Goal: Task Accomplishment & Management: Use online tool/utility

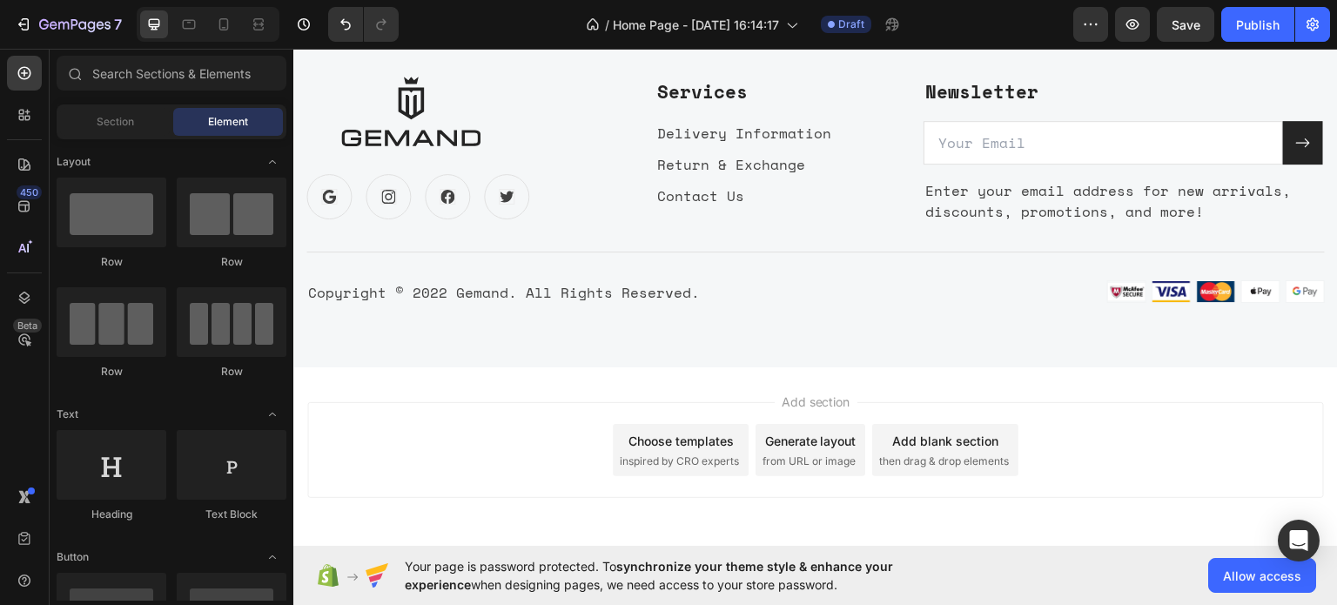
scroll to position [5726, 0]
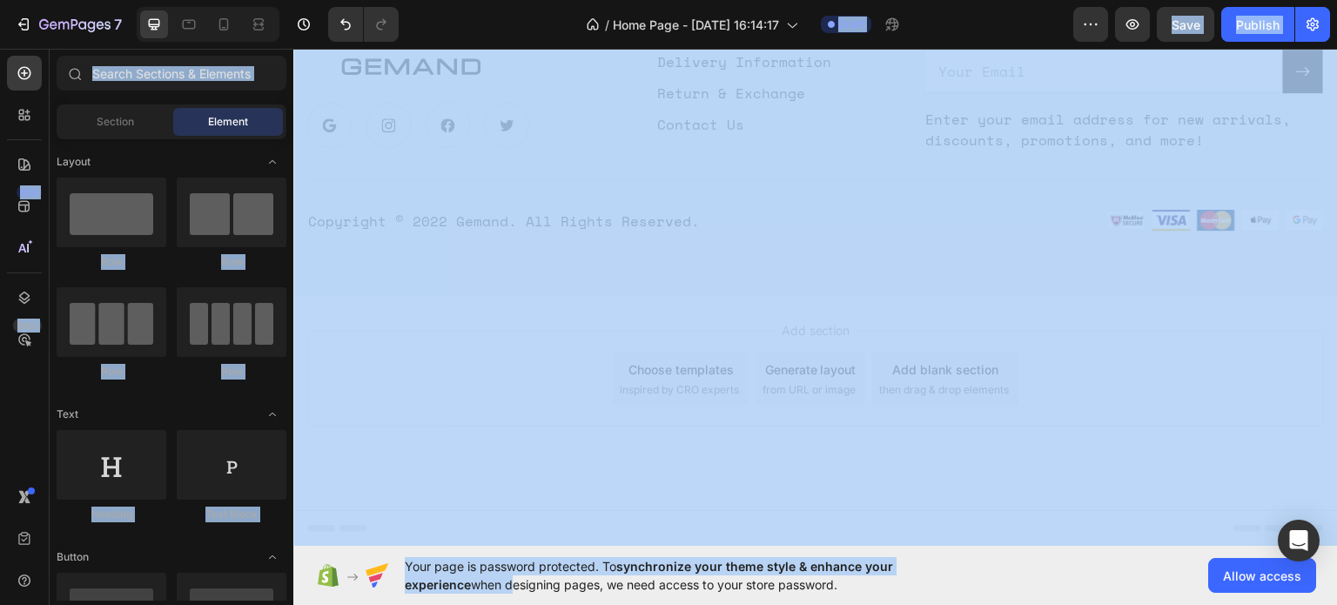
drag, startPoint x: 560, startPoint y: 601, endPoint x: 926, endPoint y: 646, distance: 369.1
click at [926, 0] on html "7 / Home Page - [DATE] 16:14:17 Draft Preview Save Publish 450 Beta Sections(18…" at bounding box center [668, 0] width 1337 height 0
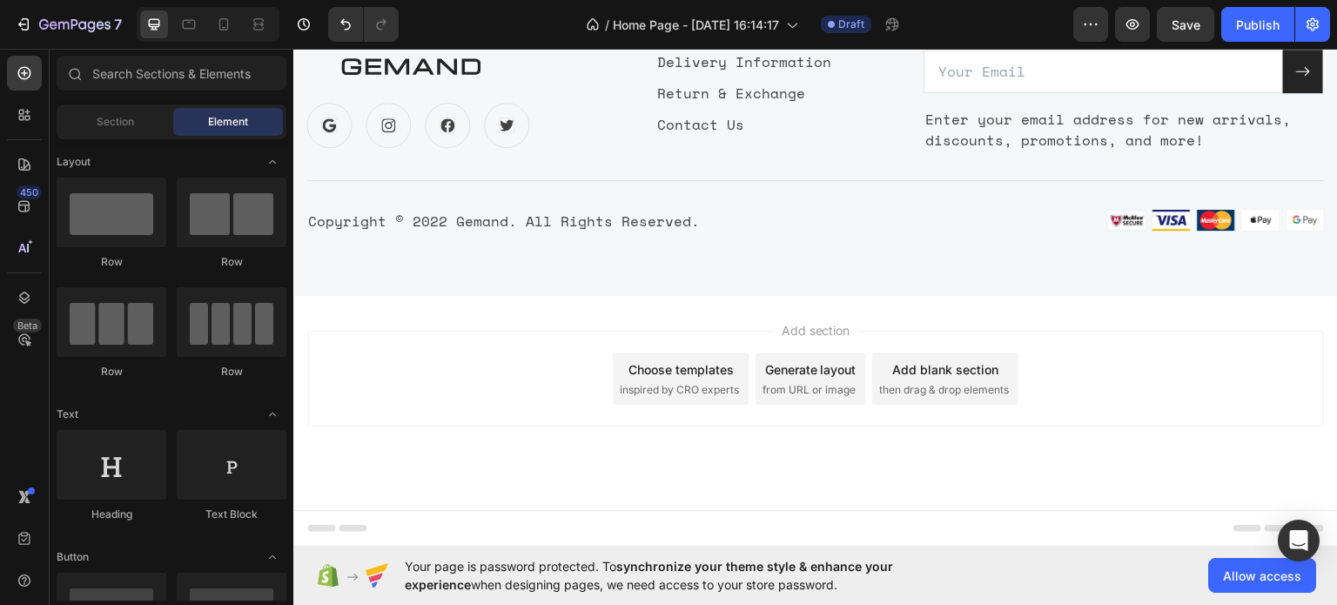
click at [839, 594] on div "Your page is password protected. To synchronize your theme style & enhance your…" at bounding box center [814, 575] width 1043 height 59
click at [1238, 571] on span "Allow access" at bounding box center [1262, 576] width 78 height 18
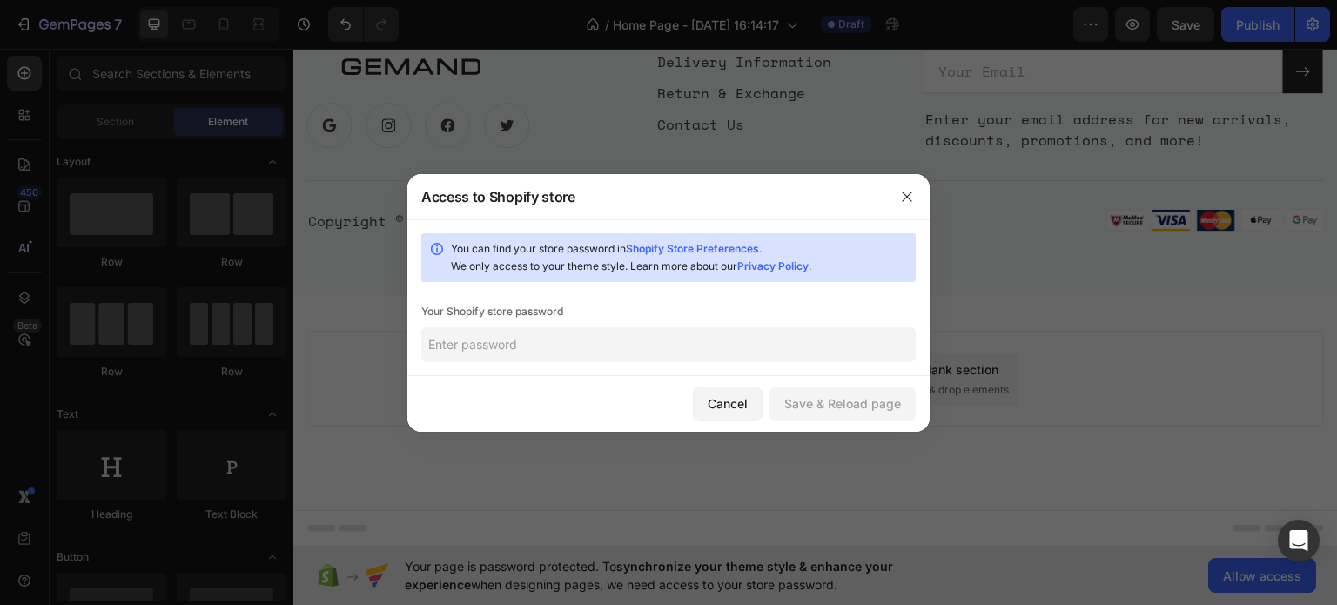
click at [619, 339] on input "text" at bounding box center [668, 344] width 494 height 35
type input "1010"
click at [869, 411] on div "Save & Reload page" at bounding box center [842, 403] width 117 height 18
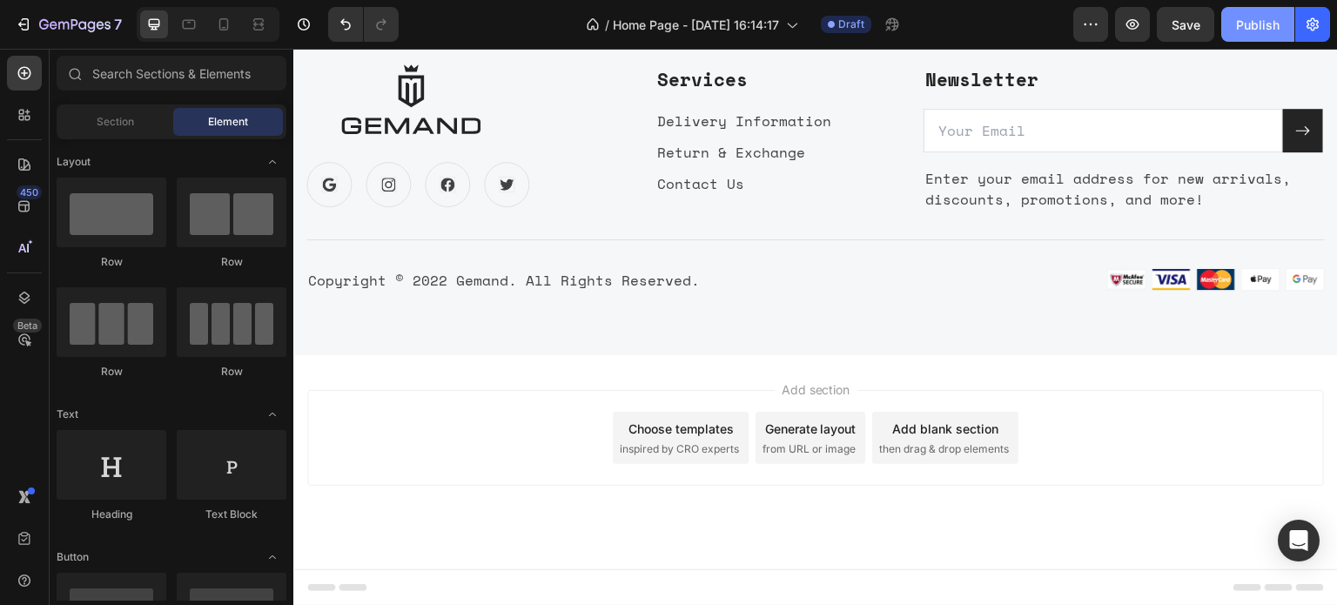
click at [1250, 7] on button "Publish" at bounding box center [1257, 24] width 73 height 35
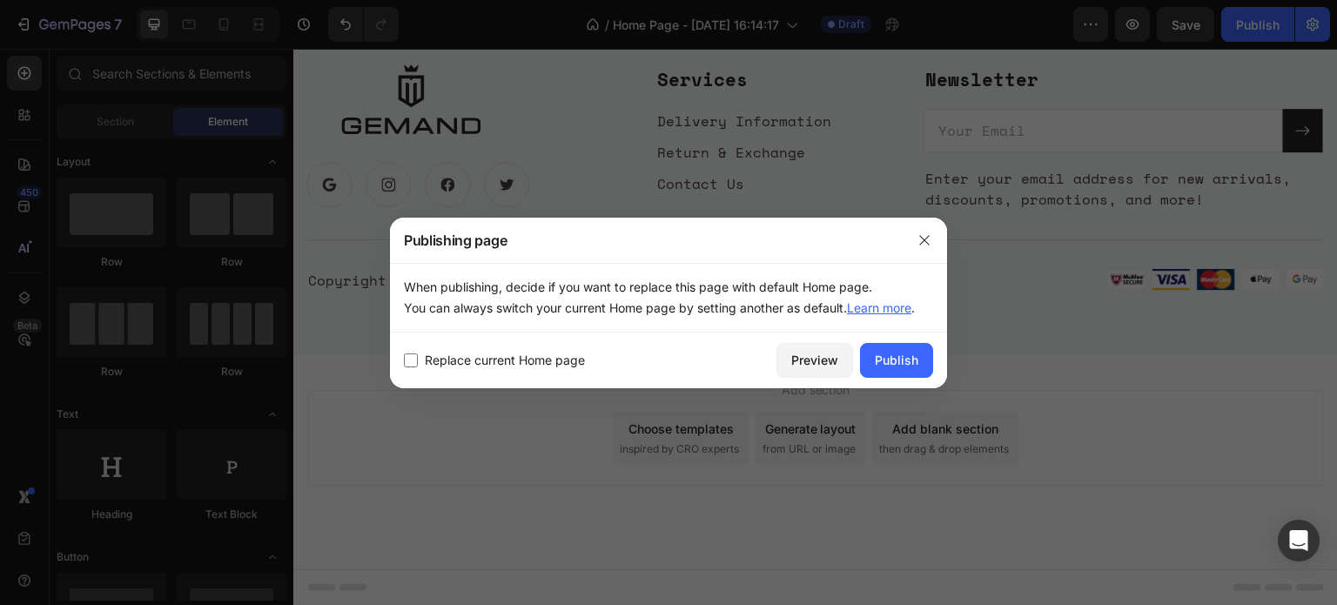
click at [413, 354] on input "checkbox" at bounding box center [411, 360] width 14 height 14
checkbox input "true"
click at [902, 359] on div "Publish" at bounding box center [897, 360] width 44 height 18
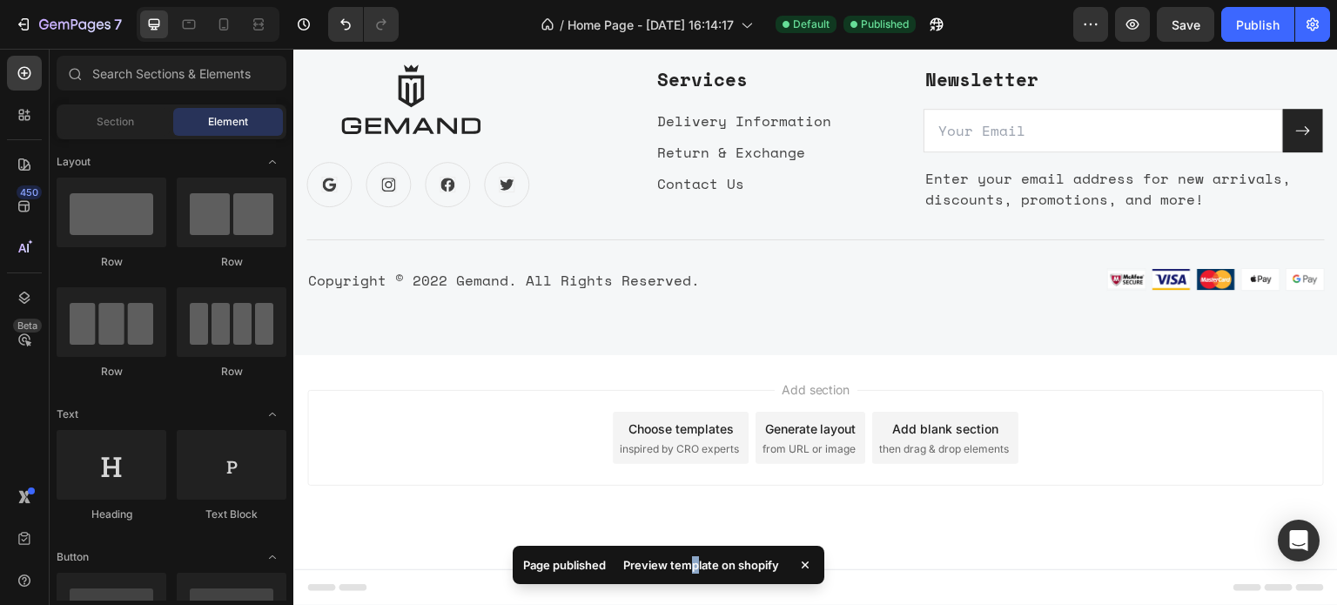
click at [696, 567] on div "Preview template on shopify" at bounding box center [701, 565] width 177 height 24
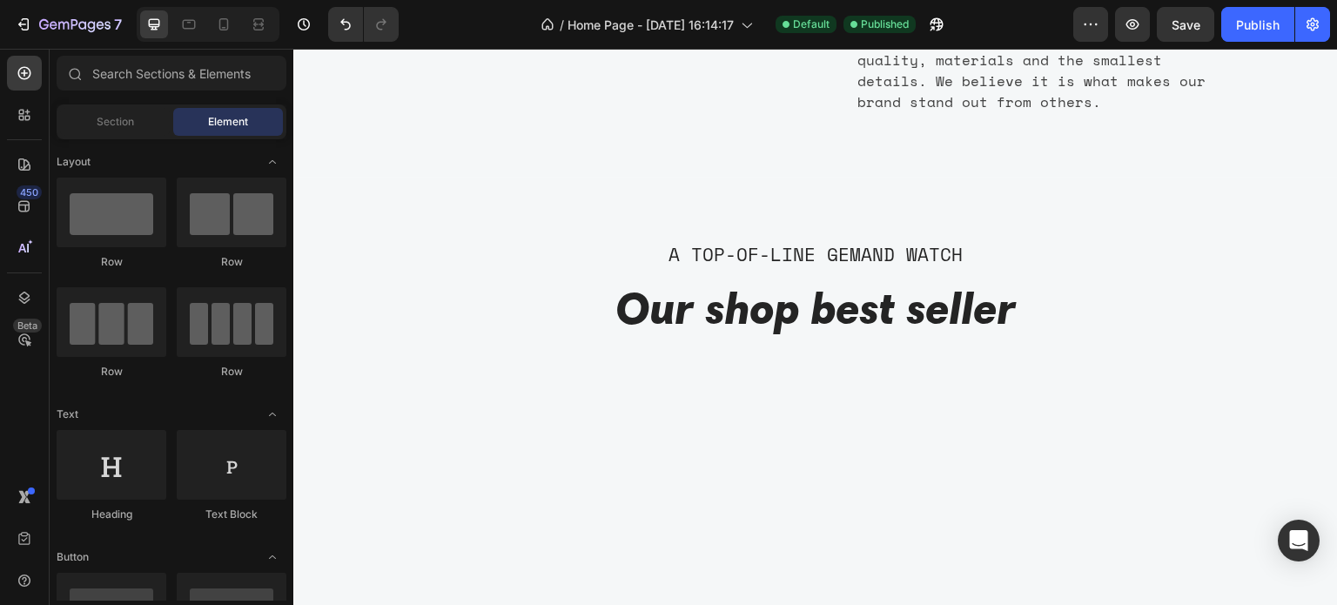
scroll to position [0, 0]
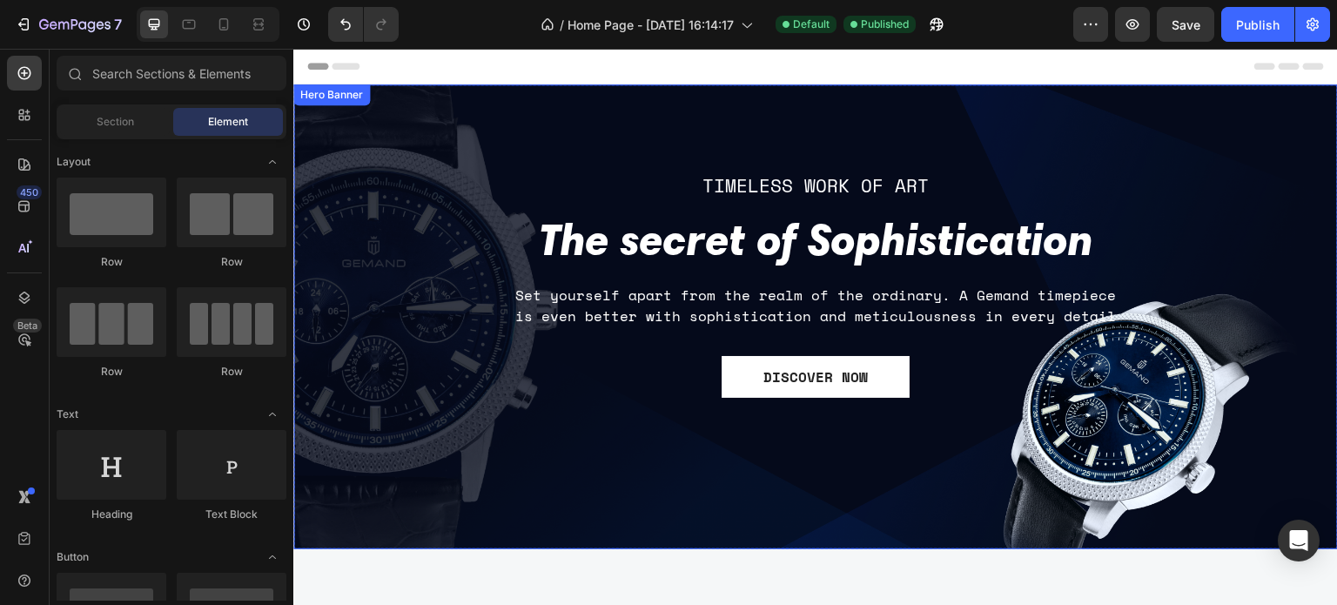
click at [1170, 157] on div "TIMELESS WORK OF ART Text block The secret of Sophistication Heading Set yourse…" at bounding box center [815, 317] width 1018 height 572
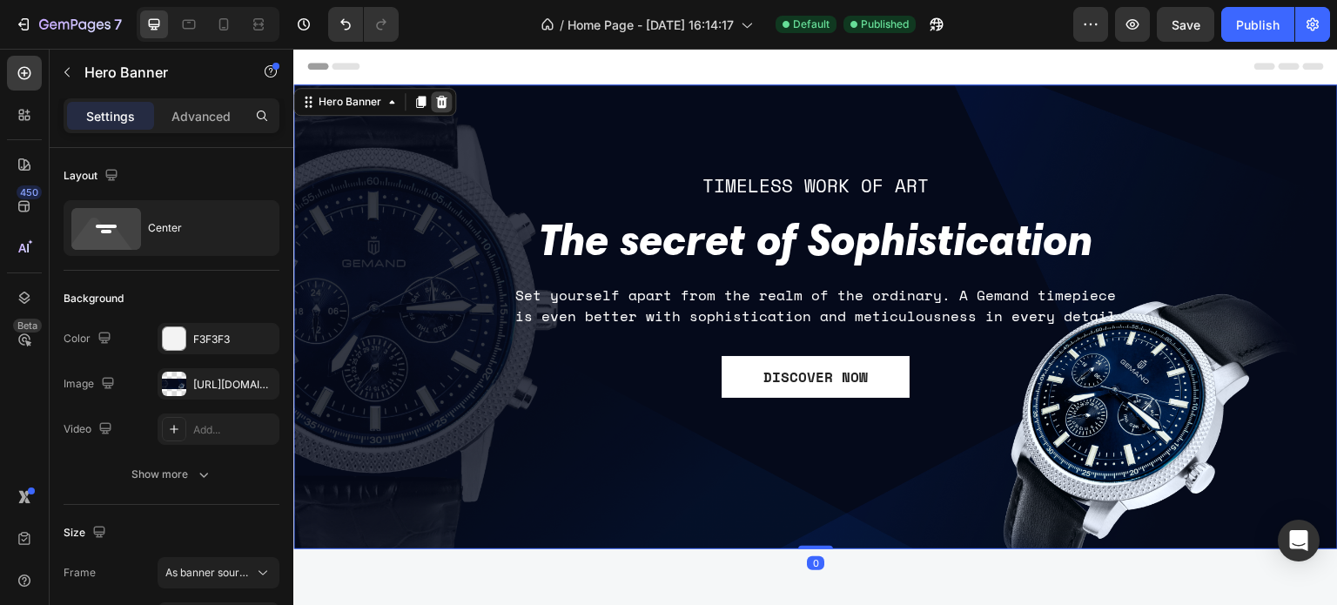
click at [446, 104] on icon at bounding box center [441, 102] width 14 height 14
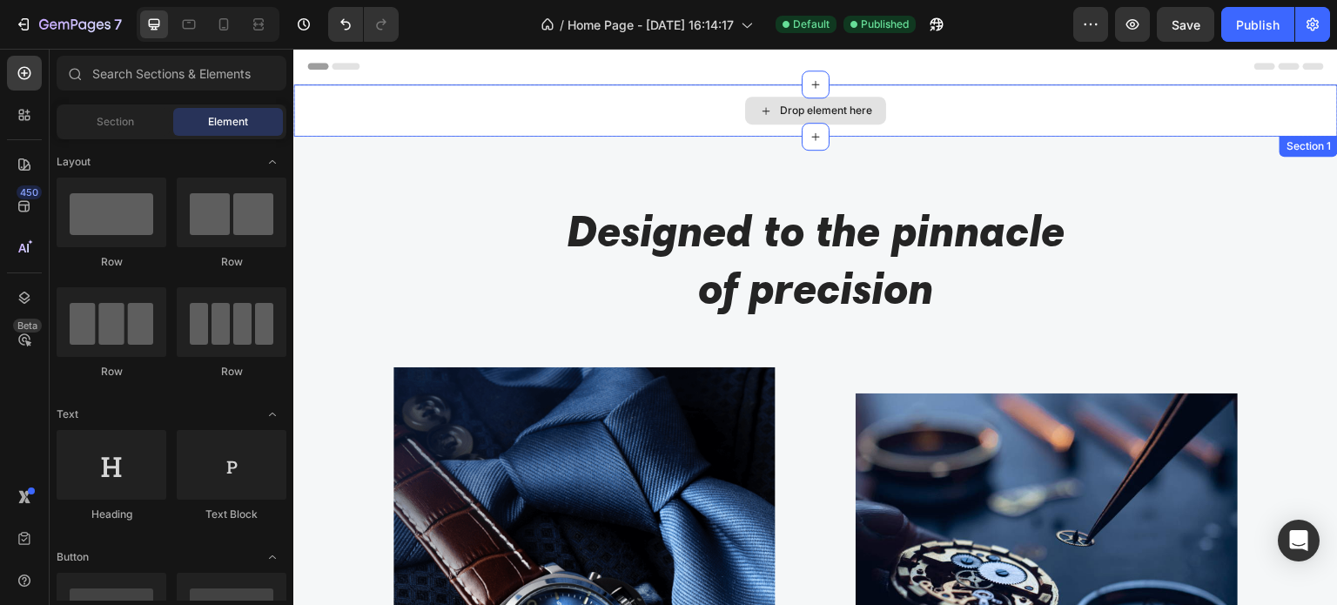
click at [828, 110] on div "Drop element here" at bounding box center [826, 111] width 92 height 14
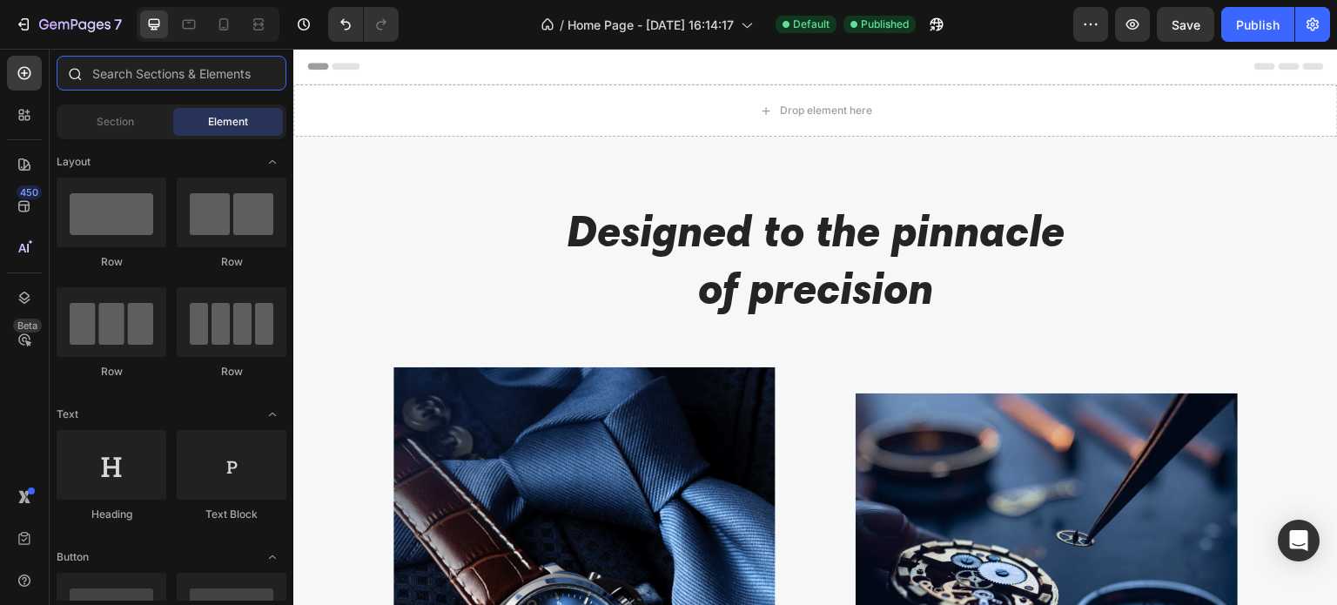
click at [156, 86] on input "text" at bounding box center [172, 73] width 230 height 35
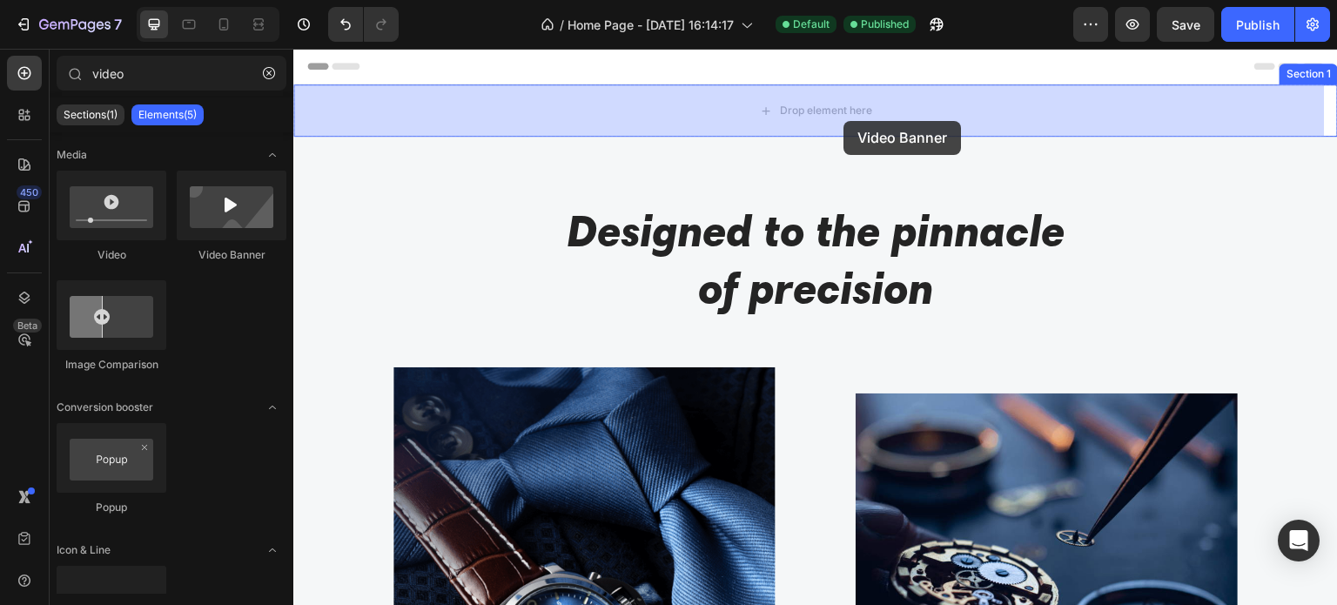
drag, startPoint x: 513, startPoint y: 276, endPoint x: 846, endPoint y: 117, distance: 368.6
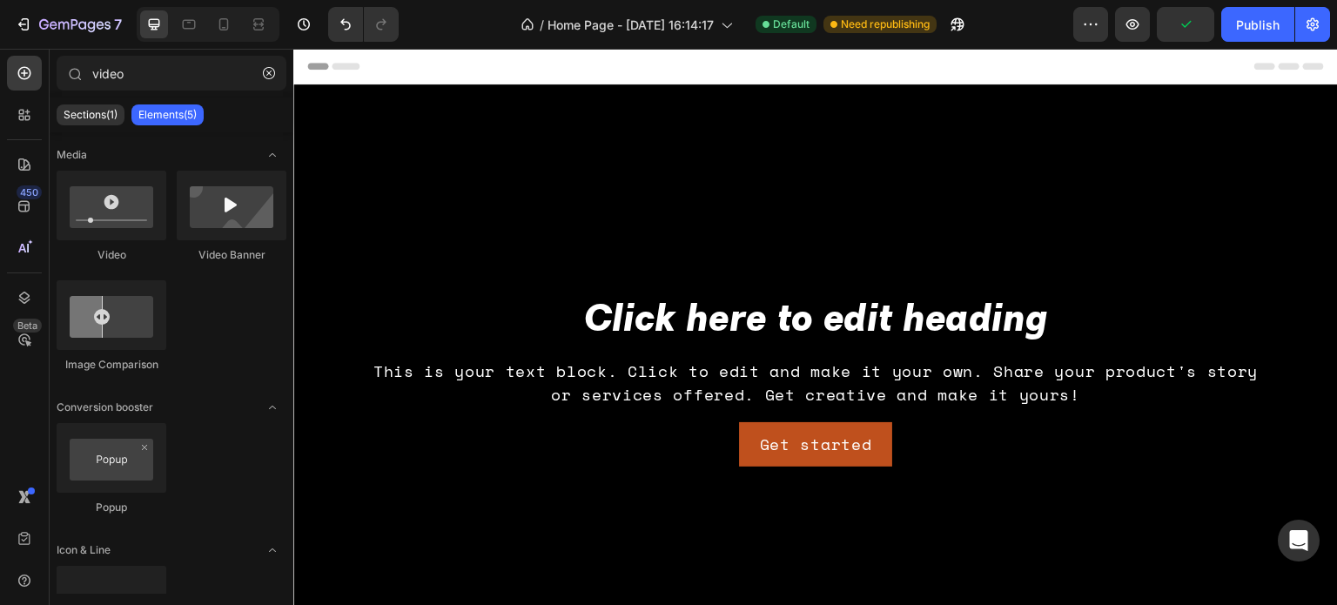
click at [829, 62] on div "Header" at bounding box center [815, 66] width 1016 height 35
click at [181, 79] on input "video" at bounding box center [172, 73] width 230 height 35
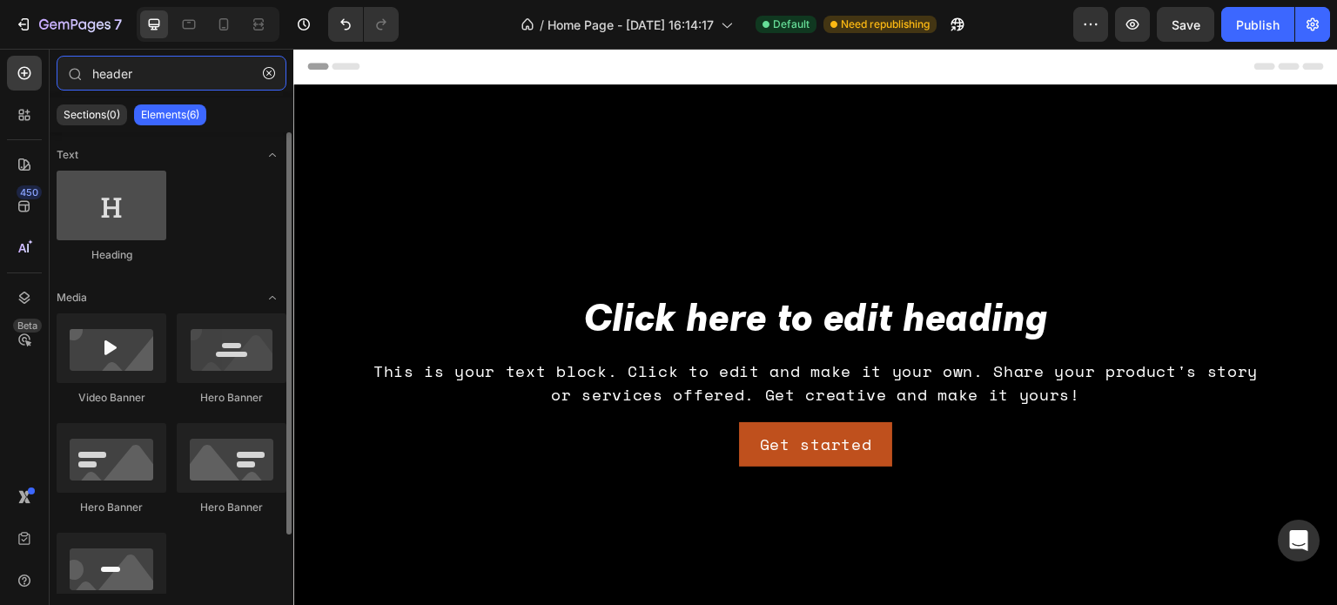
type input "header"
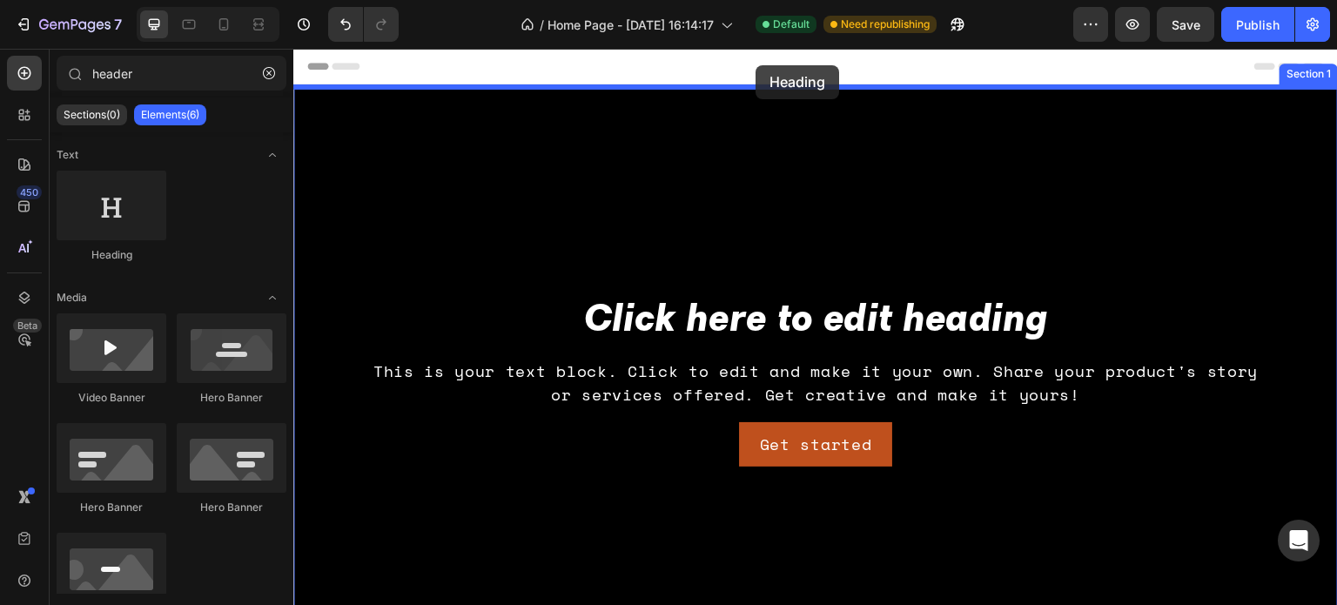
drag, startPoint x: 393, startPoint y: 281, endPoint x: 755, endPoint y: 65, distance: 421.5
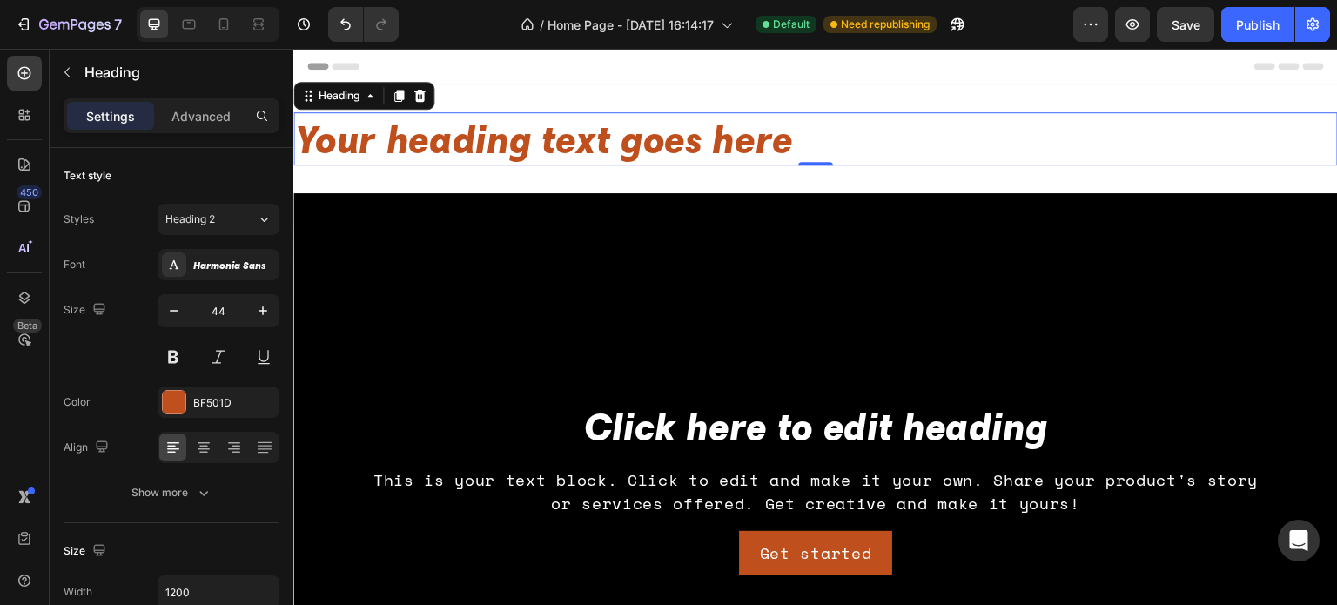
scroll to position [174, 0]
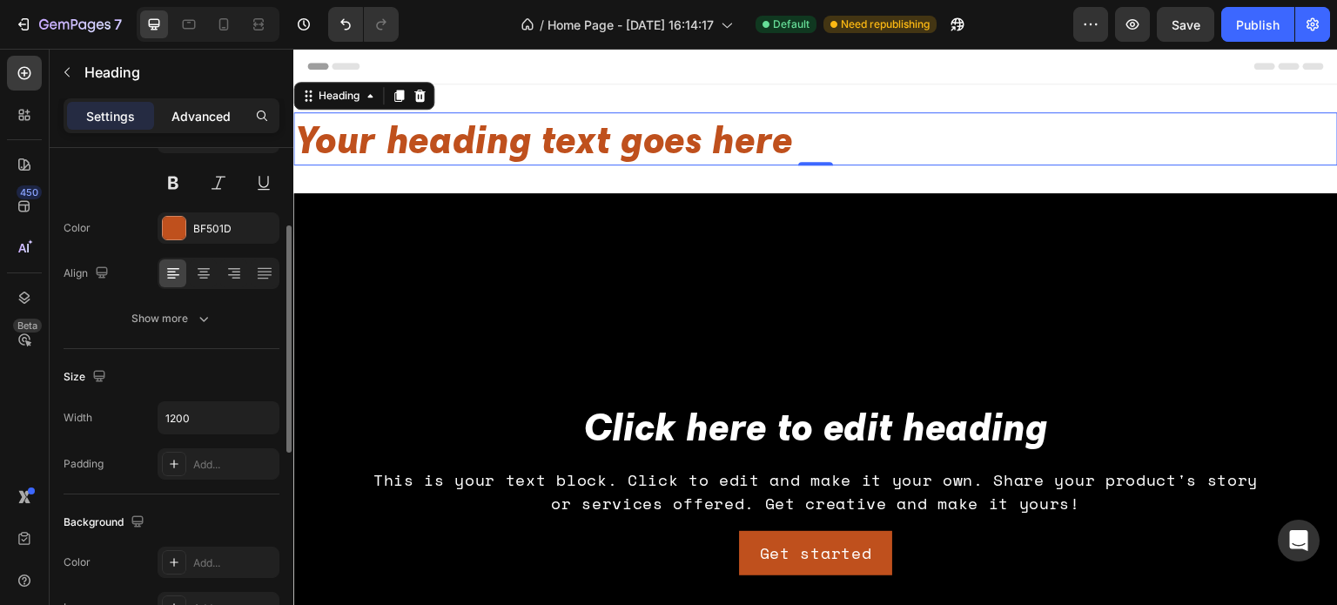
click at [192, 114] on p "Advanced" at bounding box center [200, 116] width 59 height 18
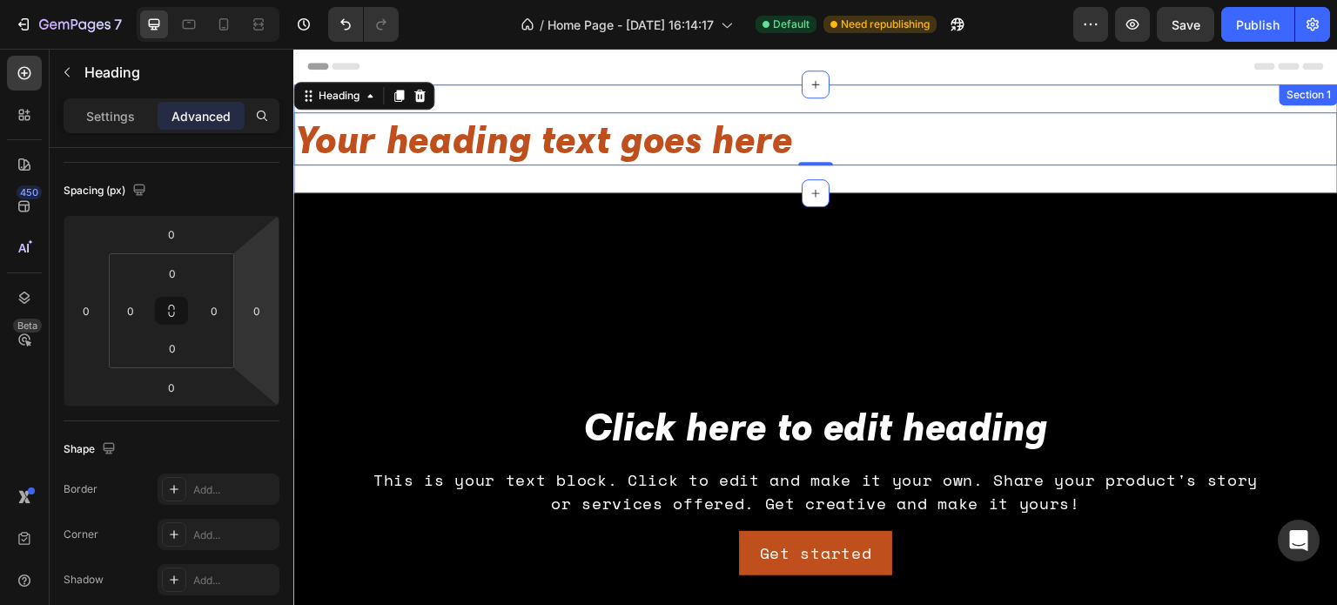
click at [889, 173] on div "Your heading text goes here Heading 0 Section 1" at bounding box center [815, 138] width 1044 height 109
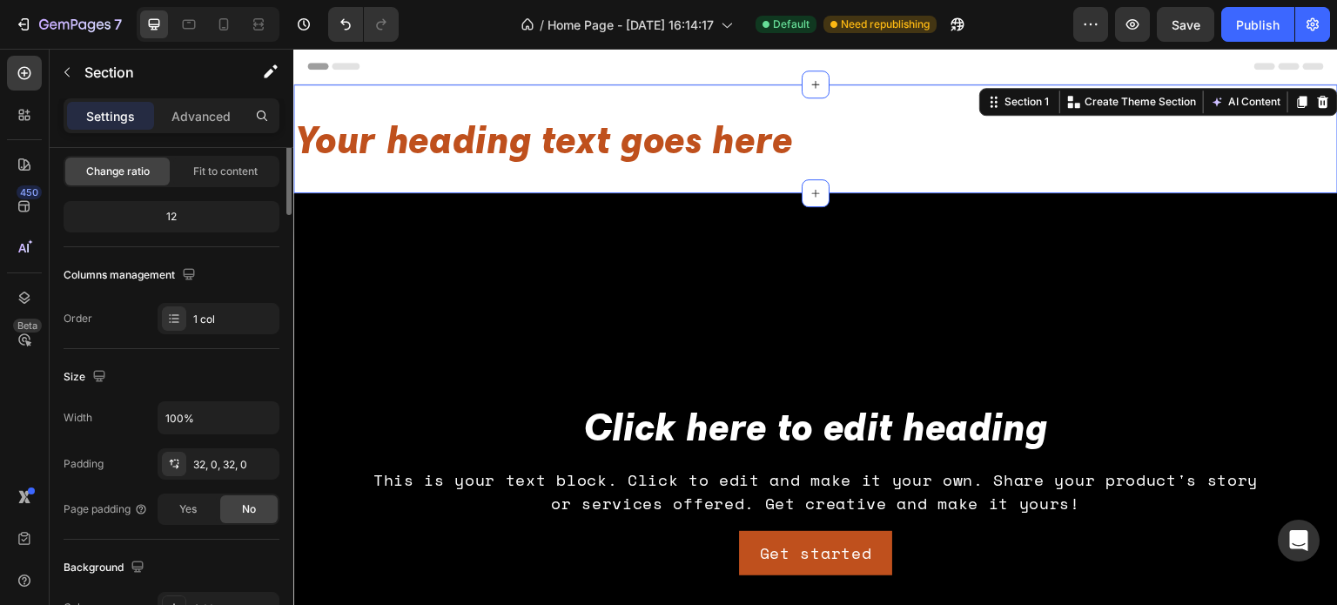
scroll to position [0, 0]
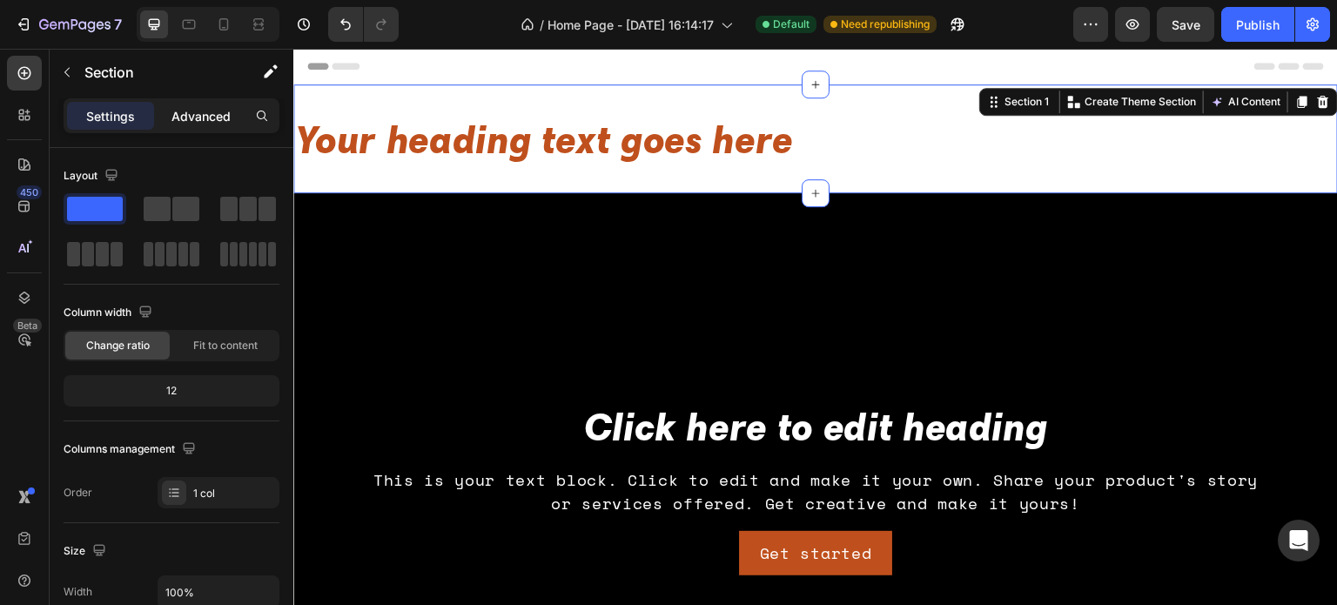
click at [237, 113] on div "Advanced" at bounding box center [201, 116] width 87 height 28
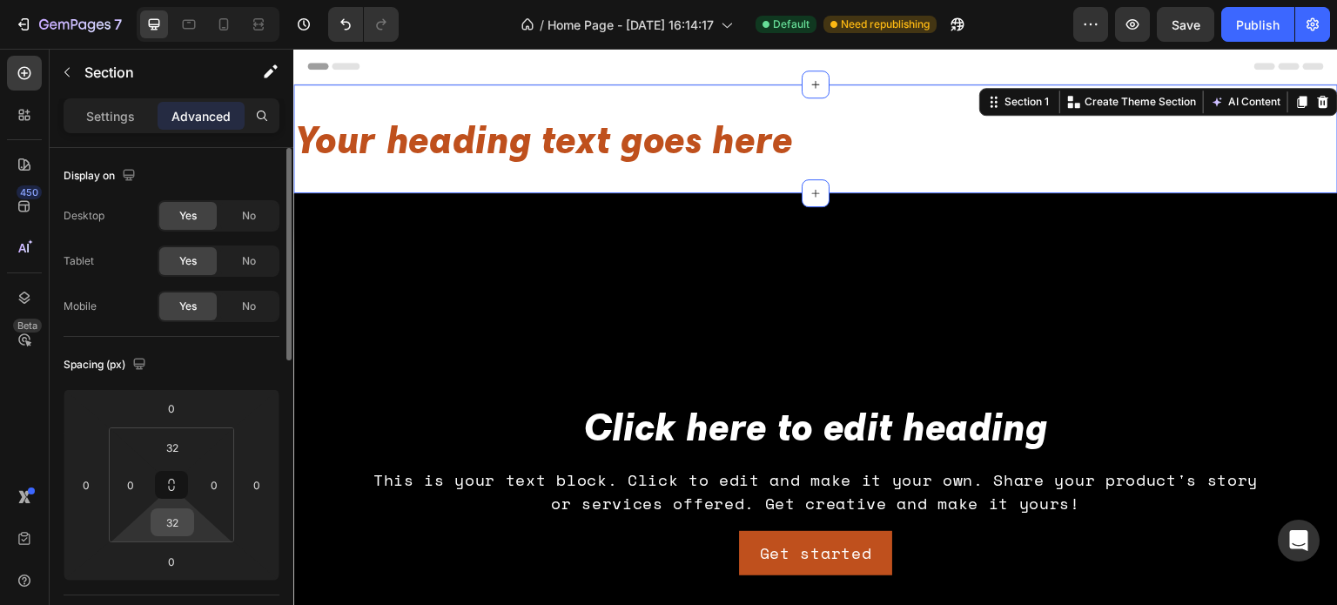
click at [196, 0] on html "7 / Home Page - [DATE] 16:14:17 Default Need republishing Preview Save Publish …" at bounding box center [668, 0] width 1337 height 0
type input "2"
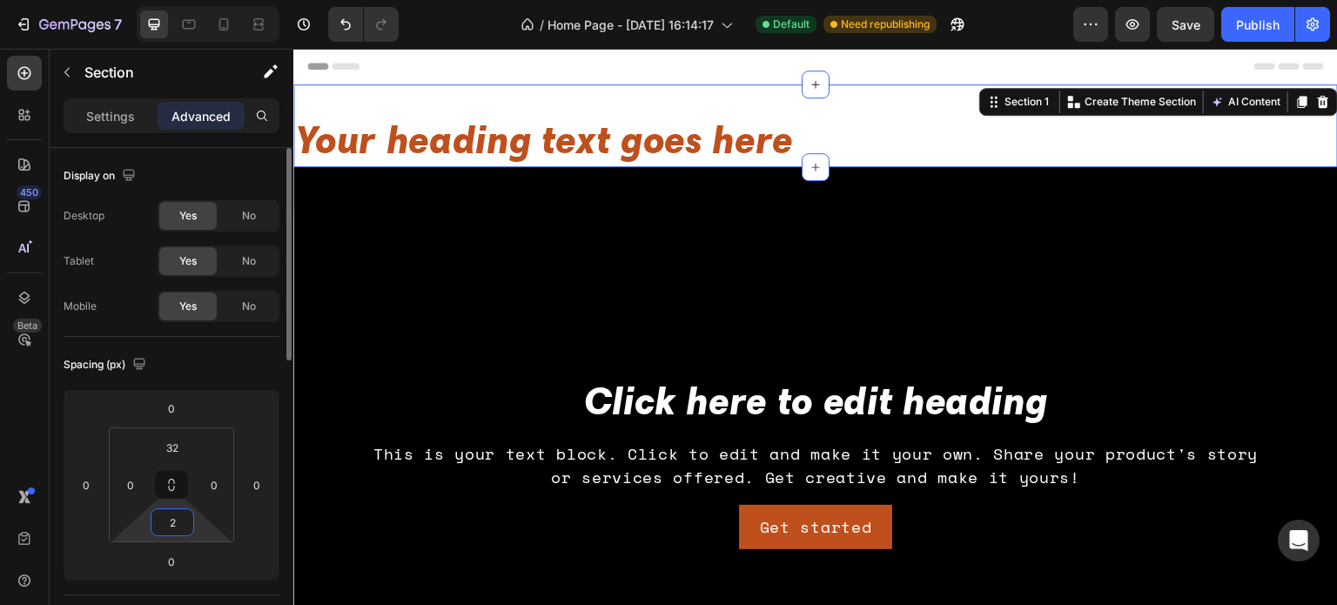
click at [181, 527] on input "2" at bounding box center [172, 522] width 35 height 26
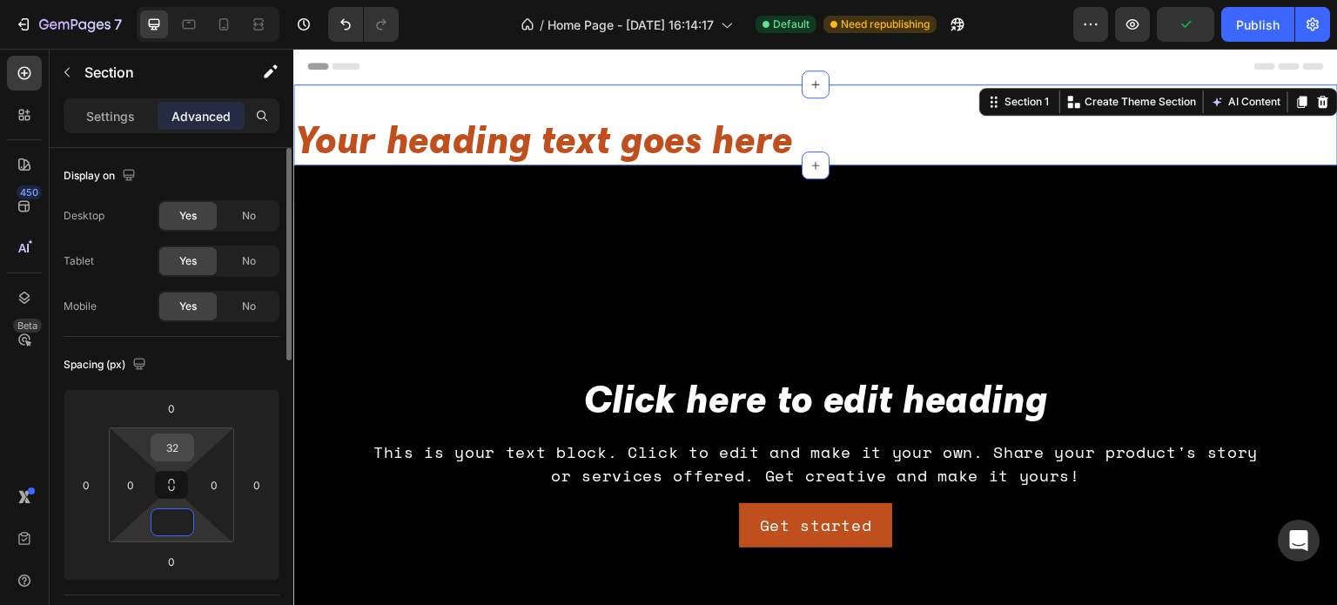
type input "0"
click at [178, 447] on input "32" at bounding box center [172, 447] width 35 height 26
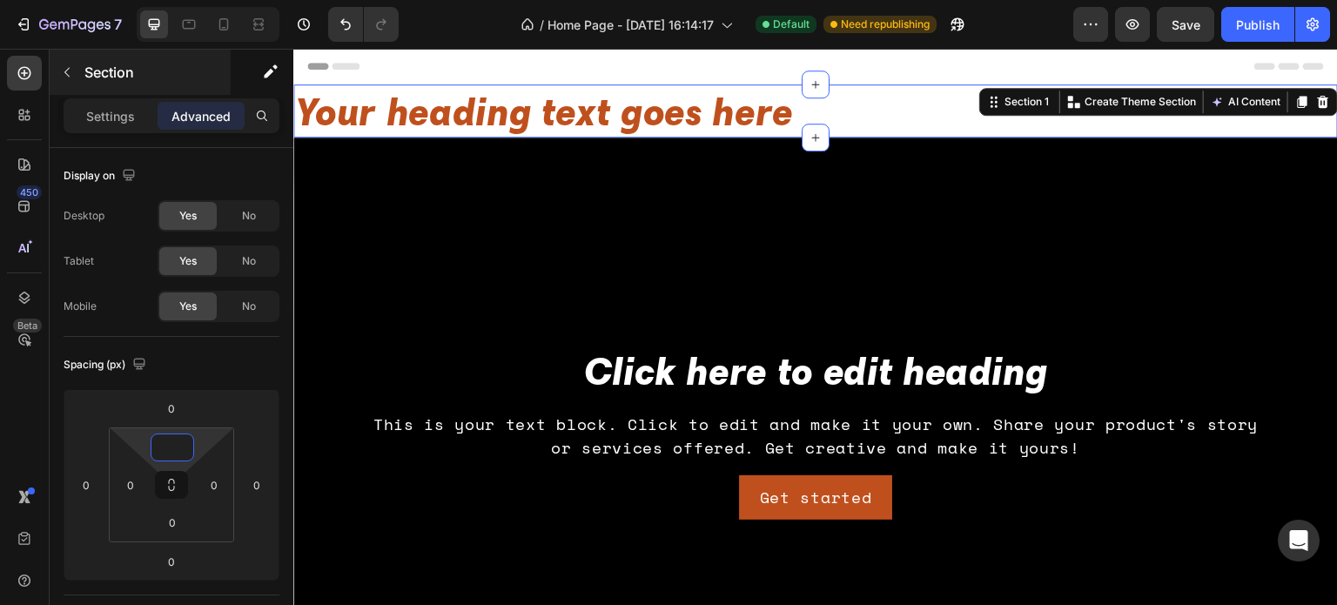
type input "0"
click at [230, 84] on div "Section" at bounding box center [140, 72] width 181 height 45
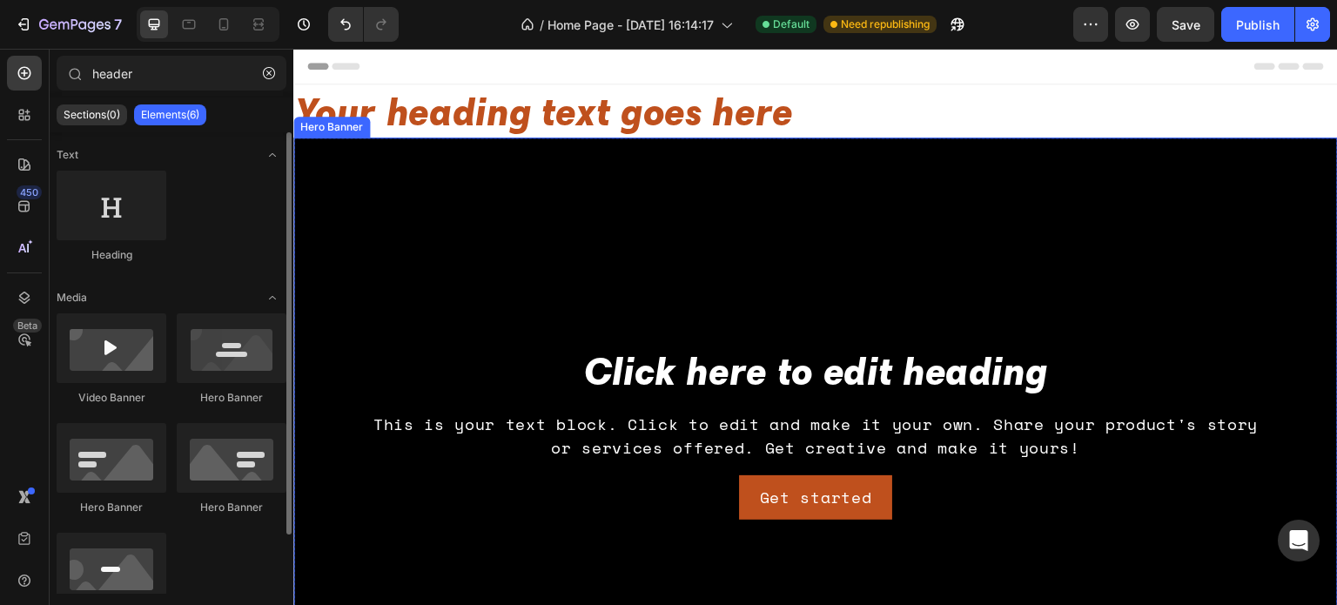
click at [1083, 229] on div "Background Image" at bounding box center [815, 431] width 1044 height 587
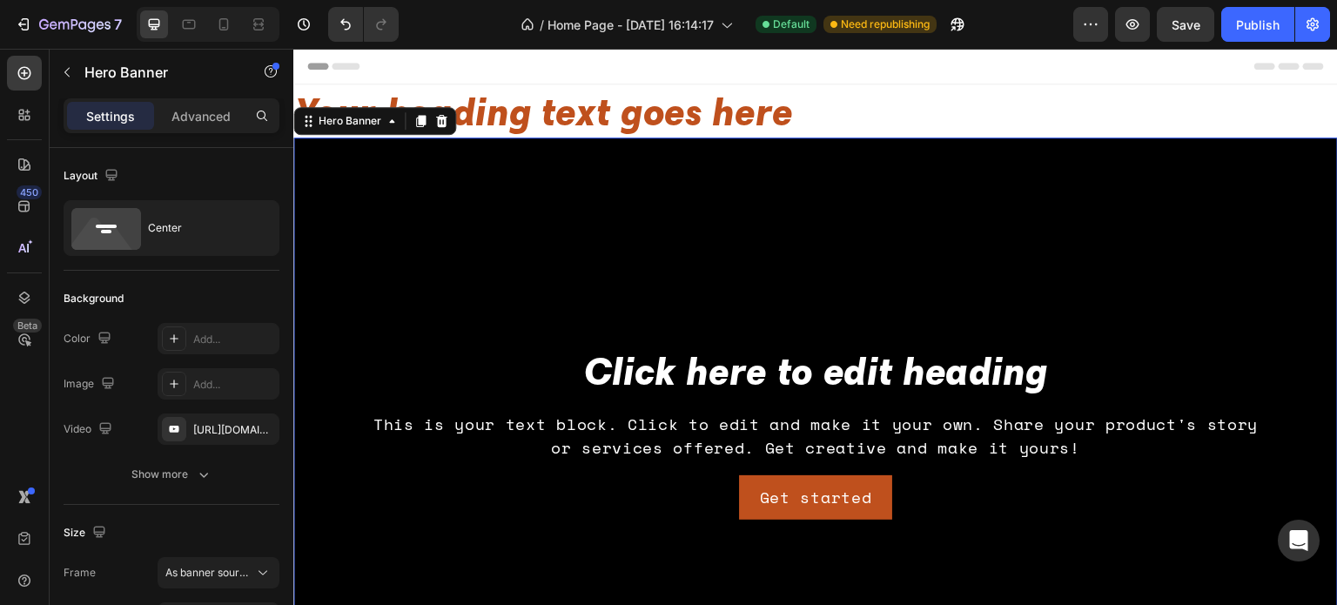
click at [631, 250] on div "Background Image" at bounding box center [815, 431] width 1044 height 587
click at [66, 76] on icon "button" at bounding box center [67, 72] width 14 height 14
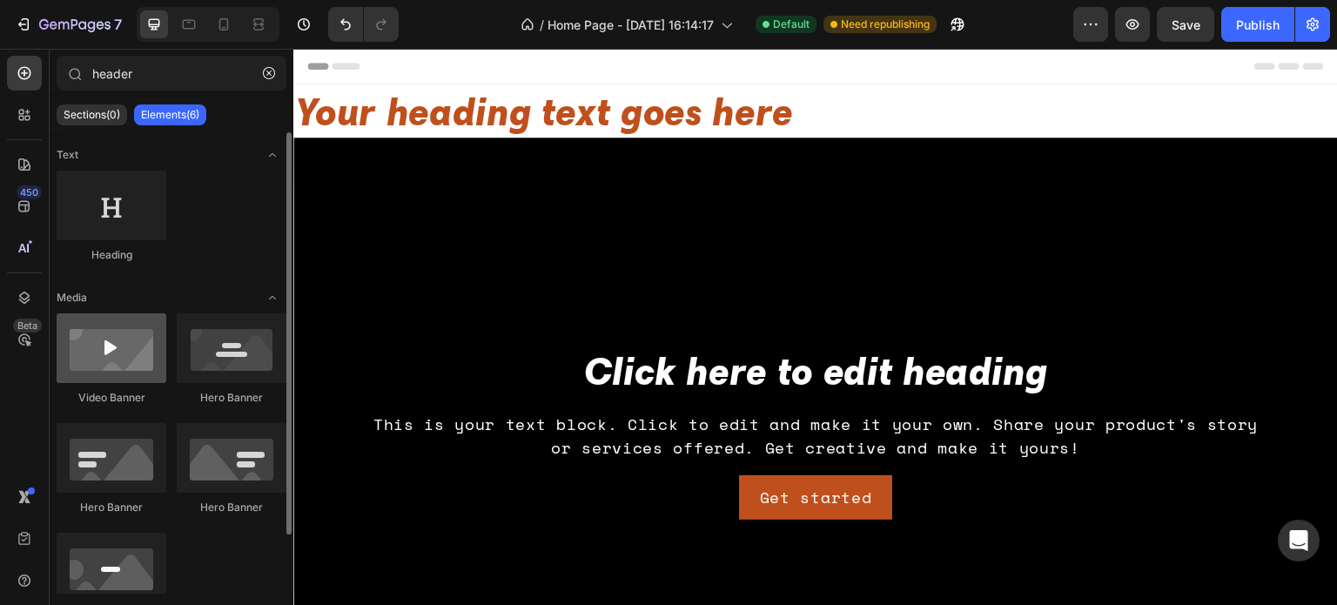
click at [84, 354] on div at bounding box center [112, 348] width 110 height 70
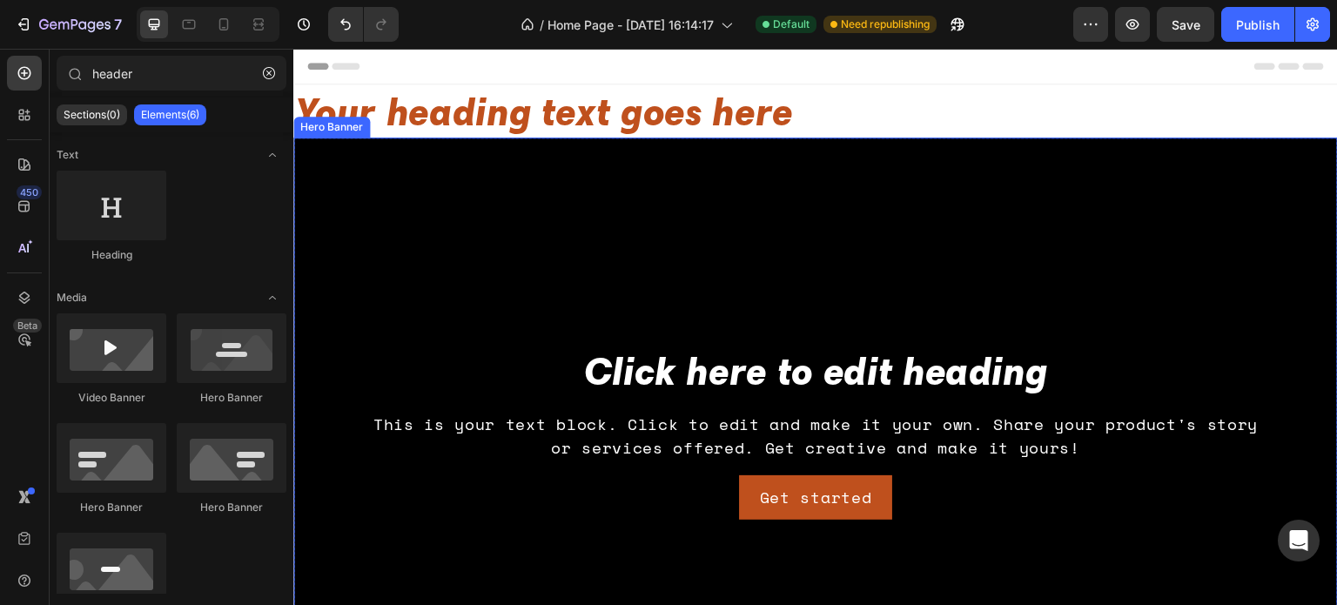
click at [641, 278] on div "Background Image" at bounding box center [815, 431] width 1044 height 587
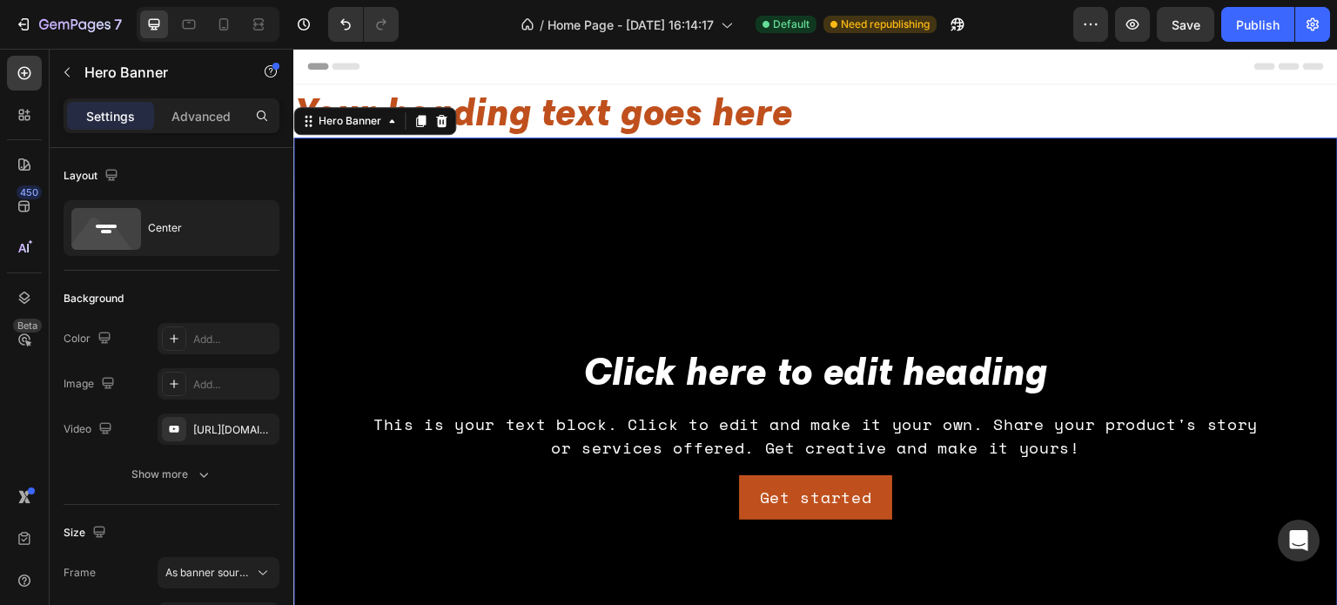
click at [597, 206] on div "Background Image" at bounding box center [815, 431] width 1044 height 587
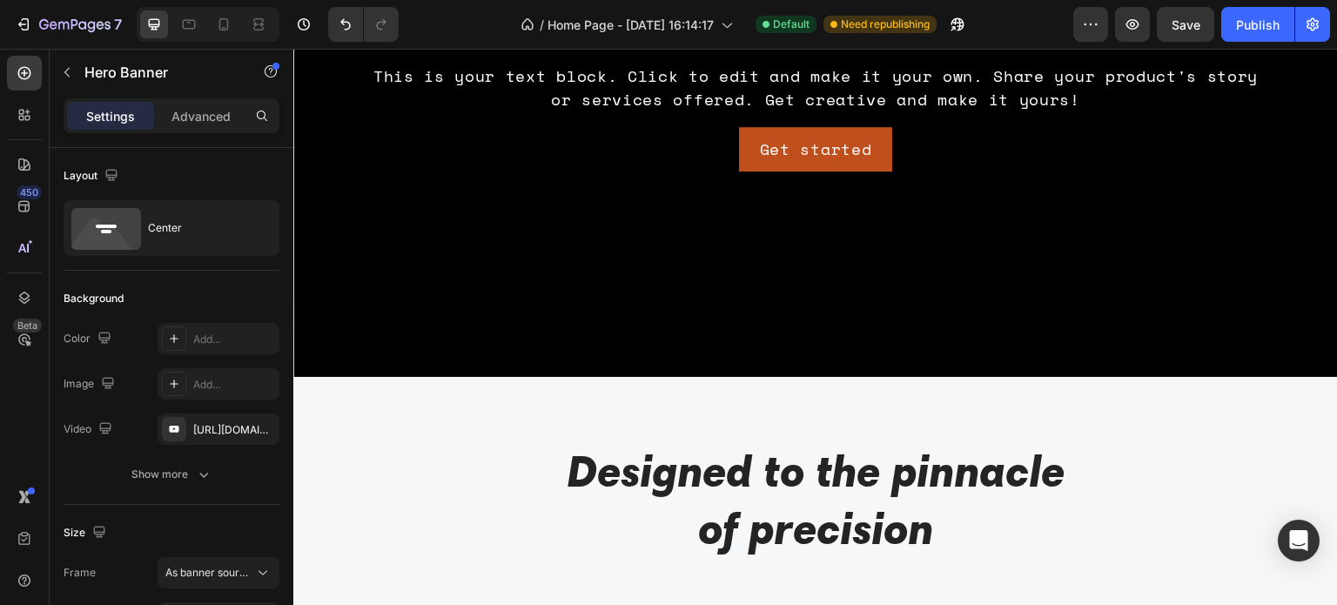
click at [1318, 312] on div "Background Image" at bounding box center [815, 82] width 1044 height 587
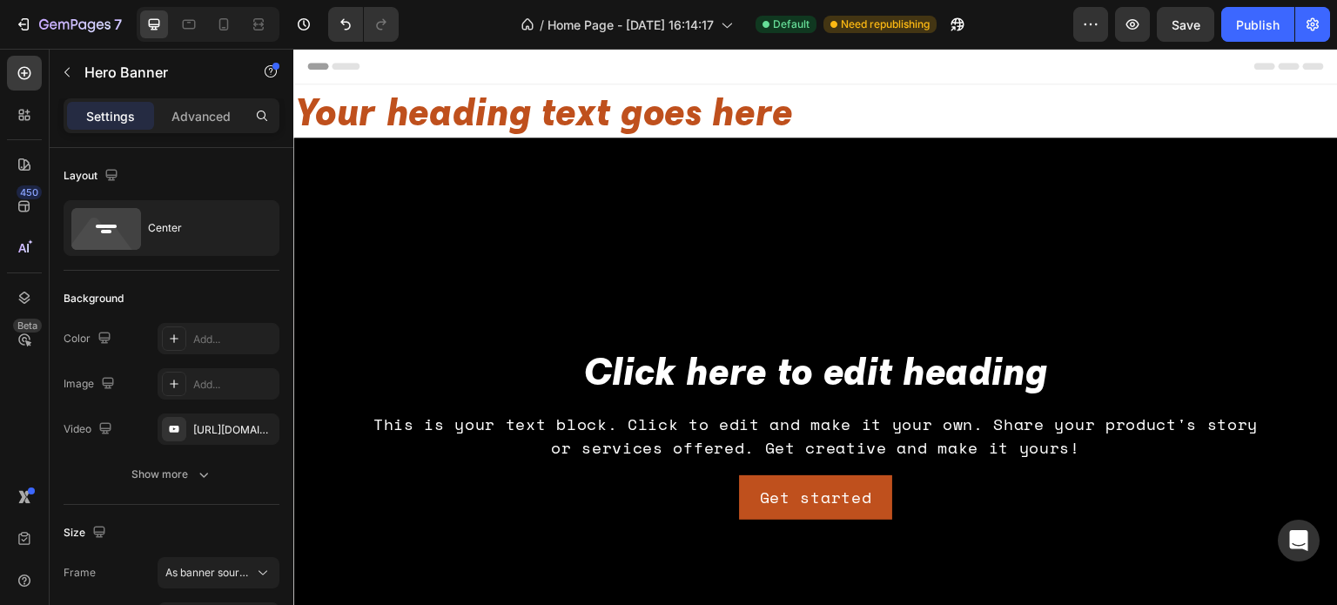
click at [856, 309] on div "Background Image" at bounding box center [815, 431] width 1044 height 587
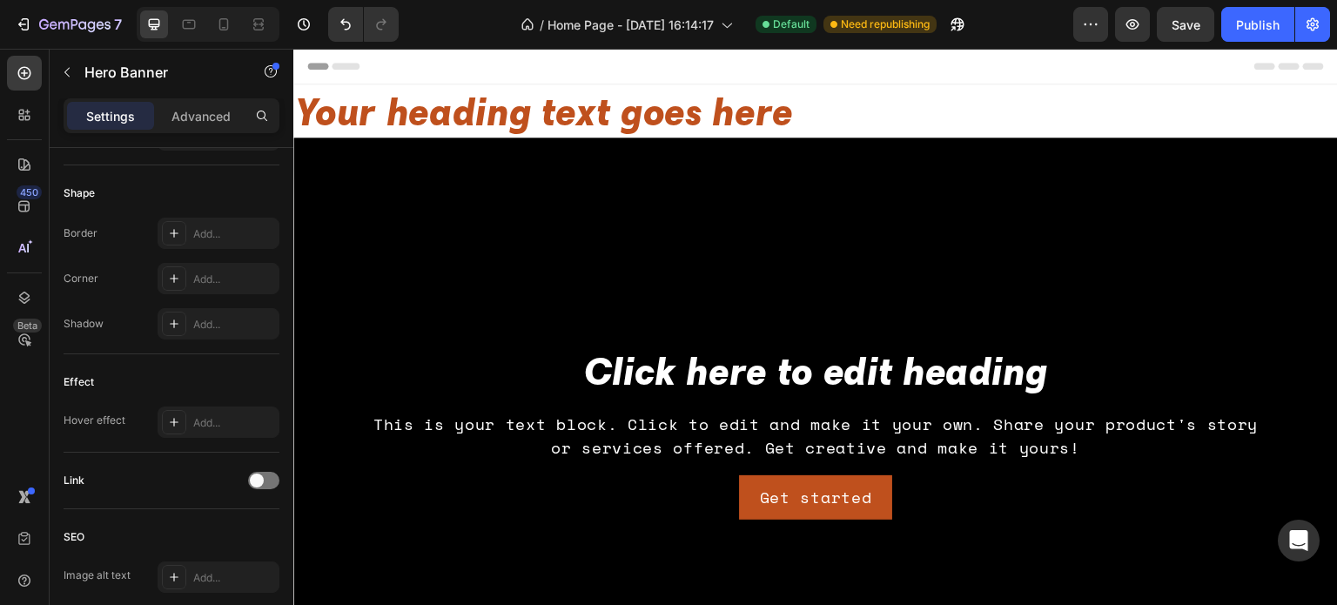
click at [1182, 78] on div "Header" at bounding box center [815, 66] width 1016 height 35
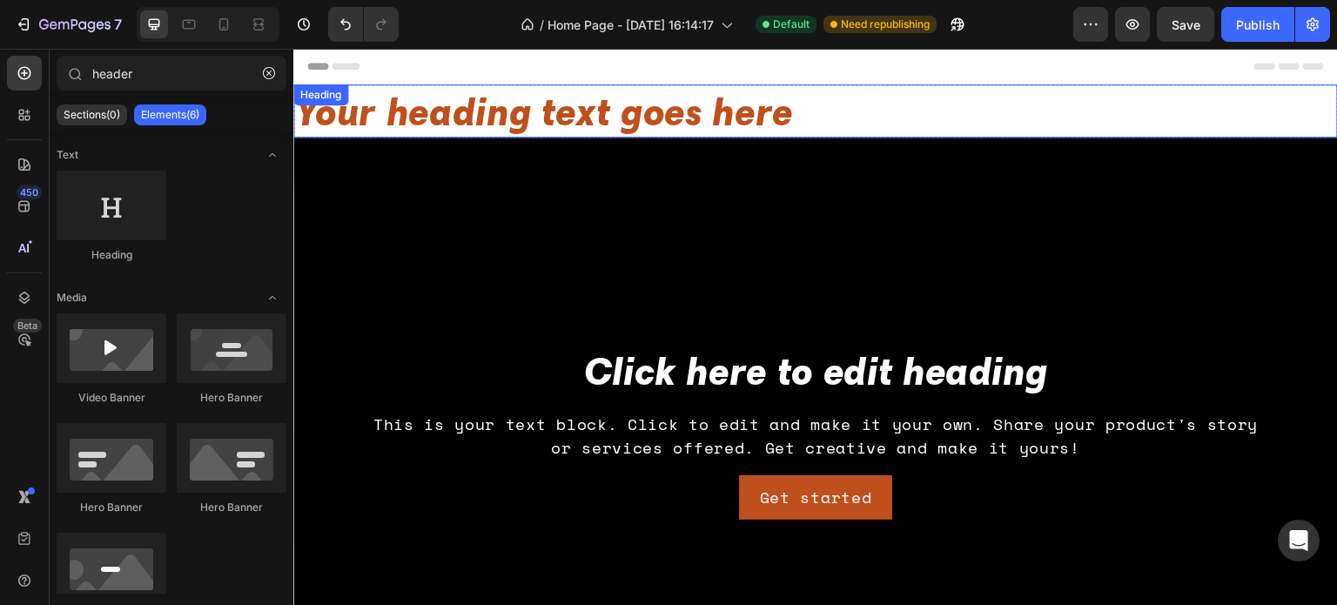
click at [1174, 114] on h2 "Your heading text goes here" at bounding box center [815, 110] width 1044 height 53
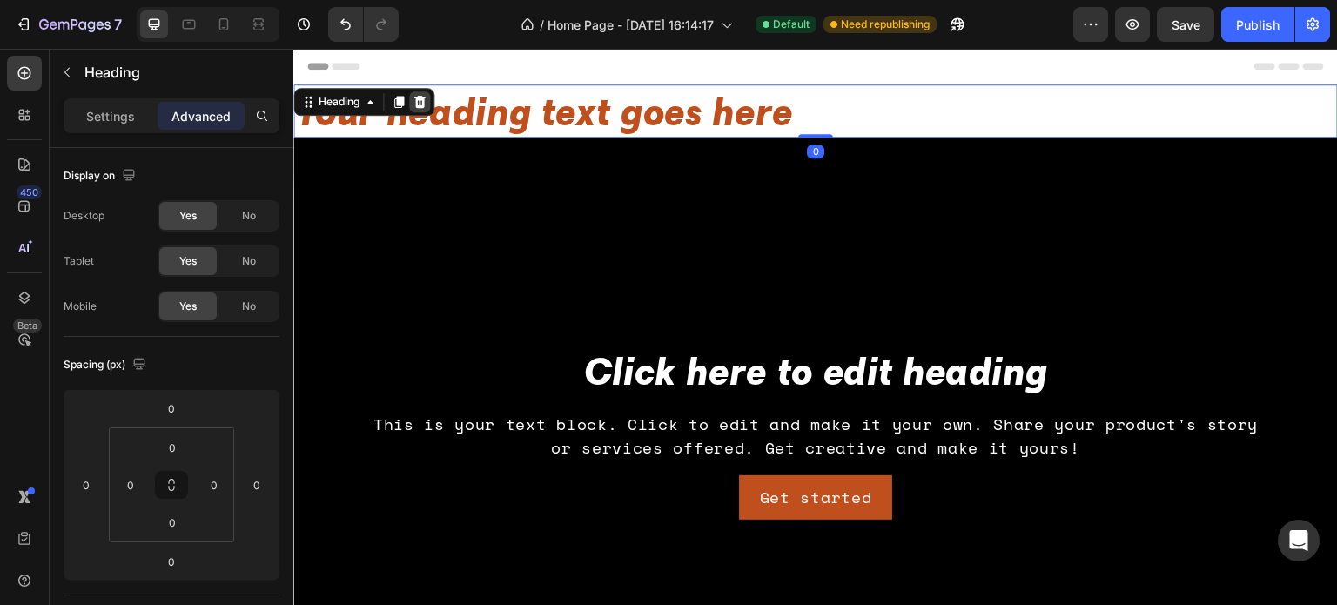
click at [423, 104] on icon at bounding box center [419, 102] width 11 height 12
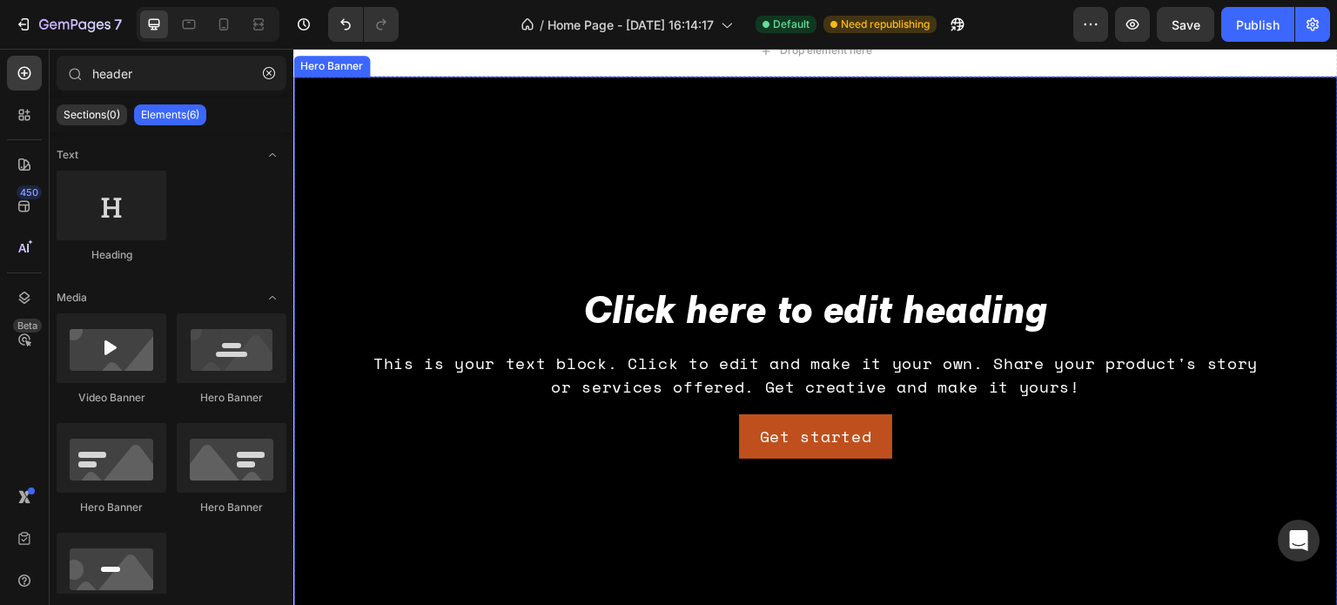
scroll to position [174, 0]
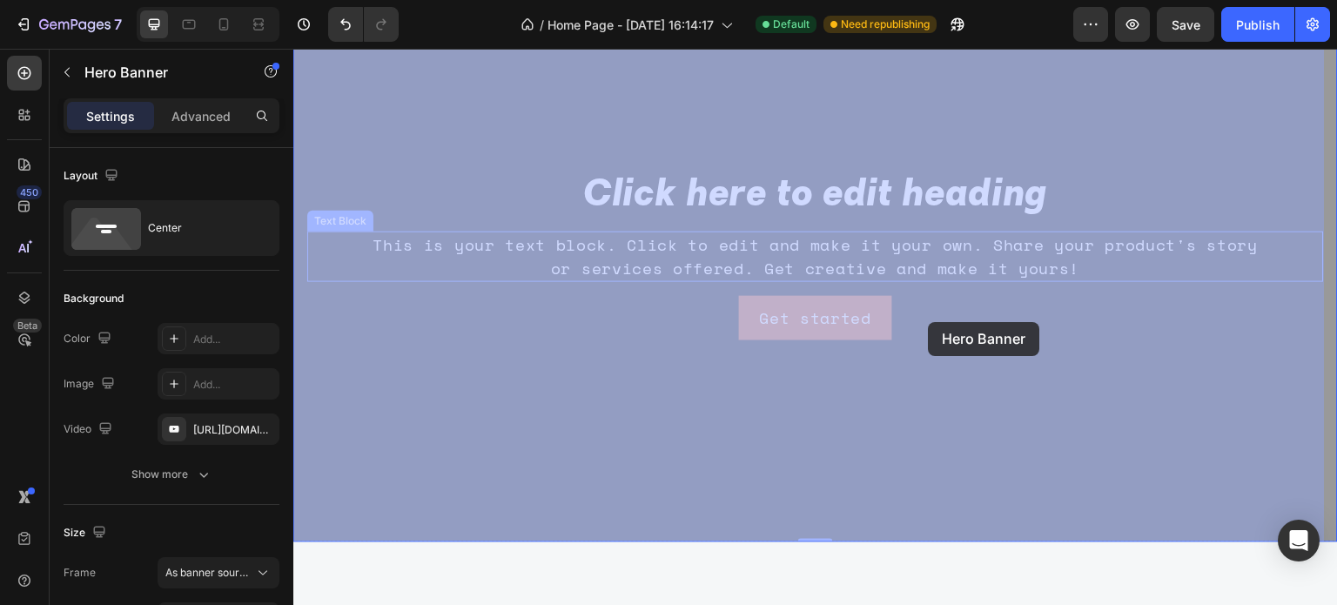
drag, startPoint x: 974, startPoint y: 372, endPoint x: 929, endPoint y: 322, distance: 67.8
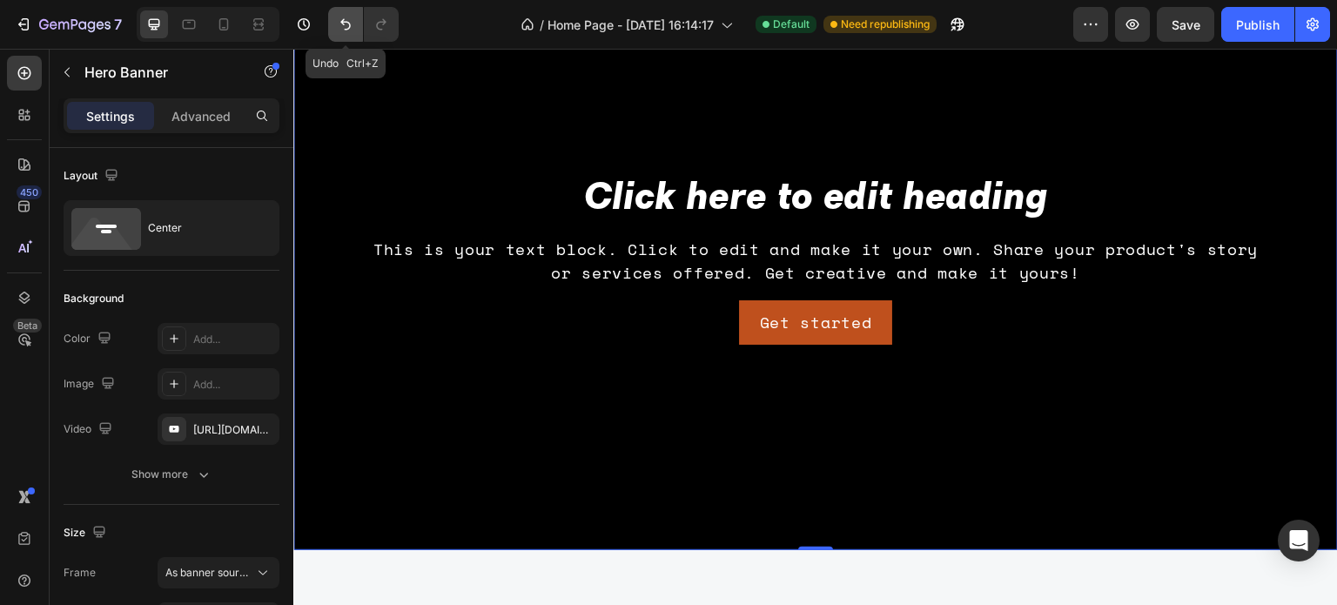
click at [345, 24] on icon "Undo/Redo" at bounding box center [345, 24] width 17 height 17
click at [338, 29] on icon "Undo/Redo" at bounding box center [345, 24] width 17 height 17
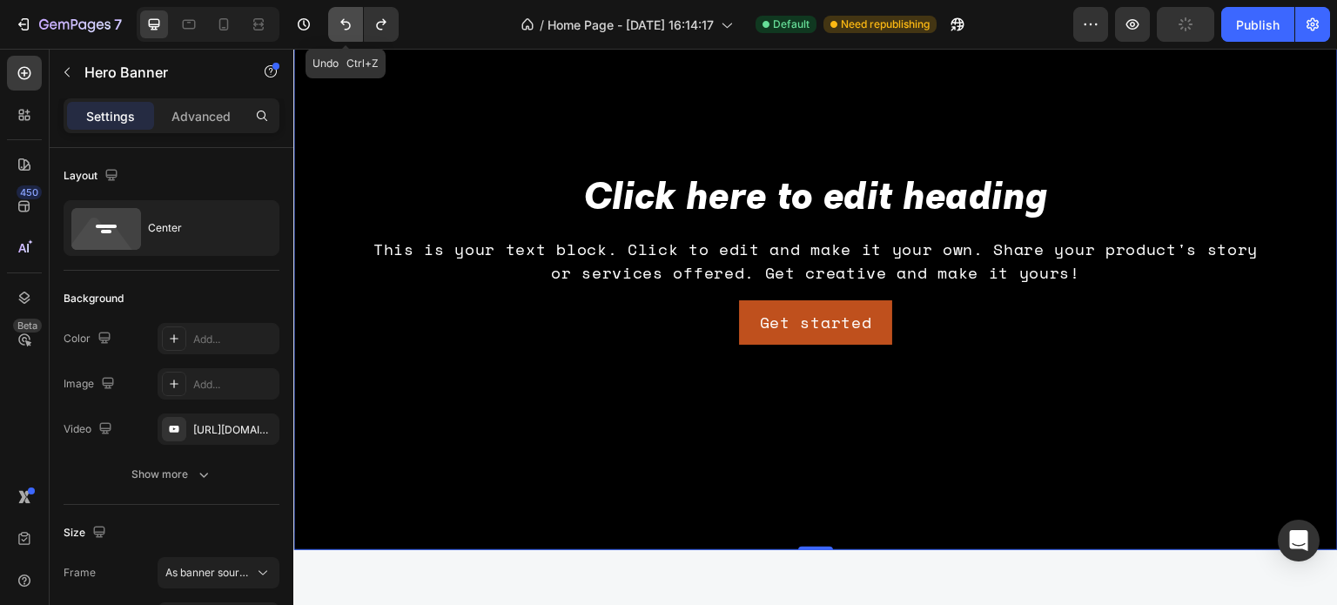
click at [338, 29] on icon "Undo/Redo" at bounding box center [345, 24] width 17 height 17
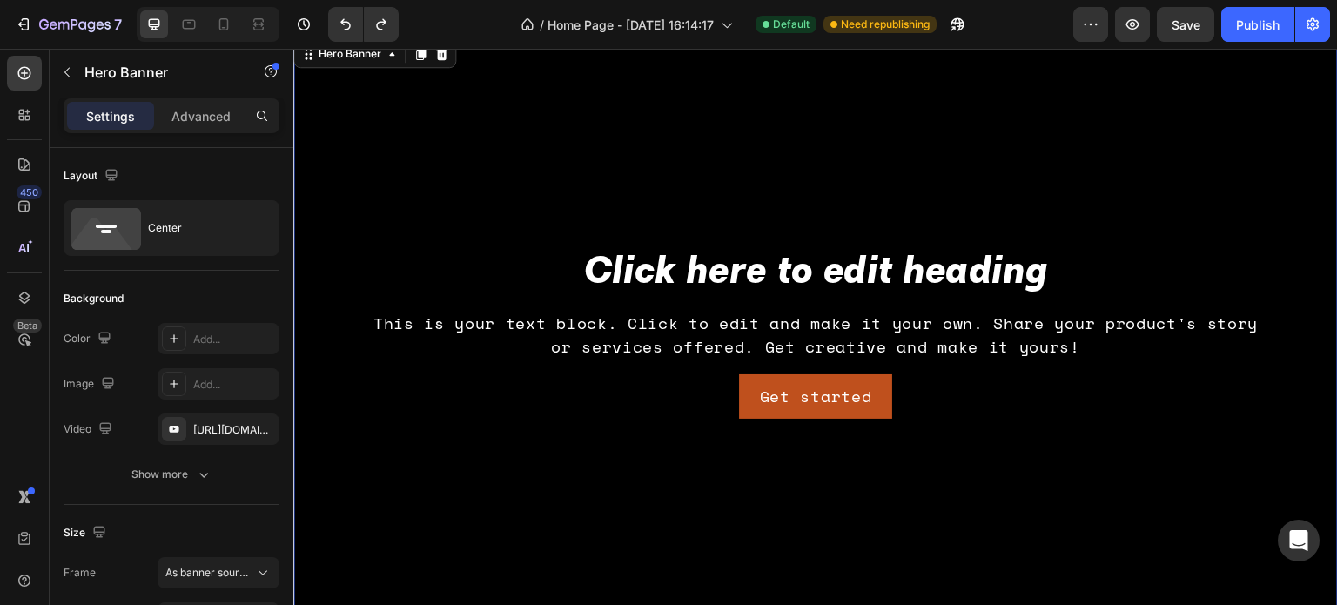
scroll to position [0, 0]
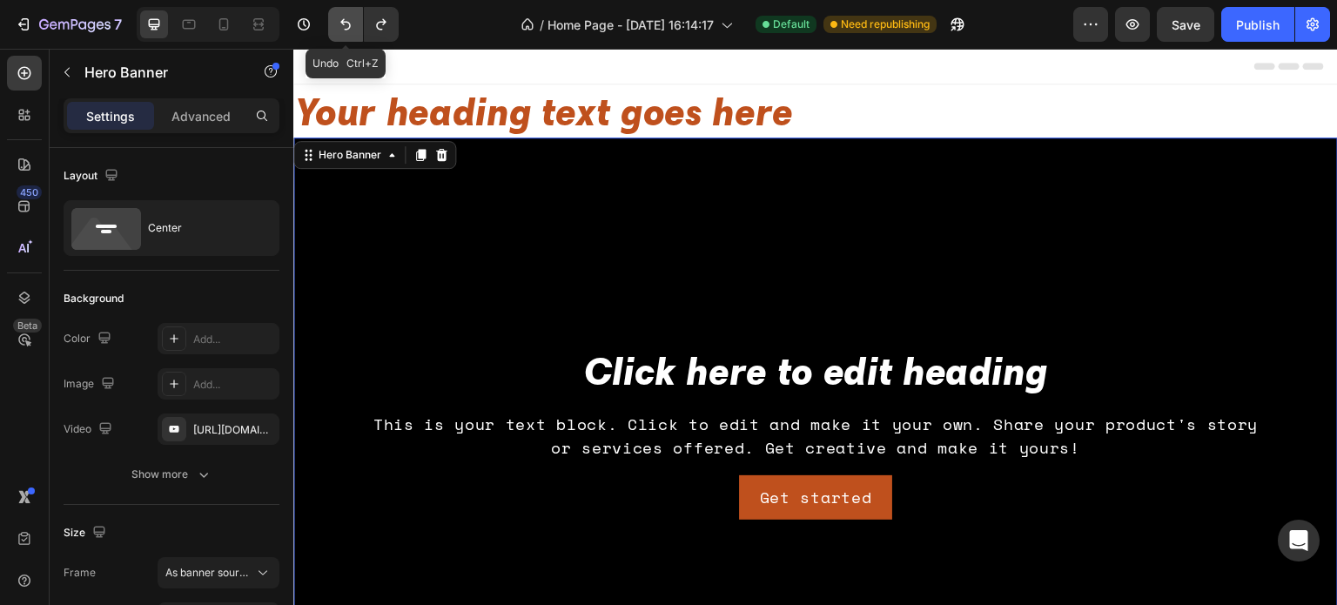
click at [352, 35] on button "Undo/Redo" at bounding box center [345, 24] width 35 height 35
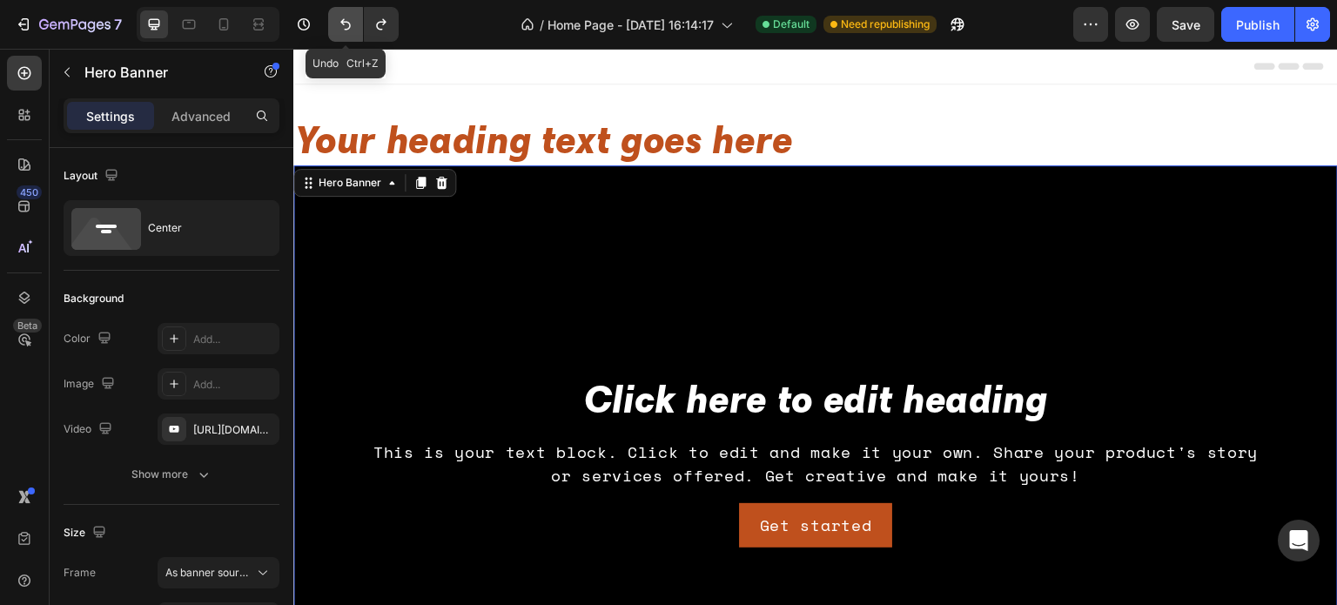
click at [352, 35] on button "Undo/Redo" at bounding box center [345, 24] width 35 height 35
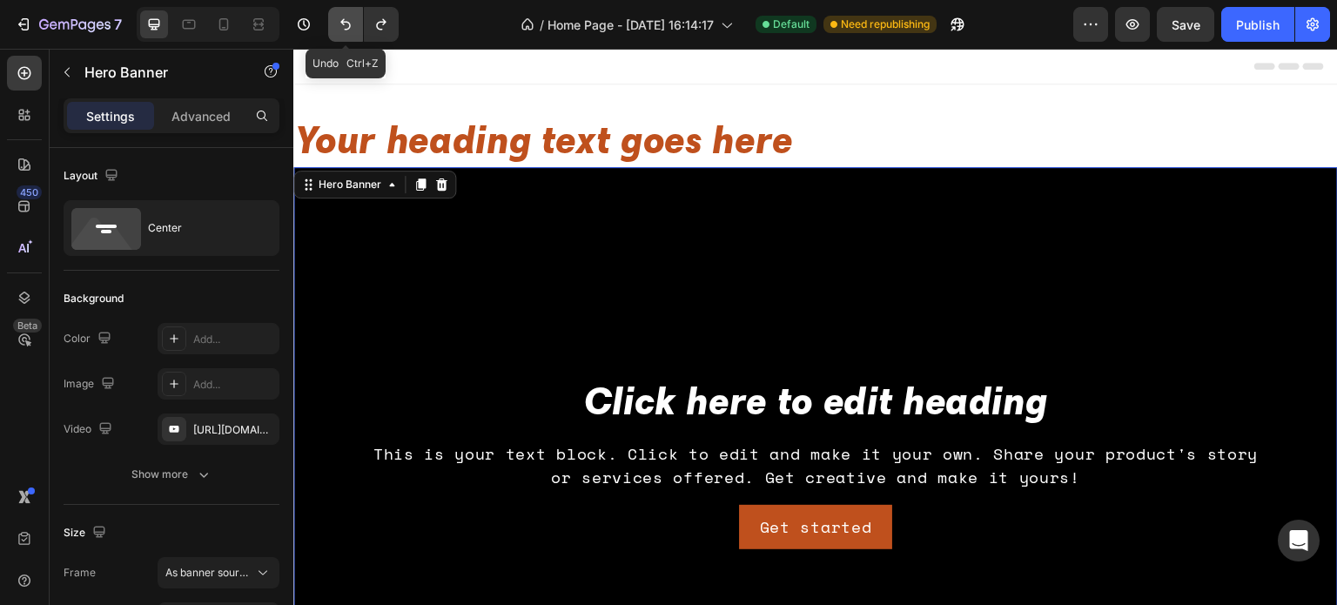
click at [352, 35] on button "Undo/Redo" at bounding box center [345, 24] width 35 height 35
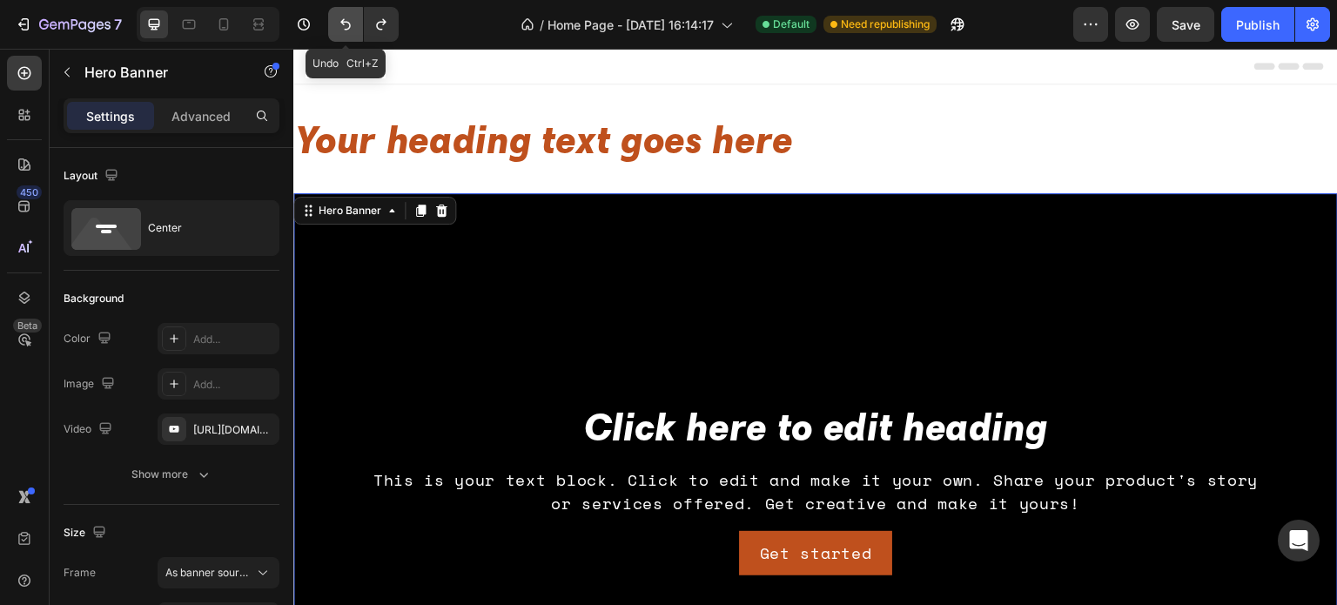
click at [352, 35] on button "Undo/Redo" at bounding box center [345, 24] width 35 height 35
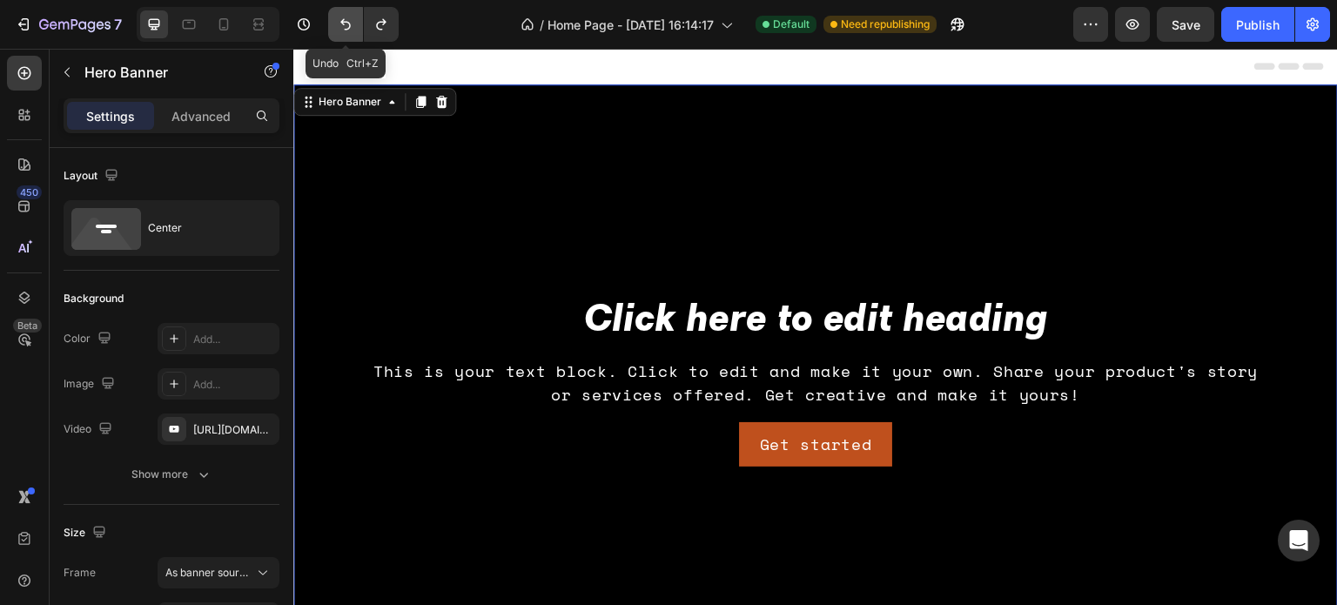
click at [352, 35] on button "Undo/Redo" at bounding box center [345, 24] width 35 height 35
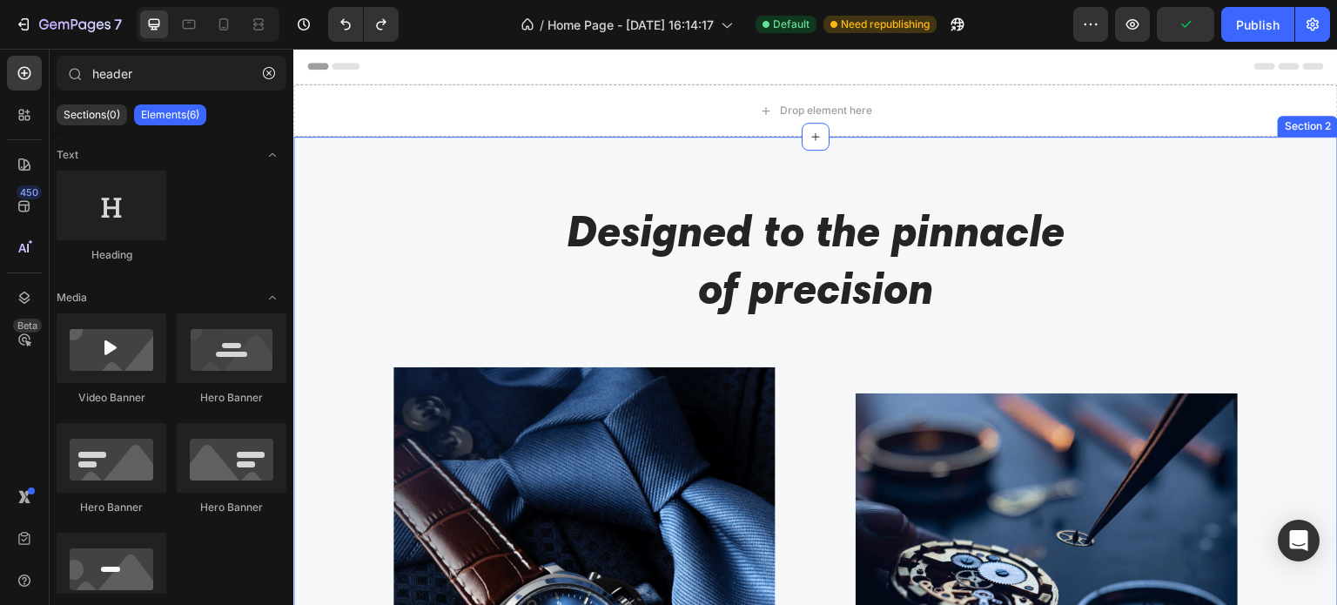
click at [1037, 187] on div "Designed to the pinnacle of precision Heading Row Image Image At Gemand, the ma…" at bounding box center [815, 519] width 1044 height 764
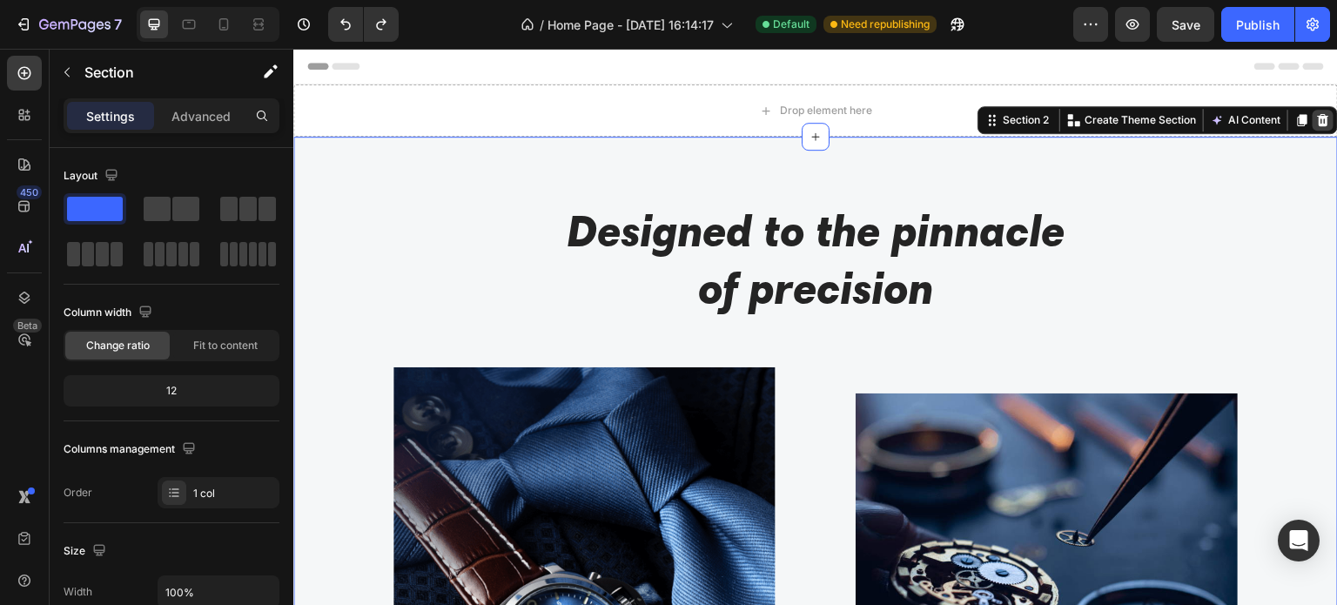
click at [1317, 114] on div at bounding box center [1322, 120] width 21 height 21
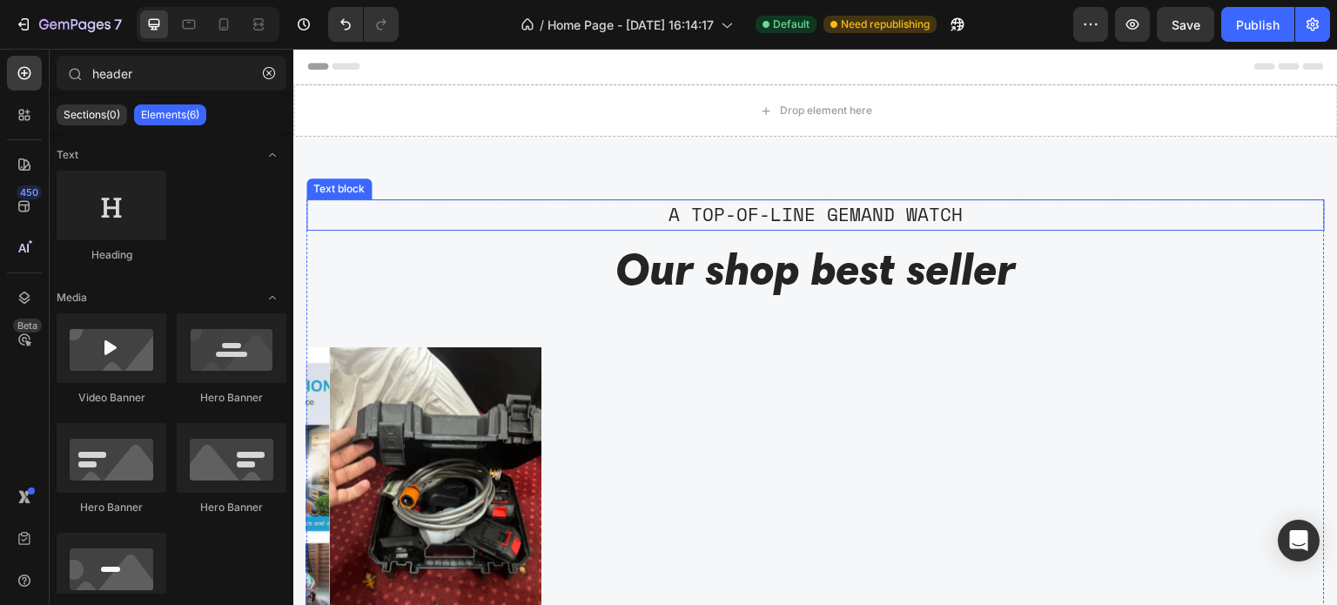
click at [1061, 174] on div "A TOP-OF-LINE GEMAND WATCH Text block Our shop best seller Heading Product Imag…" at bounding box center [815, 489] width 1044 height 704
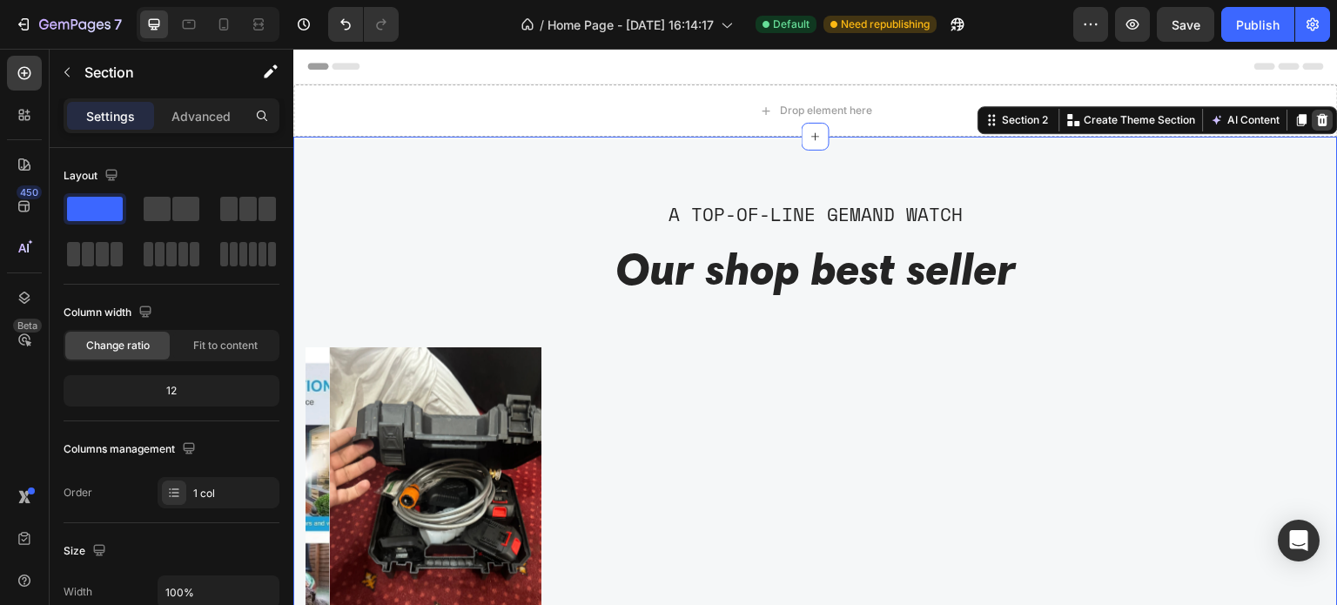
click at [1312, 130] on div at bounding box center [1322, 120] width 21 height 21
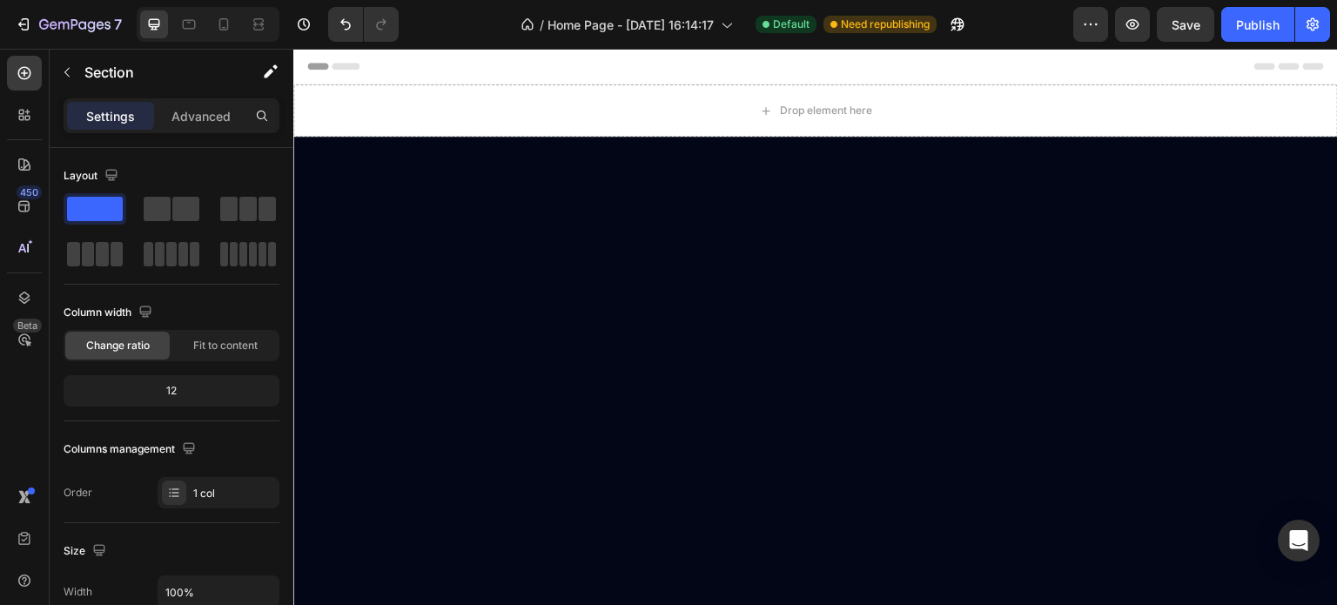
drag, startPoint x: 956, startPoint y: 265, endPoint x: 971, endPoint y: 265, distance: 14.8
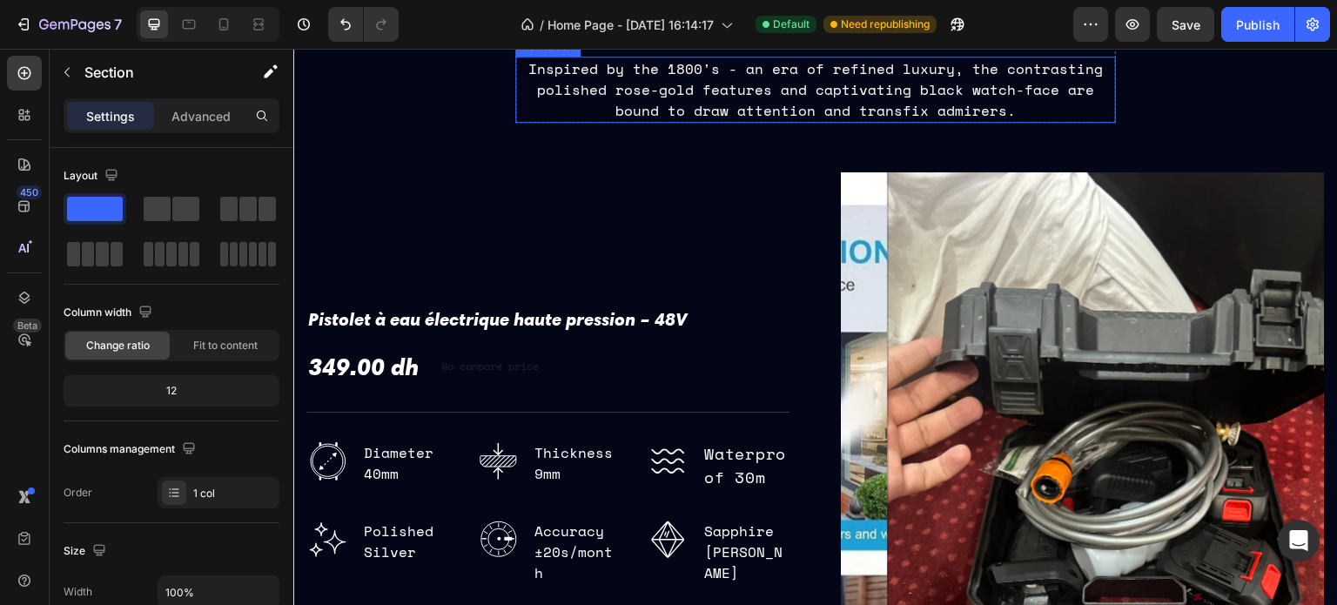
scroll to position [87, 0]
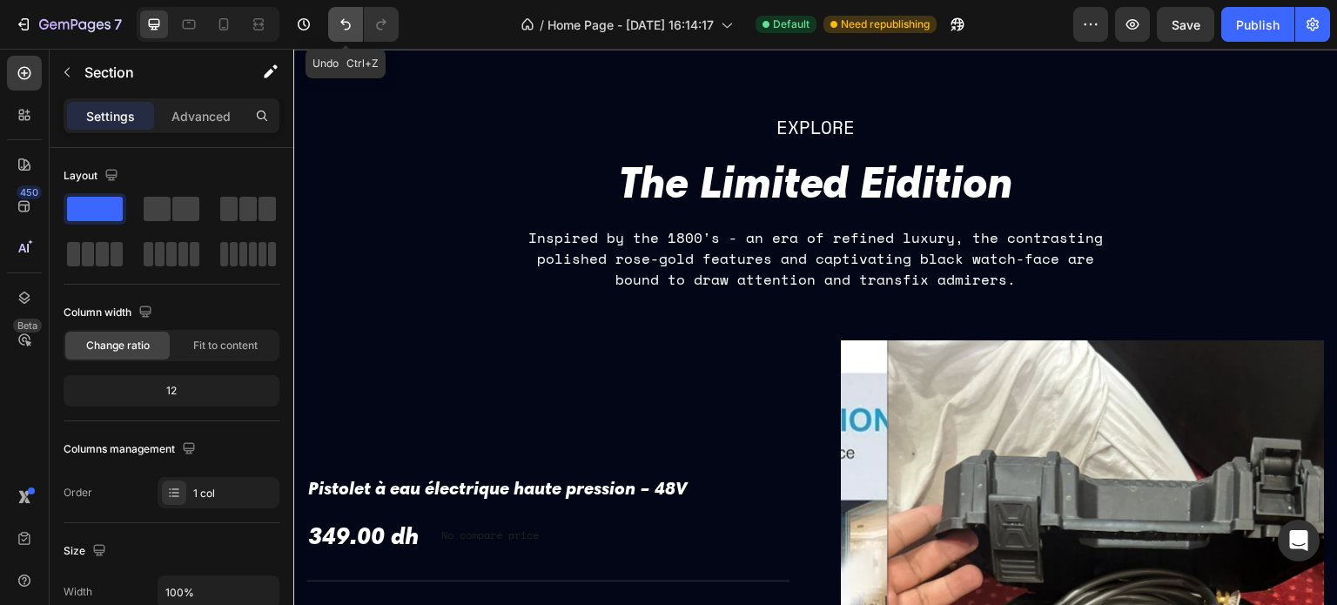
click at [340, 23] on icon "Undo/Redo" at bounding box center [345, 24] width 17 height 17
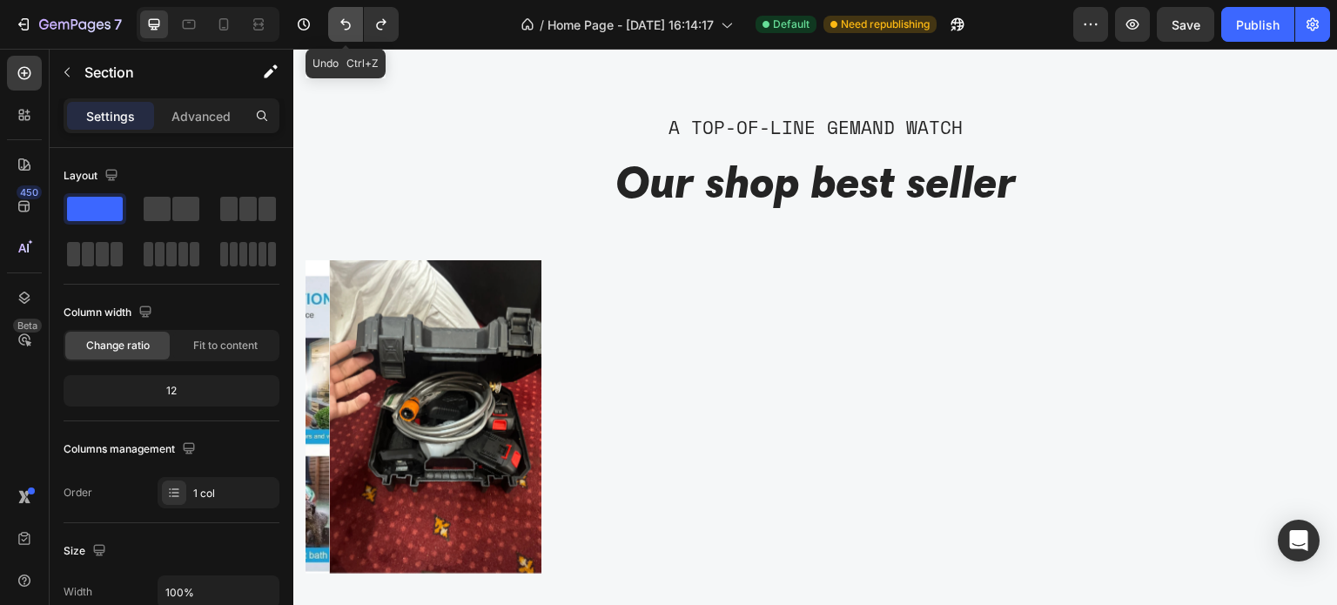
click at [340, 23] on icon "Undo/Redo" at bounding box center [345, 24] width 17 height 17
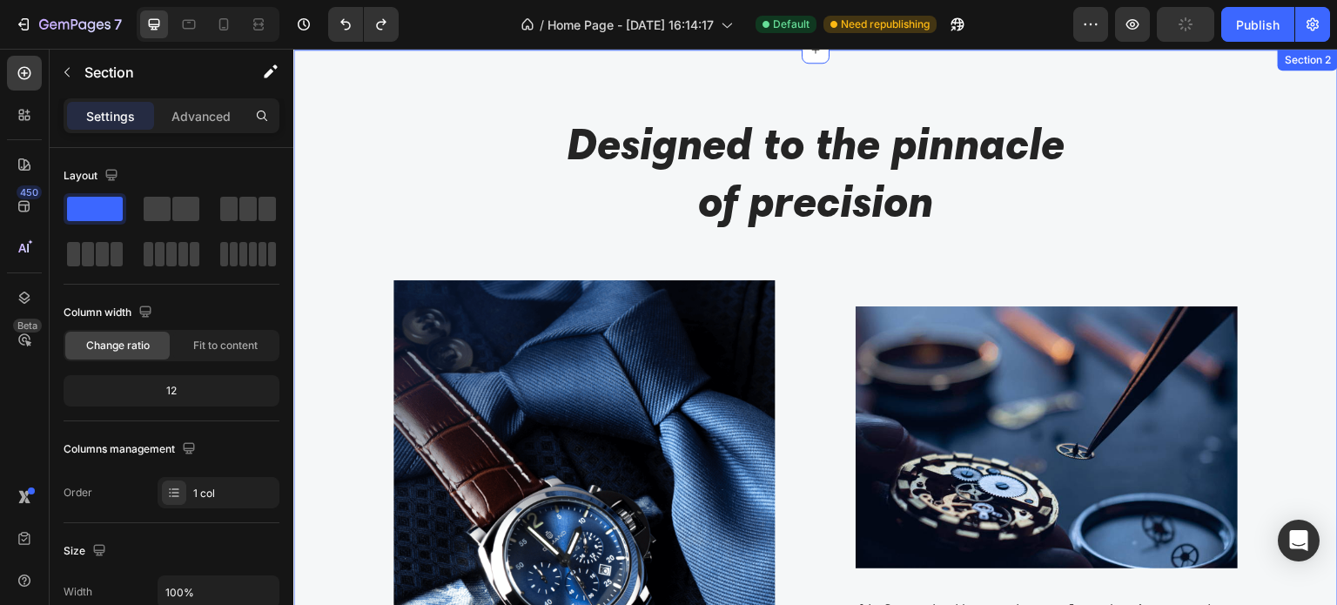
scroll to position [0, 0]
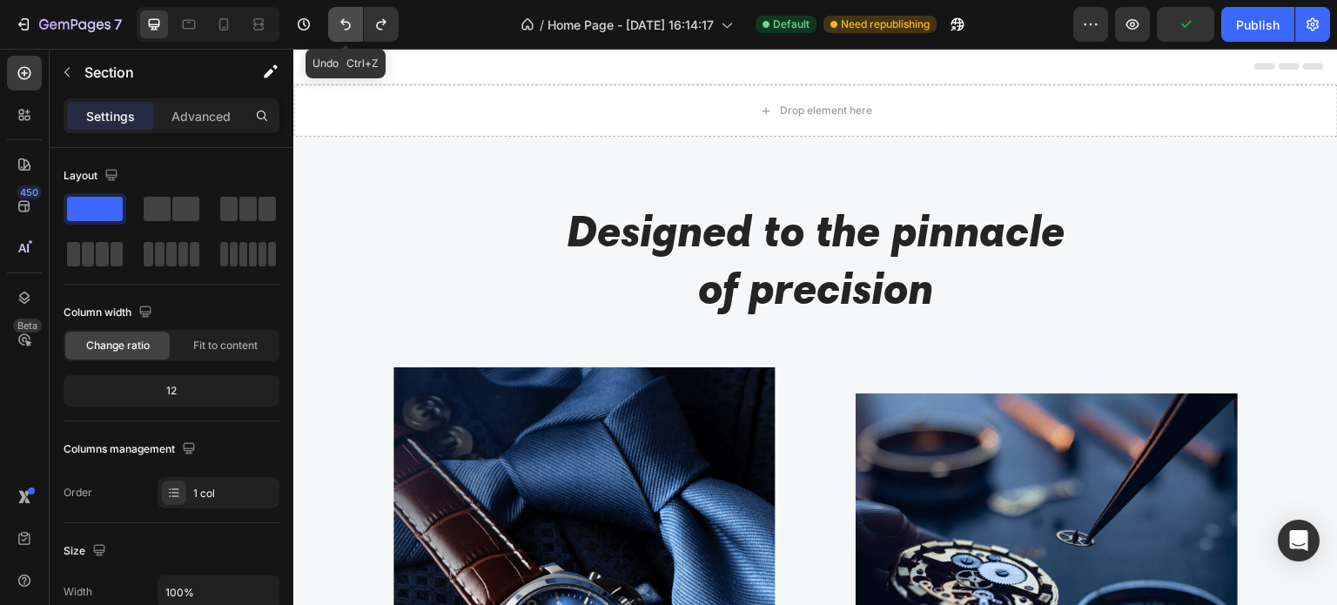
click at [338, 19] on icon "Undo/Redo" at bounding box center [345, 24] width 17 height 17
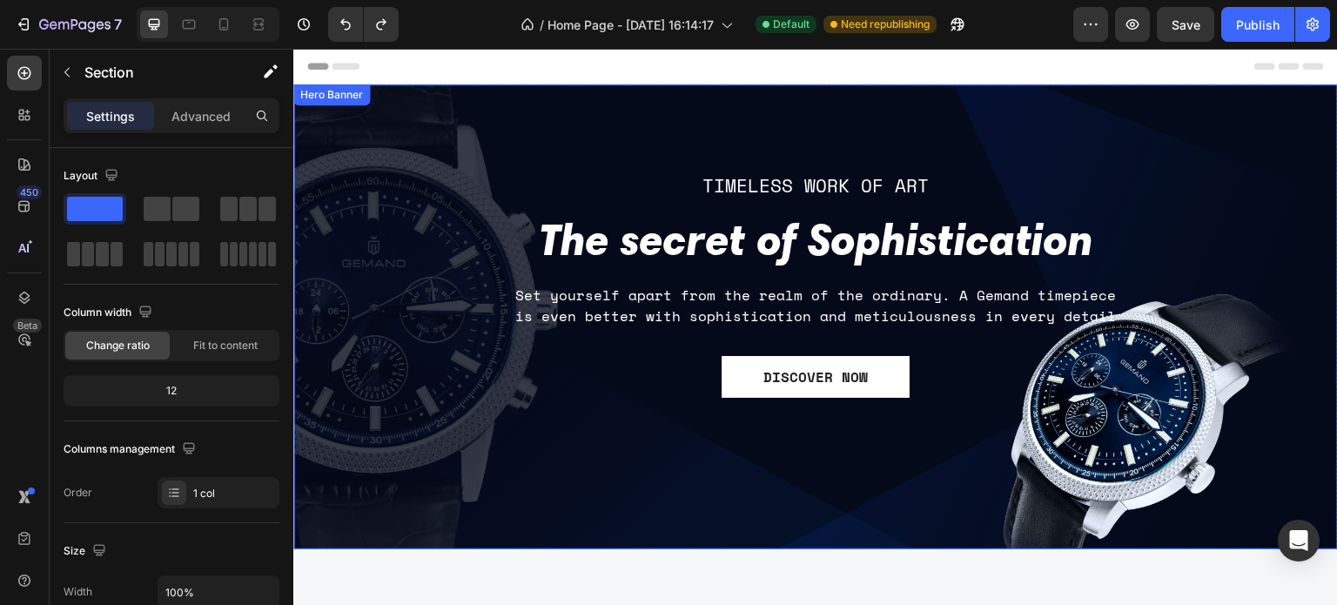
click at [1272, 261] on div "TIMELESS WORK OF ART Text block The secret of Sophistication Heading Set yourse…" at bounding box center [815, 317] width 1018 height 572
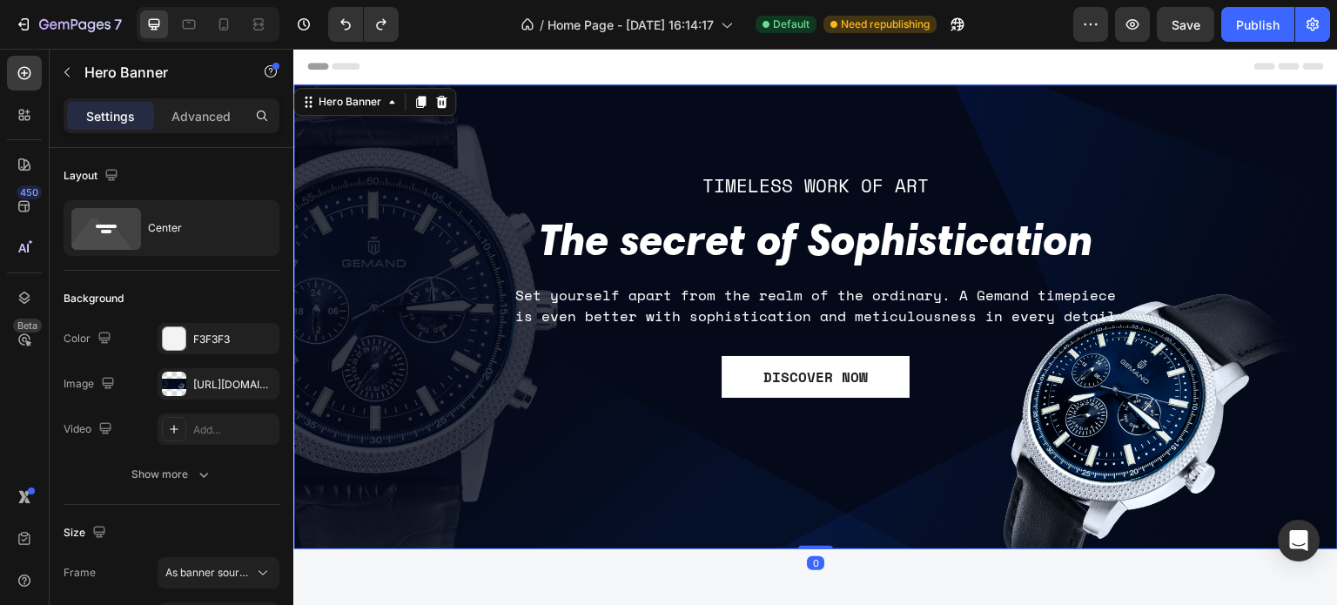
click at [429, 104] on div at bounding box center [420, 101] width 21 height 21
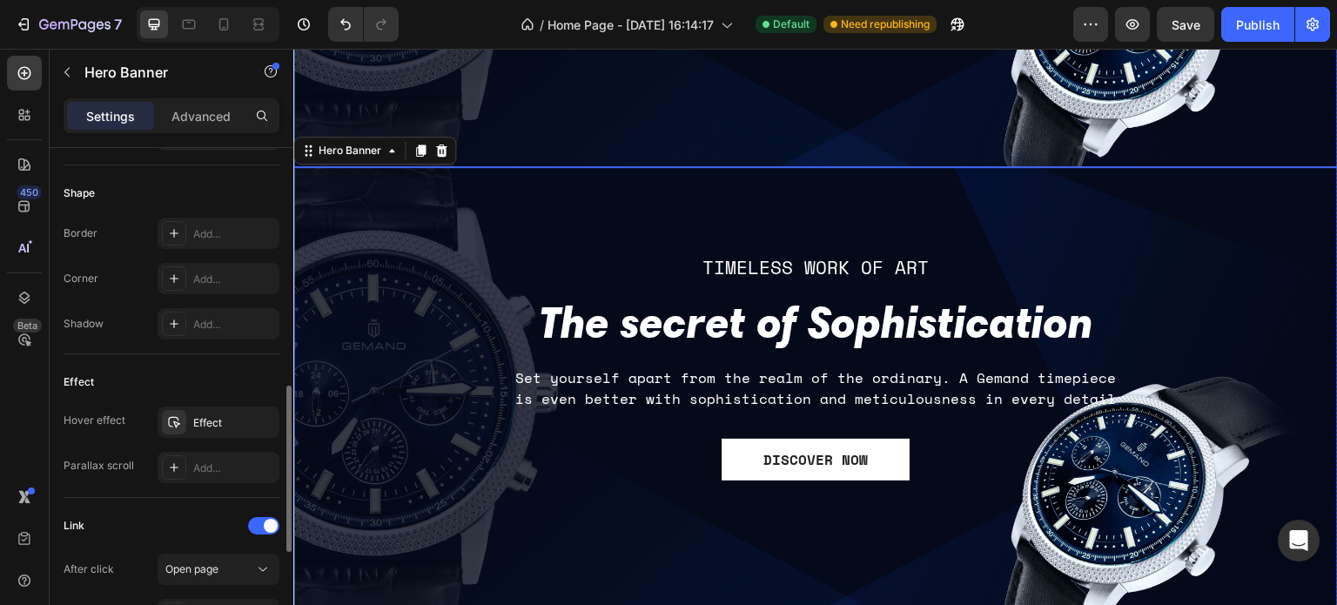
scroll to position [433, 0]
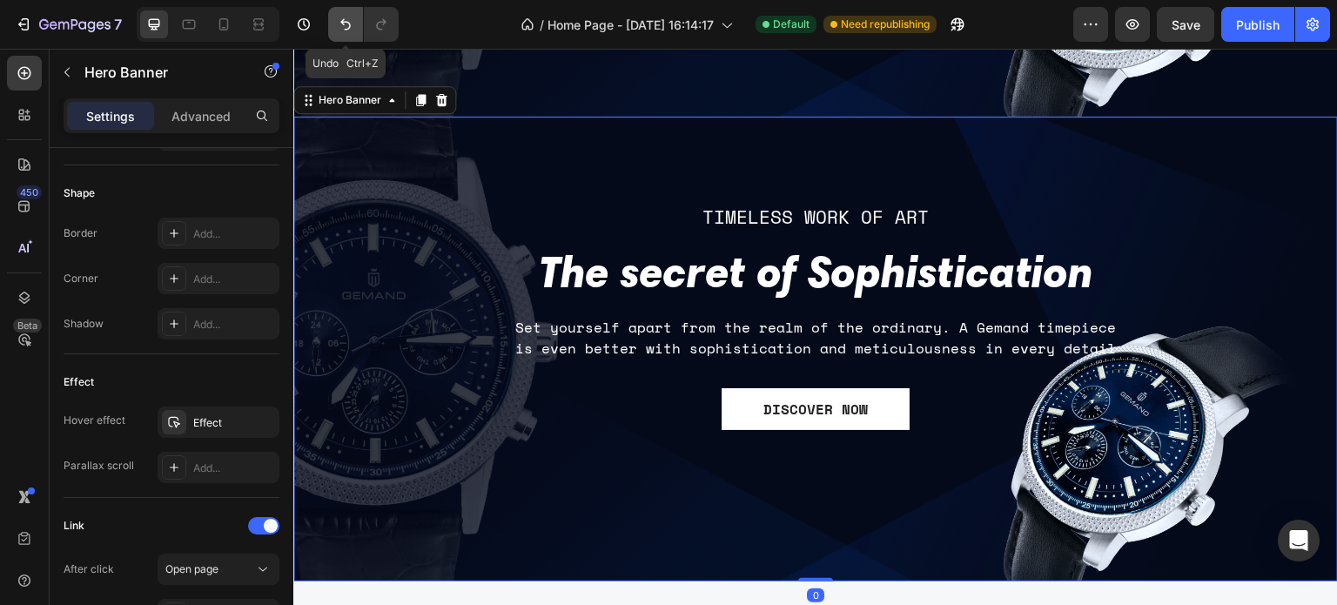
click at [344, 26] on icon "Undo/Redo" at bounding box center [345, 24] width 17 height 17
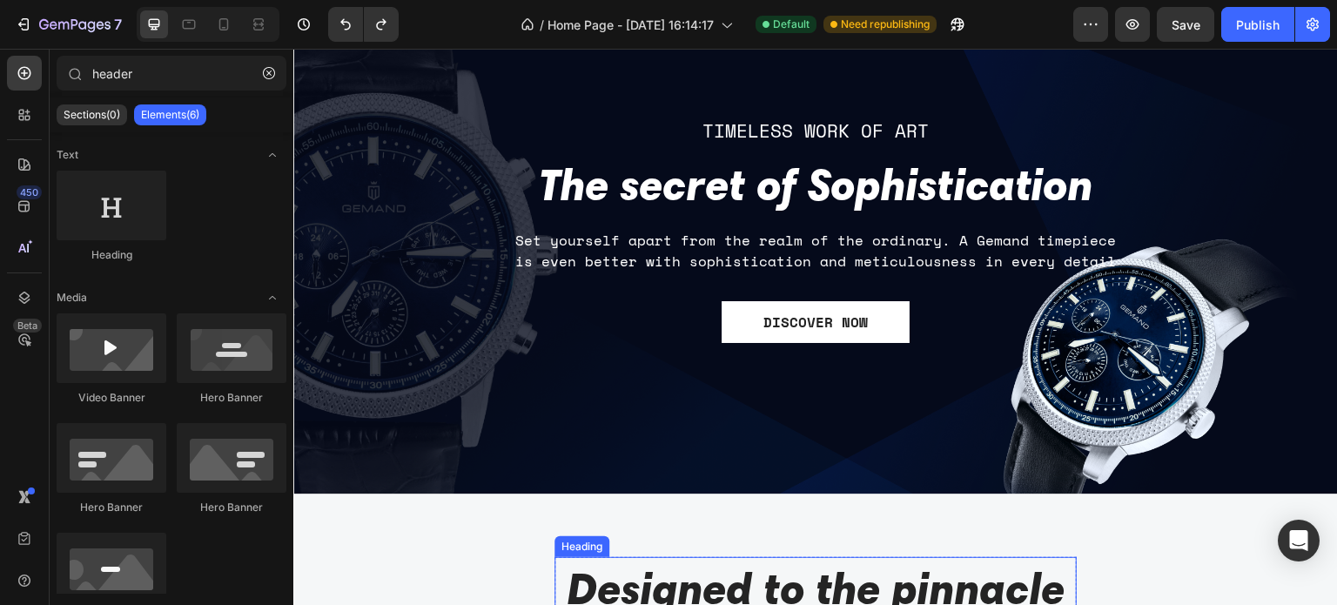
scroll to position [0, 0]
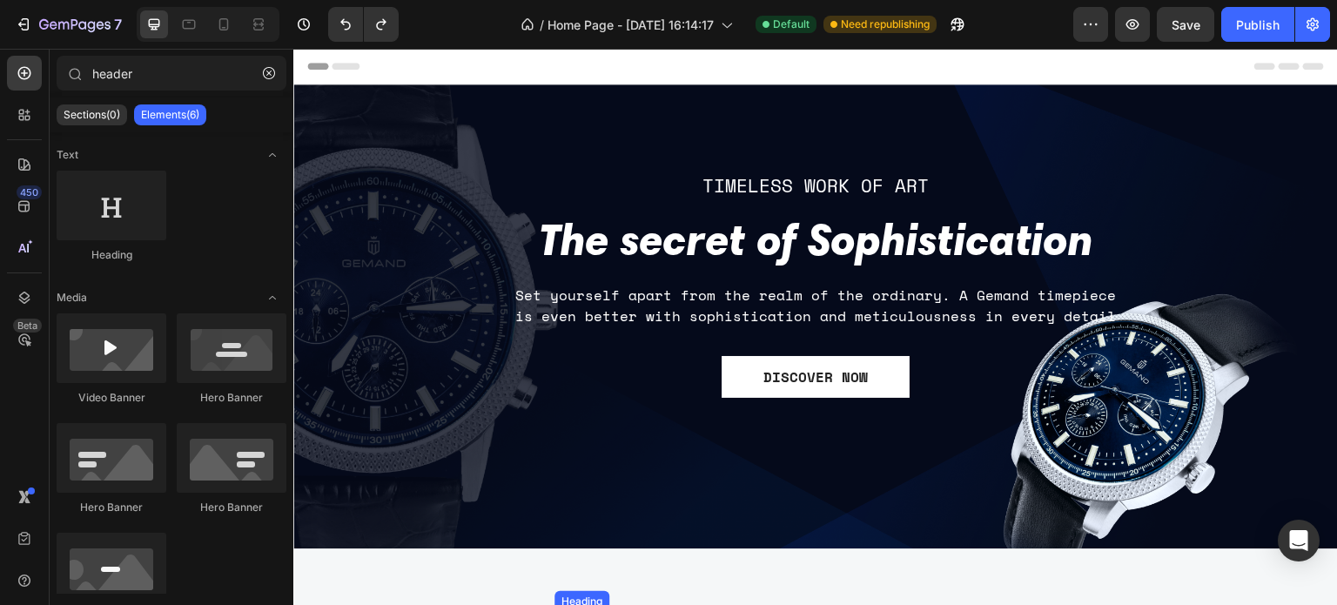
click at [1161, 291] on div "TIMELESS WORK OF ART Text block The secret of Sophistication Heading Set yourse…" at bounding box center [815, 317] width 1018 height 572
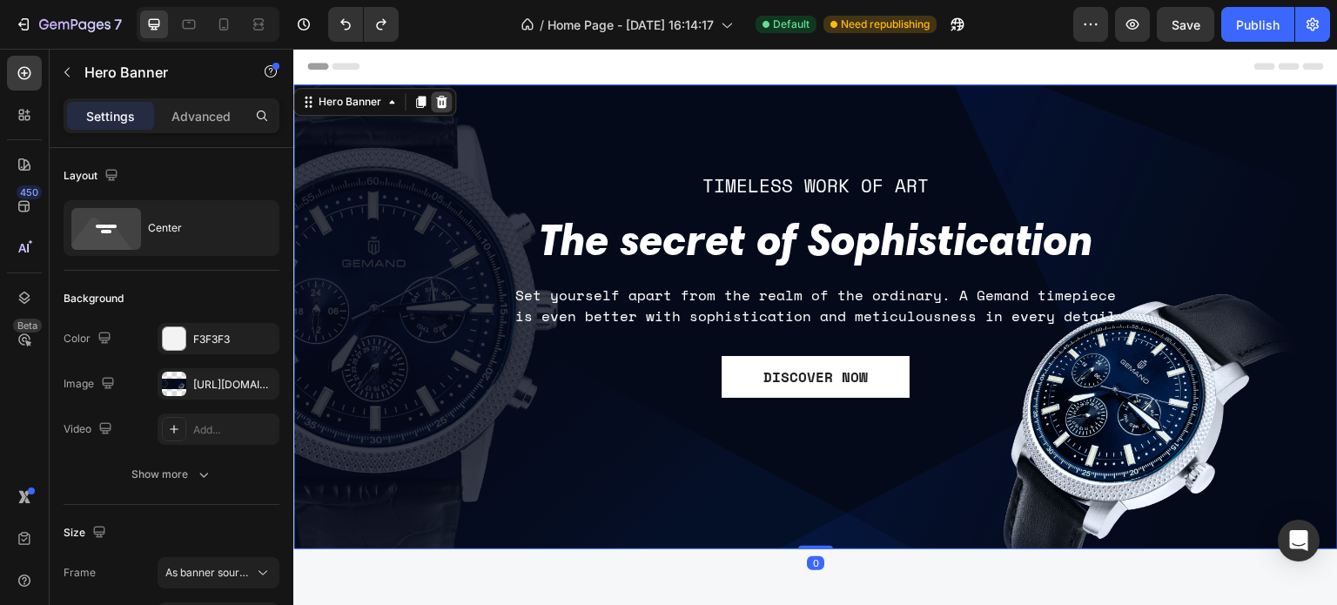
click at [438, 99] on icon at bounding box center [441, 102] width 11 height 12
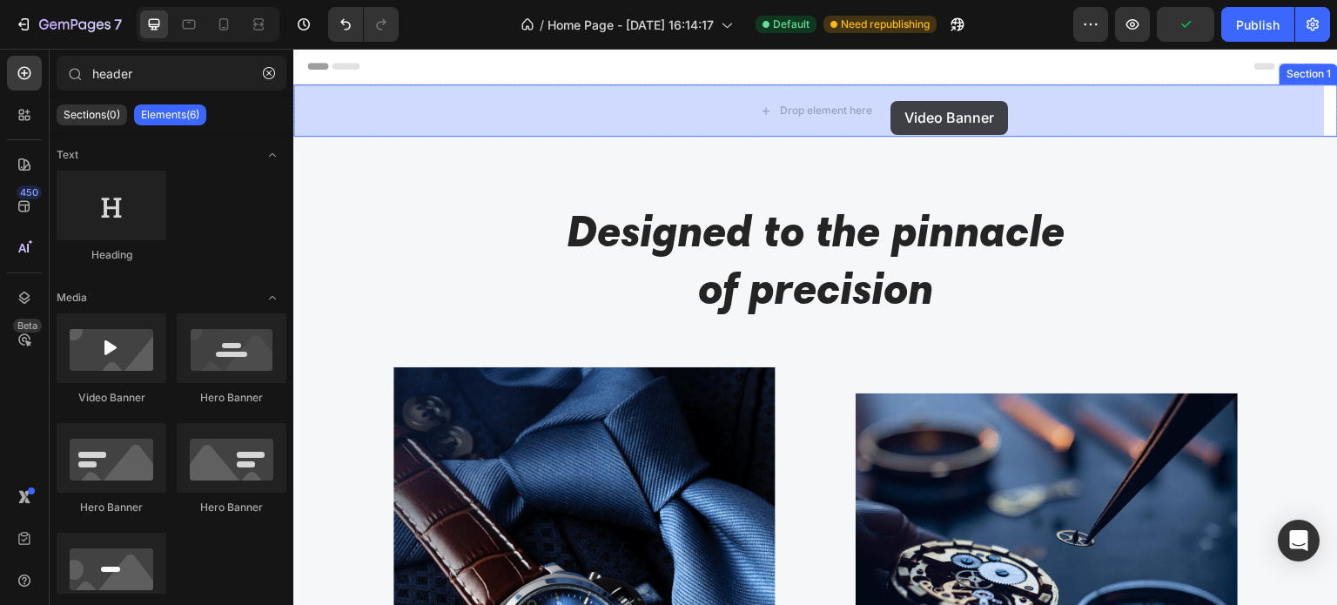
drag, startPoint x: 380, startPoint y: 402, endPoint x: 891, endPoint y: 101, distance: 593.0
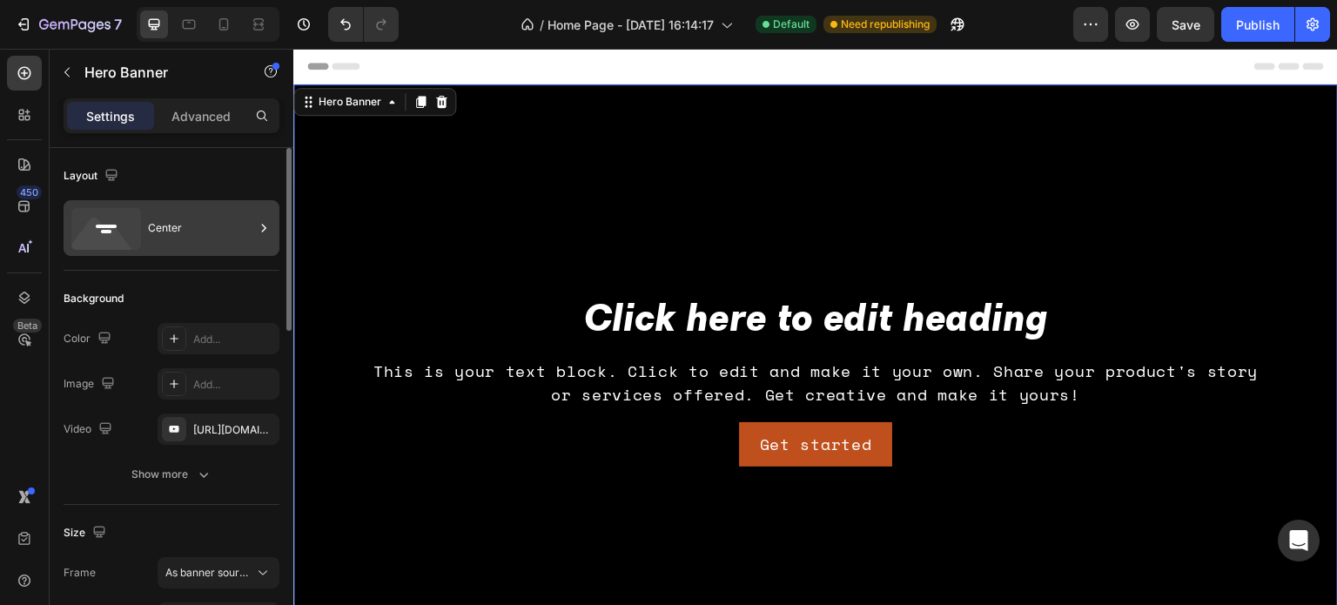
click at [160, 219] on div "Center" at bounding box center [201, 228] width 106 height 40
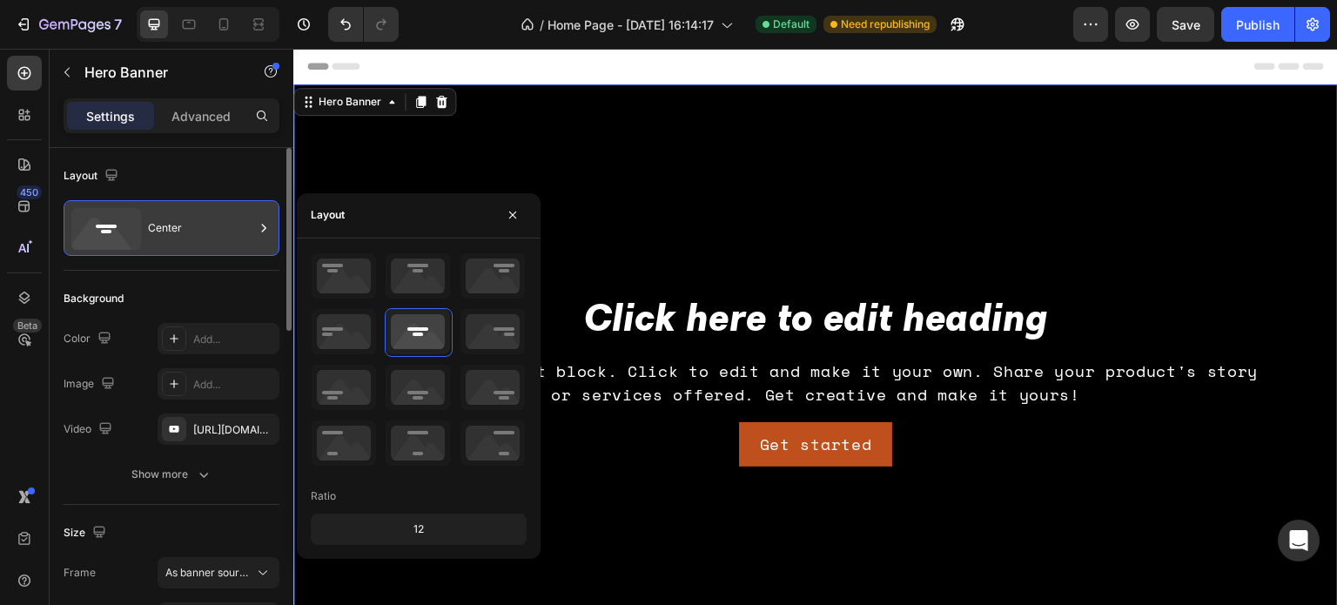
click at [217, 232] on div "Center" at bounding box center [201, 228] width 106 height 40
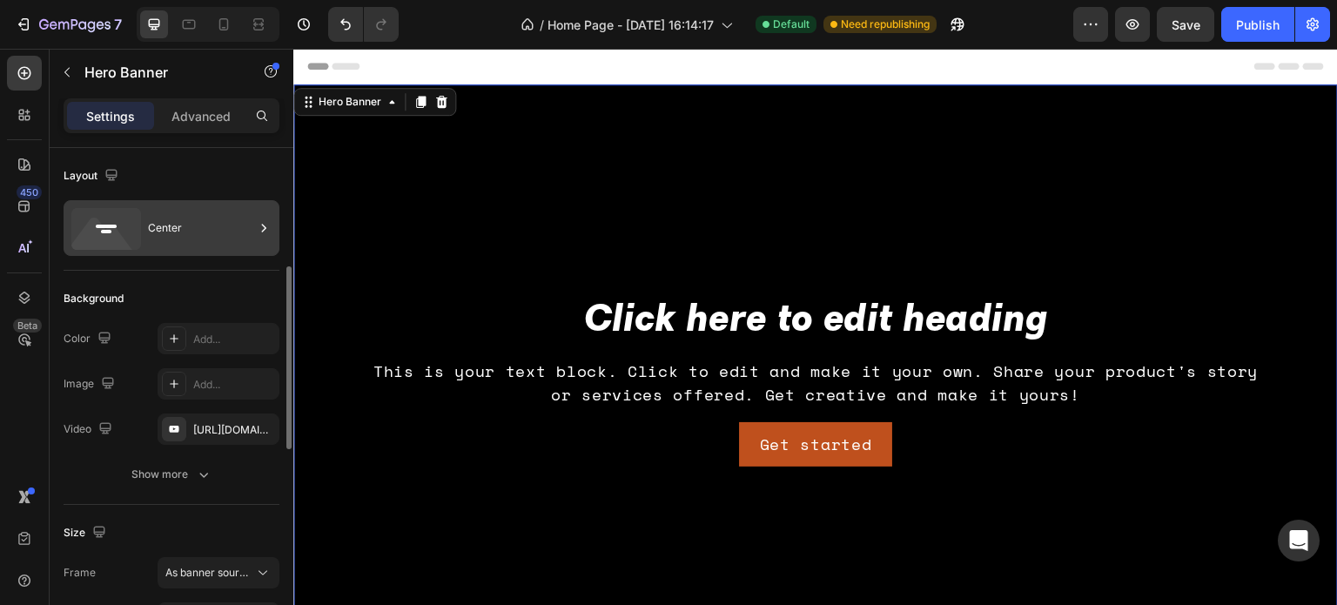
scroll to position [87, 0]
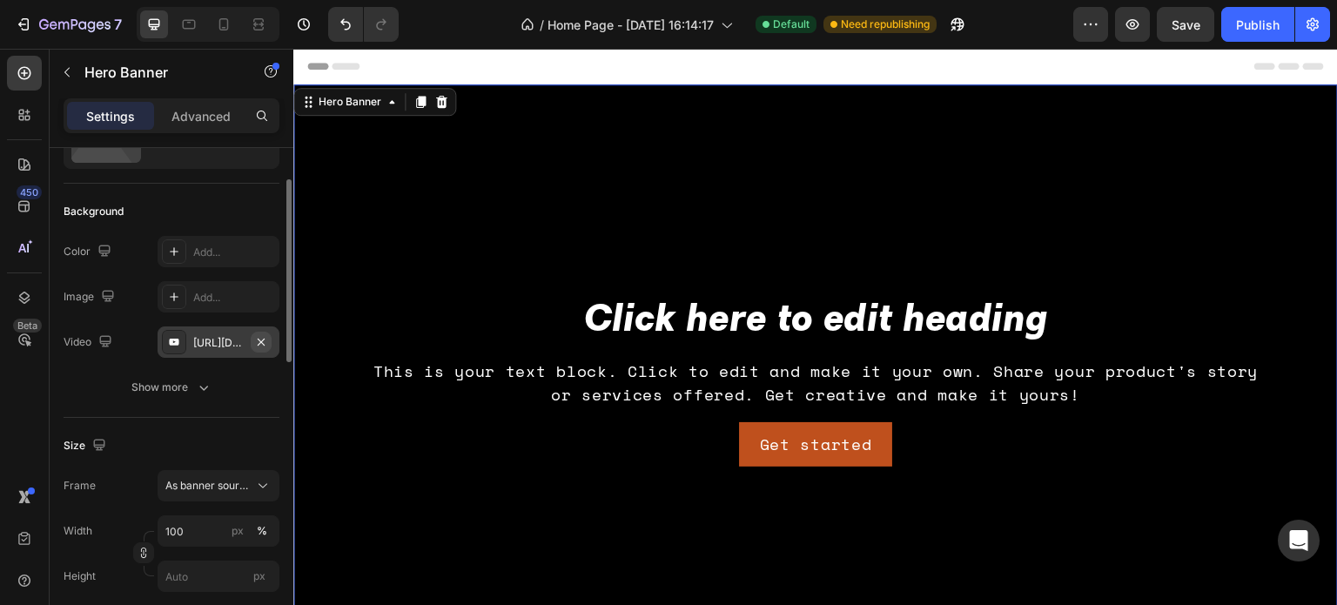
click at [267, 340] on icon "button" at bounding box center [261, 342] width 14 height 14
type input "Auto"
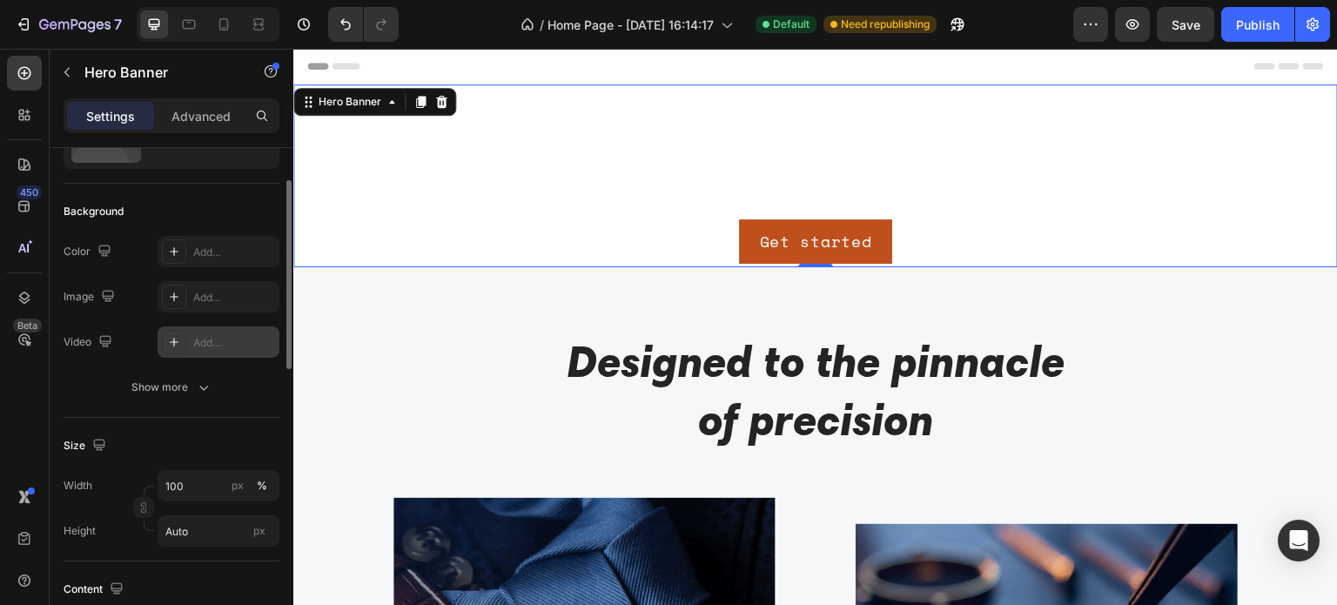
click at [173, 340] on icon at bounding box center [174, 342] width 9 height 9
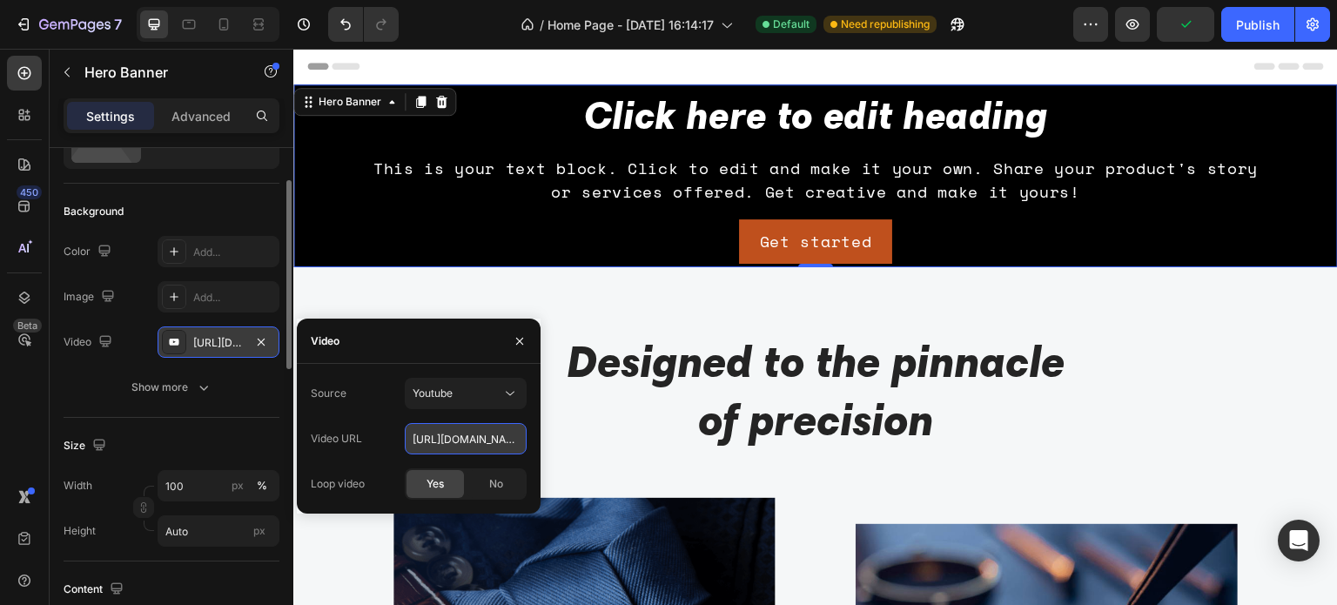
click at [471, 447] on input "[URL][DOMAIN_NAME]" at bounding box center [466, 438] width 122 height 31
paste input "[DOMAIN_NAME][URL]"
type input "[URL][DOMAIN_NAME]"
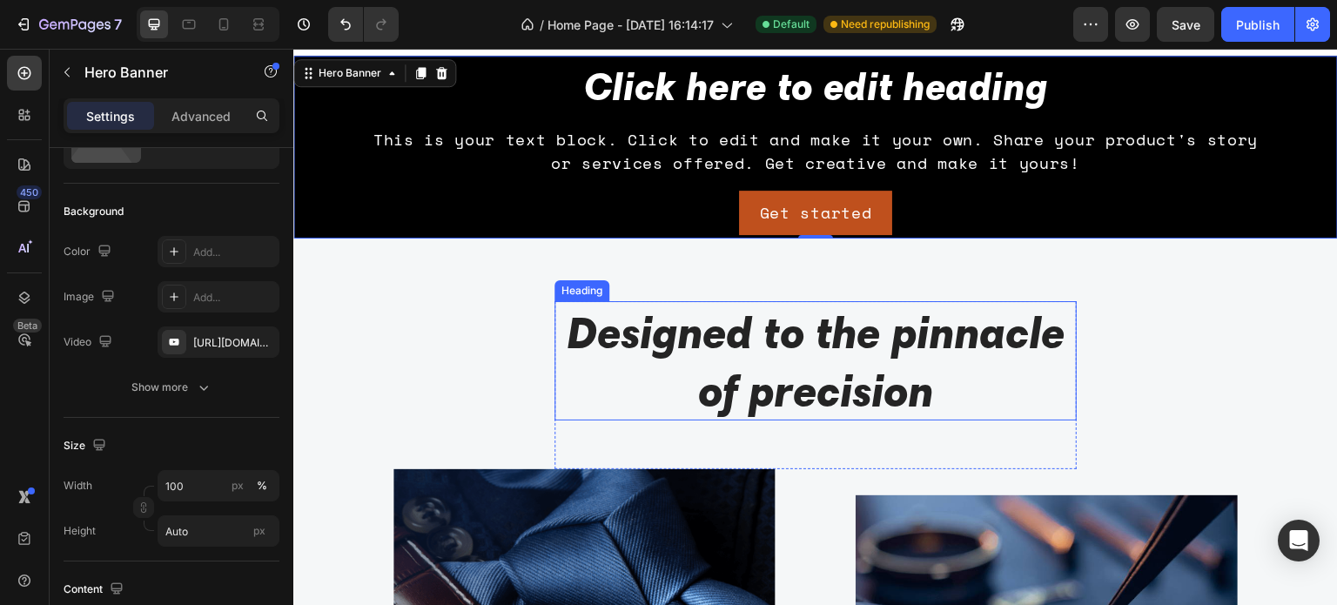
scroll to position [0, 0]
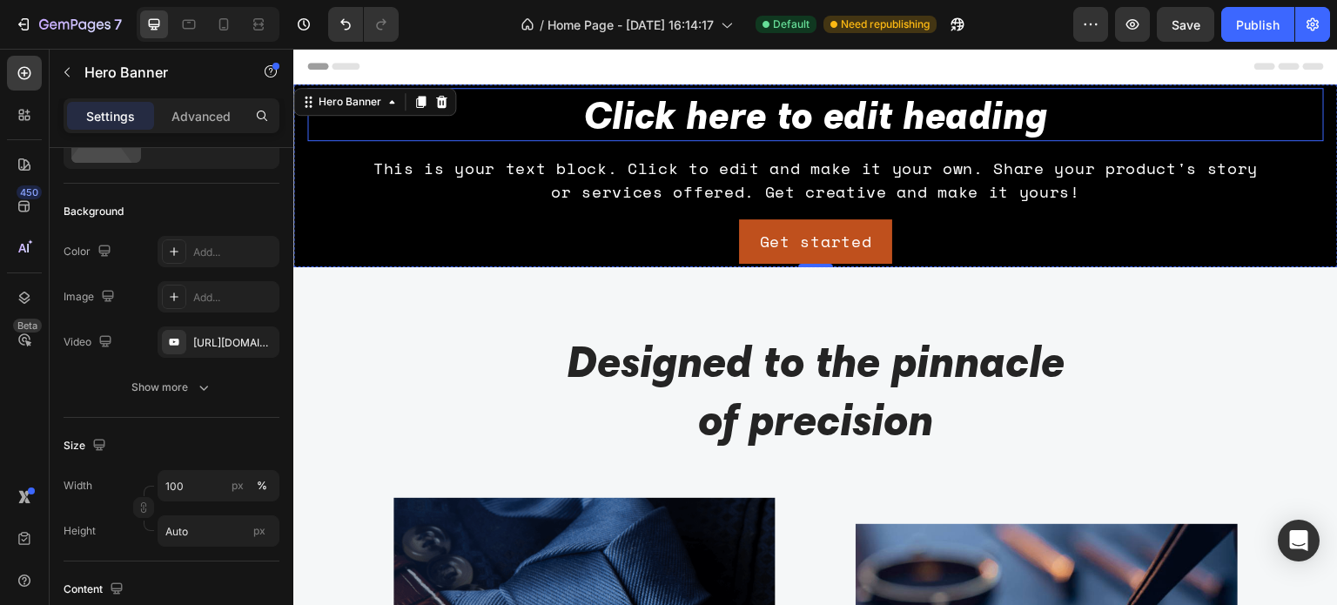
click at [1181, 128] on h2 "Click here to edit heading" at bounding box center [815, 114] width 1016 height 53
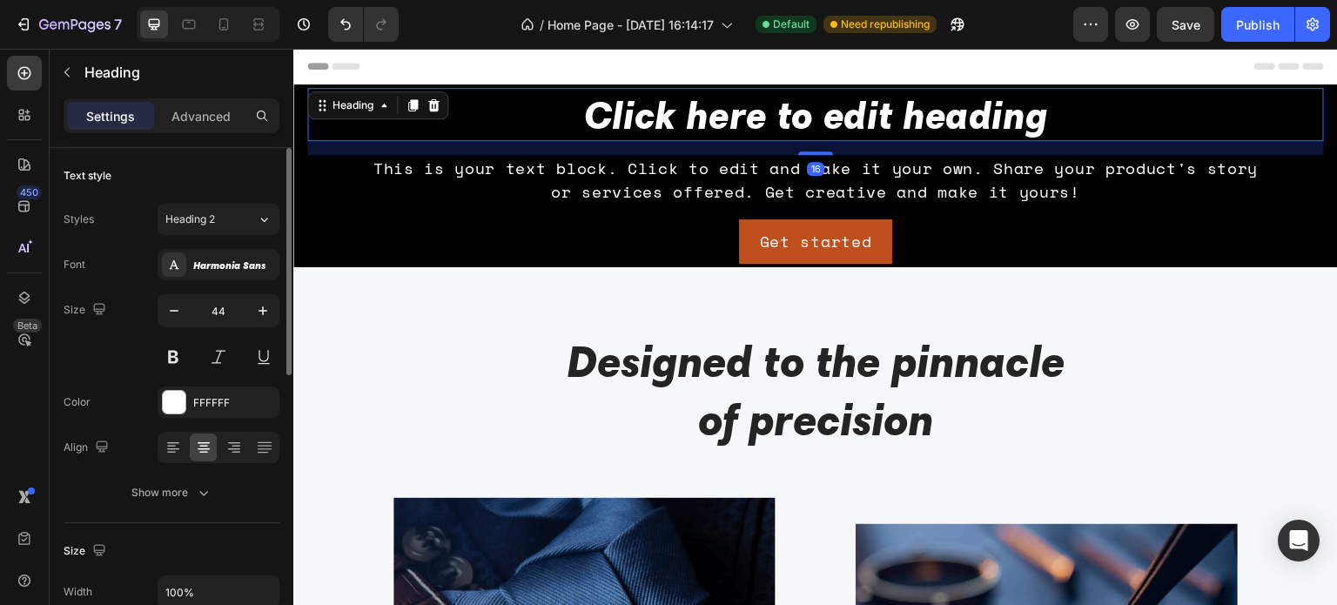
click at [1201, 194] on div "This is your text block. Click to edit and make it your own. Share your product…" at bounding box center [815, 180] width 1016 height 50
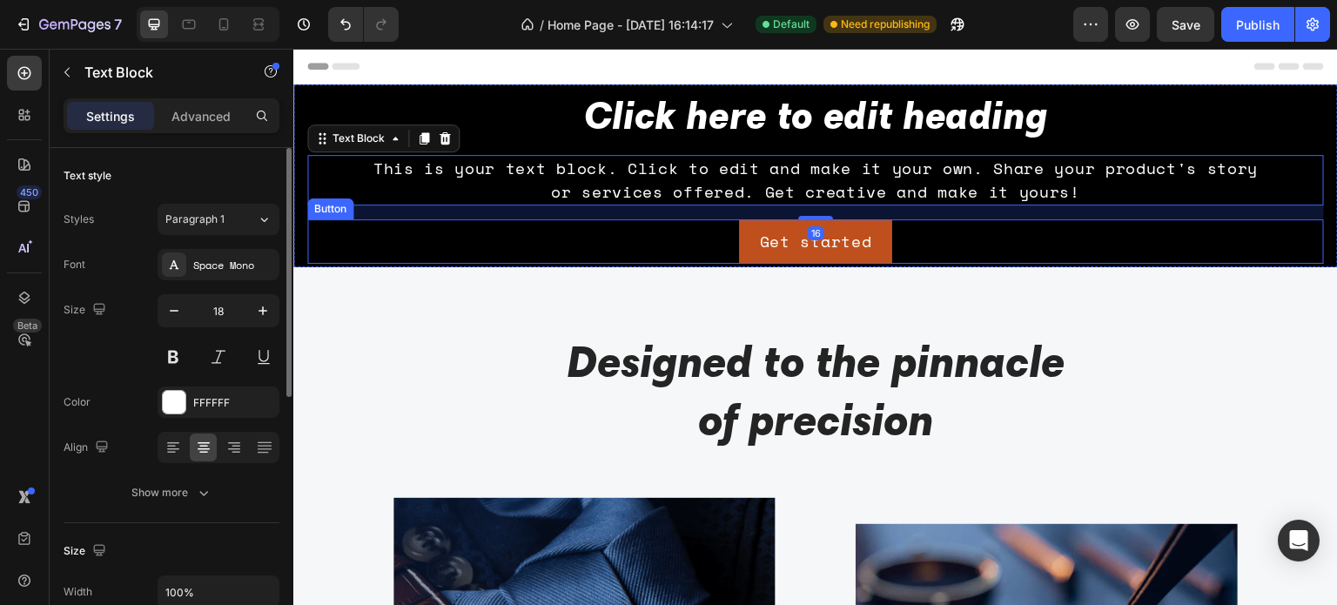
click at [1192, 241] on div "Get started Button" at bounding box center [815, 241] width 1016 height 44
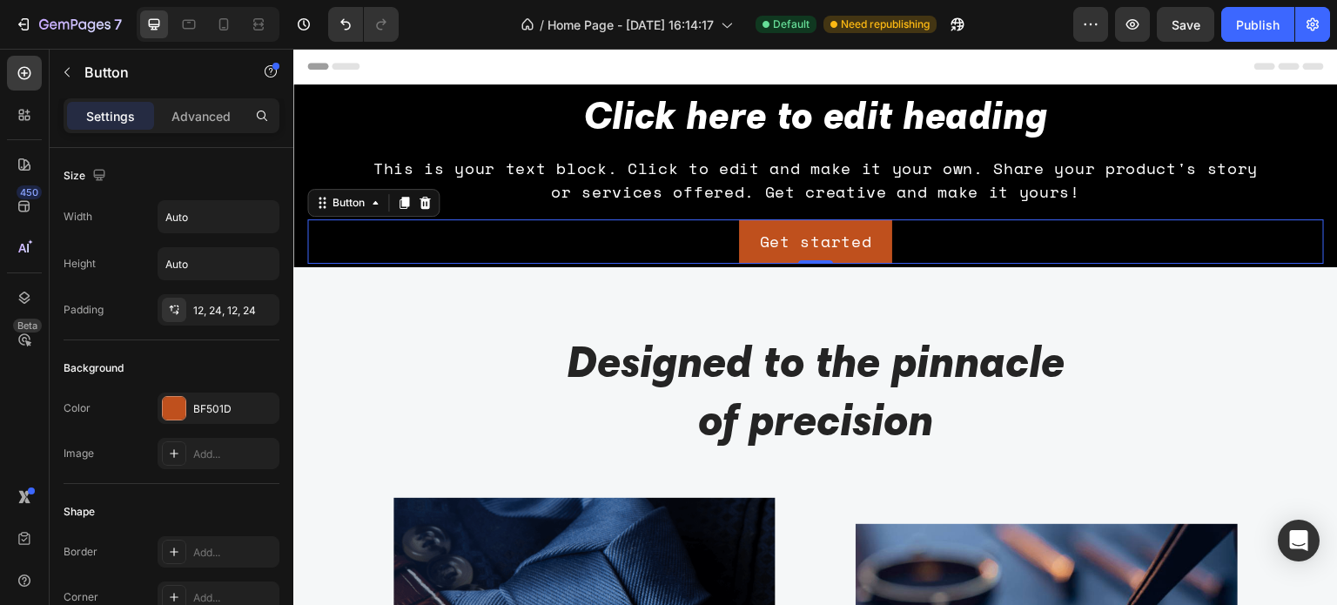
click at [140, 107] on div "Settings" at bounding box center [110, 116] width 87 height 28
click at [332, 30] on button "Undo/Redo" at bounding box center [345, 24] width 35 height 35
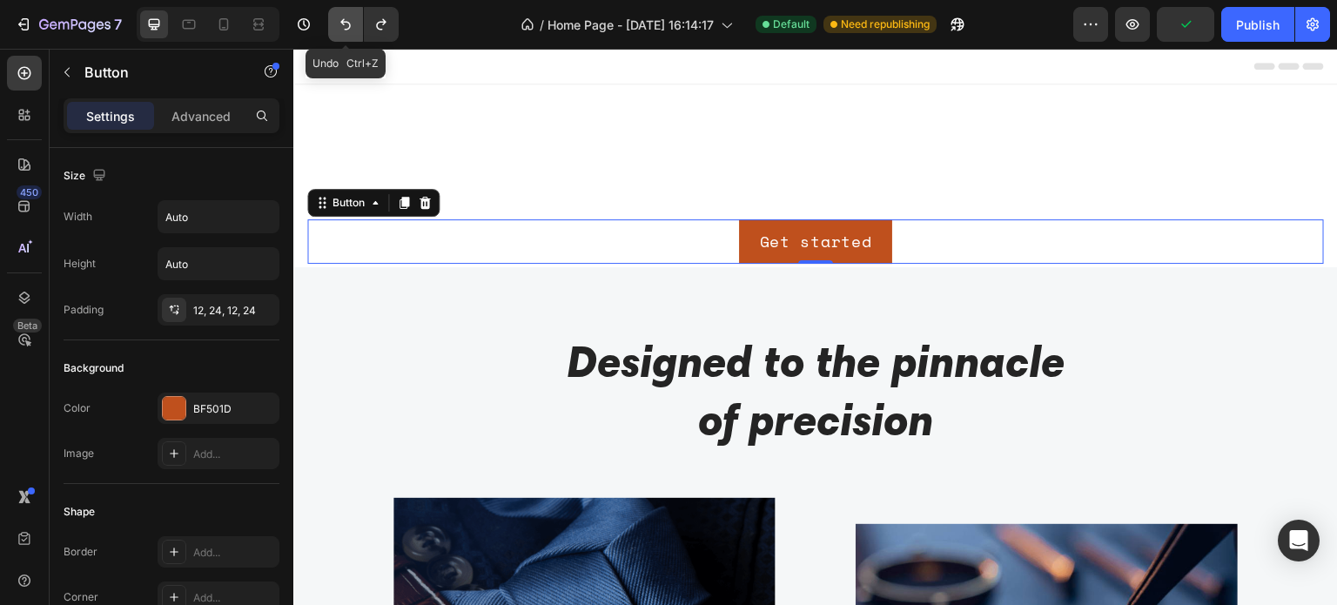
click at [332, 30] on button "Undo/Redo" at bounding box center [345, 24] width 35 height 35
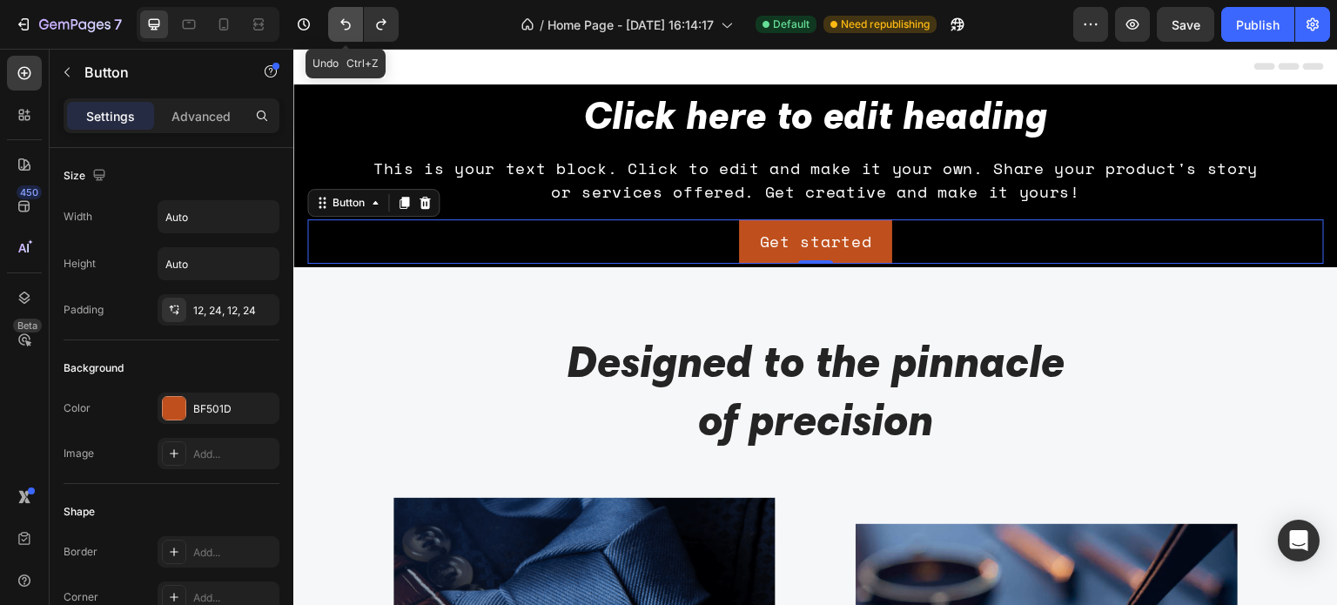
click at [345, 37] on button "Undo/Redo" at bounding box center [345, 24] width 35 height 35
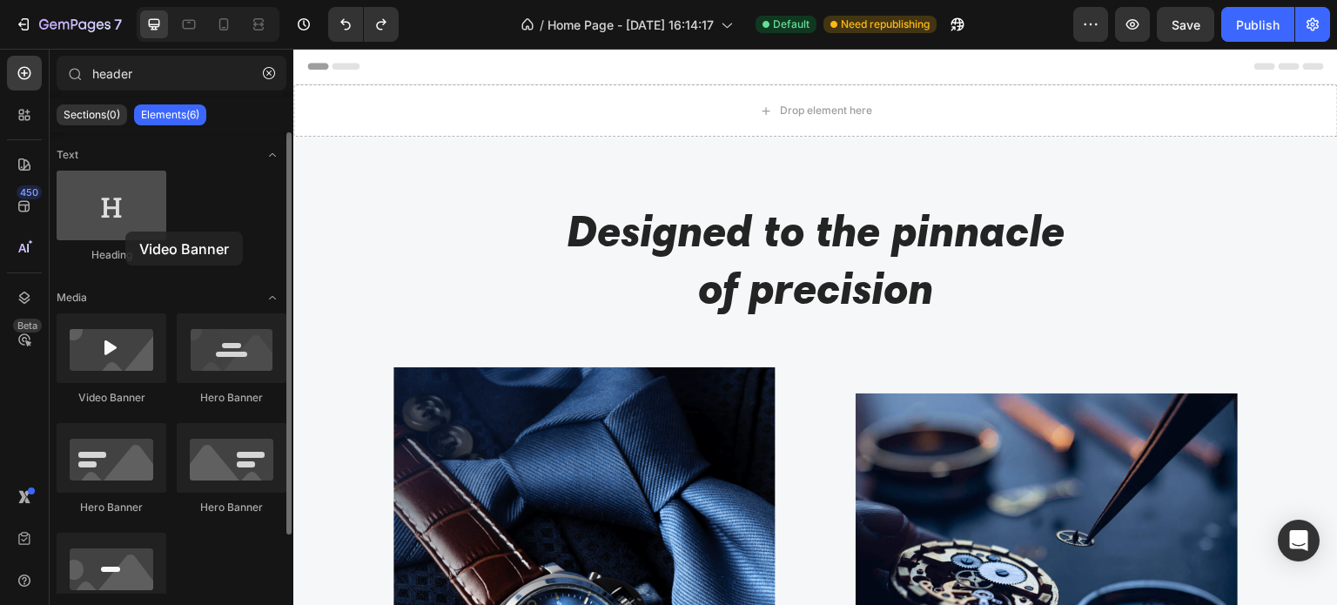
drag, startPoint x: 114, startPoint y: 361, endPoint x: 125, endPoint y: 231, distance: 131.0
click at [125, 231] on div "Text Heading Media Video Banner Hero Banner Hero Banner Hero Banner Hero Banner…" at bounding box center [172, 396] width 244 height 529
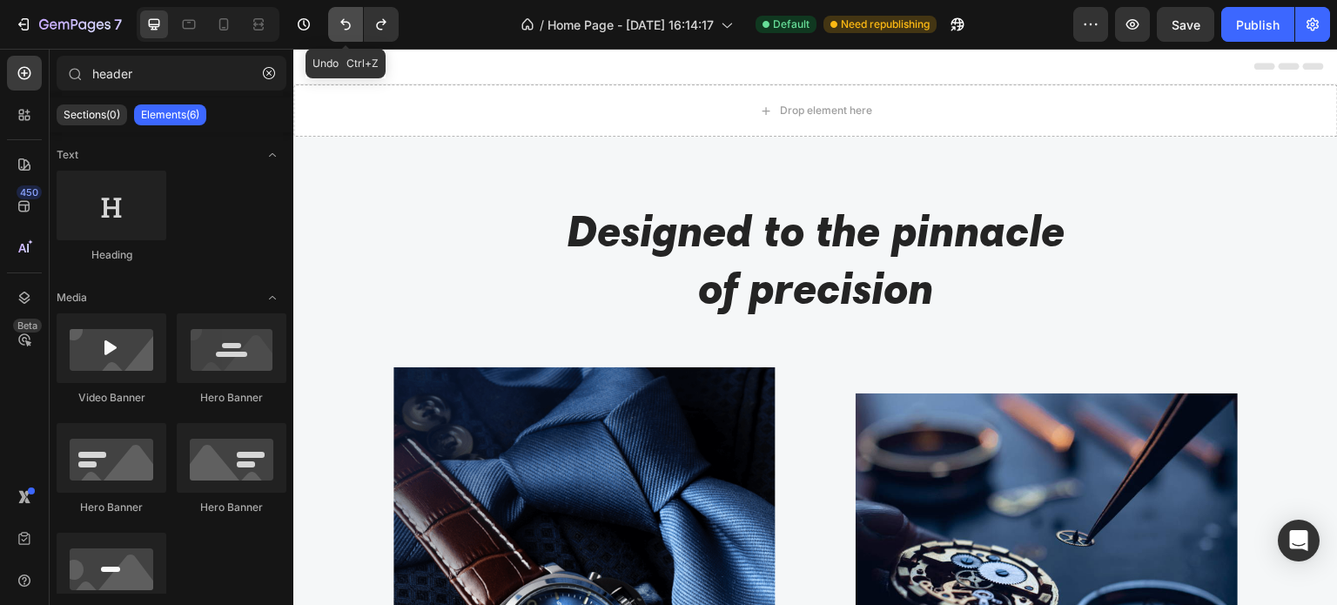
click at [335, 27] on button "Undo/Redo" at bounding box center [345, 24] width 35 height 35
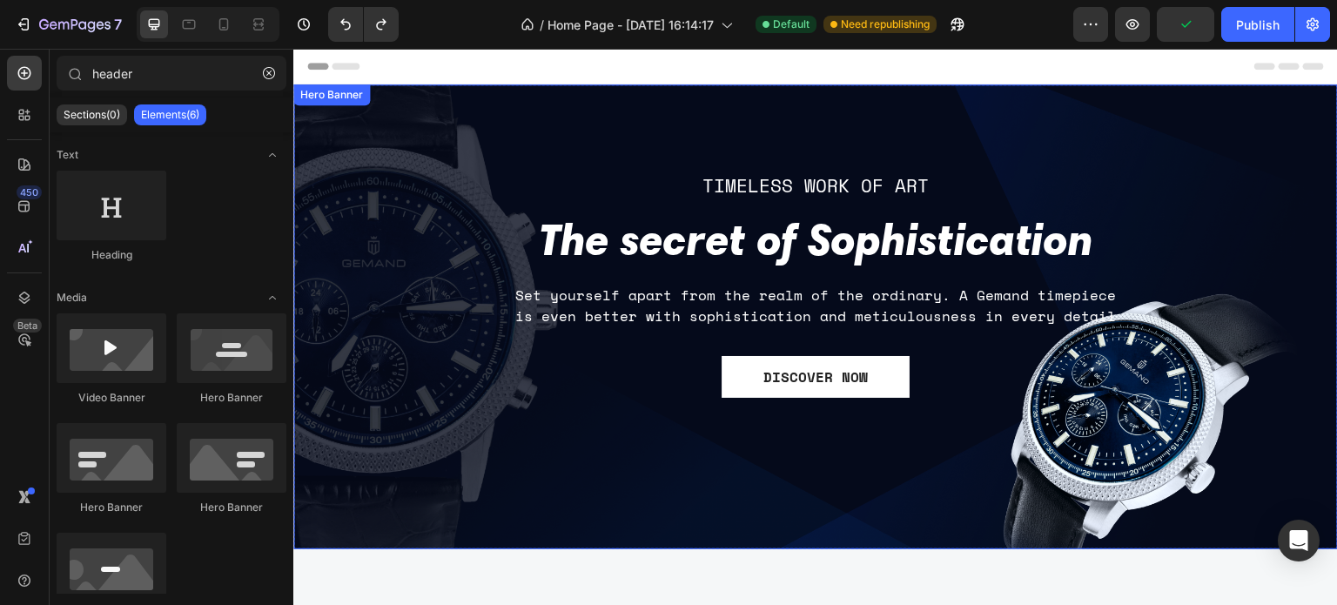
click at [366, 128] on div "TIMELESS WORK OF ART Text block The secret of Sophistication Heading Set yourse…" at bounding box center [815, 317] width 1018 height 572
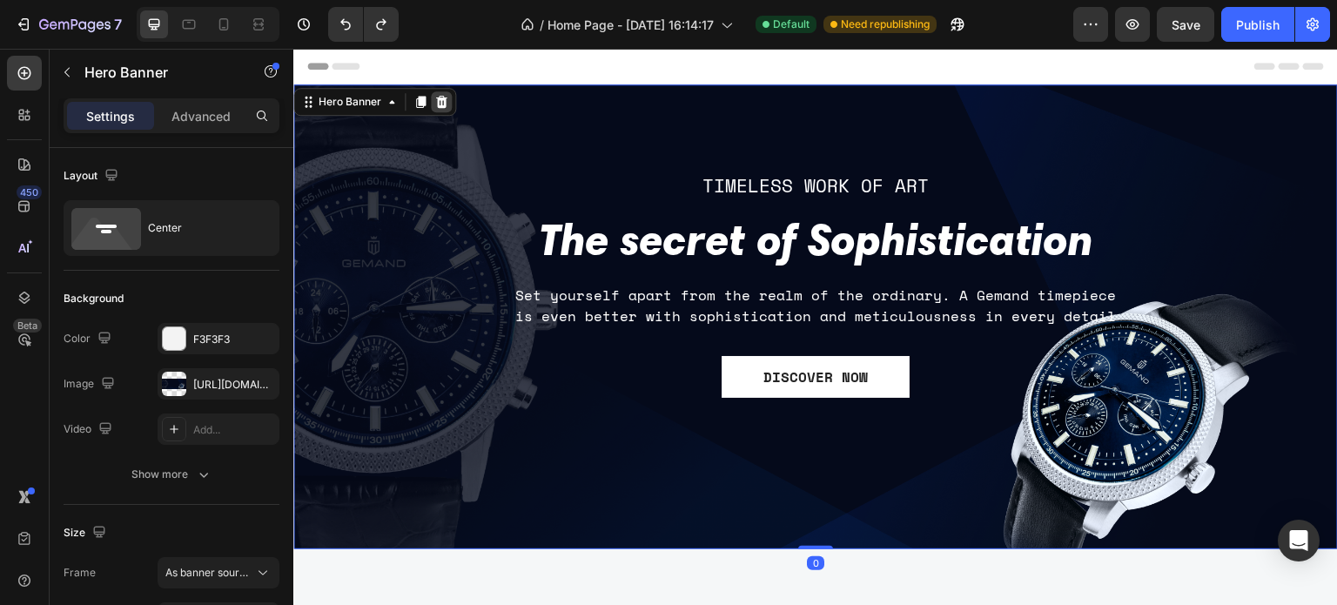
click at [445, 107] on icon at bounding box center [441, 102] width 14 height 14
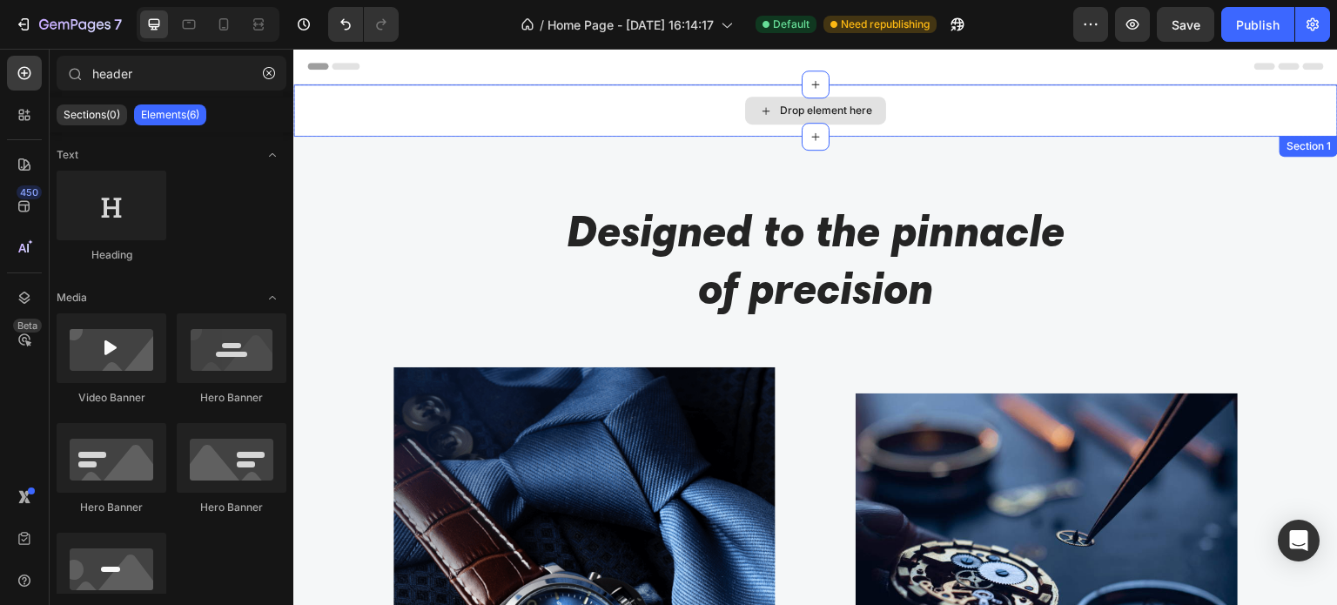
click at [822, 110] on div "Drop element here" at bounding box center [826, 111] width 92 height 14
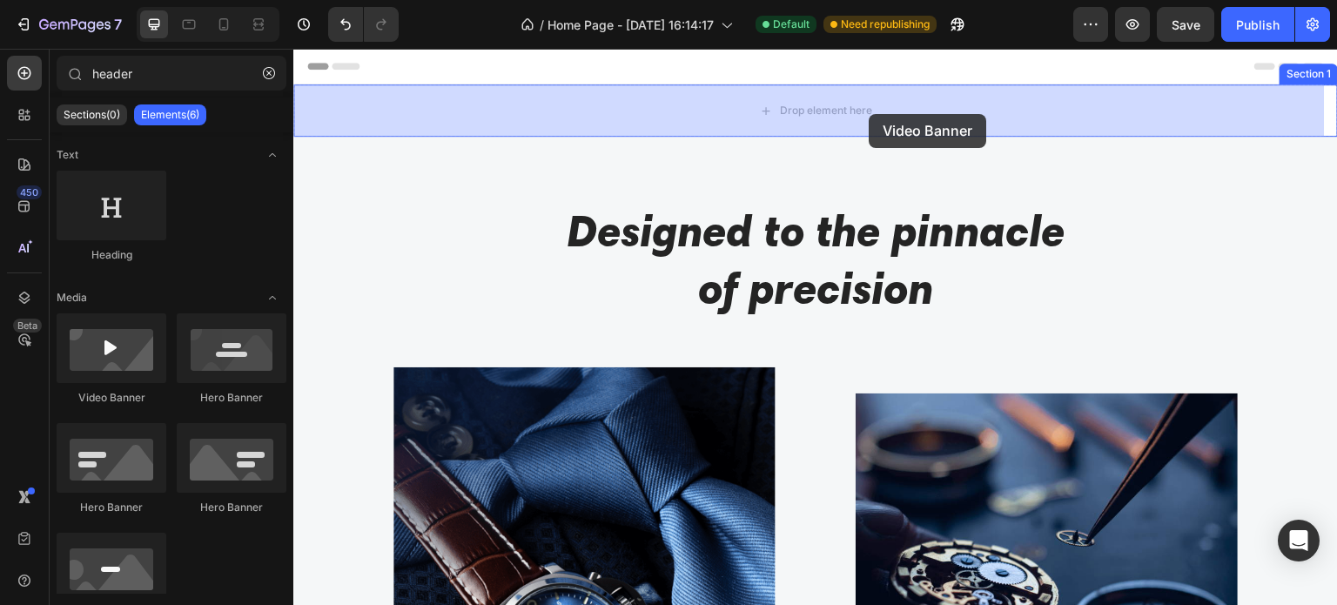
drag, startPoint x: 516, startPoint y: 354, endPoint x: 869, endPoint y: 114, distance: 427.2
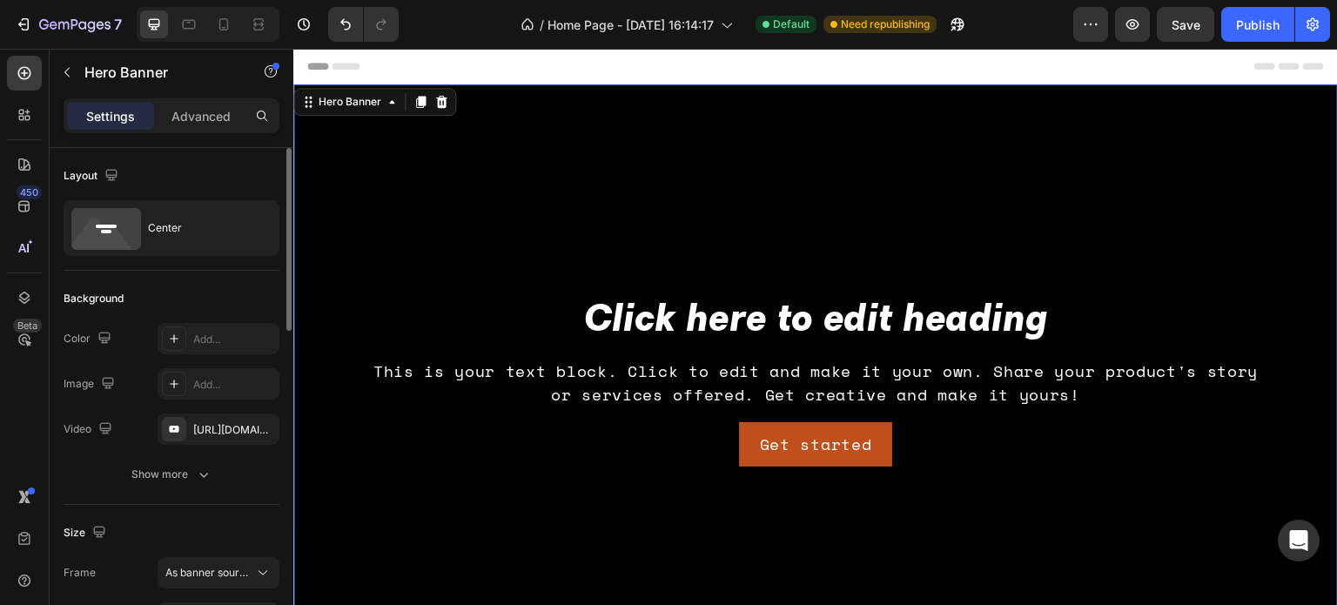
click at [209, 410] on div "The changes might be hidden by the video. Color Add... Image Add... Video [URL]…" at bounding box center [172, 384] width 216 height 122
click at [223, 424] on div "[URL][DOMAIN_NAME]" at bounding box center [218, 430] width 50 height 16
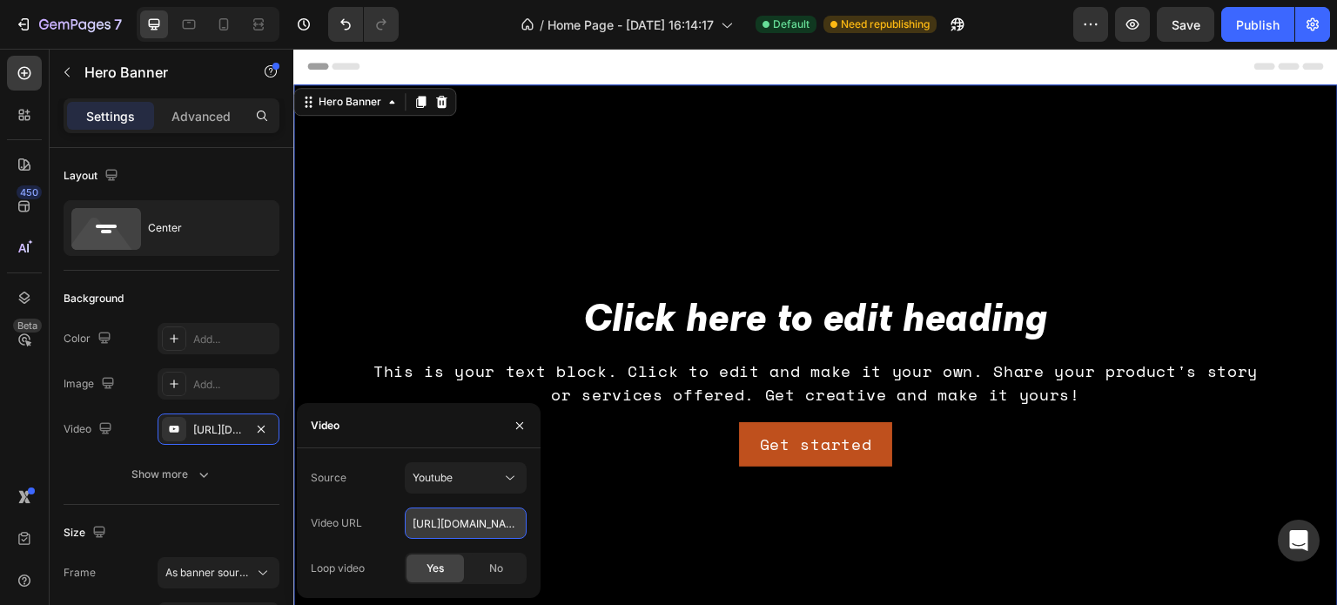
click at [446, 520] on input "[URL][DOMAIN_NAME]" at bounding box center [466, 522] width 122 height 31
paste input "XwsA_ZrwF6I"
type input "[URL][DOMAIN_NAME]"
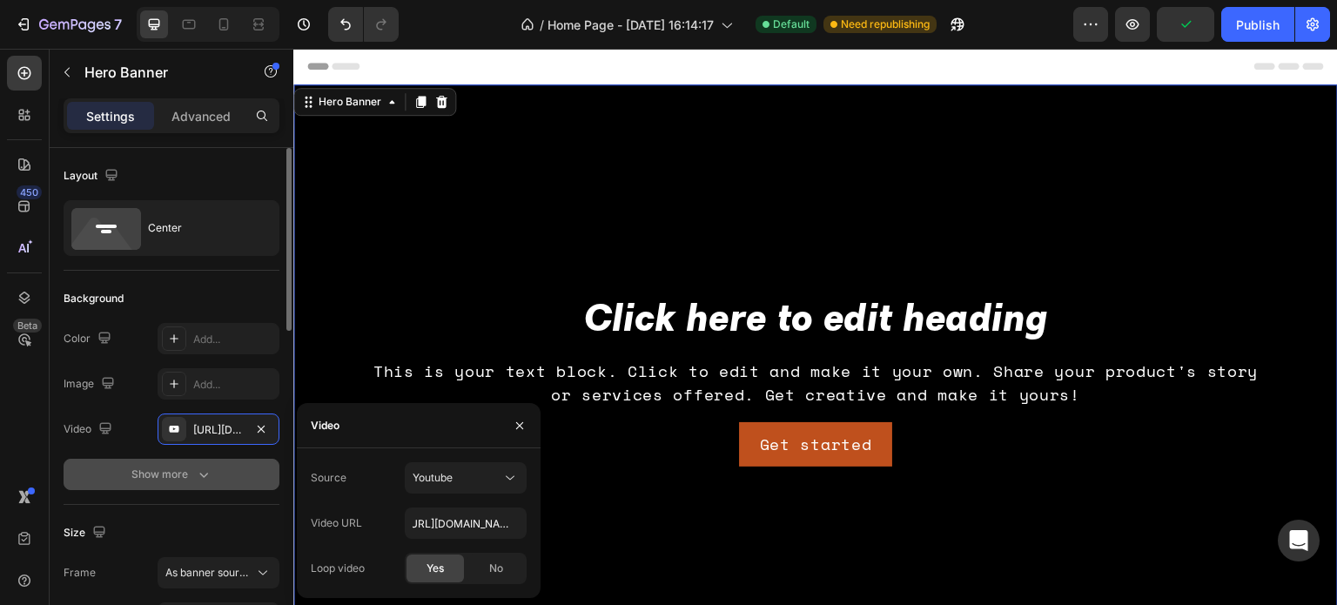
click at [88, 467] on button "Show more" at bounding box center [172, 474] width 216 height 31
type input "Auto"
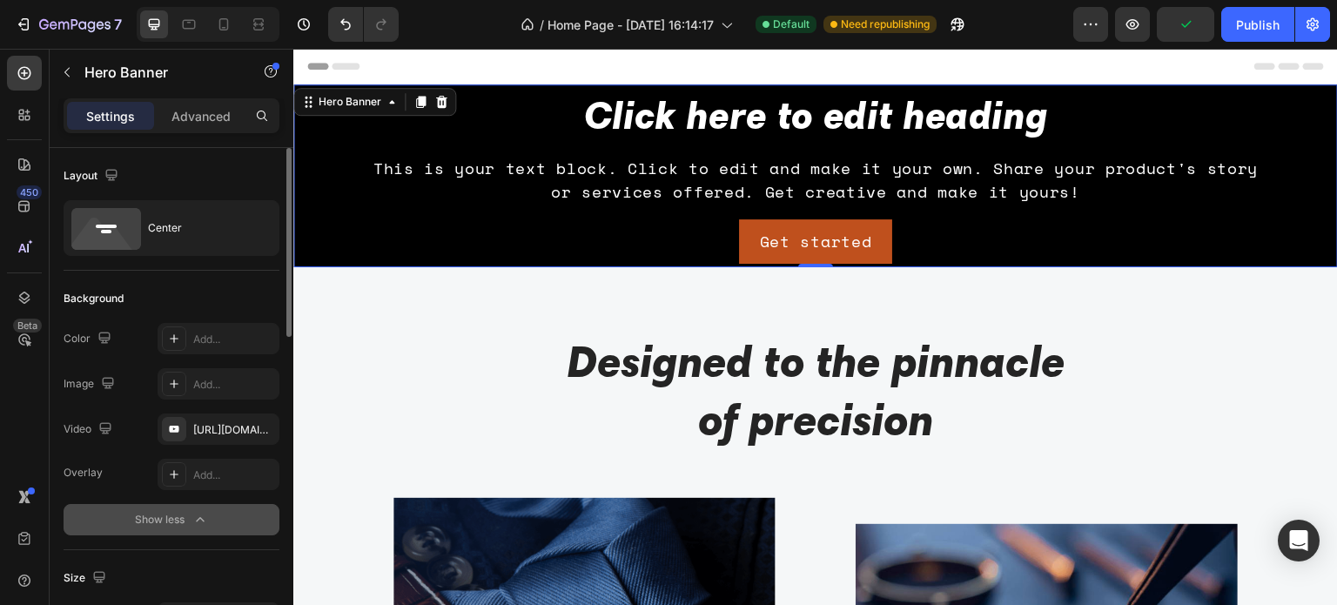
scroll to position [0, 0]
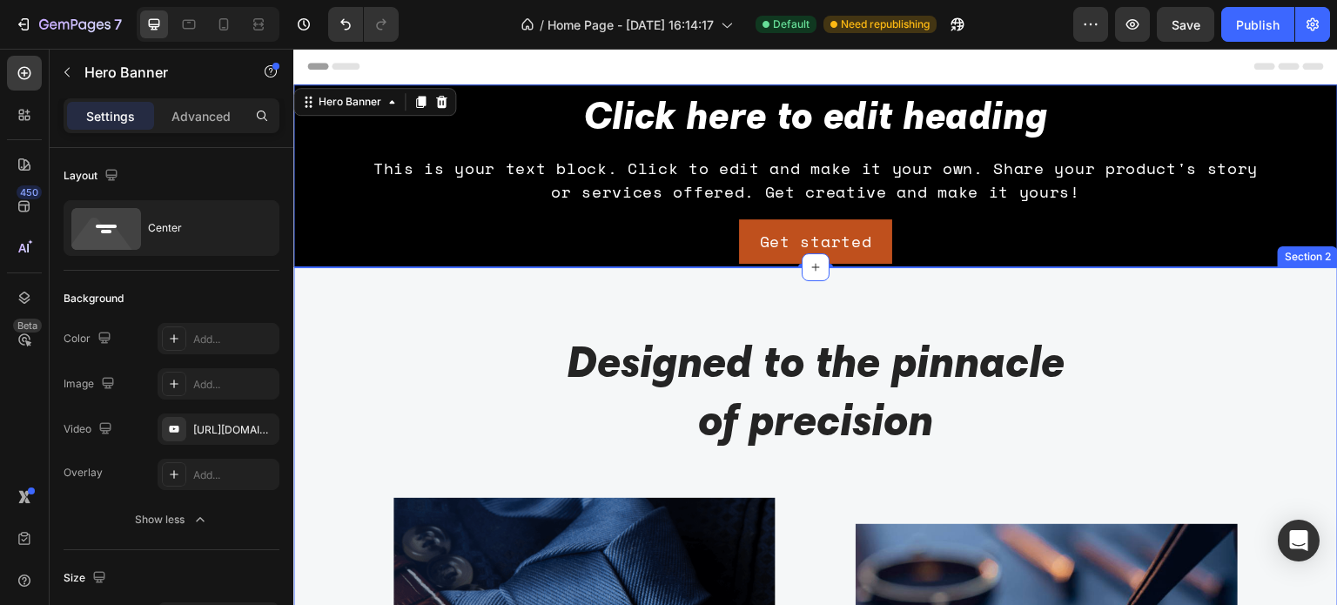
click at [816, 267] on div at bounding box center [816, 267] width 28 height 28
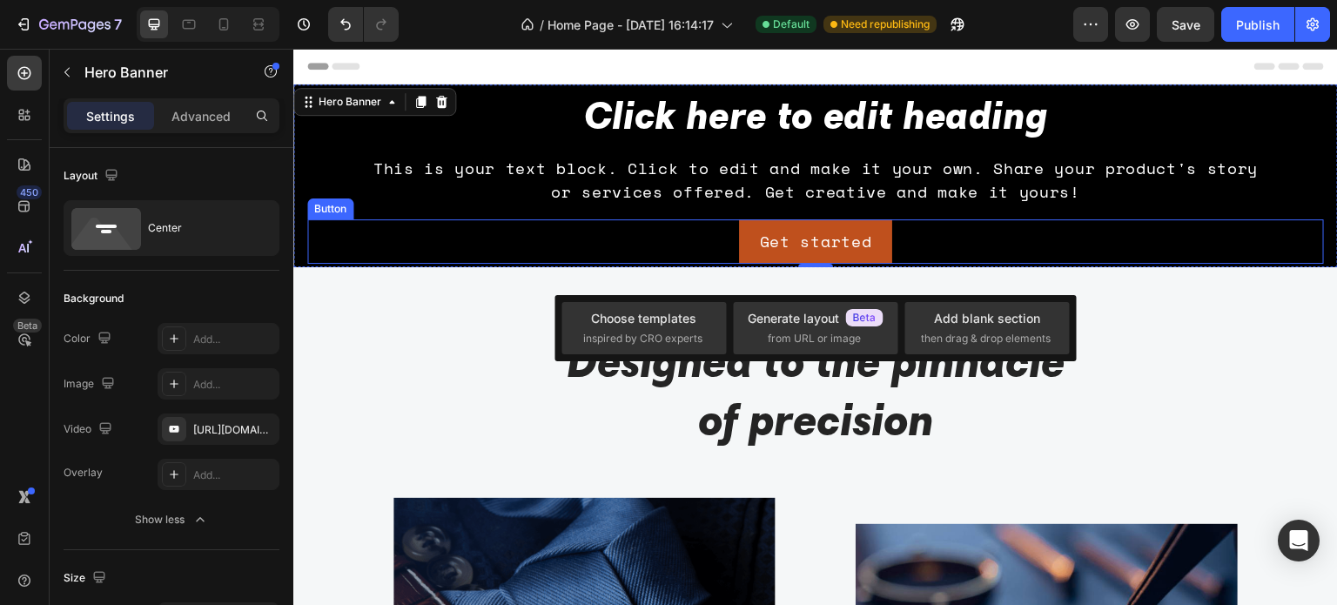
drag, startPoint x: 1037, startPoint y: 236, endPoint x: 1039, endPoint y: 250, distance: 14.0
click at [1038, 236] on div "Get started Button" at bounding box center [815, 241] width 1016 height 44
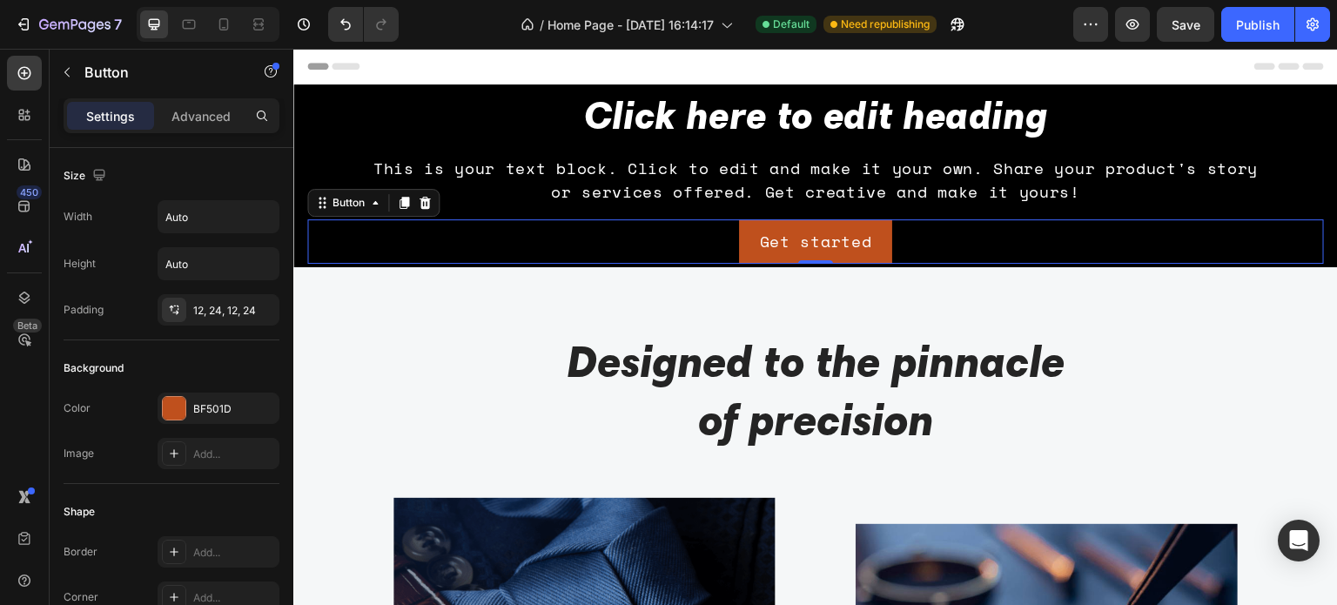
click at [419, 71] on div "Header" at bounding box center [815, 66] width 1016 height 35
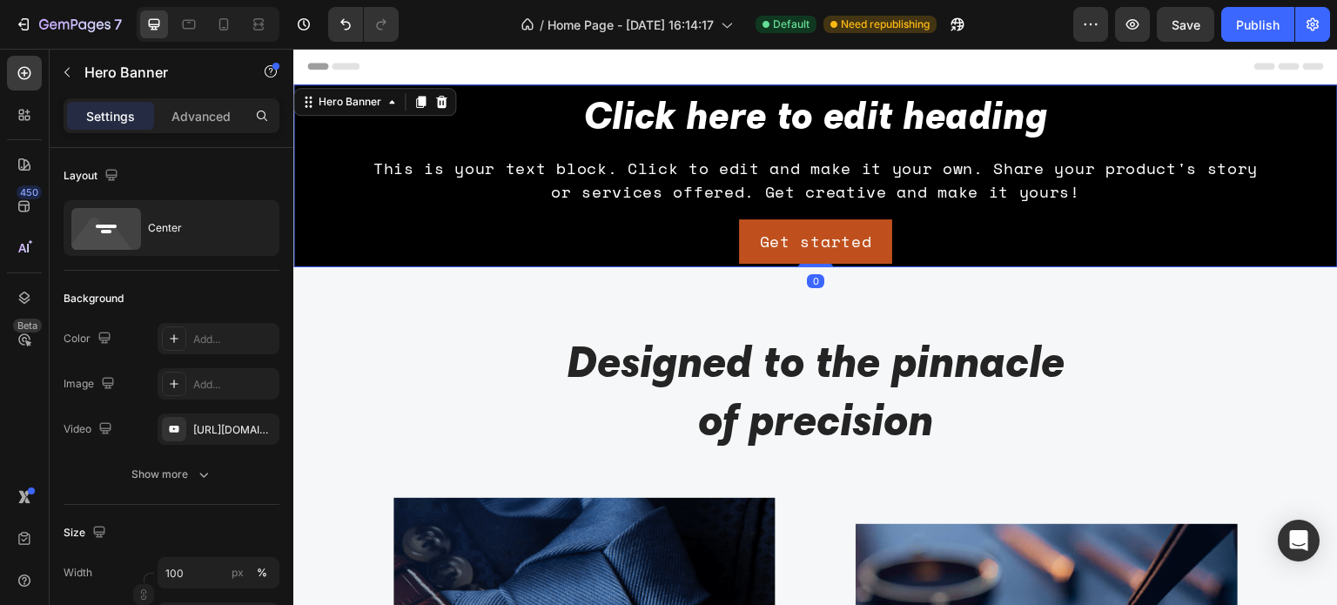
click at [299, 109] on div "Click here to edit heading Heading This is your text block. Click to edit and m…" at bounding box center [815, 175] width 1044 height 183
click at [389, 104] on icon at bounding box center [392, 102] width 14 height 14
click at [192, 126] on div "Advanced" at bounding box center [201, 116] width 87 height 28
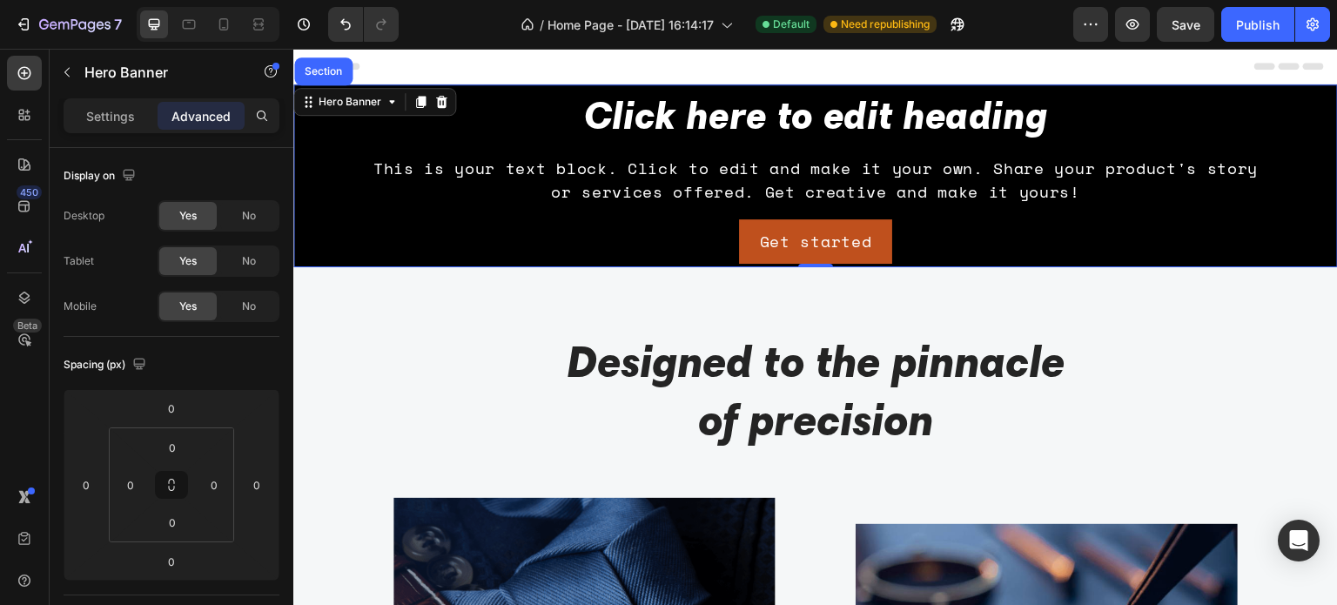
click at [94, 102] on div "Settings" at bounding box center [110, 116] width 87 height 28
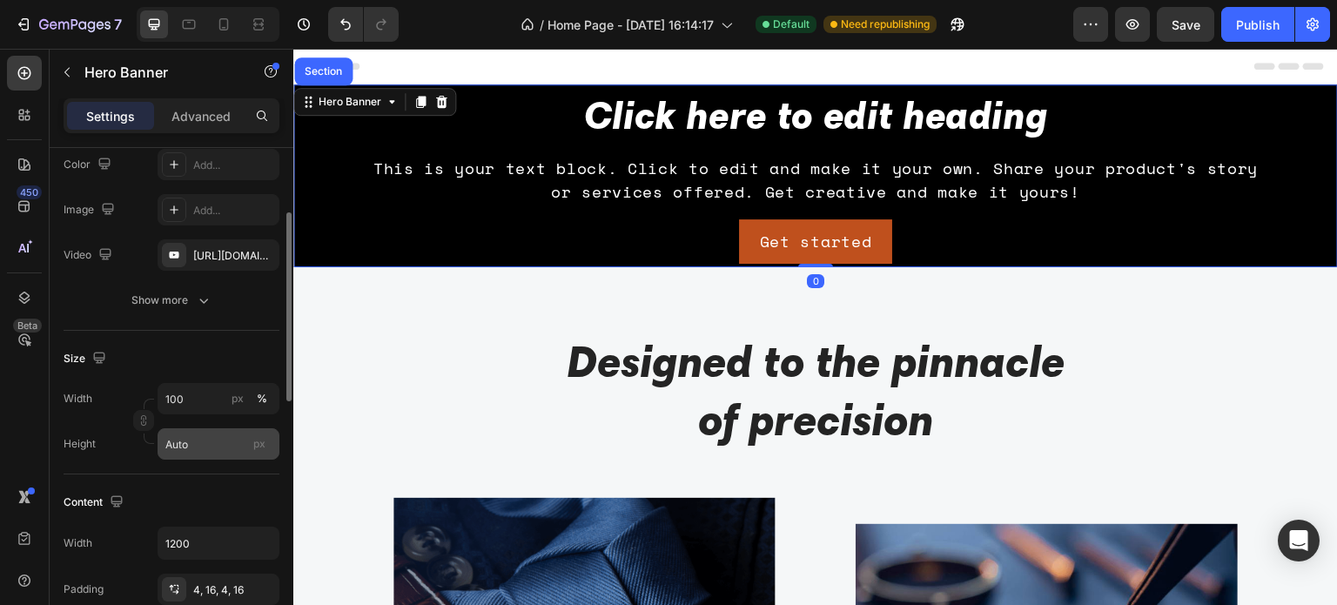
scroll to position [261, 0]
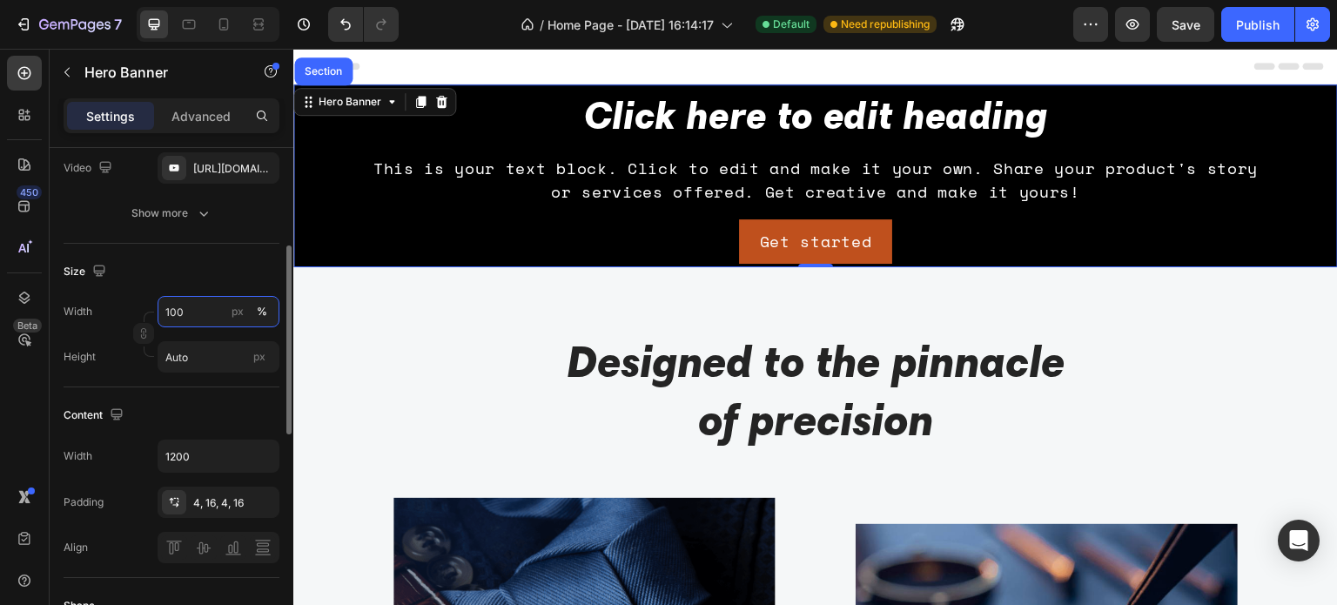
click at [183, 312] on input "100" at bounding box center [219, 311] width 122 height 31
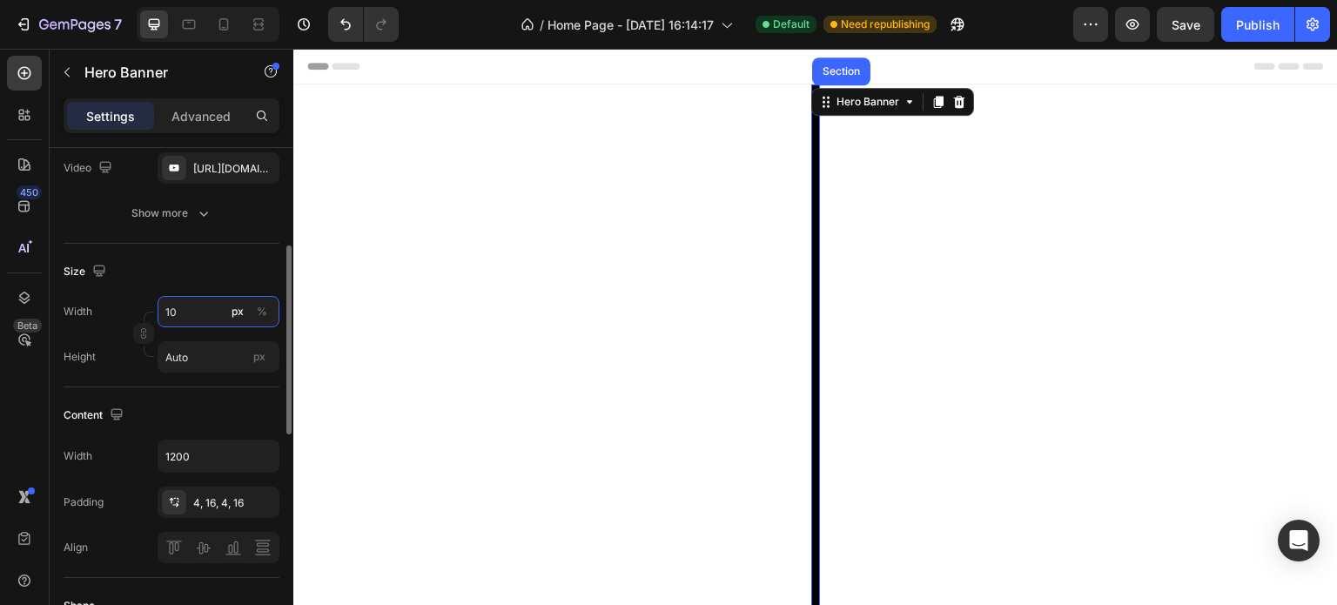
type input "1"
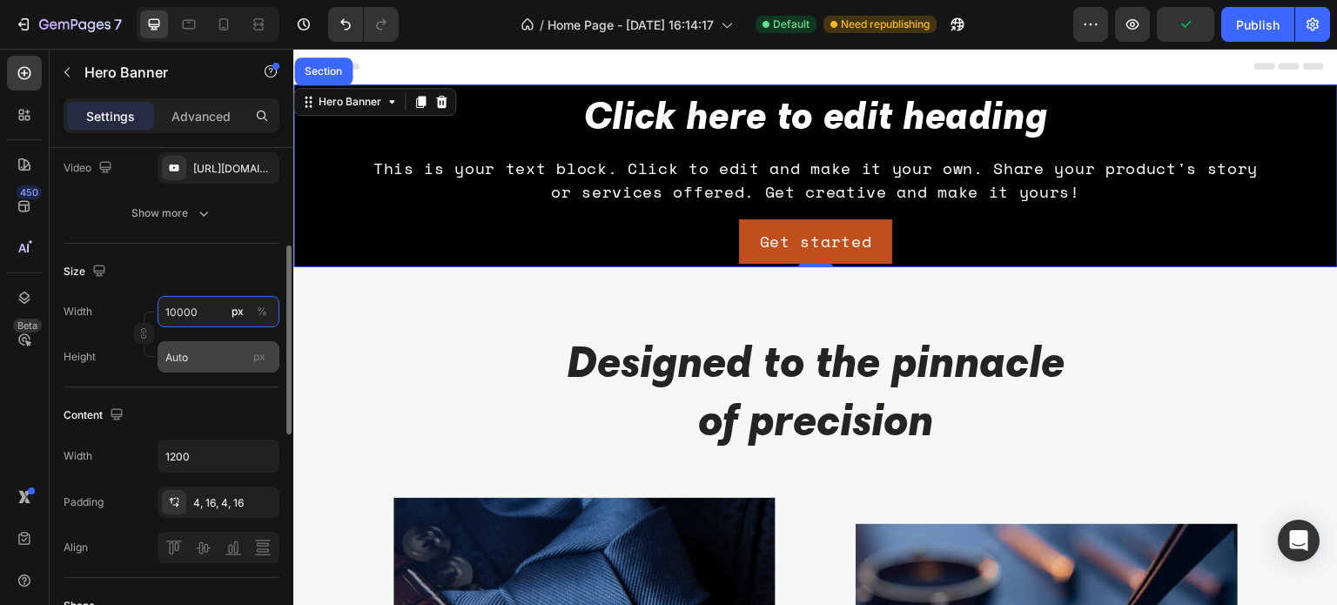
type input "10000"
click at [190, 365] on input "Auto" at bounding box center [219, 356] width 122 height 31
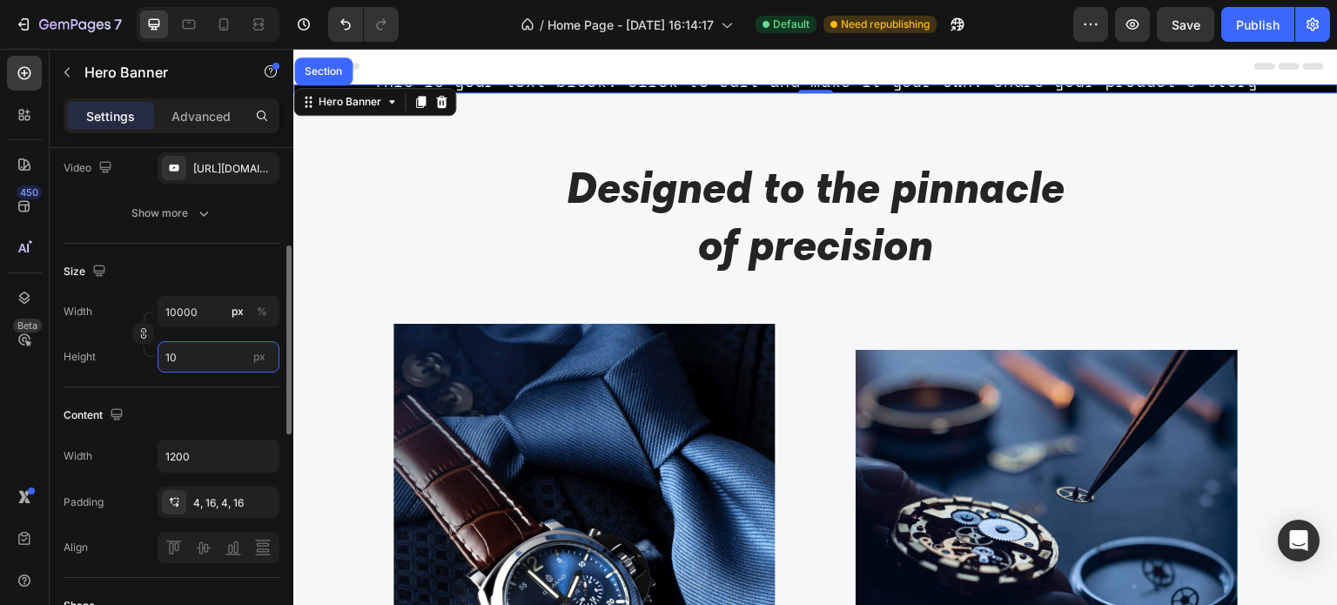
type input "1"
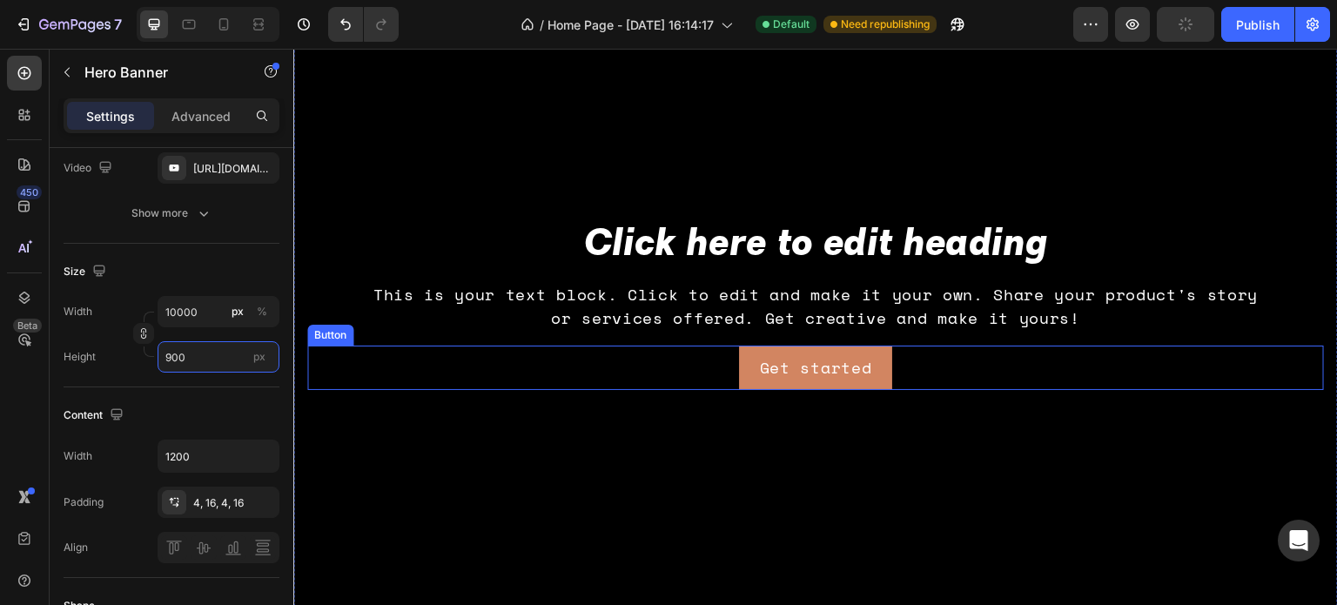
scroll to position [0, 0]
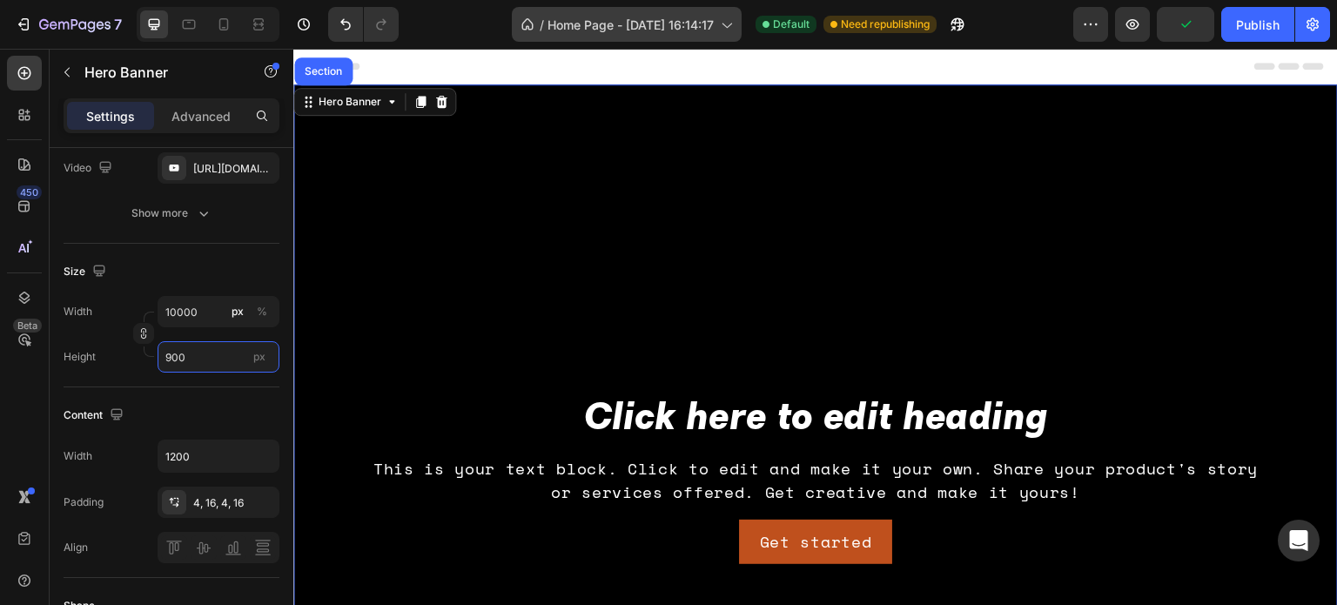
type input "900"
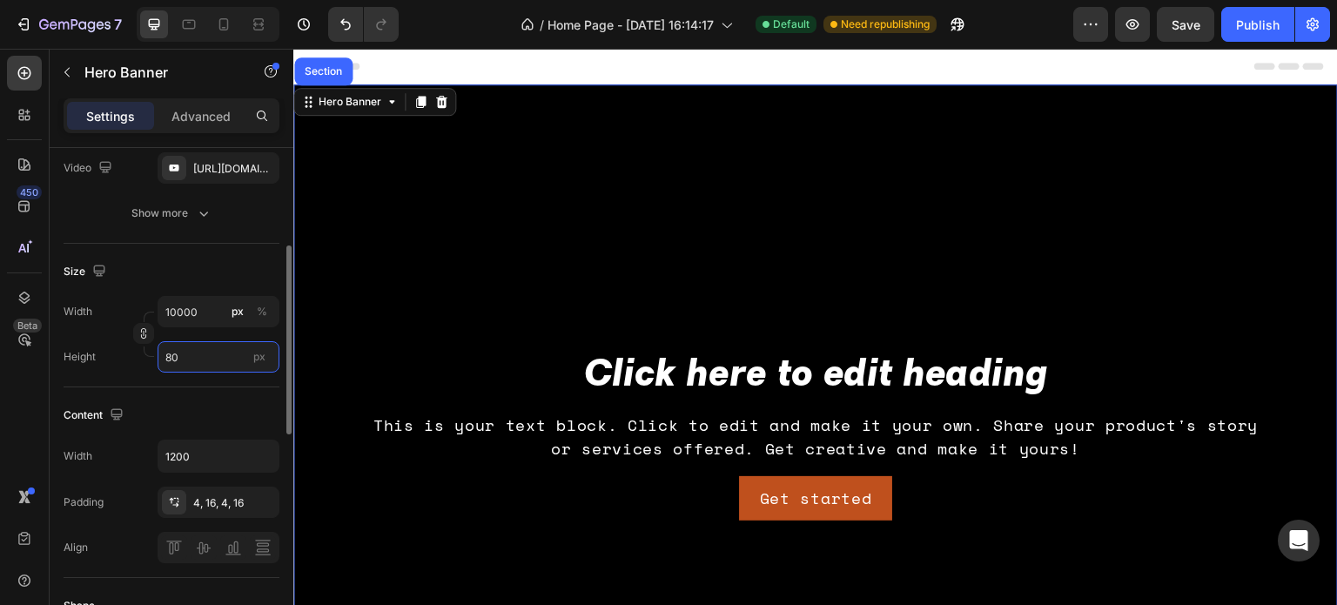
type input "8"
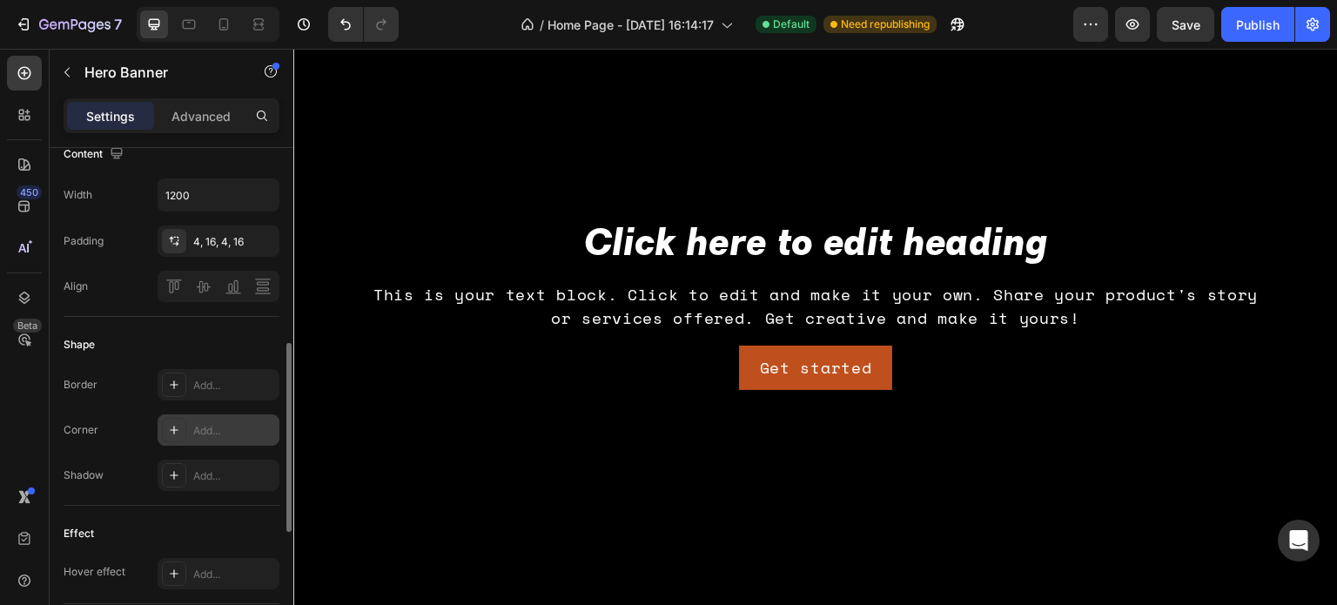
scroll to position [435, 0]
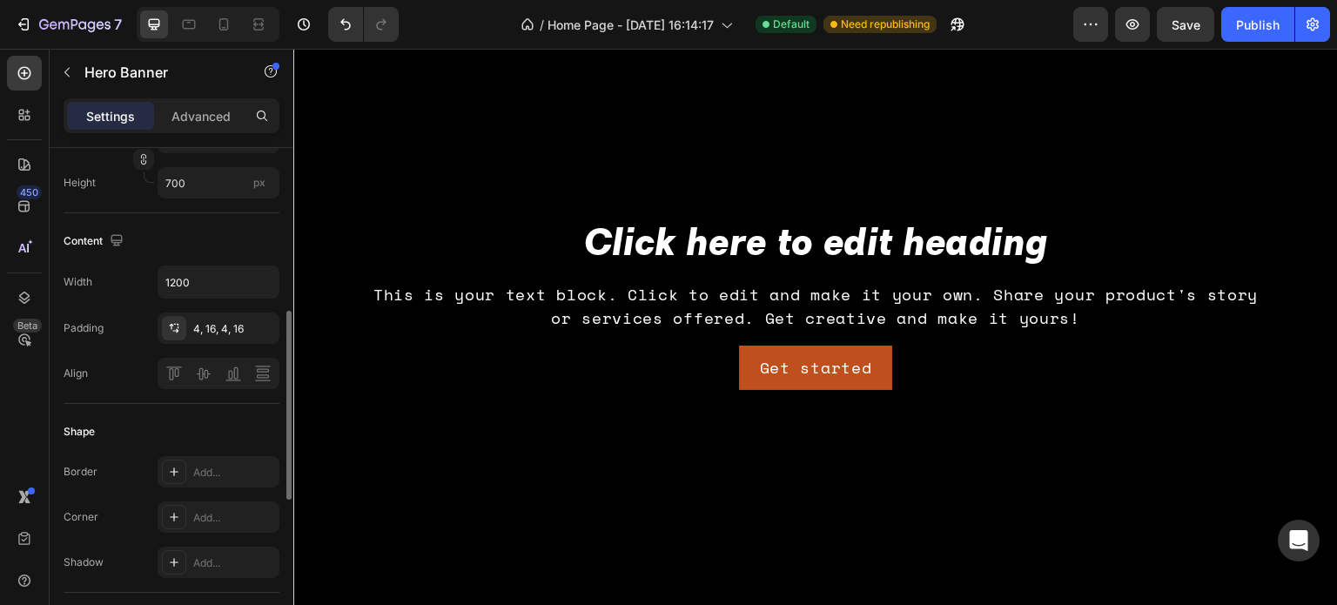
click at [190, 238] on div "Content" at bounding box center [172, 241] width 216 height 28
click at [194, 185] on input "700" at bounding box center [219, 182] width 122 height 31
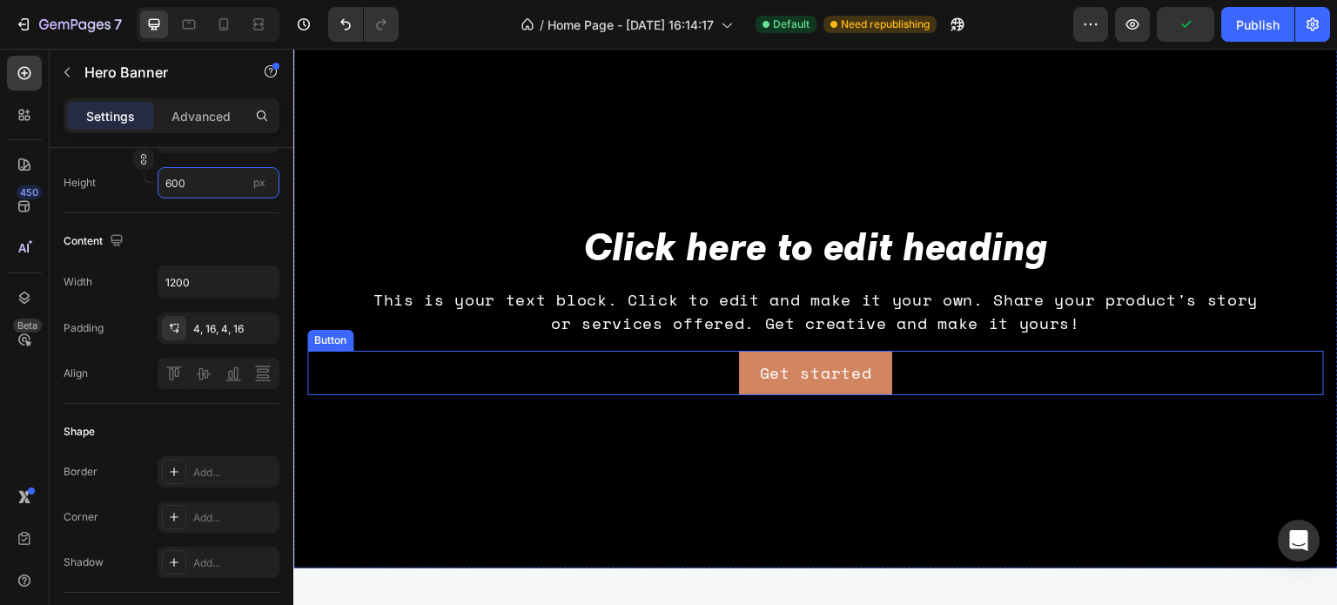
scroll to position [0, 0]
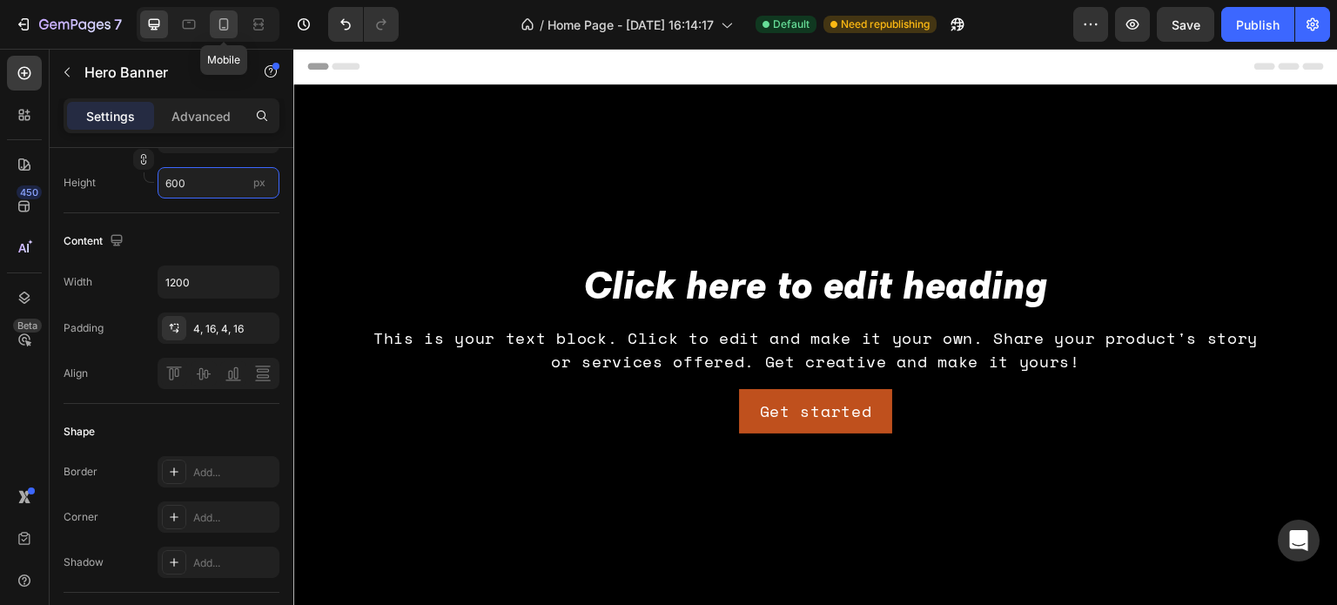
type input "600"
click at [219, 22] on icon at bounding box center [224, 24] width 10 height 12
type input "100"
type input "100%"
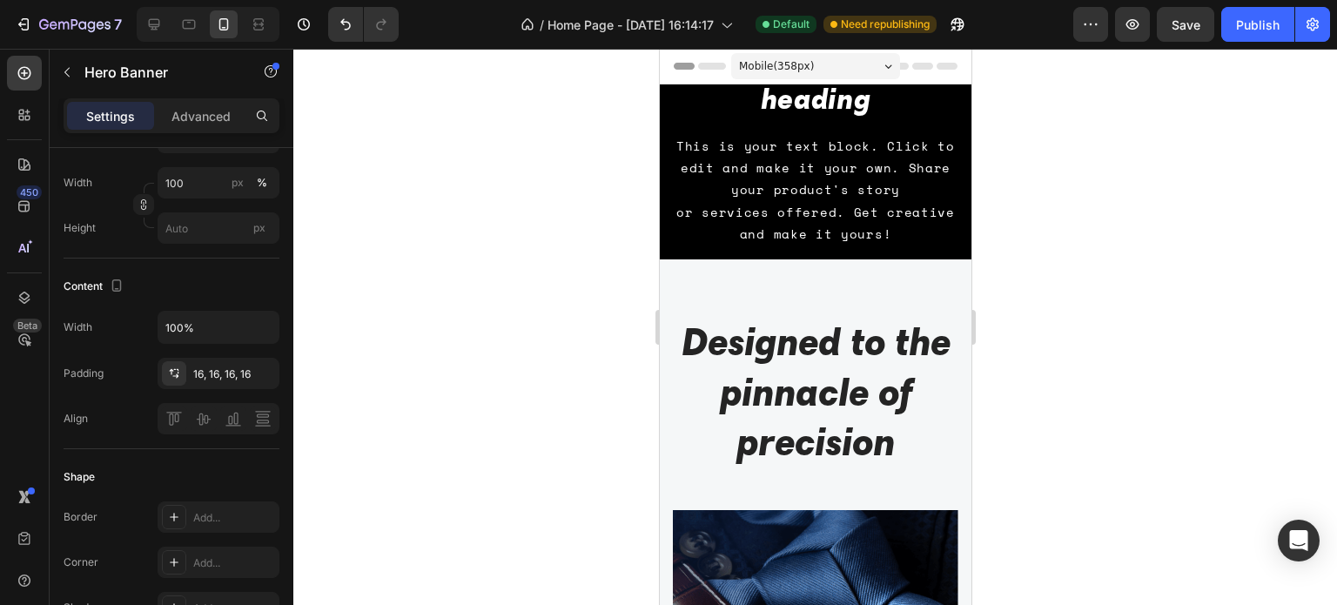
click at [875, 64] on div "Mobile ( 358 px)" at bounding box center [814, 66] width 169 height 26
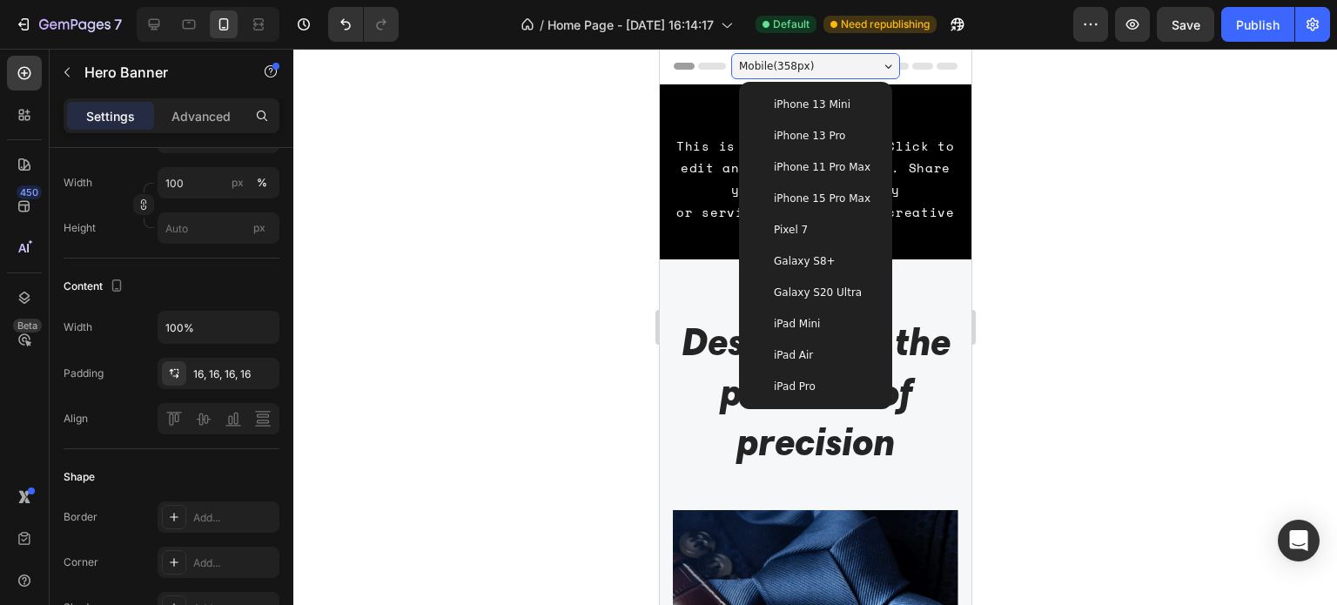
click at [828, 146] on div "iPhone 13 Pro" at bounding box center [814, 135] width 139 height 31
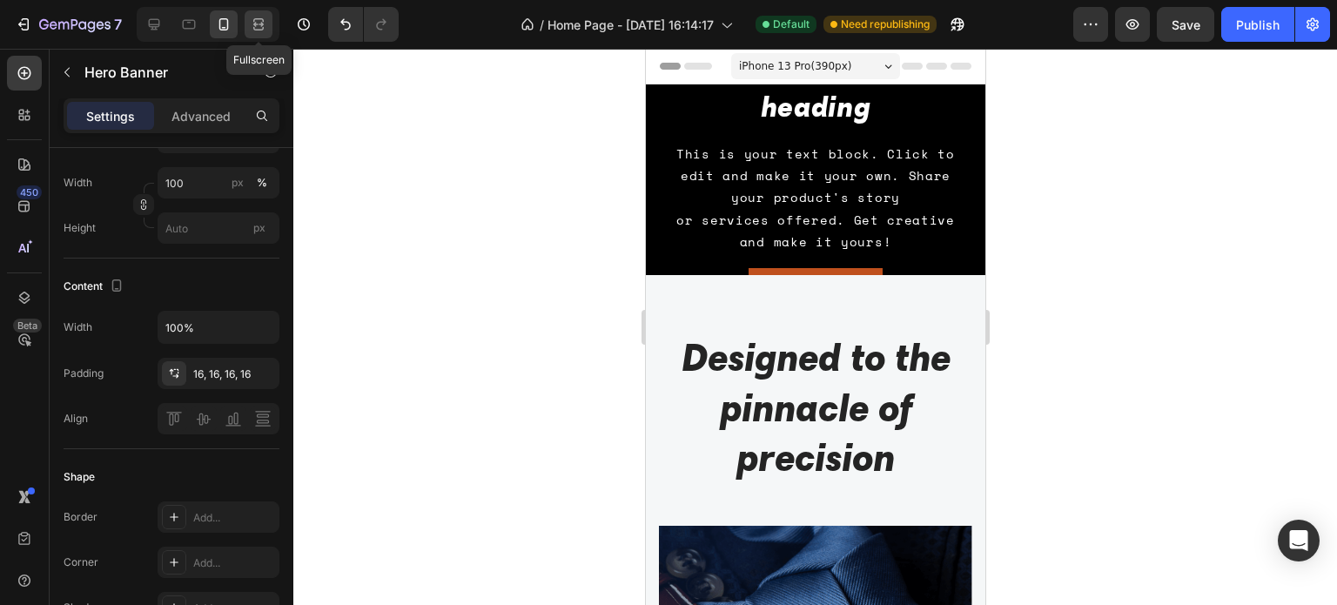
click at [265, 30] on icon at bounding box center [258, 24] width 17 height 17
type input "10000"
type input "600"
type input "1200"
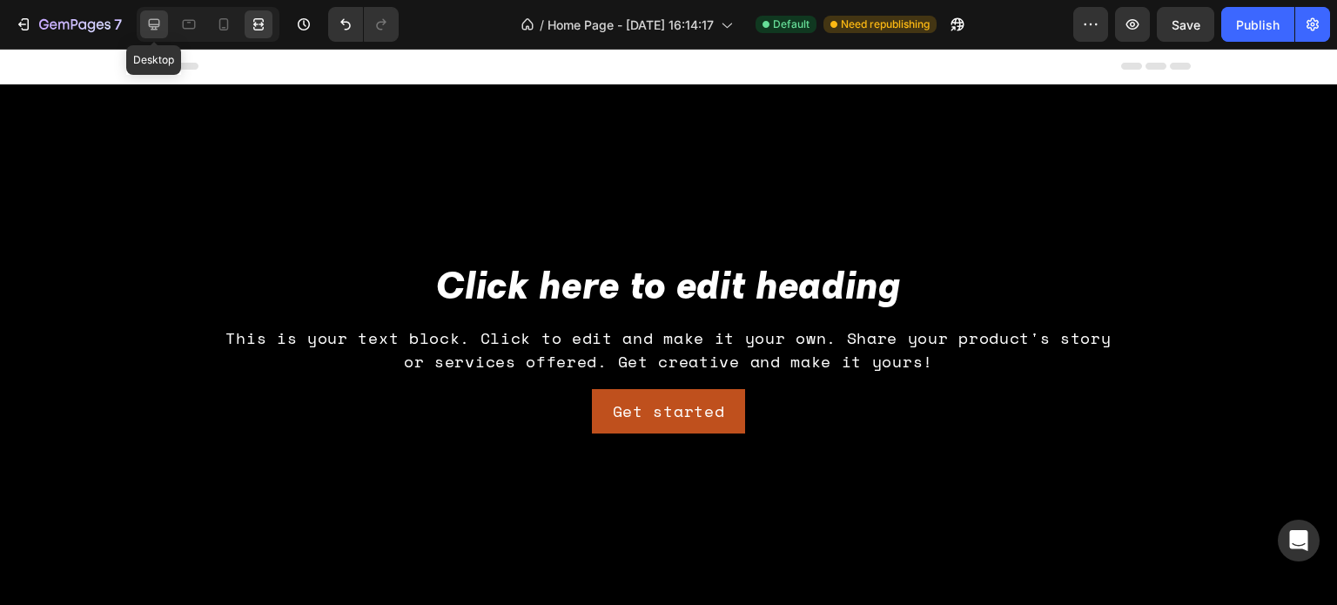
click at [145, 18] on icon at bounding box center [153, 24] width 17 height 17
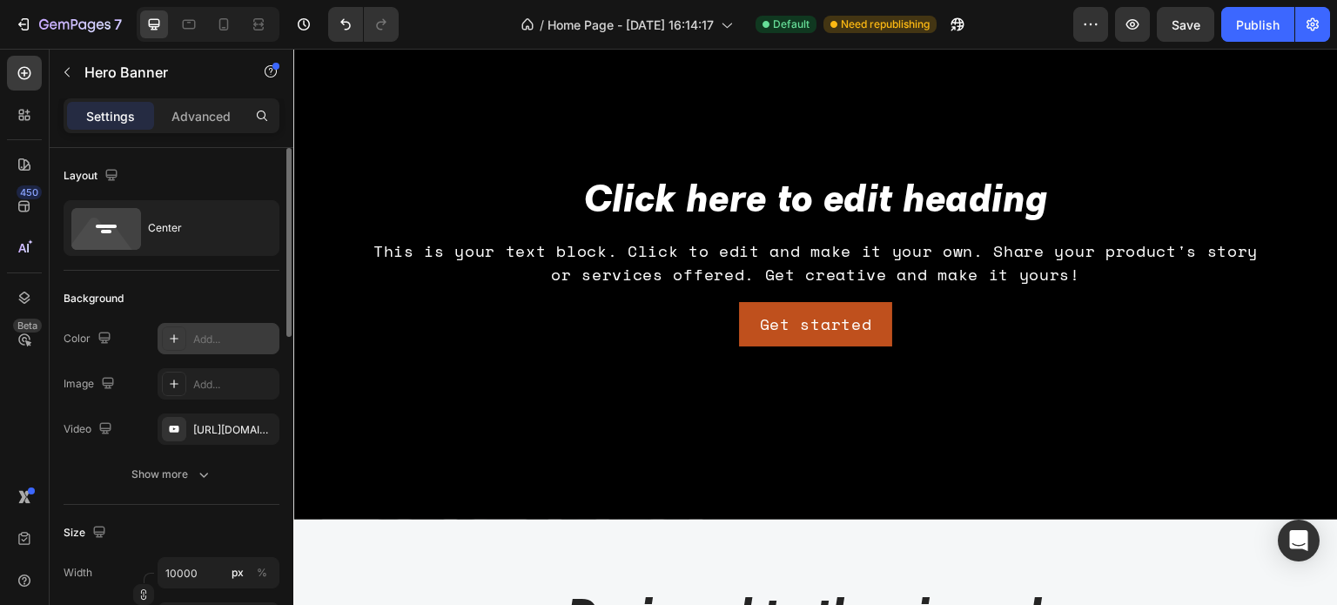
scroll to position [87, 0]
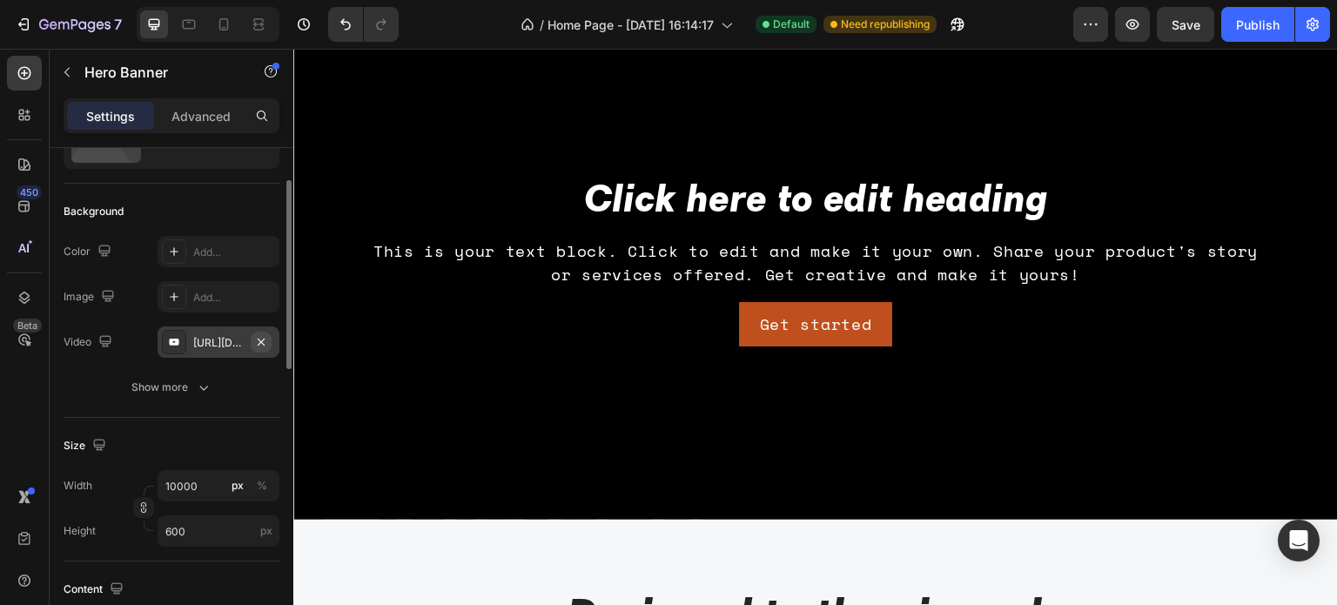
click at [267, 340] on icon "button" at bounding box center [261, 342] width 14 height 14
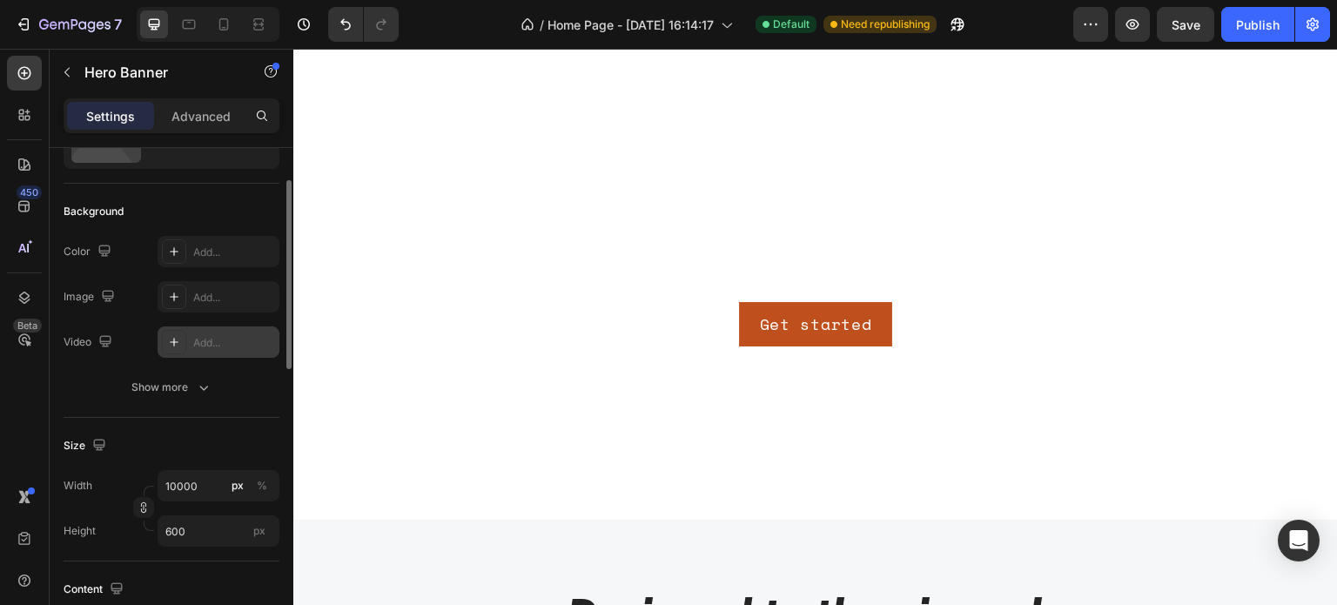
click at [187, 341] on div "Add..." at bounding box center [219, 341] width 122 height 31
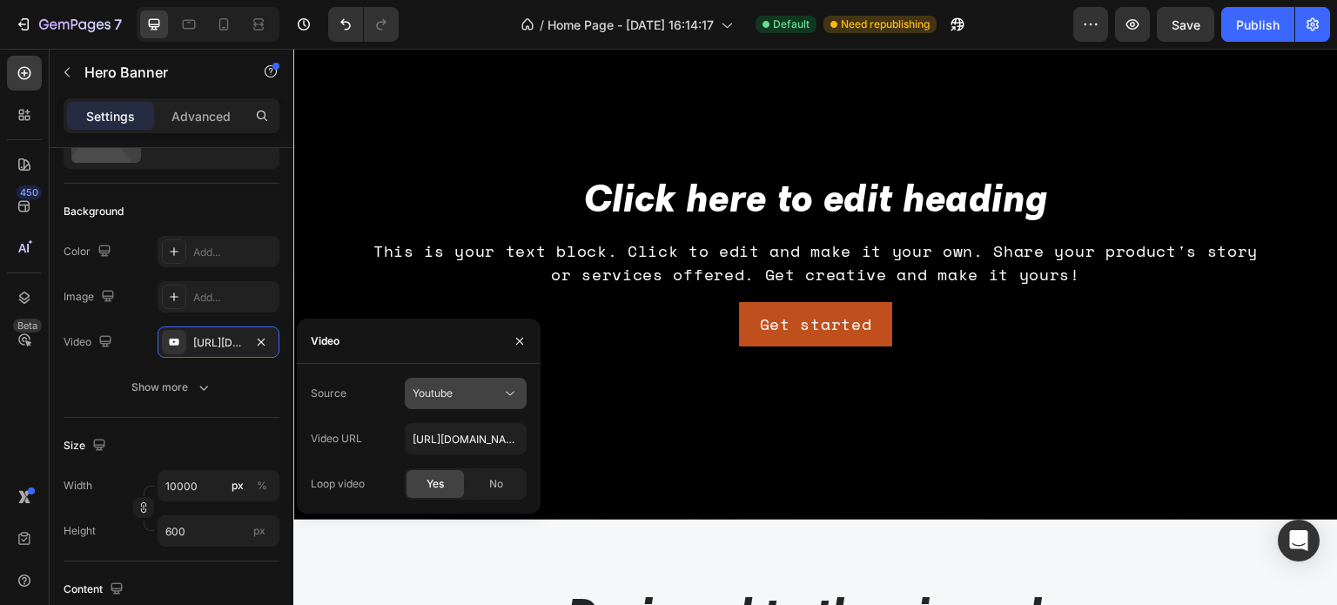
click at [484, 403] on button "Youtube" at bounding box center [466, 393] width 122 height 31
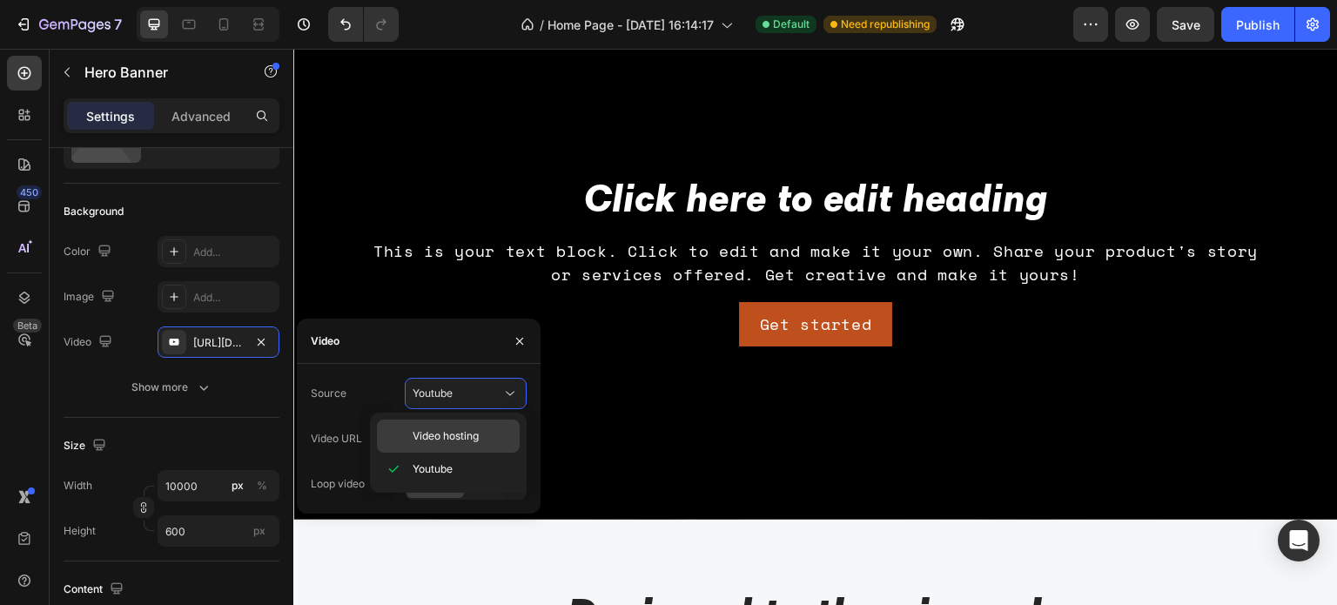
click at [476, 428] on span "Video hosting" at bounding box center [446, 436] width 66 height 16
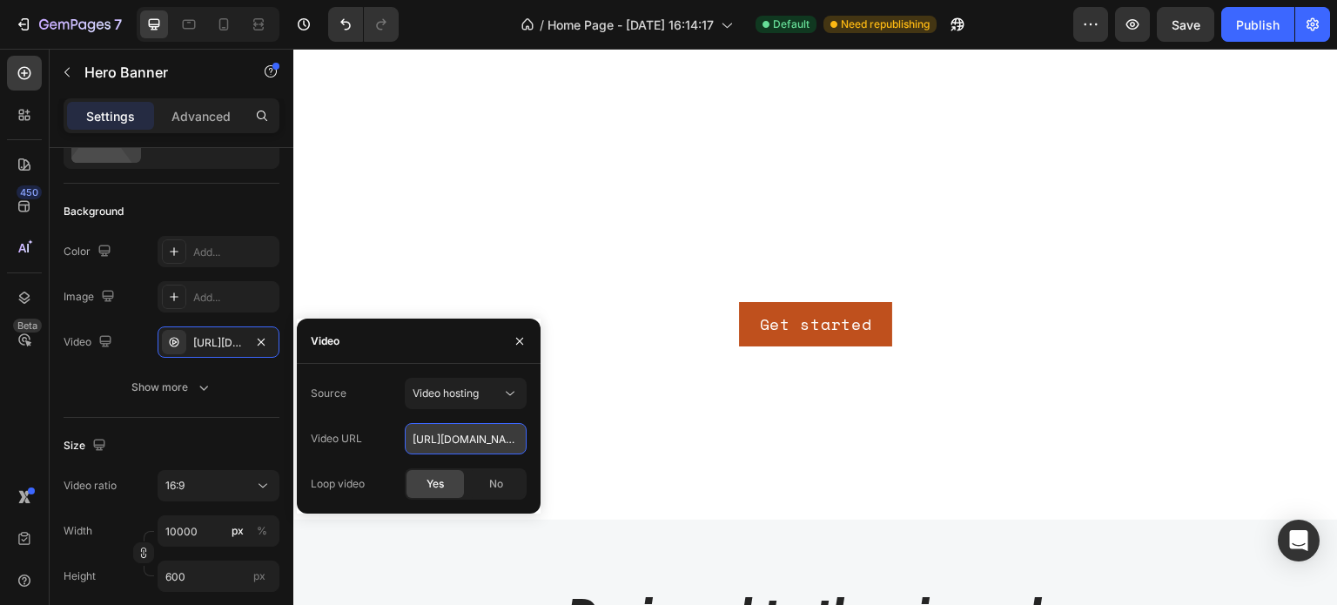
click at [459, 445] on input "[URL][DOMAIN_NAME]" at bounding box center [466, 438] width 122 height 31
click at [352, 459] on div "Source Video hosting Video URL Loop video Yes No" at bounding box center [419, 439] width 216 height 122
click at [435, 436] on input "text" at bounding box center [466, 438] width 122 height 31
paste input "[URL][DOMAIN_NAME]"
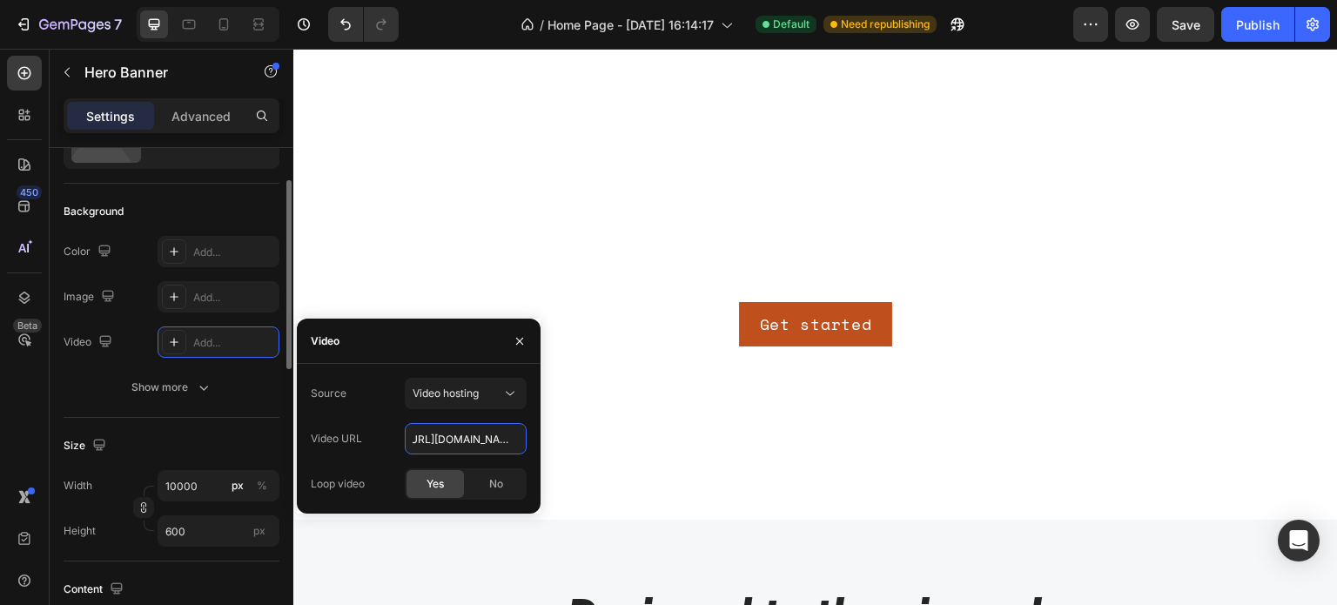
type input "[URL][DOMAIN_NAME]"
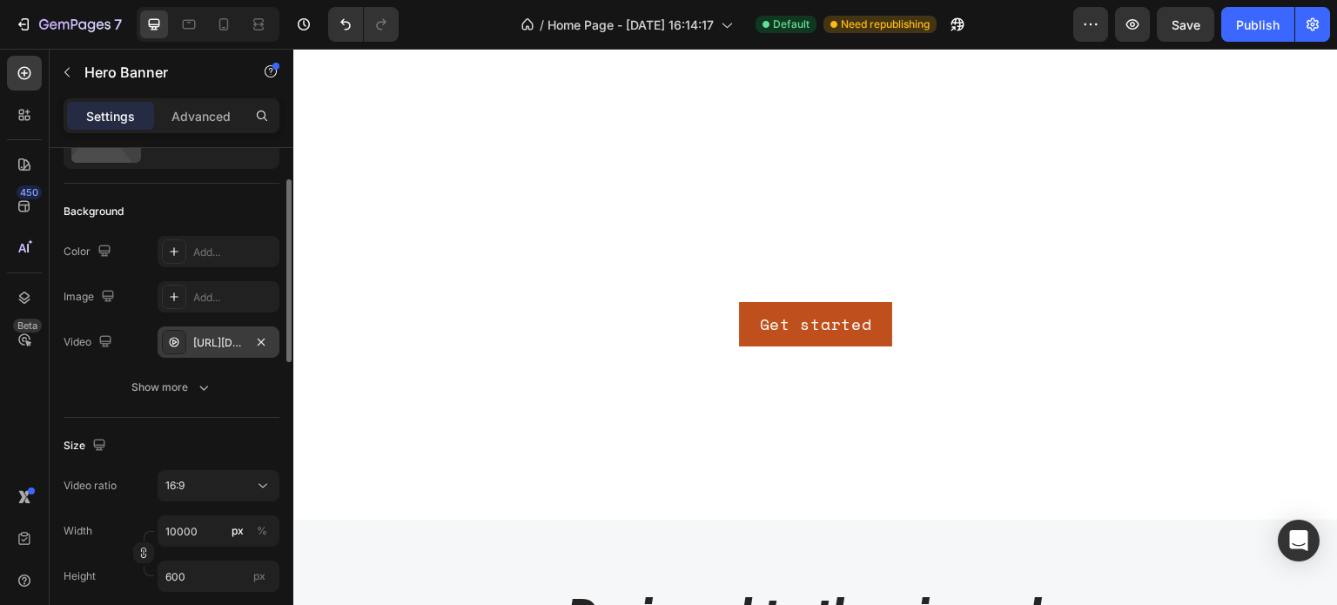
click at [237, 329] on div "[URL][DOMAIN_NAME]" at bounding box center [219, 341] width 122 height 31
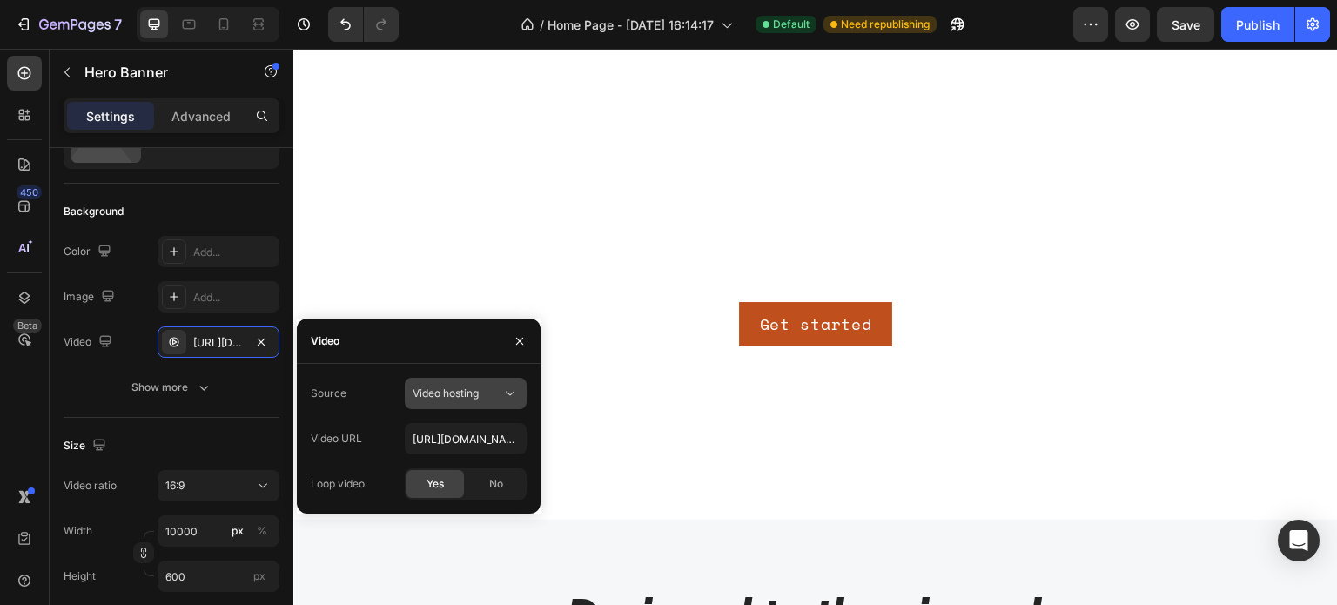
click at [509, 391] on icon at bounding box center [509, 393] width 17 height 17
click at [457, 464] on p "Youtube" at bounding box center [462, 469] width 99 height 16
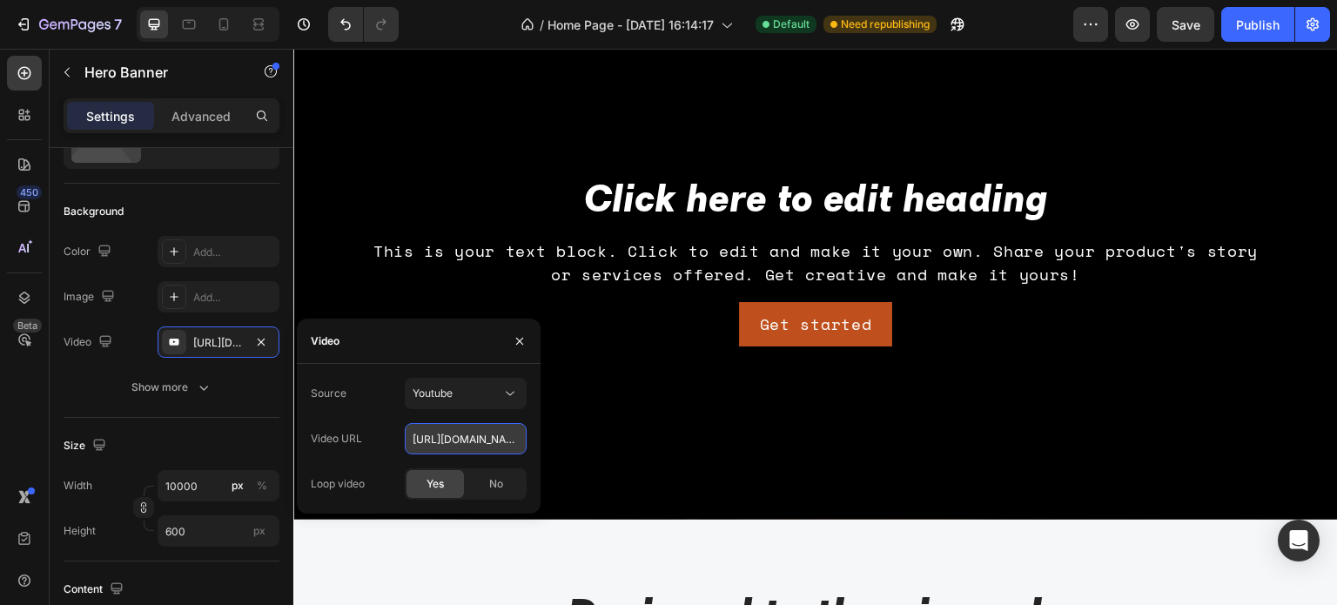
click at [442, 437] on input "[URL][DOMAIN_NAME]" at bounding box center [466, 438] width 122 height 31
paste input "[DOMAIN_NAME][URL]"
type input "[URL][DOMAIN_NAME]"
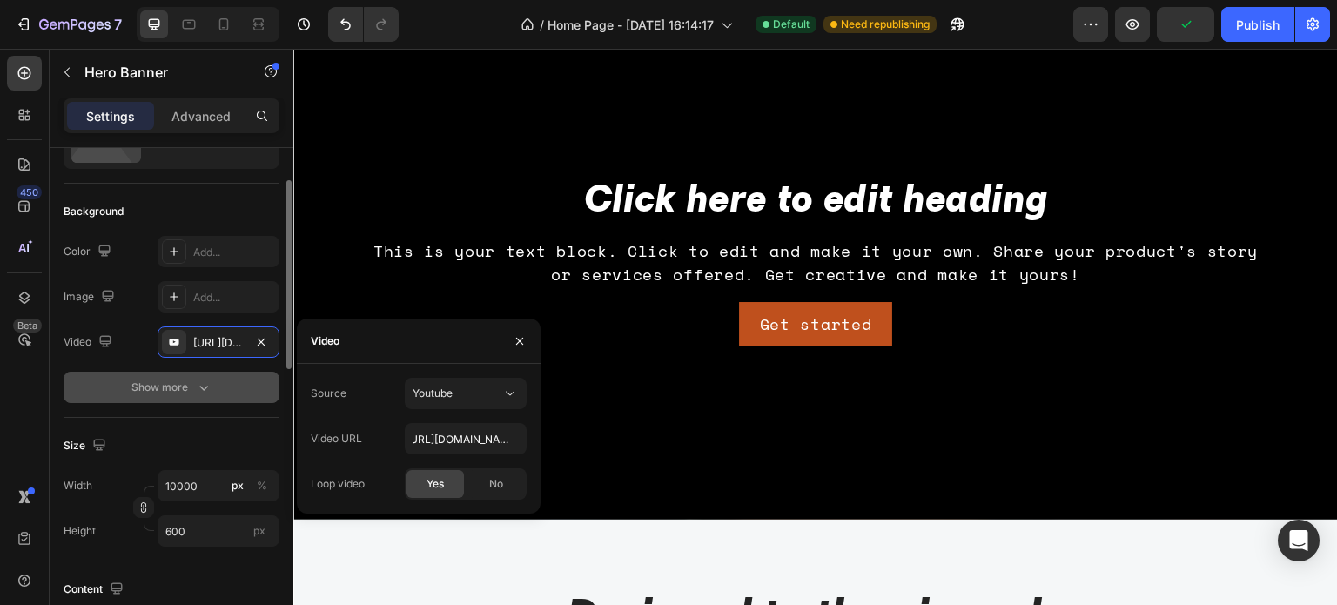
click at [107, 398] on button "Show more" at bounding box center [172, 387] width 216 height 31
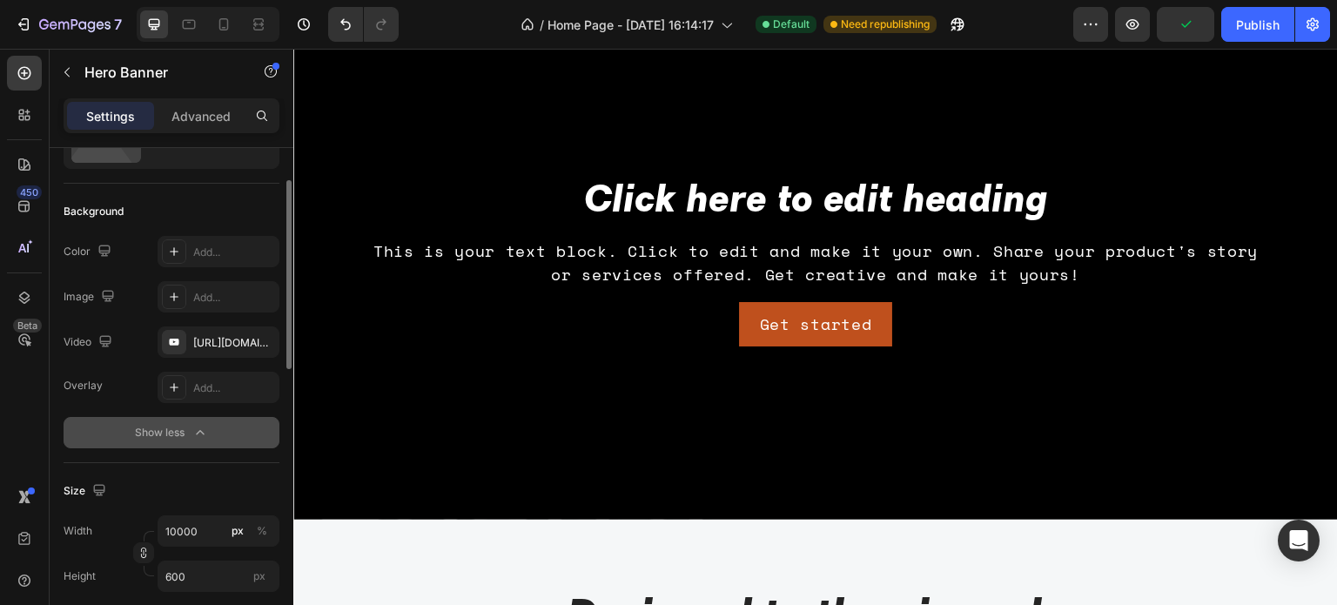
scroll to position [0, 0]
click at [192, 436] on icon "button" at bounding box center [199, 432] width 17 height 17
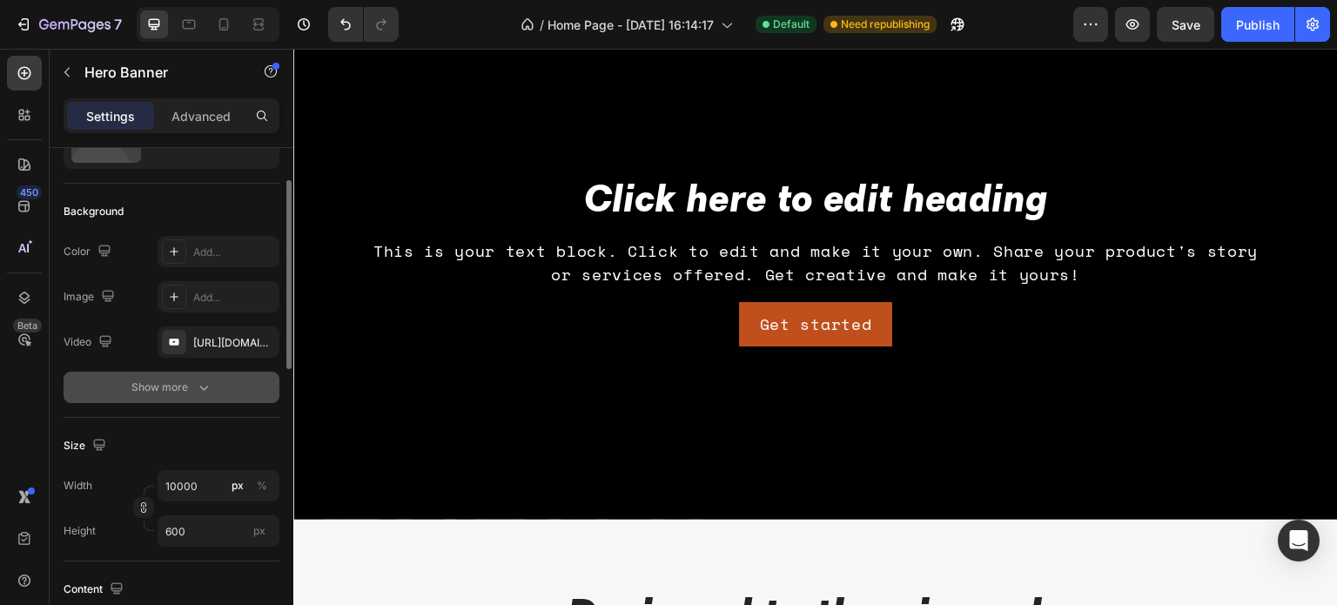
click at [190, 399] on button "Show more" at bounding box center [172, 387] width 216 height 31
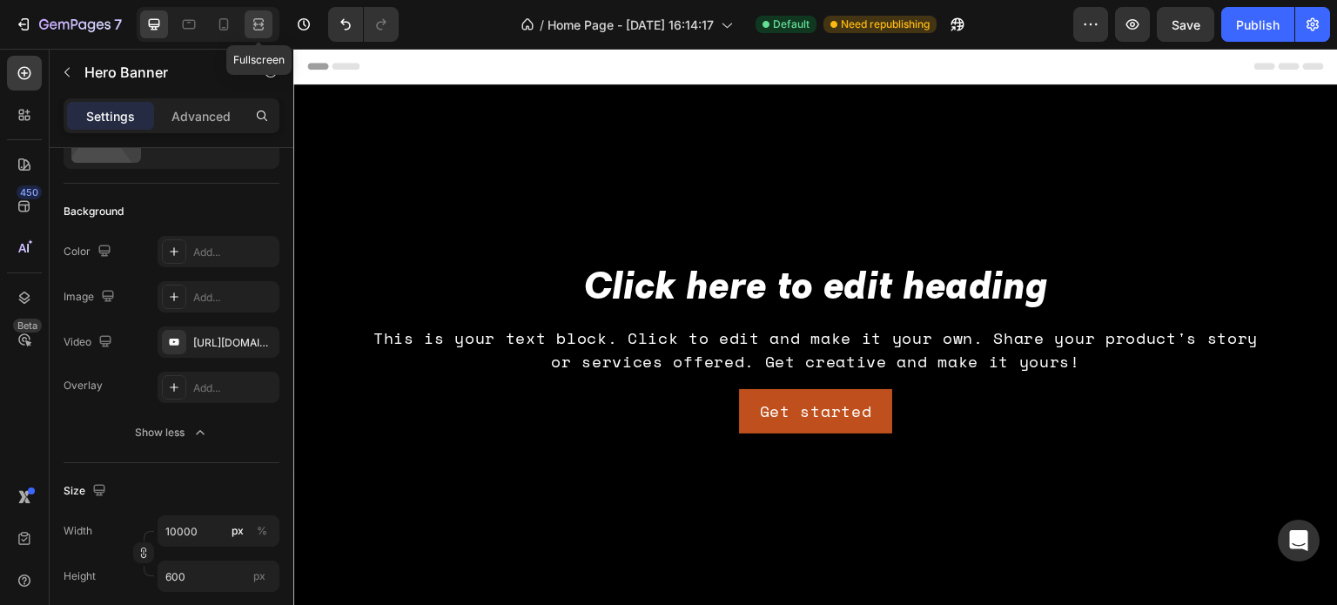
click at [265, 23] on icon at bounding box center [258, 24] width 17 height 17
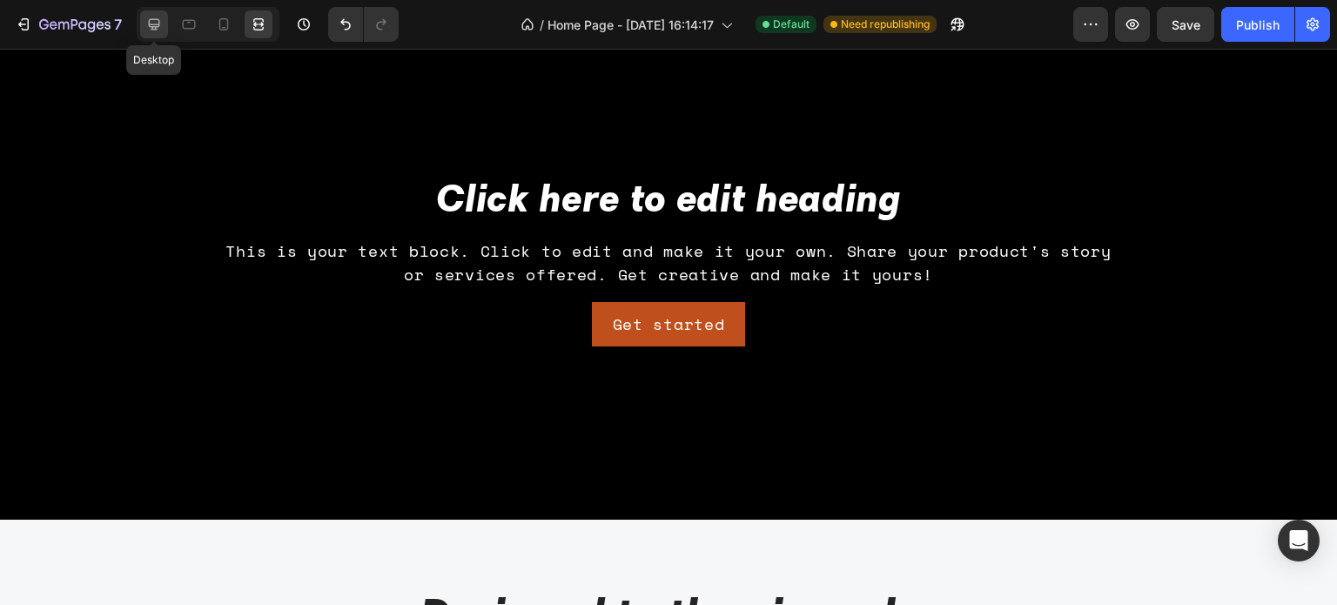
click at [167, 29] on div at bounding box center [154, 24] width 28 height 28
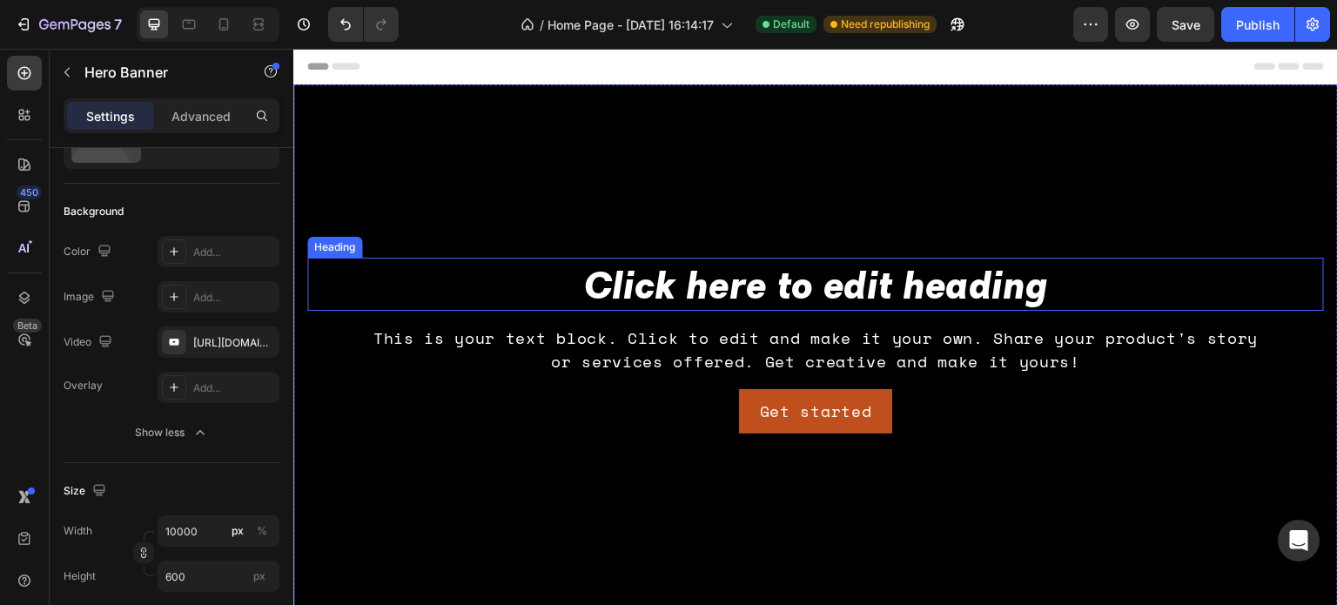
click at [868, 276] on h2 "Click here to edit heading" at bounding box center [815, 284] width 1016 height 53
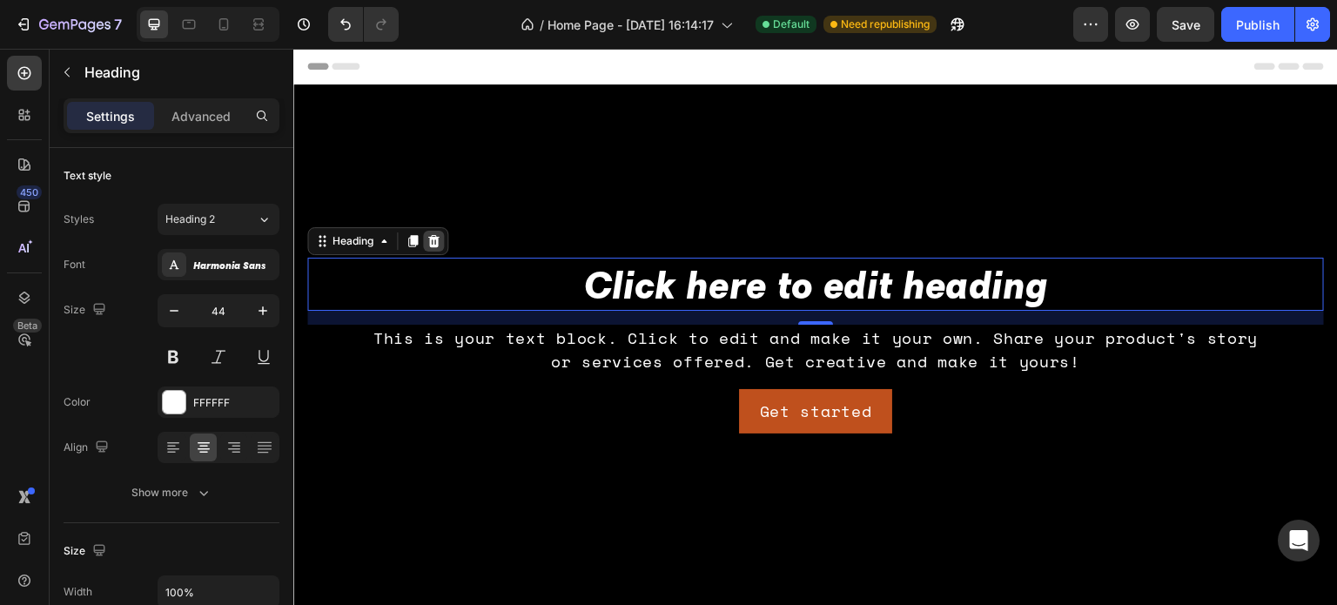
click at [437, 242] on icon at bounding box center [433, 241] width 11 height 12
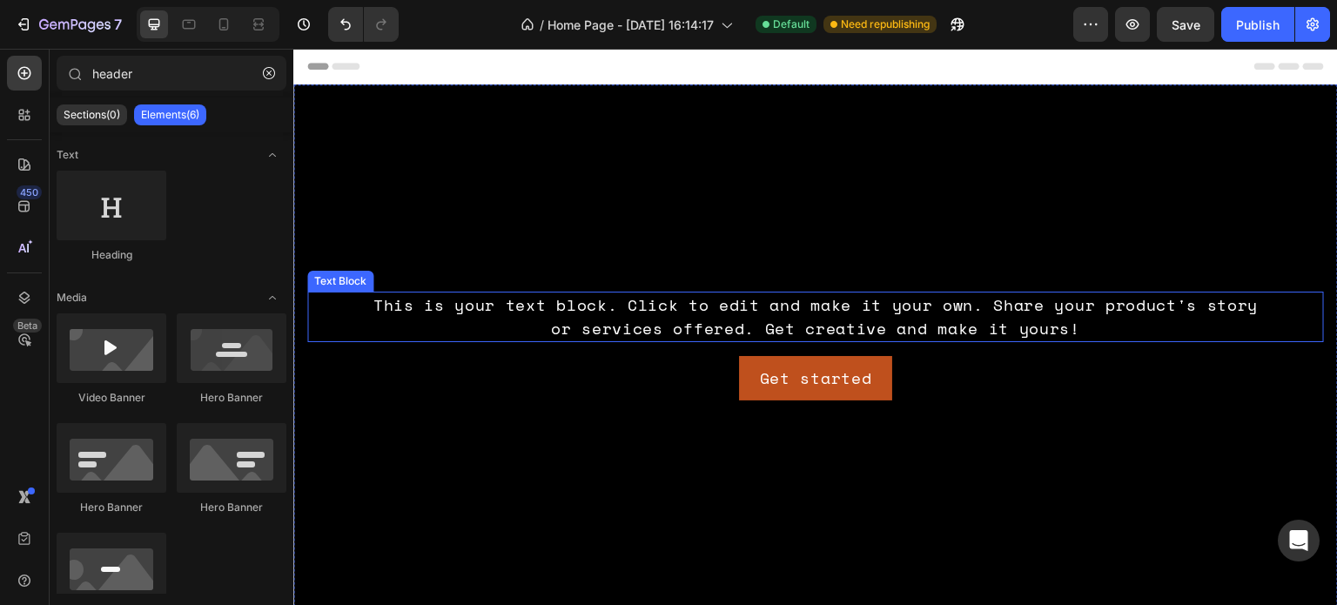
click at [732, 327] on div "This is your text block. Click to edit and make it your own. Share your product…" at bounding box center [815, 317] width 1016 height 50
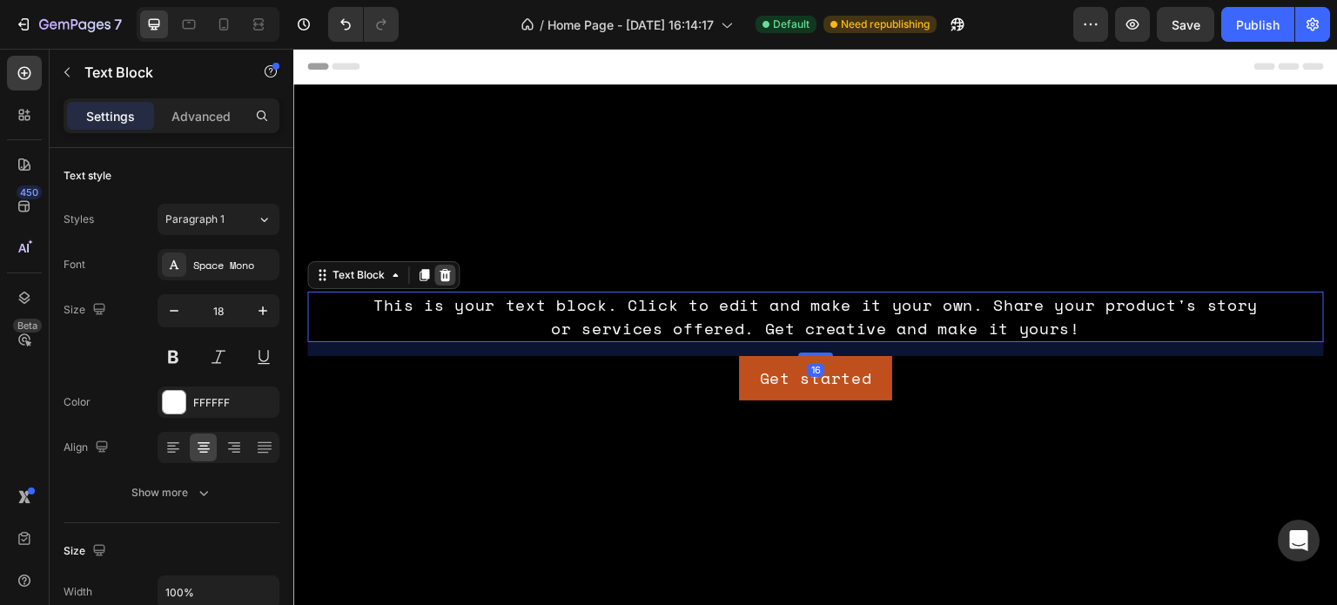
click at [438, 273] on icon at bounding box center [445, 275] width 14 height 14
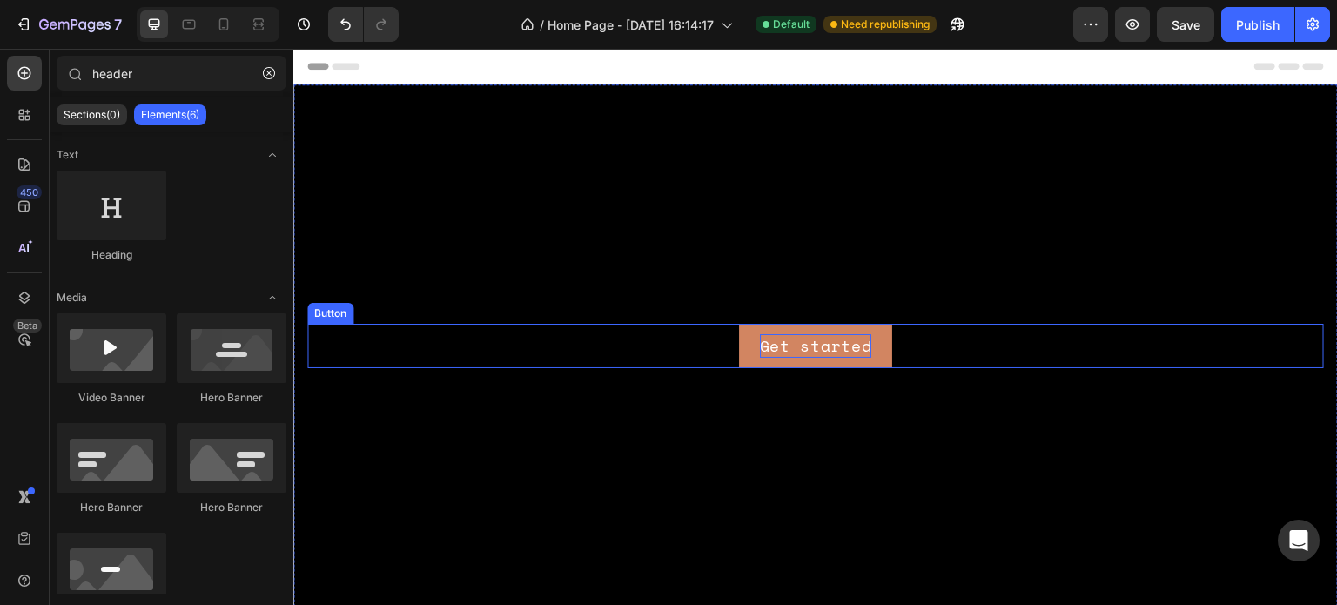
click at [845, 334] on div "Get started" at bounding box center [816, 345] width 112 height 23
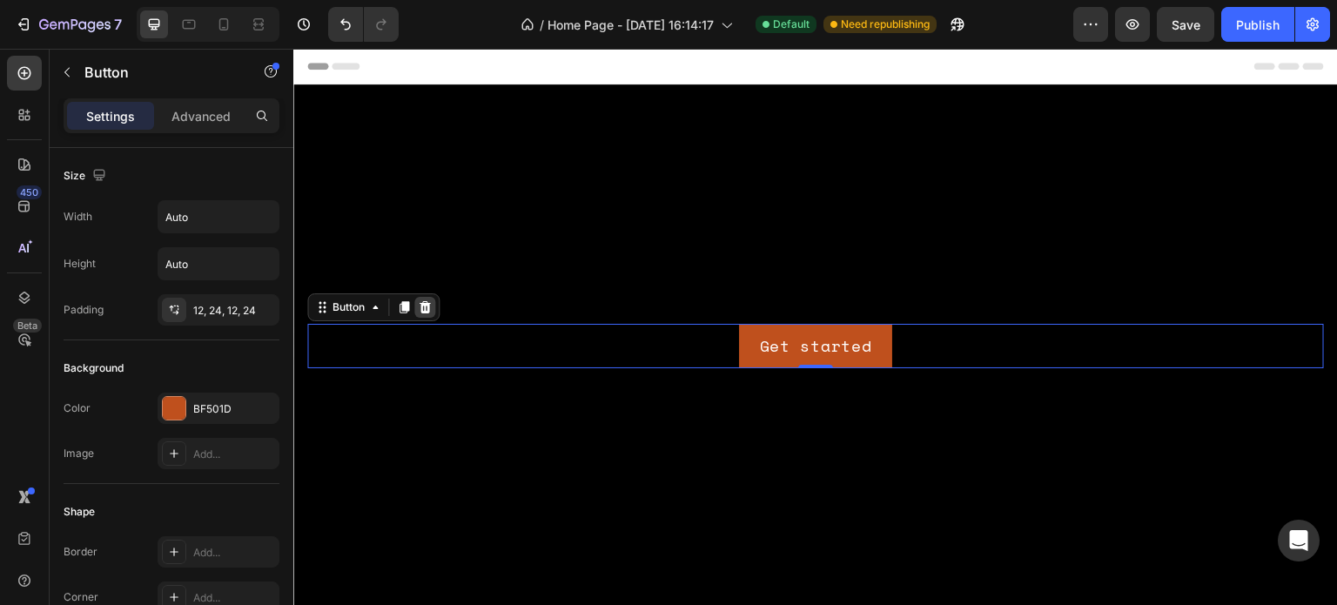
click at [425, 303] on icon at bounding box center [424, 306] width 11 height 12
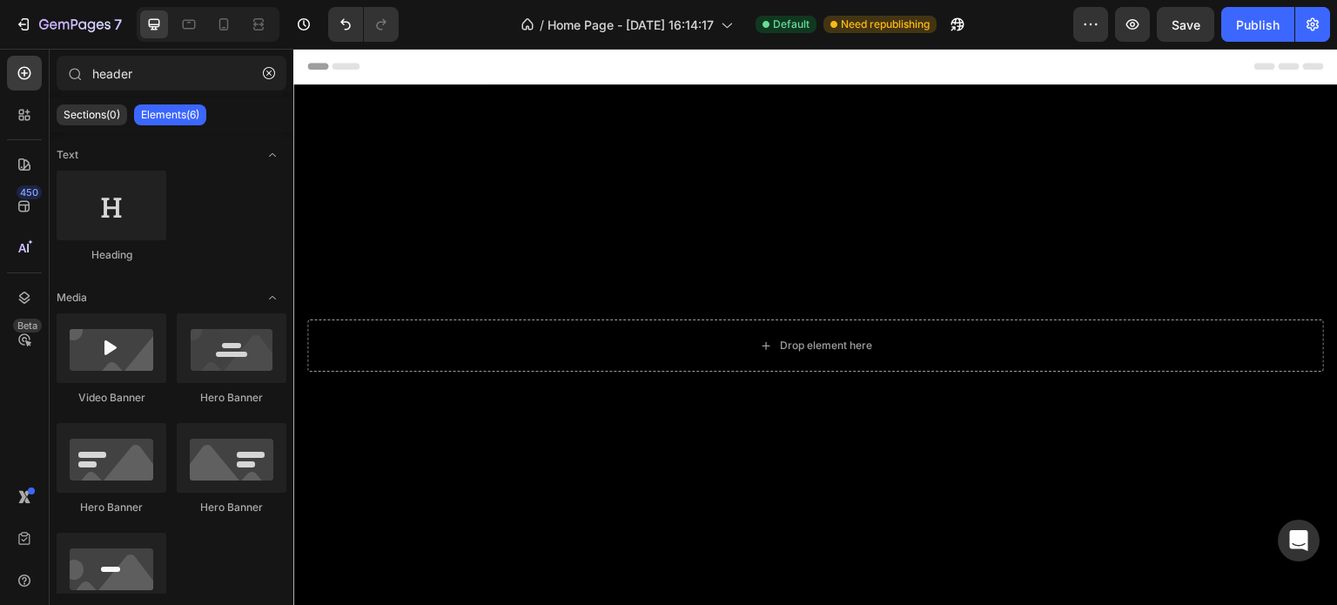
click at [514, 234] on div "Background Image" at bounding box center [815, 345] width 1044 height 522
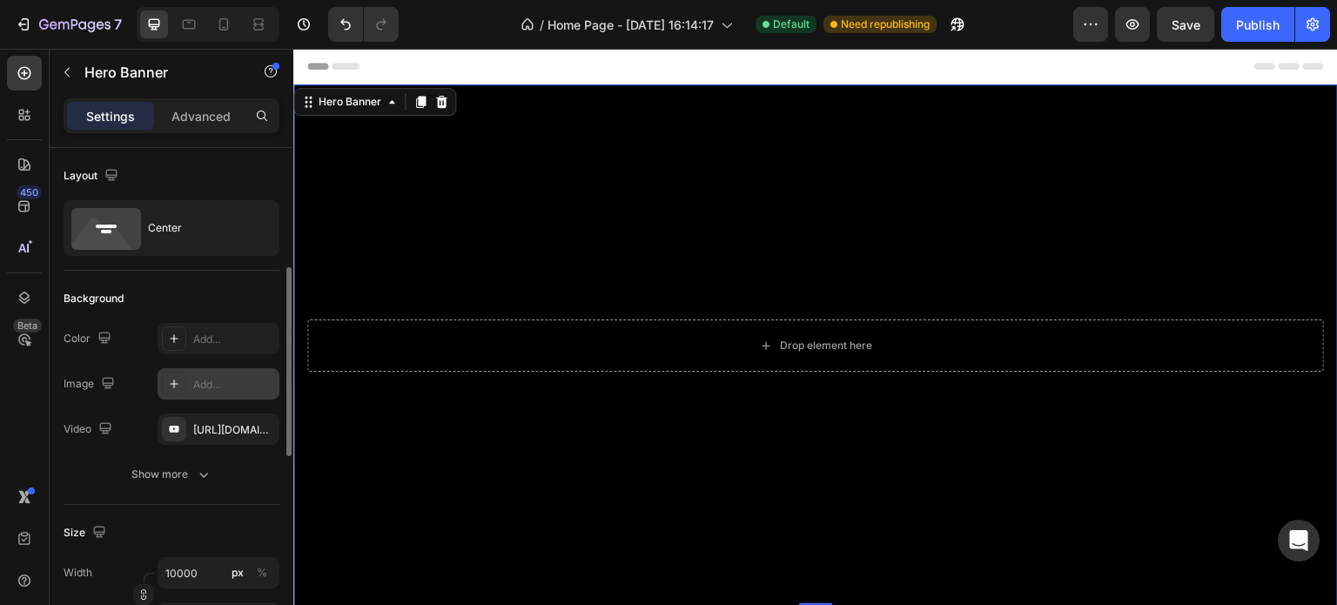
scroll to position [87, 0]
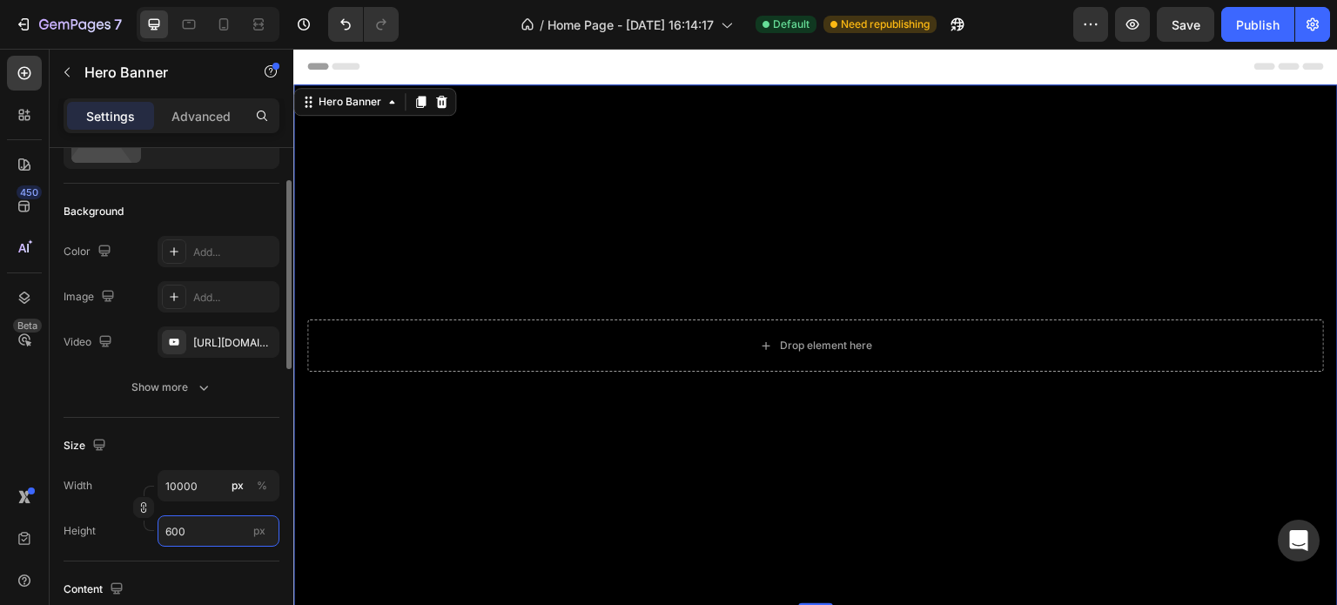
click at [205, 533] on input "600" at bounding box center [219, 530] width 122 height 31
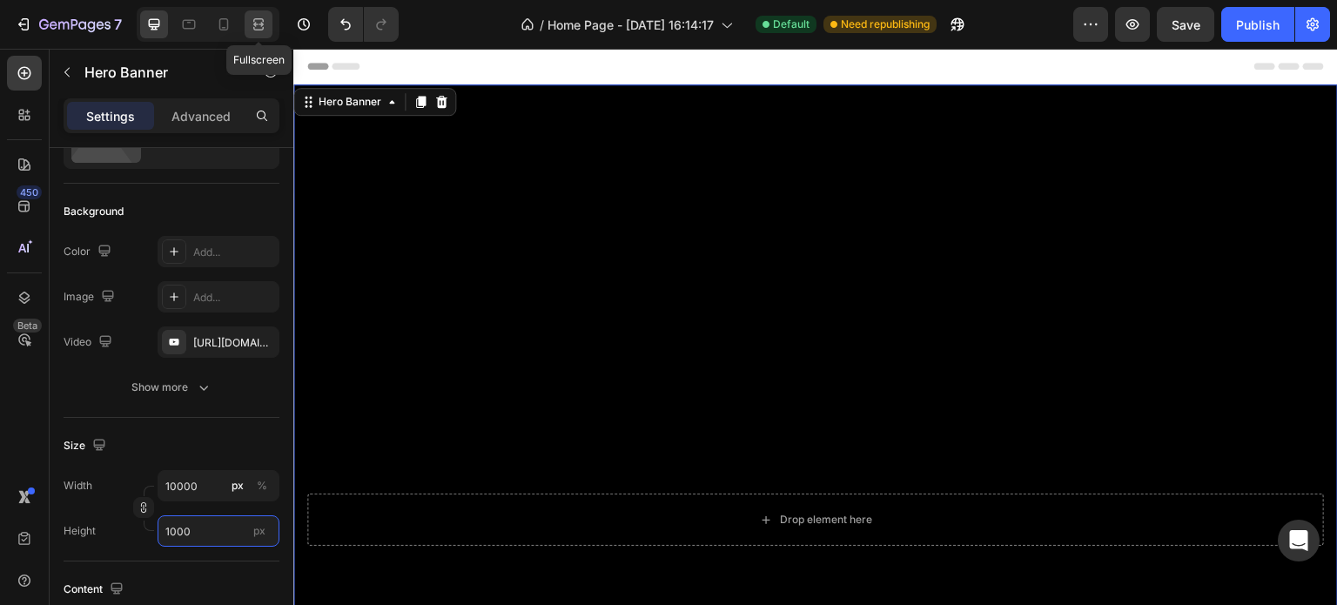
type input "1000"
click at [258, 26] on icon at bounding box center [255, 24] width 5 height 4
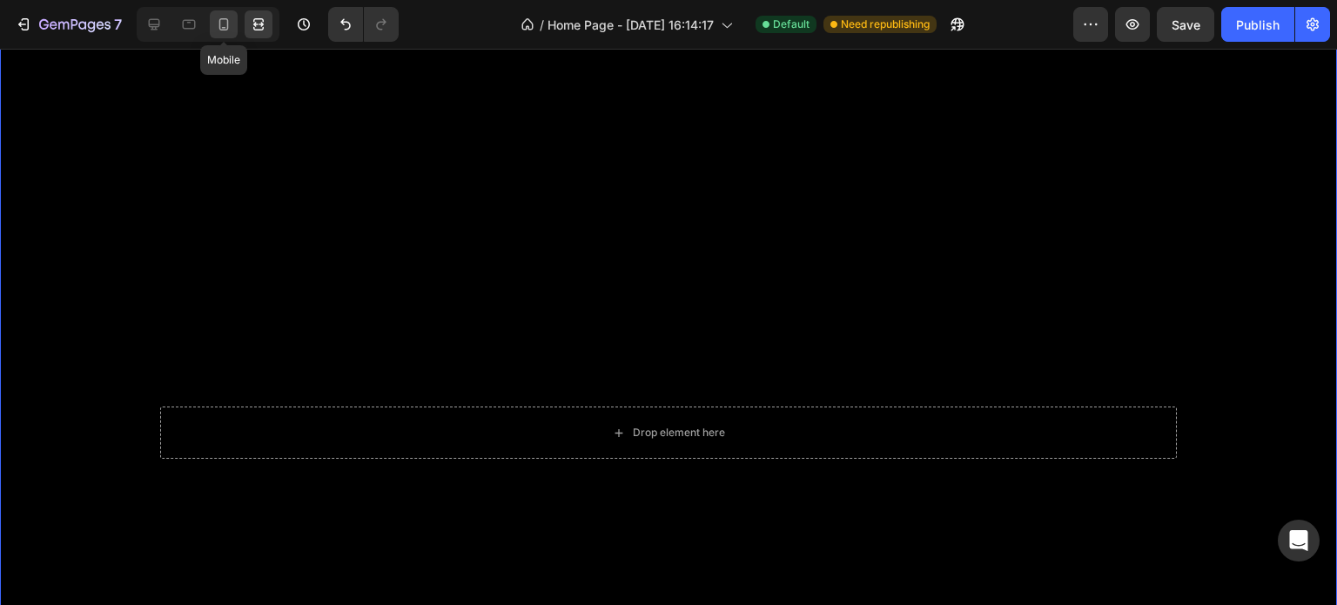
click at [223, 17] on icon at bounding box center [223, 24] width 17 height 17
type input "100"
type input "100%"
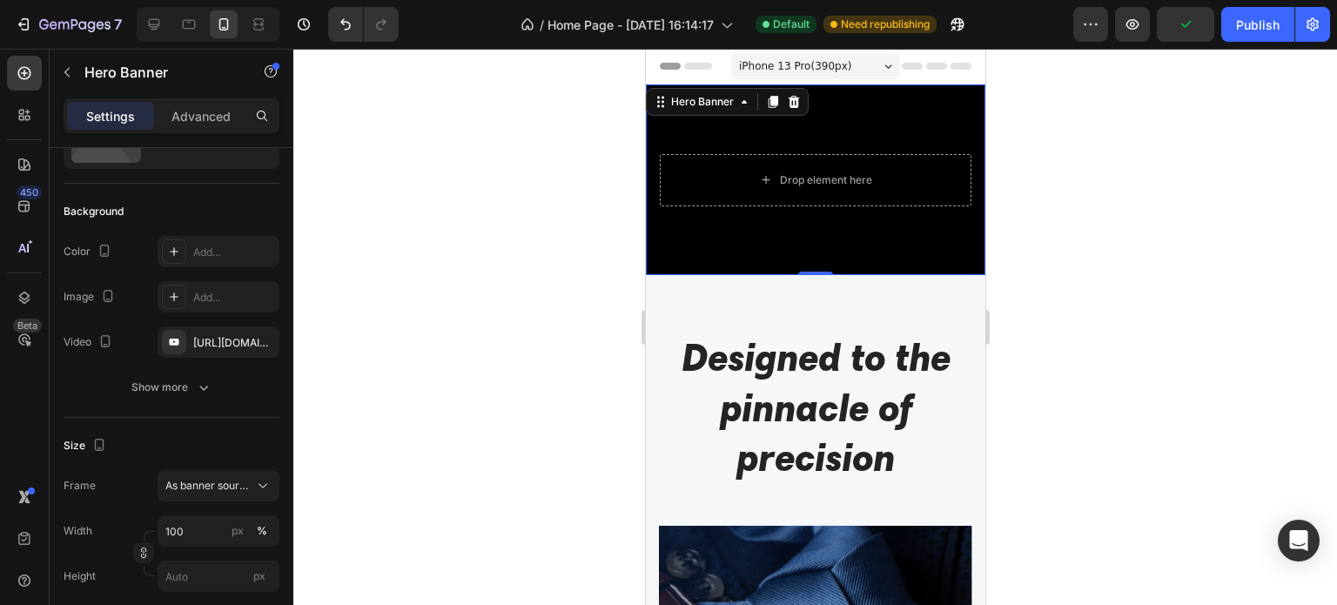
click at [1144, 299] on div at bounding box center [814, 327] width 1043 height 556
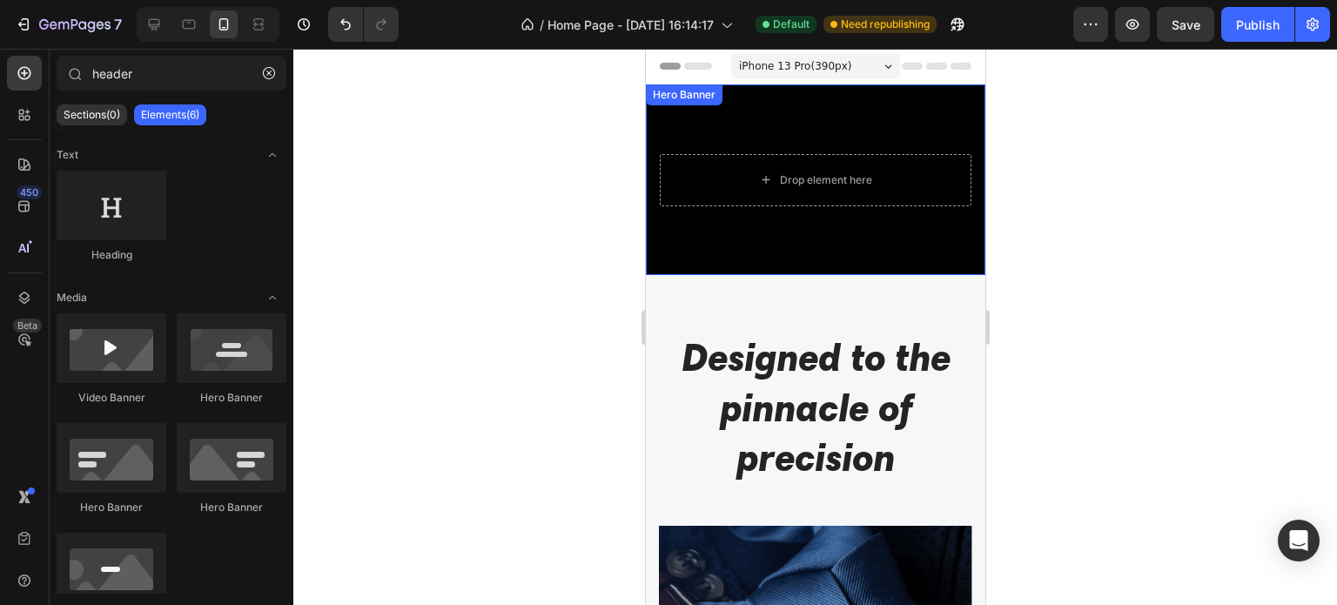
click at [905, 242] on div "Background Image" at bounding box center [814, 179] width 339 height 191
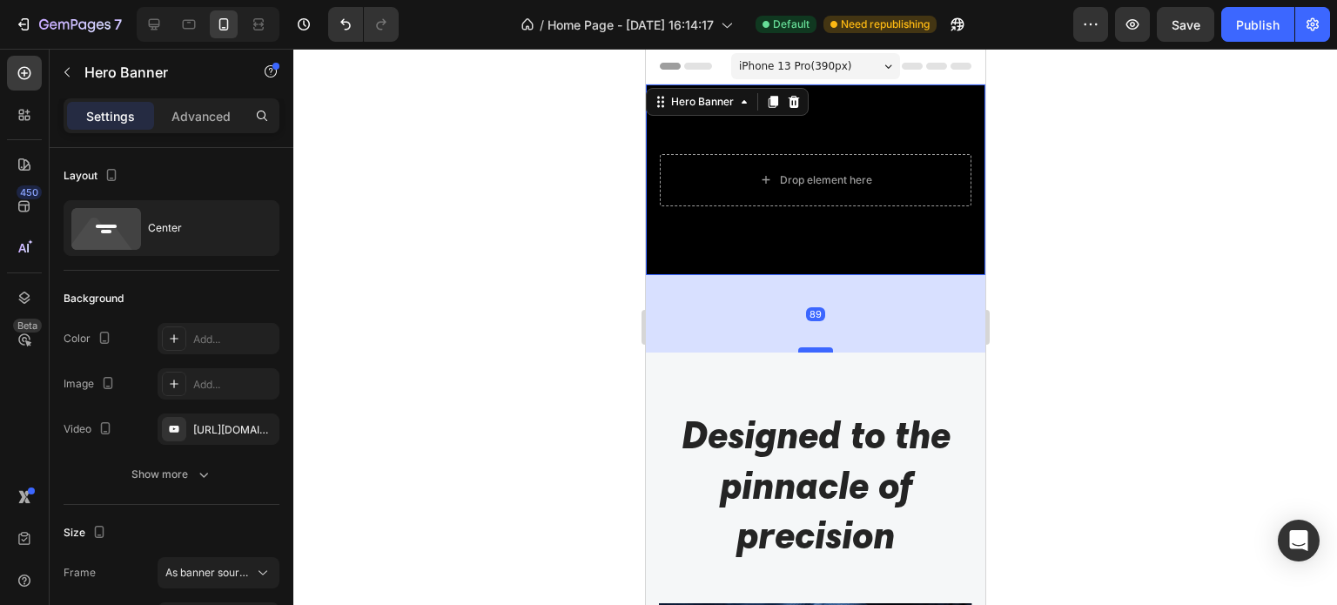
drag, startPoint x: 802, startPoint y: 265, endPoint x: 803, endPoint y: 347, distance: 82.7
click at [803, 347] on div at bounding box center [814, 349] width 35 height 5
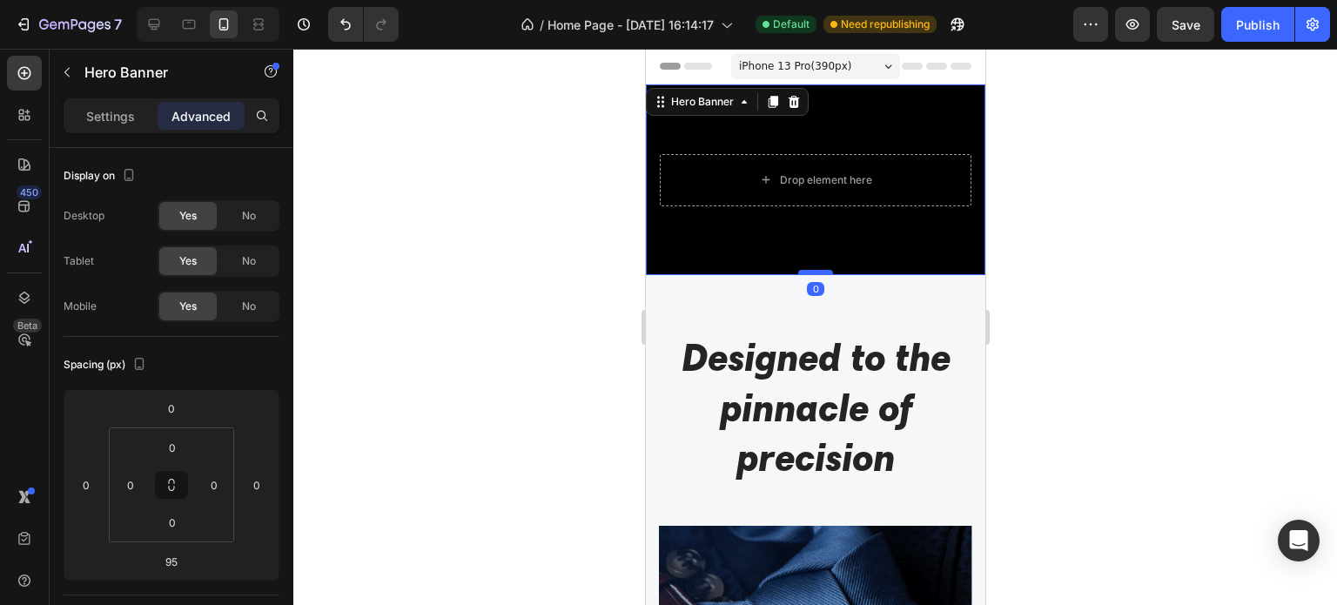
drag, startPoint x: 803, startPoint y: 347, endPoint x: 804, endPoint y: 264, distance: 83.6
click at [804, 270] on div at bounding box center [814, 272] width 35 height 5
type input "0"
click at [1240, 292] on div at bounding box center [814, 327] width 1043 height 556
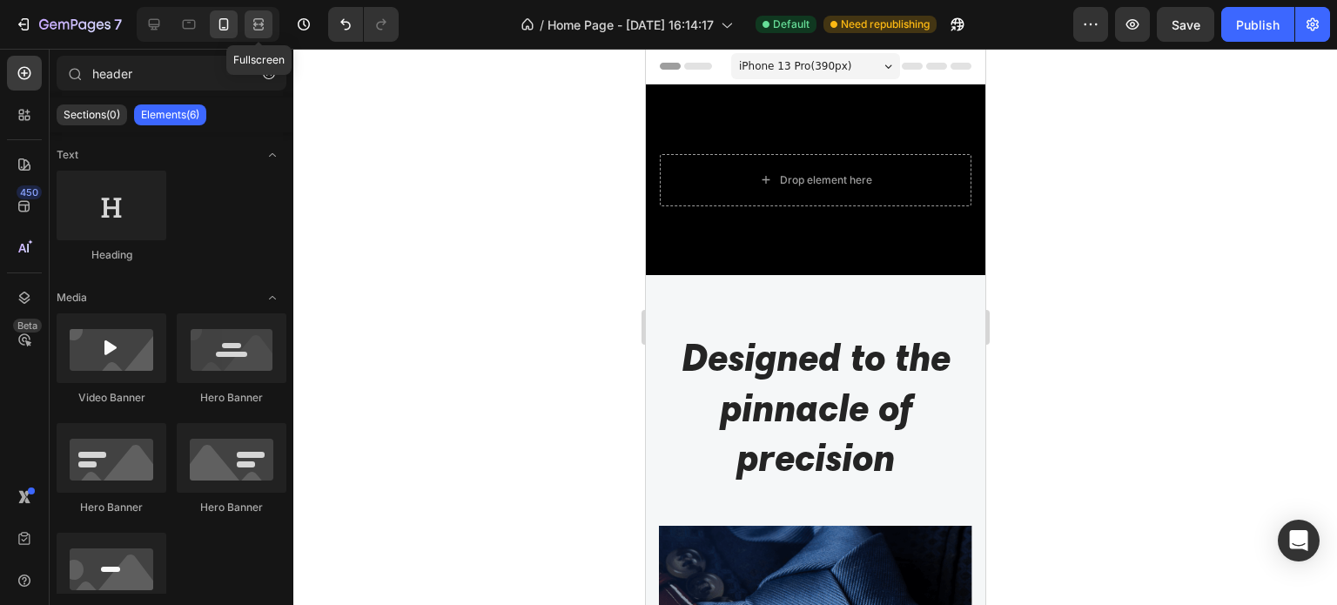
drag, startPoint x: 248, startPoint y: 28, endPoint x: 490, endPoint y: 146, distance: 269.3
click at [248, 28] on div at bounding box center [259, 24] width 28 height 28
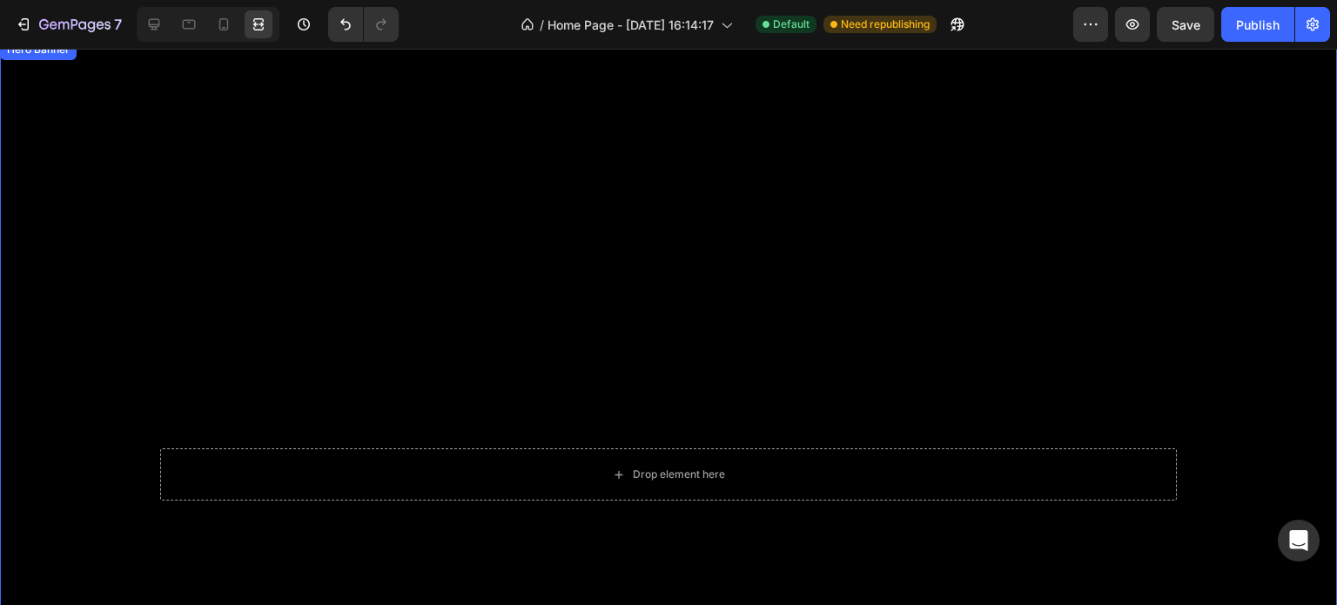
scroll to position [87, 0]
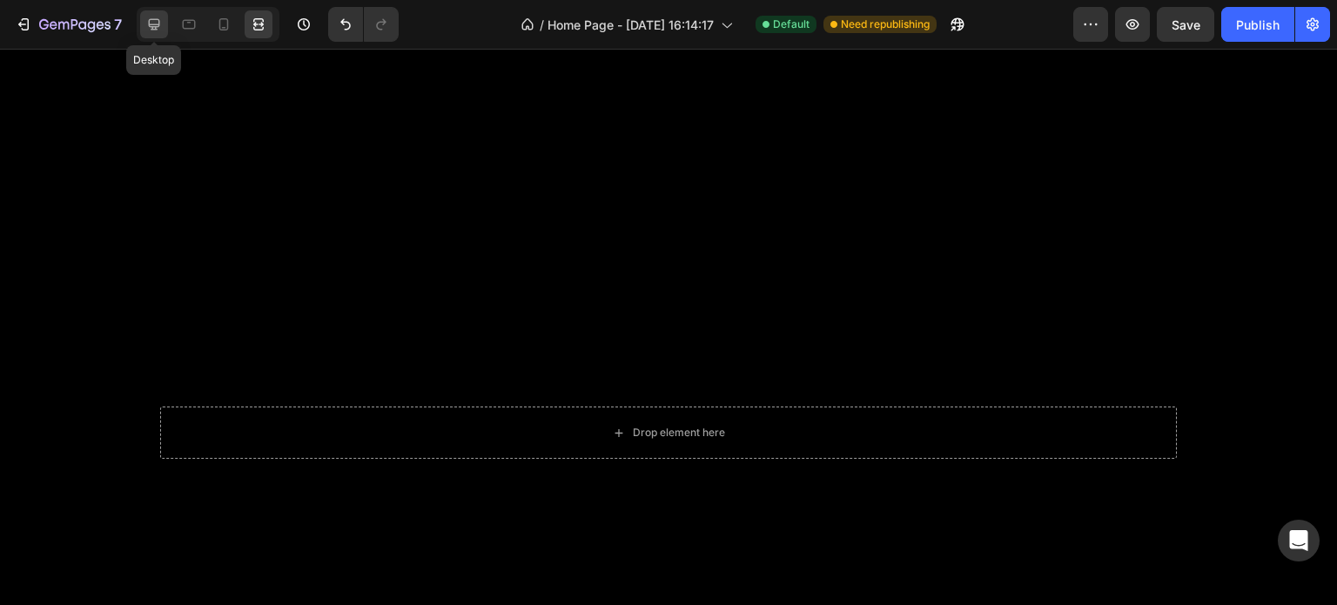
click at [153, 27] on icon at bounding box center [154, 24] width 11 height 11
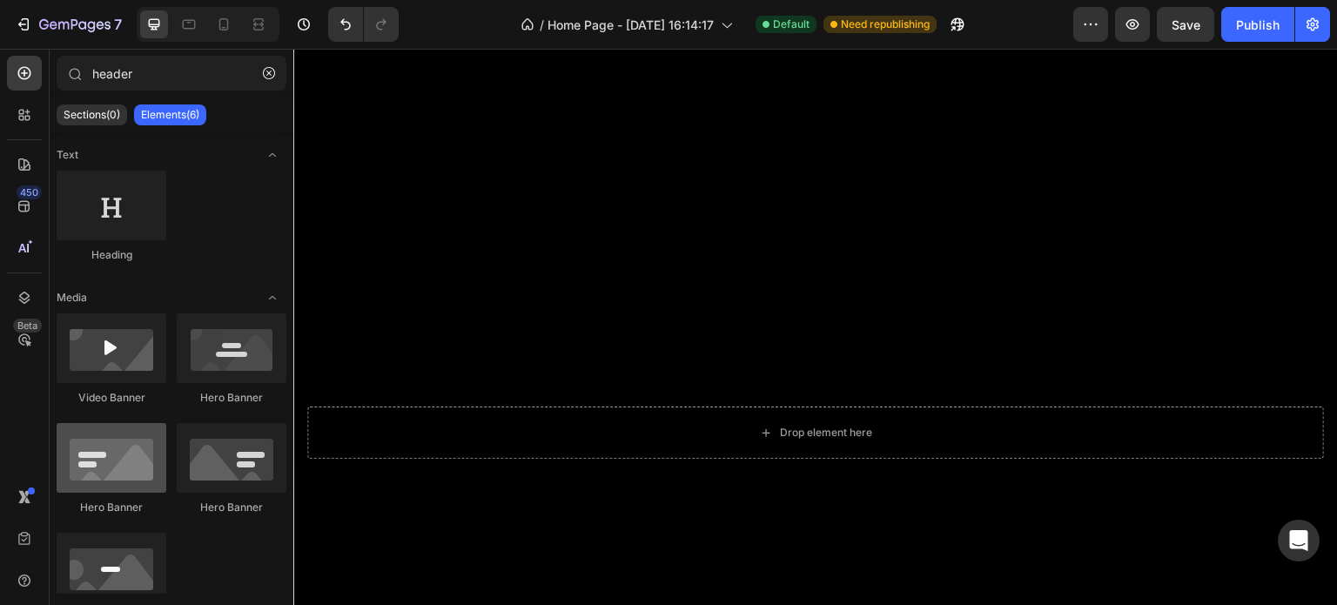
scroll to position [67, 0]
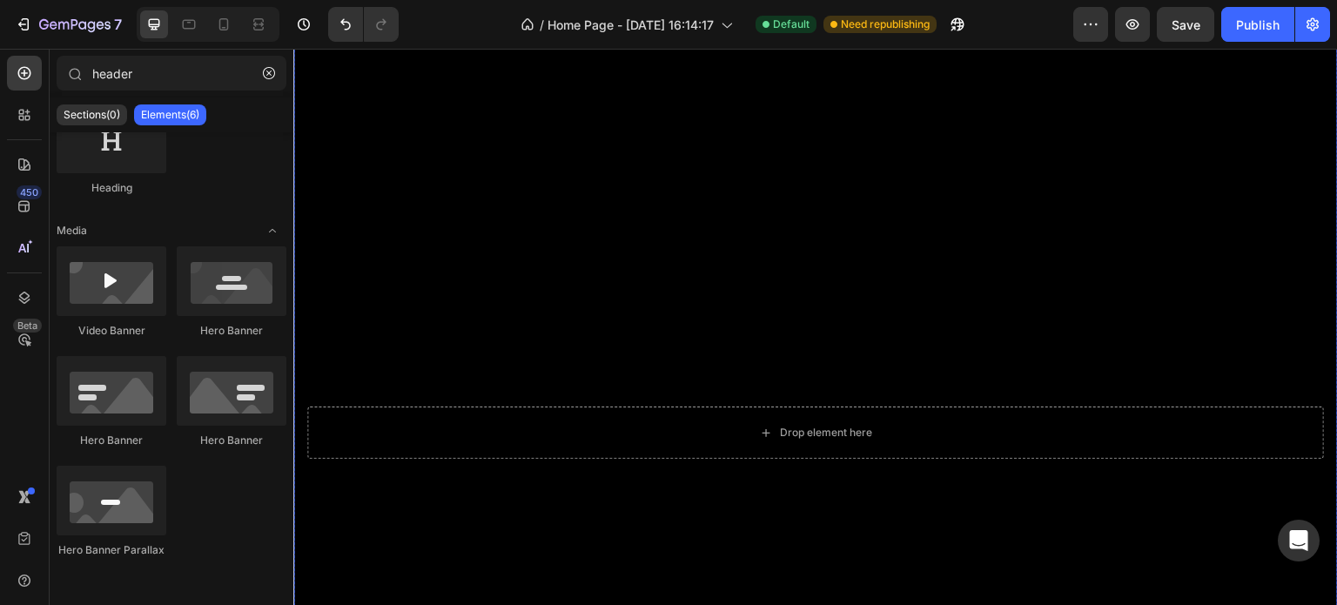
click at [633, 247] on div "Background Image" at bounding box center [815, 432] width 1044 height 870
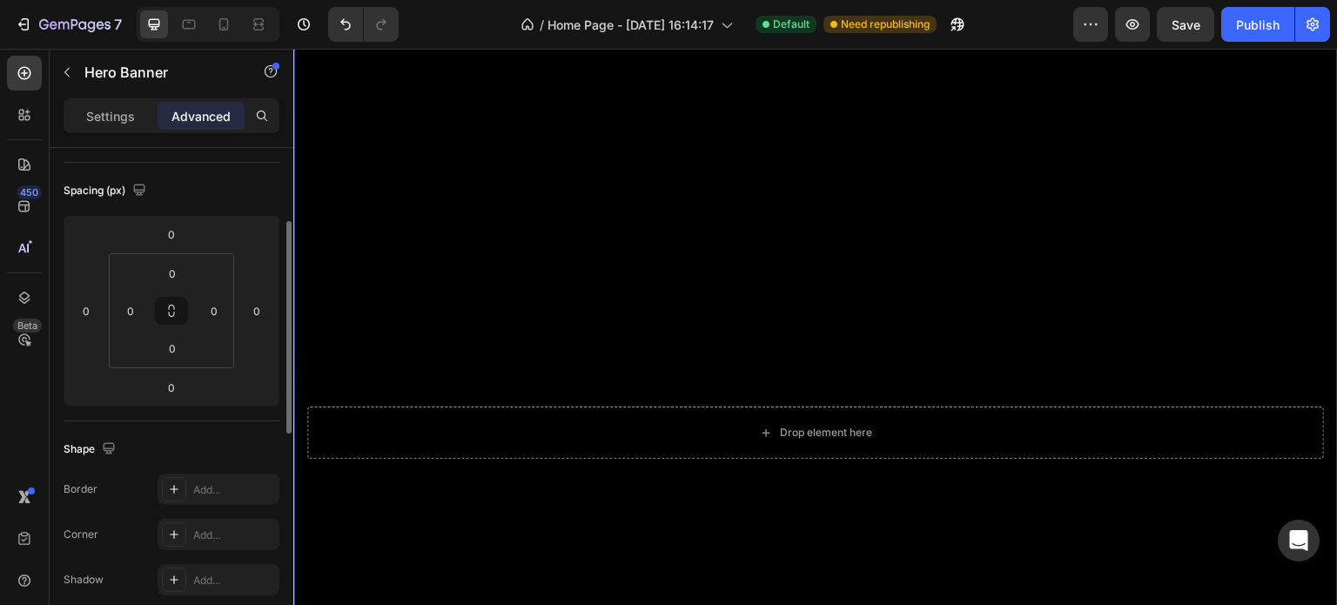
scroll to position [435, 0]
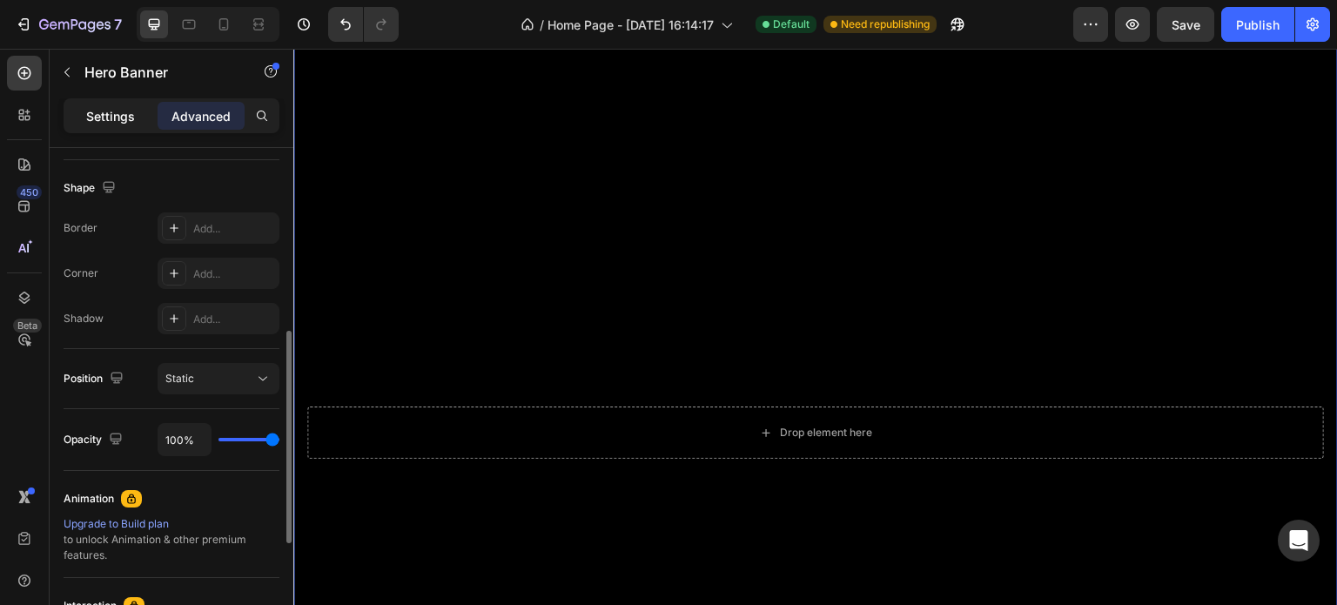
click at [118, 107] on p "Settings" at bounding box center [110, 116] width 49 height 18
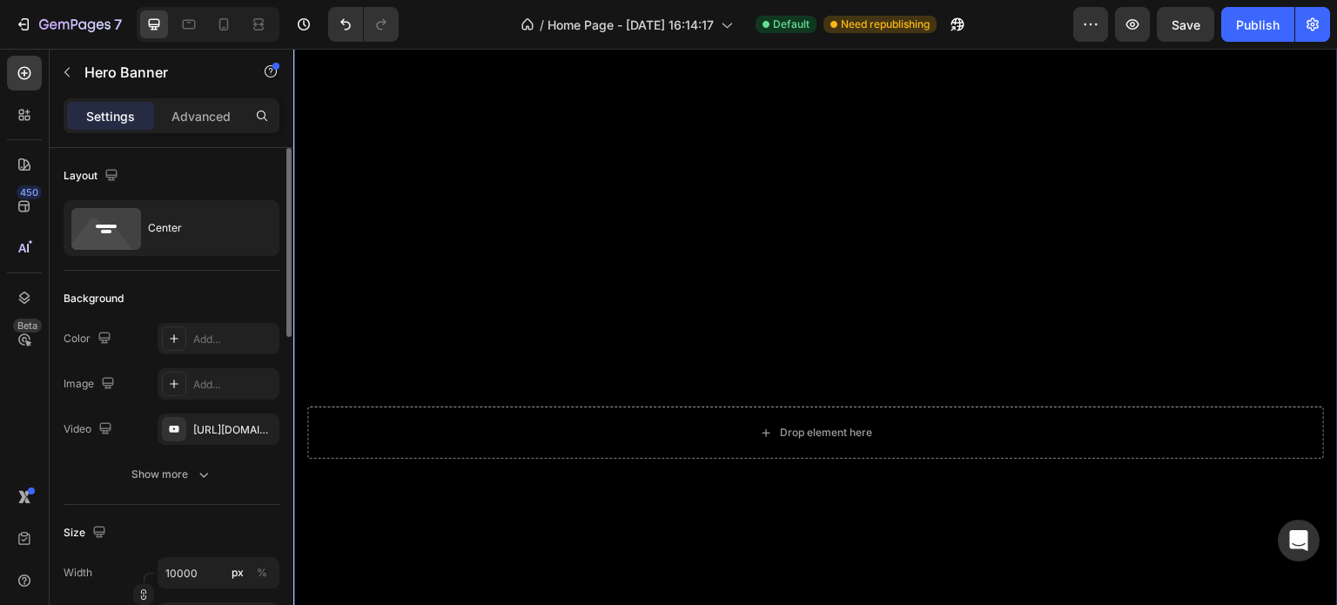
scroll to position [174, 0]
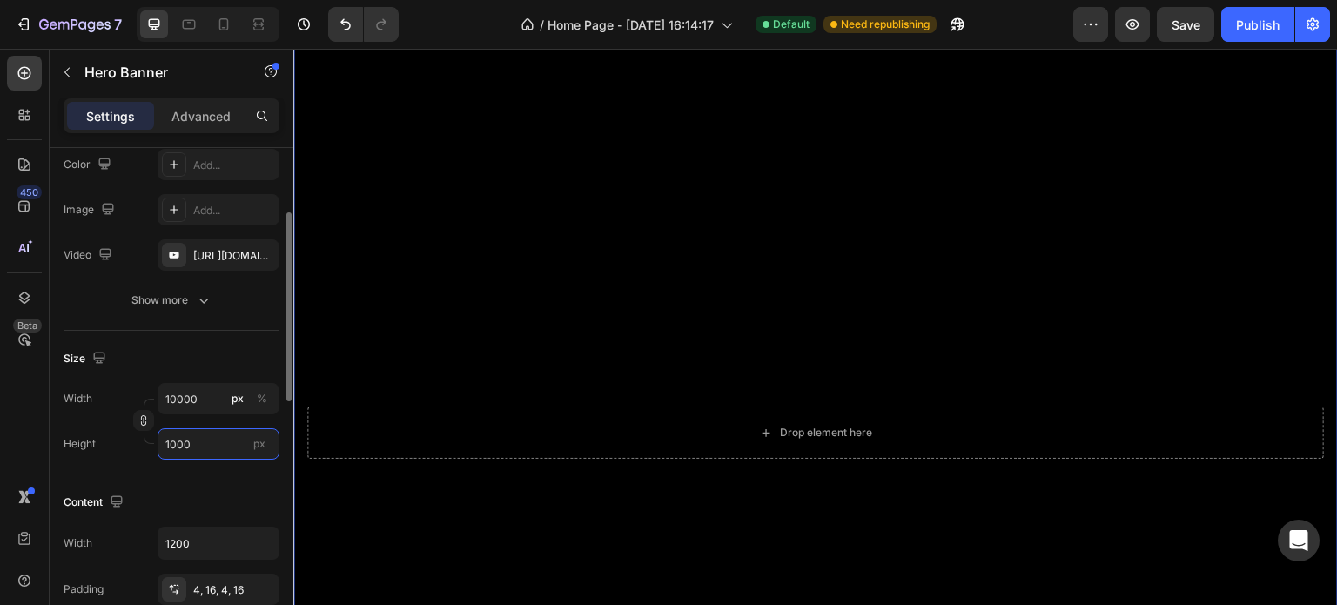
click at [203, 453] on input "1000" at bounding box center [219, 443] width 122 height 31
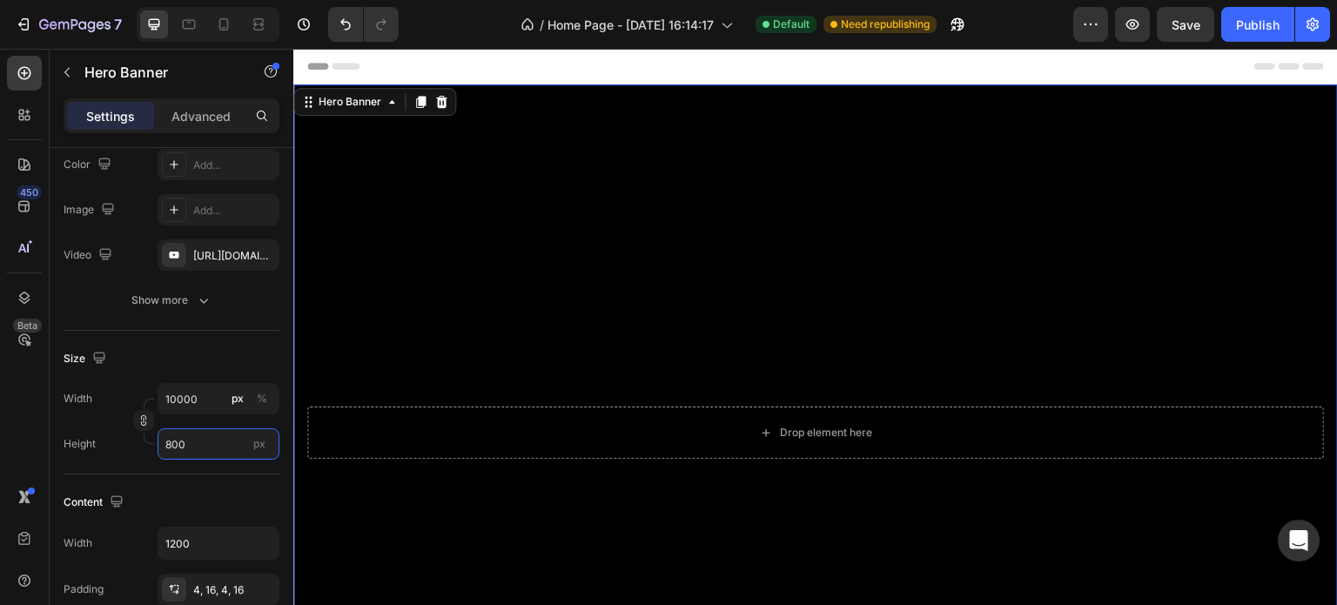
type input "800"
click at [770, 223] on div "Background Image" at bounding box center [815, 432] width 1044 height 696
click at [438, 95] on icon at bounding box center [441, 102] width 14 height 14
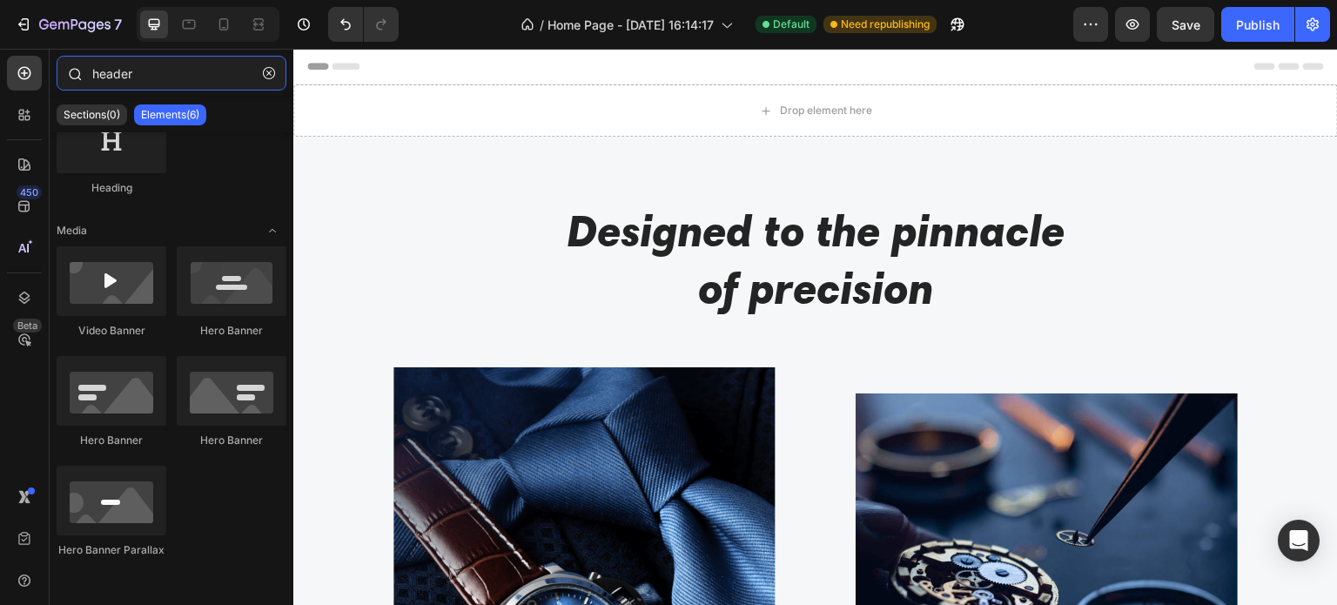
click at [148, 64] on input "header" at bounding box center [172, 73] width 230 height 35
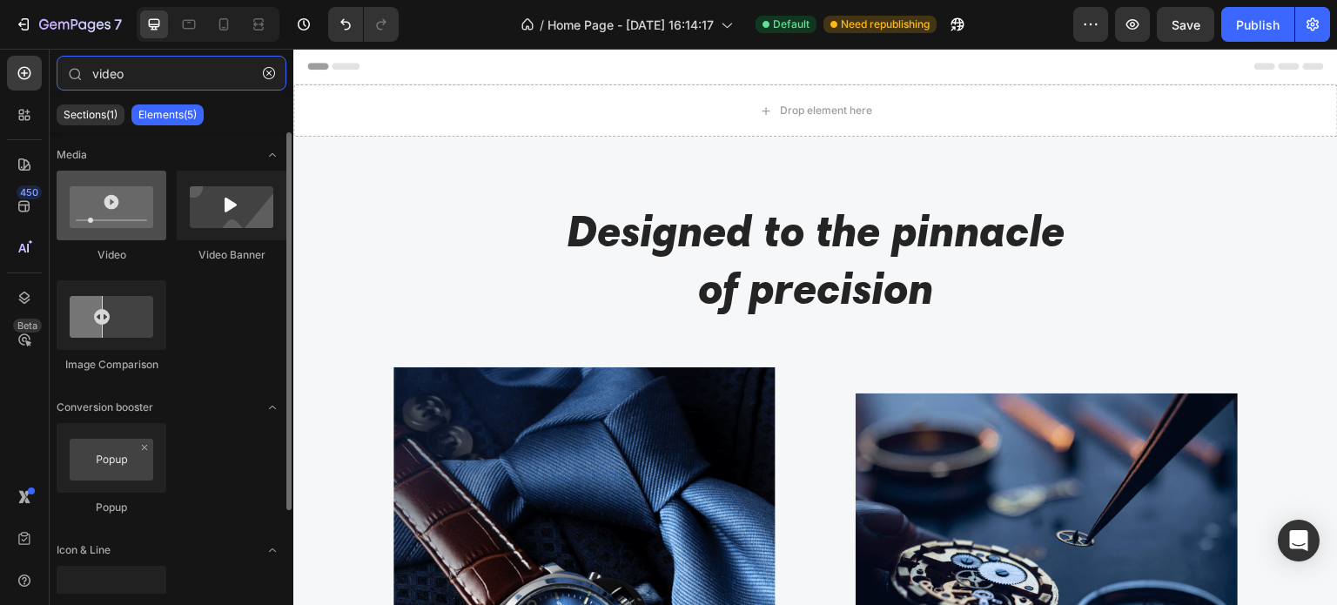
type input "video"
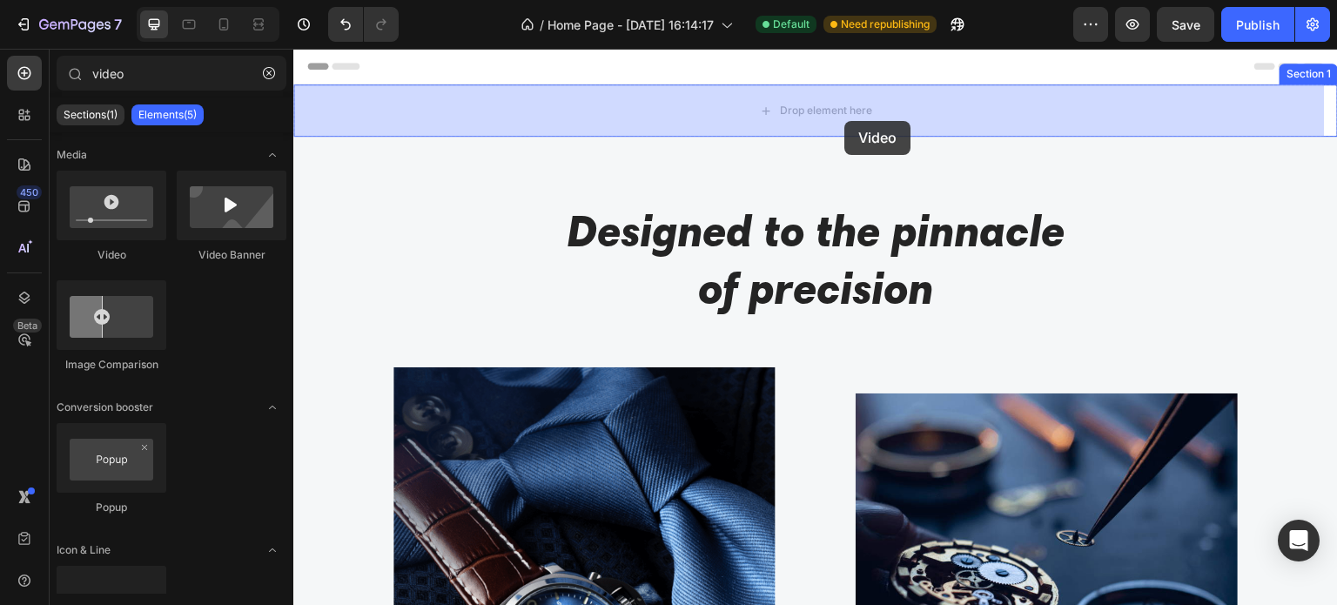
drag, startPoint x: 634, startPoint y: 211, endPoint x: 845, endPoint y: 121, distance: 230.0
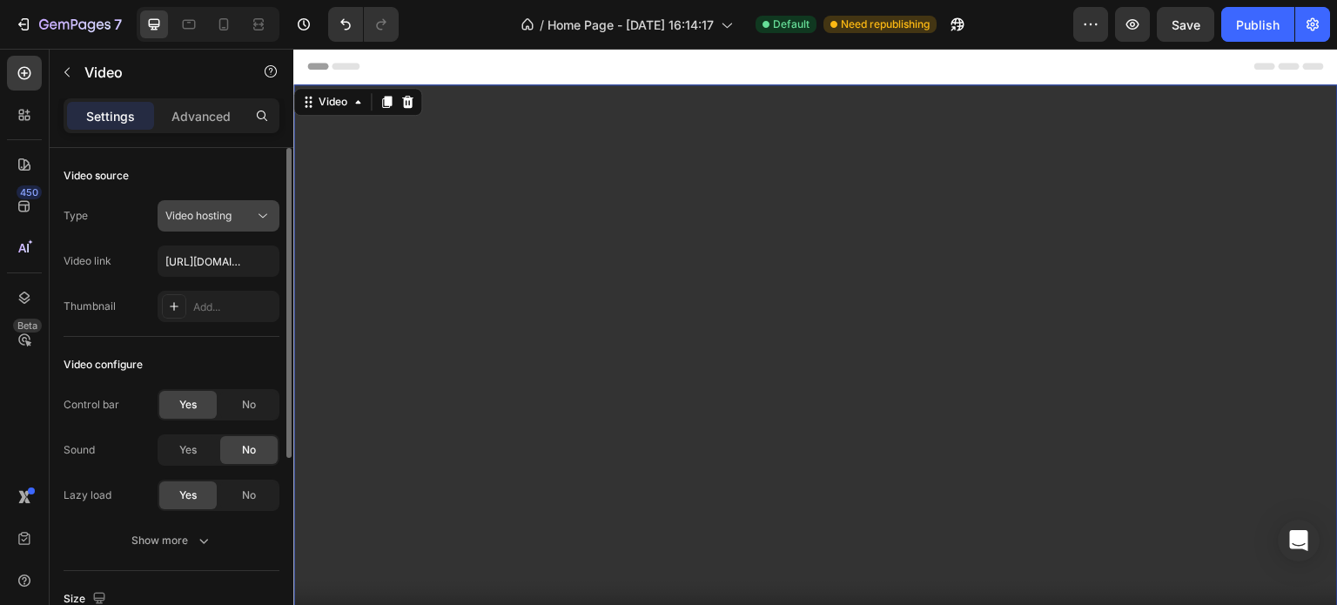
click at [233, 211] on div "Video hosting" at bounding box center [209, 216] width 89 height 16
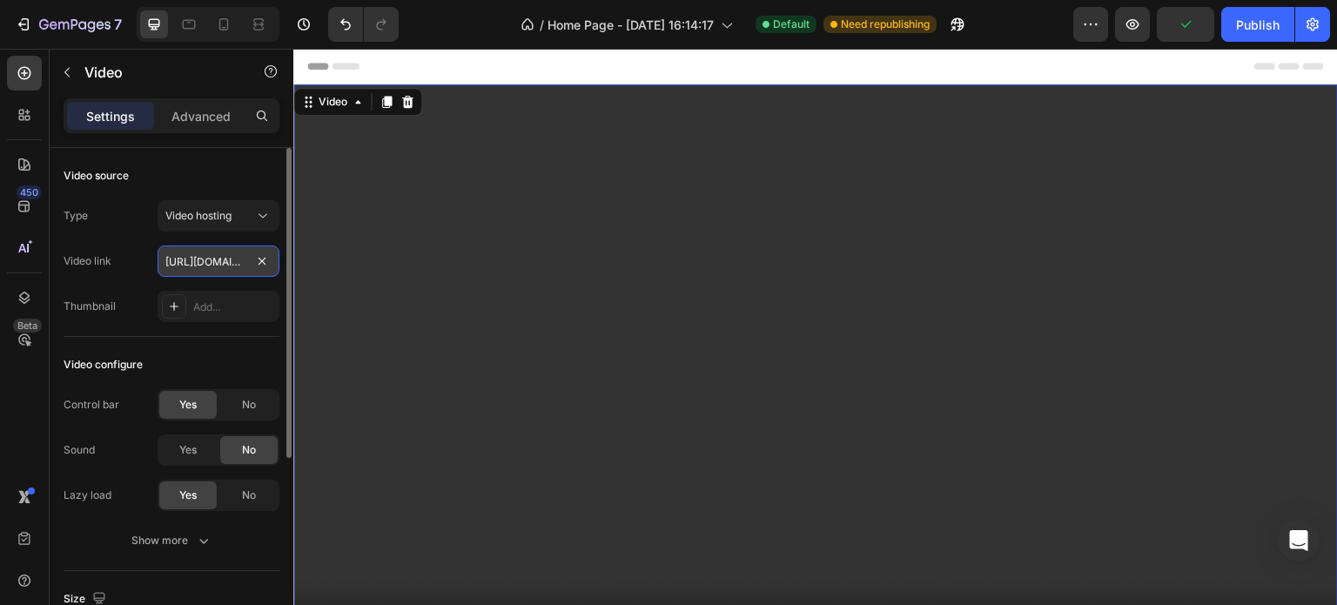
click at [223, 257] on input "[URL][DOMAIN_NAME]" at bounding box center [219, 260] width 122 height 31
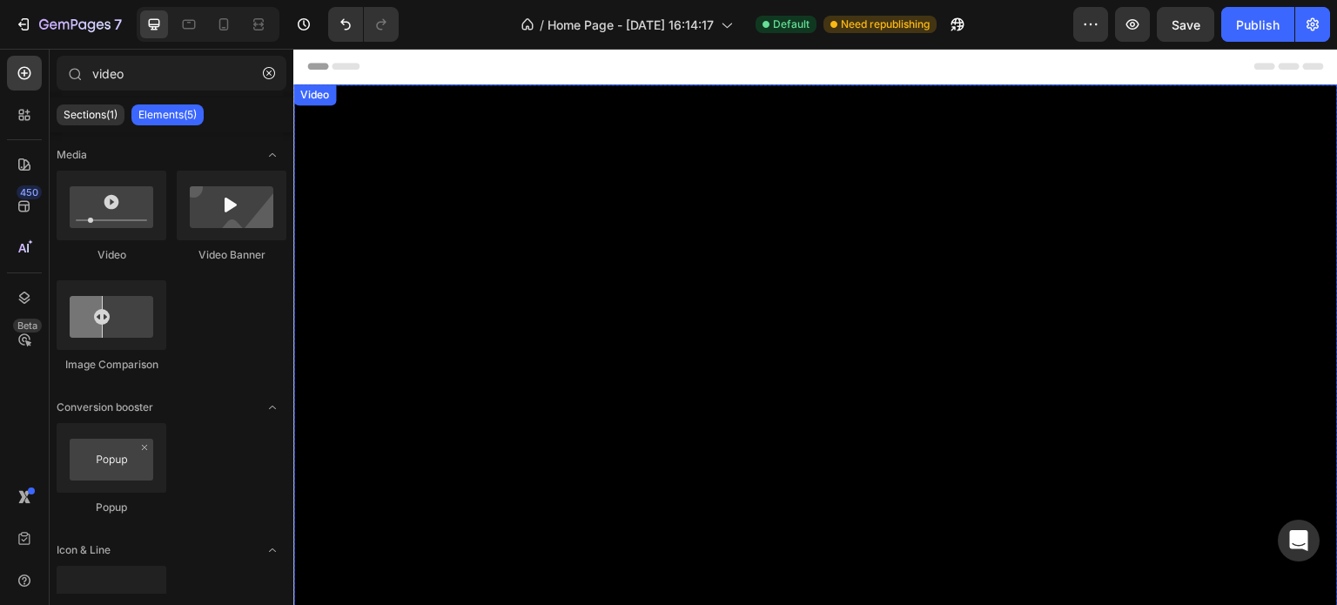
click at [704, 215] on img at bounding box center [815, 377] width 1044 height 587
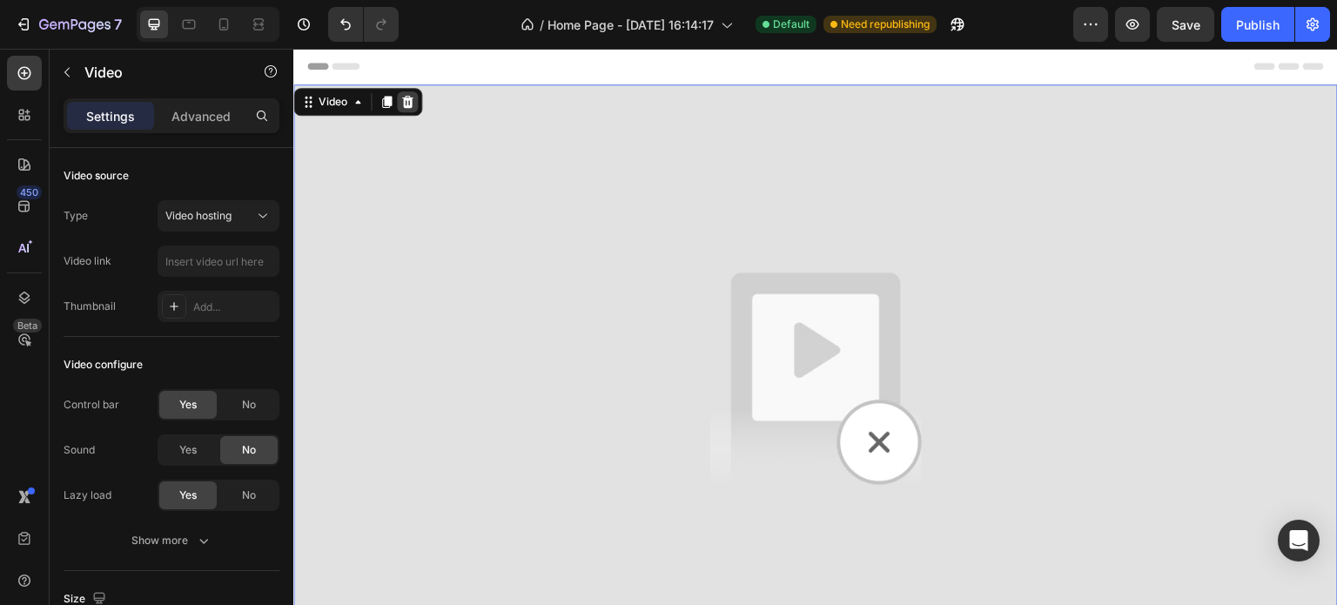
click at [417, 108] on div at bounding box center [407, 101] width 21 height 21
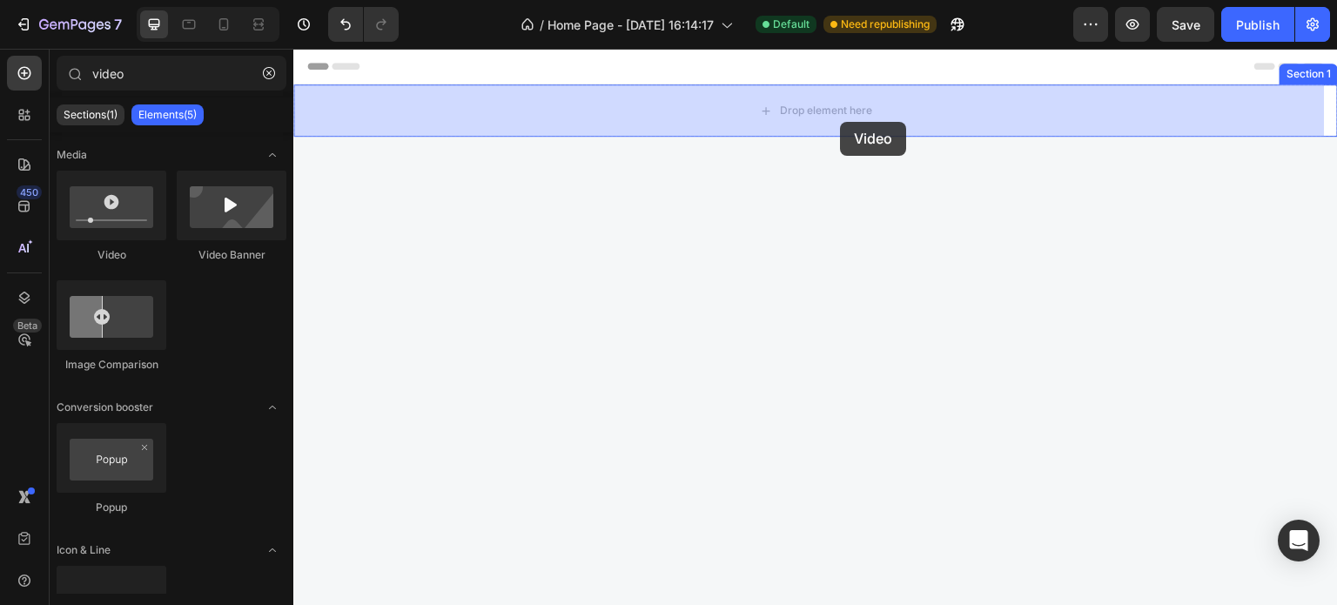
drag, startPoint x: 400, startPoint y: 270, endPoint x: 837, endPoint y: 124, distance: 460.4
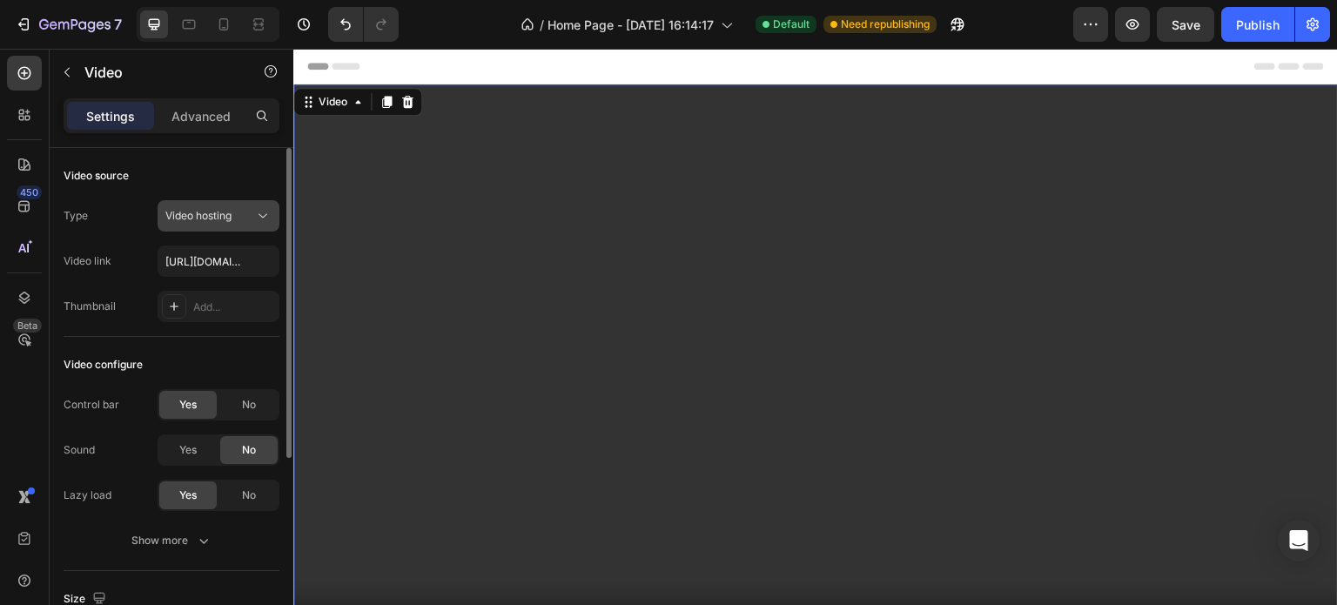
click at [237, 211] on div "Video hosting" at bounding box center [209, 216] width 89 height 16
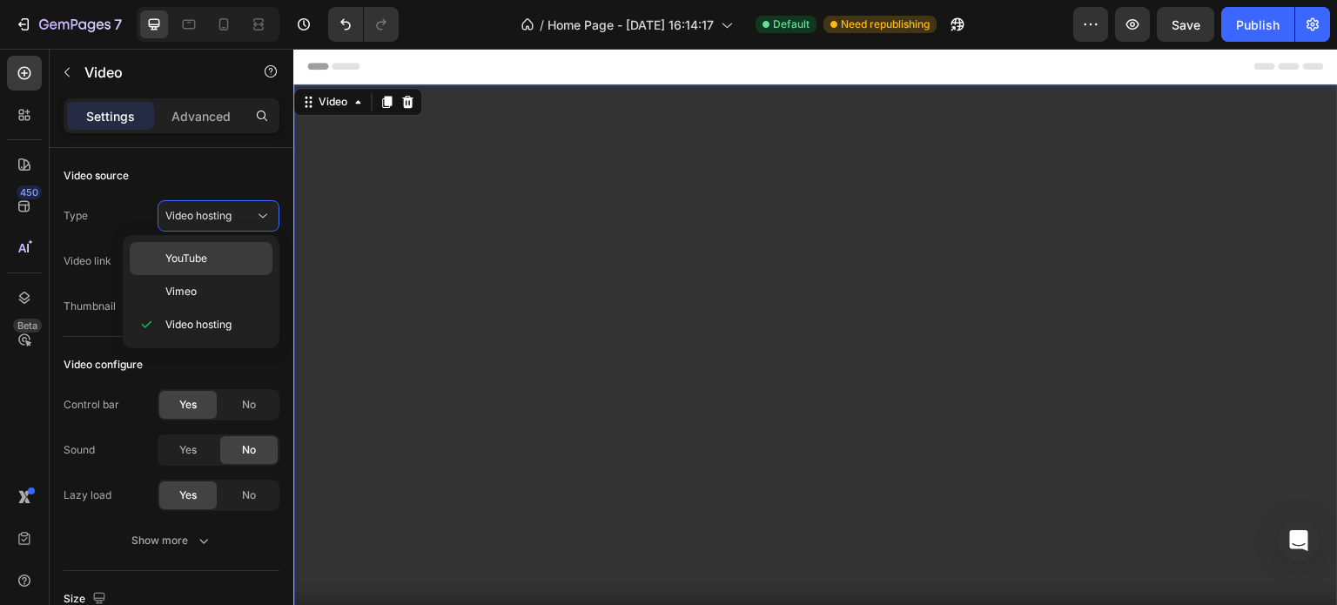
click at [230, 261] on p "YouTube" at bounding box center [214, 259] width 99 height 16
type input "[URL][DOMAIN_NAME]"
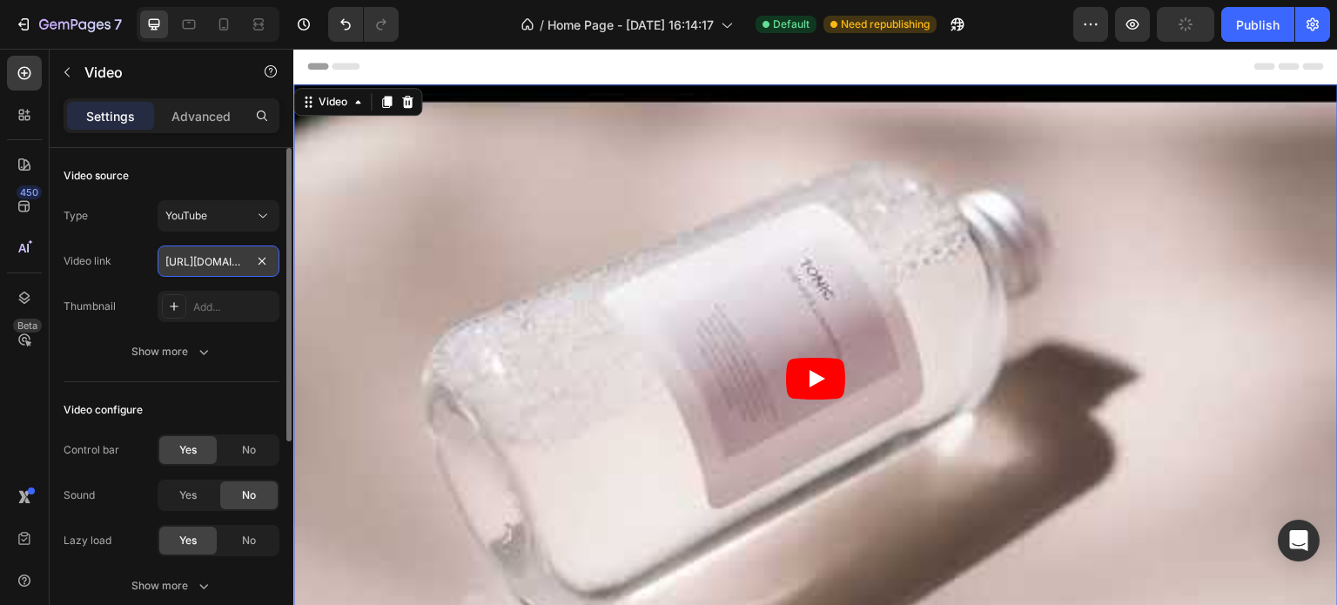
click at [213, 261] on input "[URL][DOMAIN_NAME]" at bounding box center [219, 260] width 122 height 31
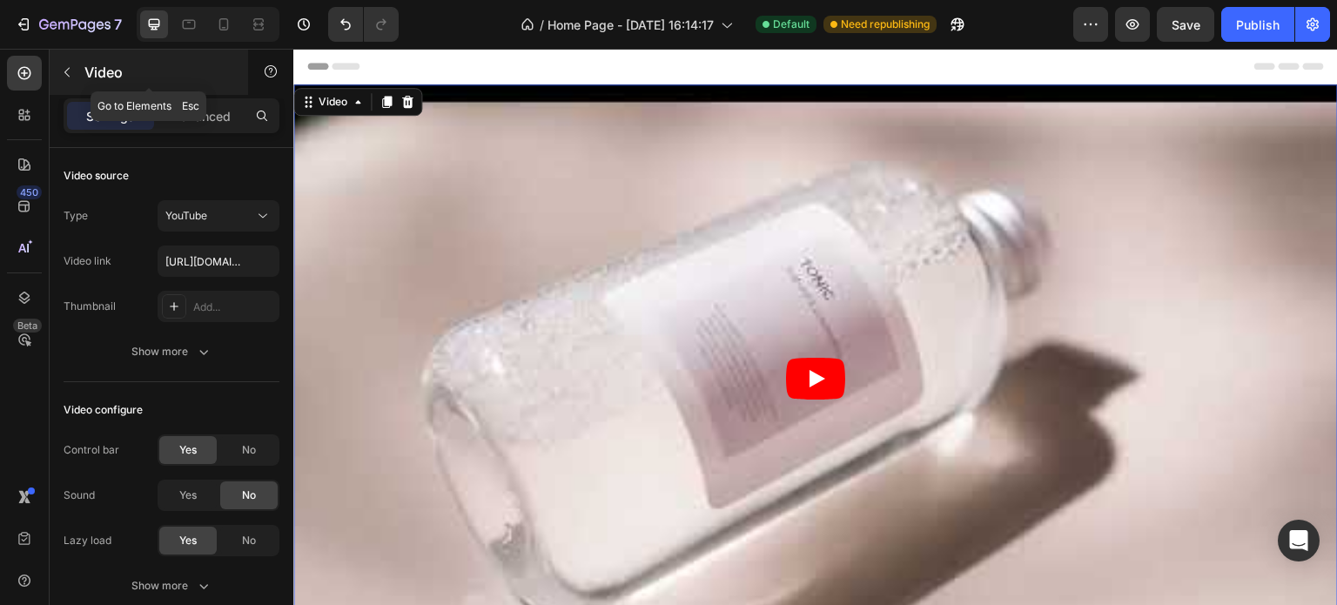
click at [101, 81] on p "Video" at bounding box center [158, 72] width 148 height 21
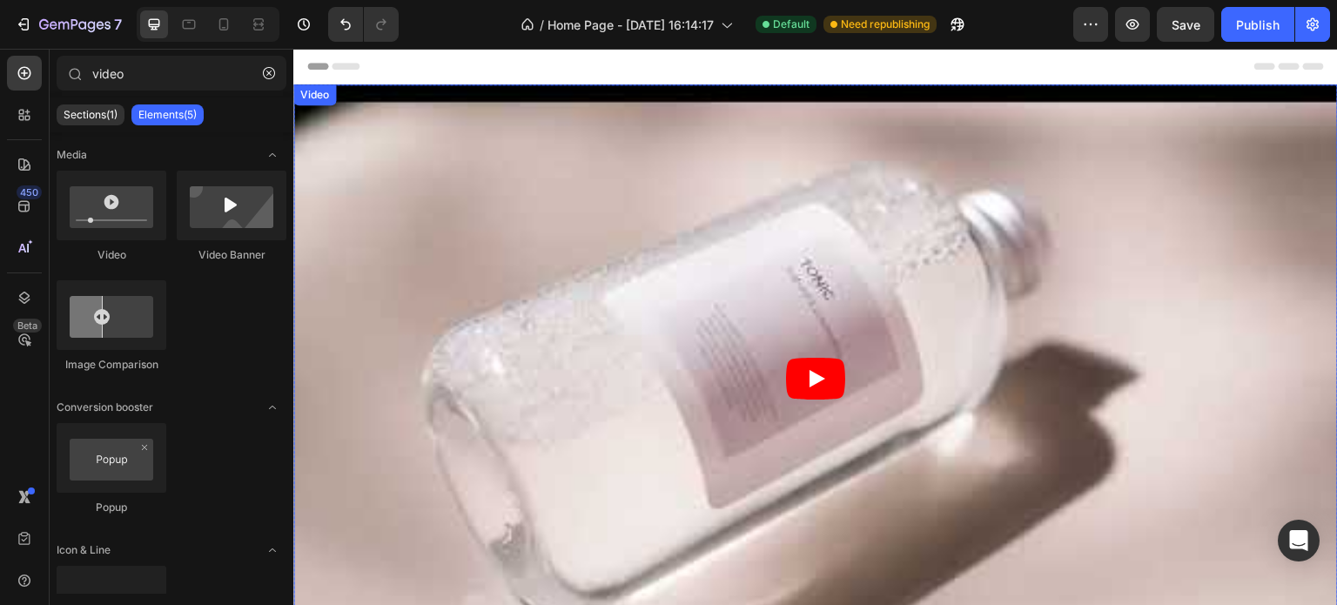
click at [526, 170] on article at bounding box center [815, 377] width 1044 height 587
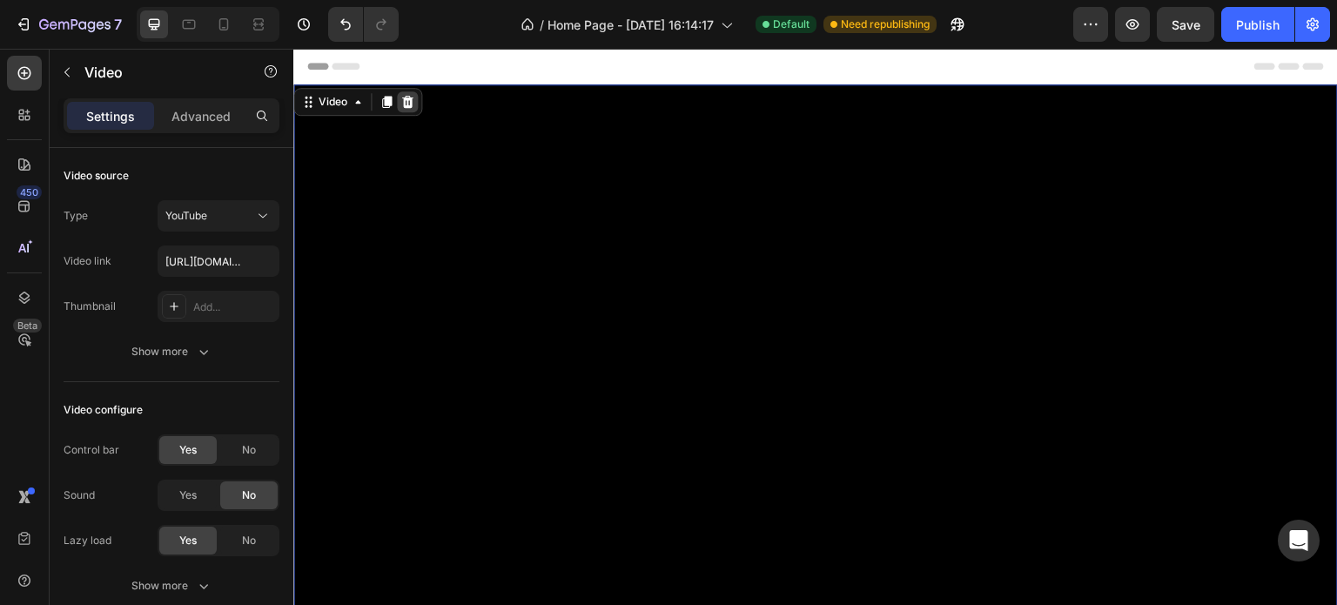
click at [400, 100] on icon at bounding box center [407, 102] width 14 height 14
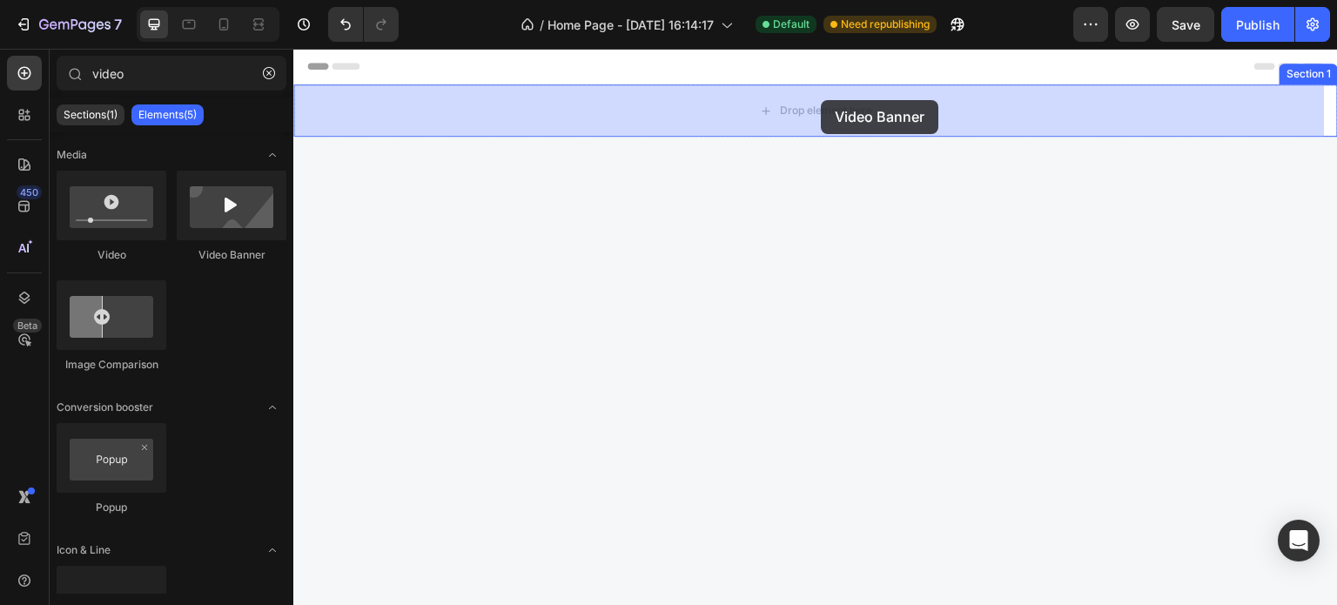
drag, startPoint x: 509, startPoint y: 266, endPoint x: 841, endPoint y: 125, distance: 360.3
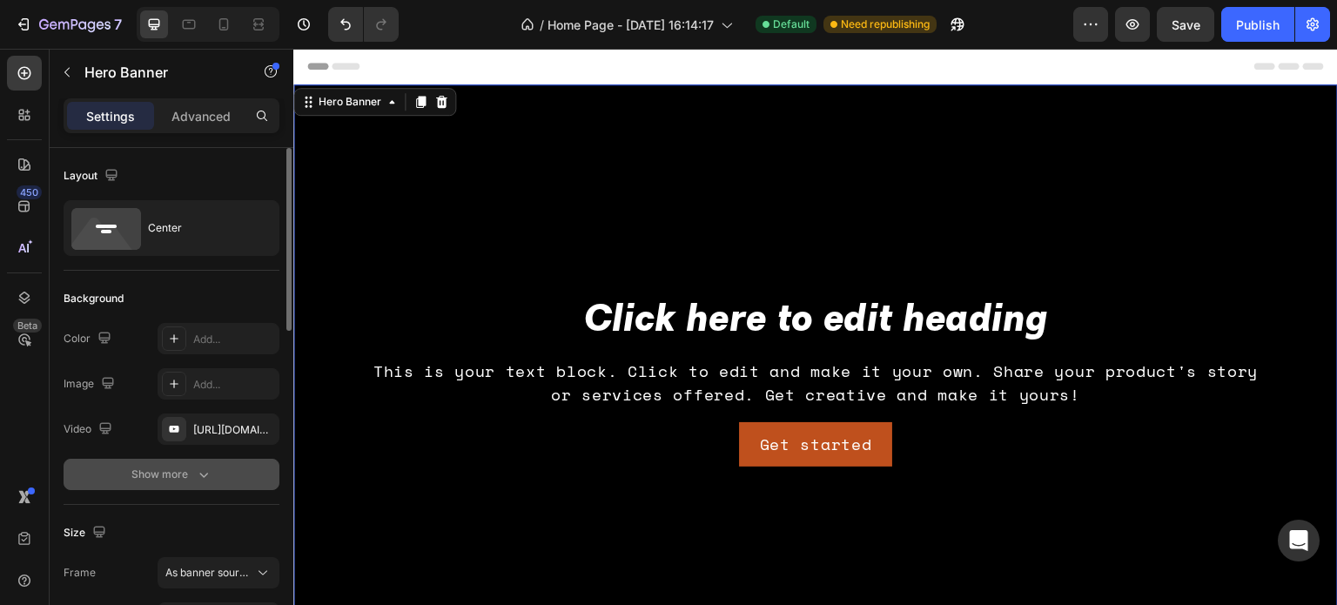
click at [167, 476] on div "Show more" at bounding box center [171, 474] width 81 height 17
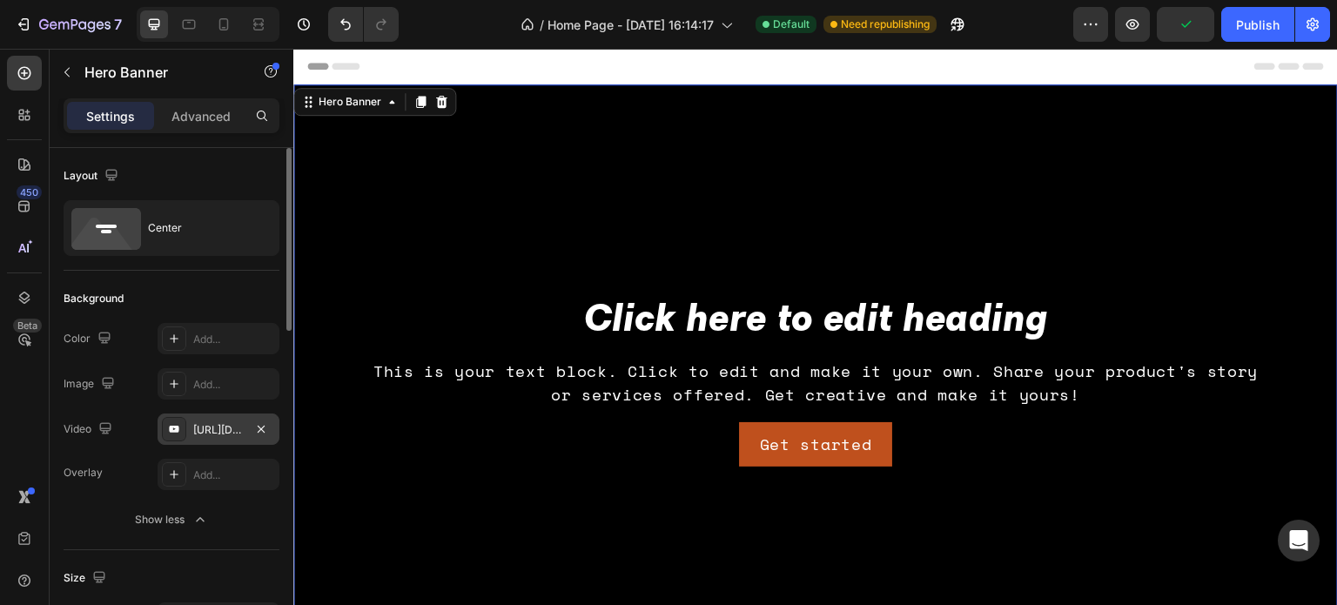
click at [177, 427] on icon at bounding box center [174, 429] width 10 height 7
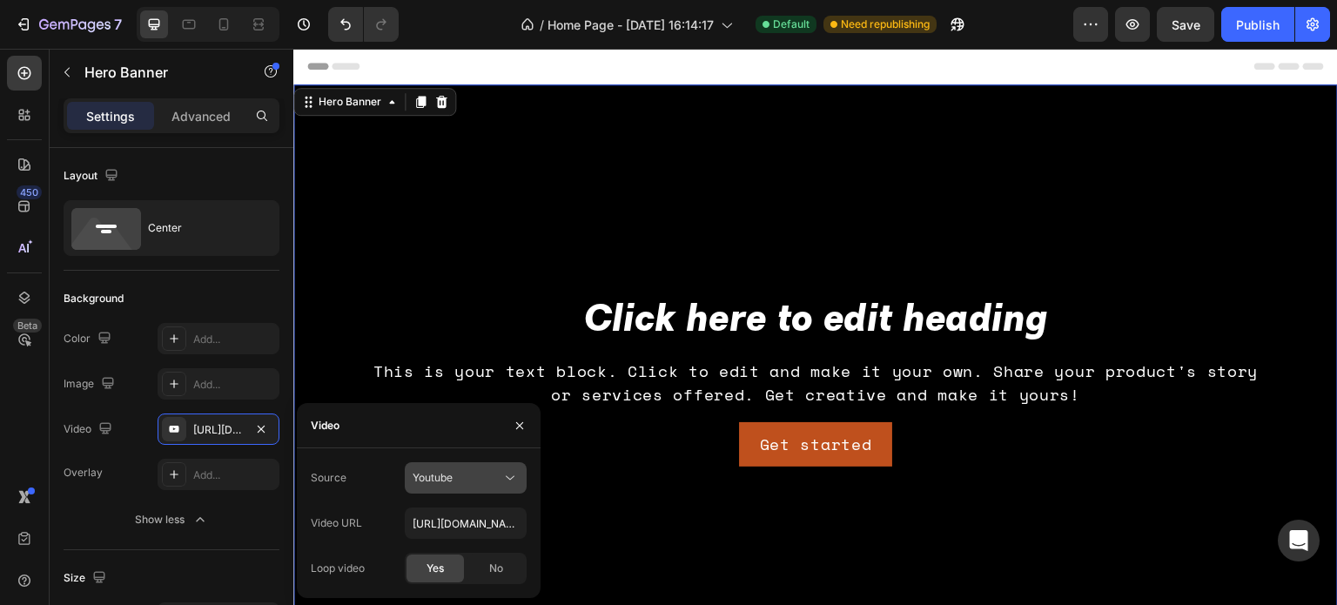
click at [498, 483] on div "Youtube" at bounding box center [457, 478] width 89 height 16
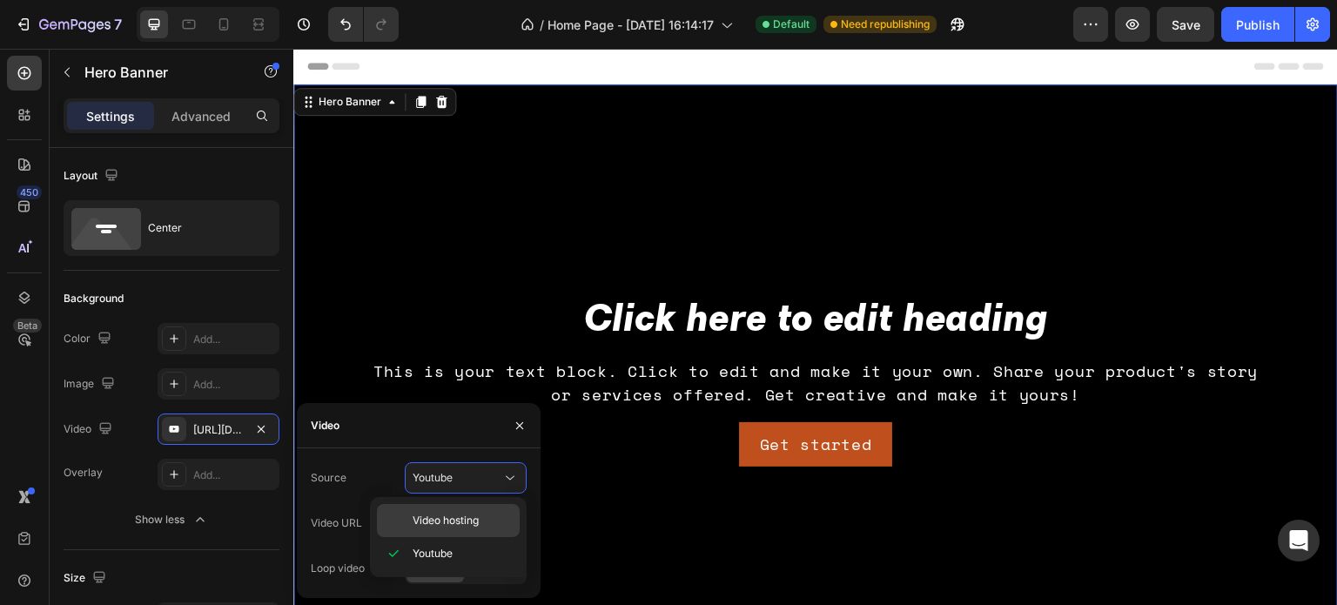
click at [491, 523] on p "Video hosting" at bounding box center [462, 521] width 99 height 16
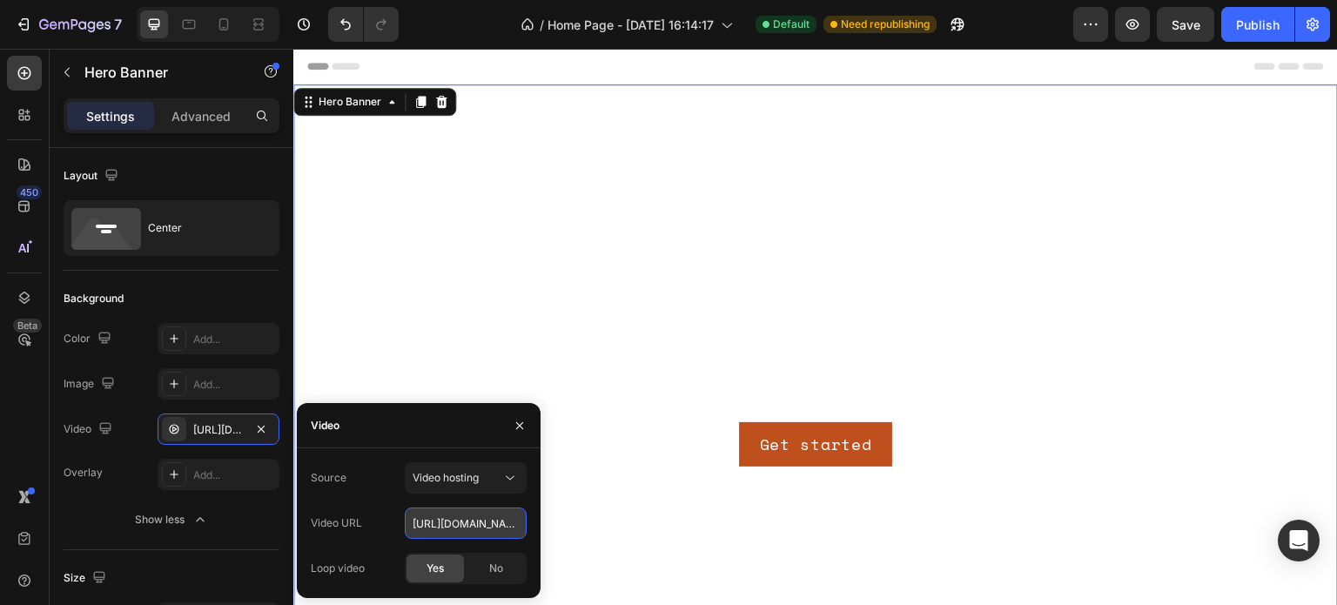
click at [457, 525] on input "[URL][DOMAIN_NAME]" at bounding box center [466, 522] width 122 height 31
paste input "f21d53f3fe6b48dbb427c1f25a563c9a"
type input "[URL][DOMAIN_NAME]"
click at [107, 476] on div "Overlay Add..." at bounding box center [172, 474] width 216 height 31
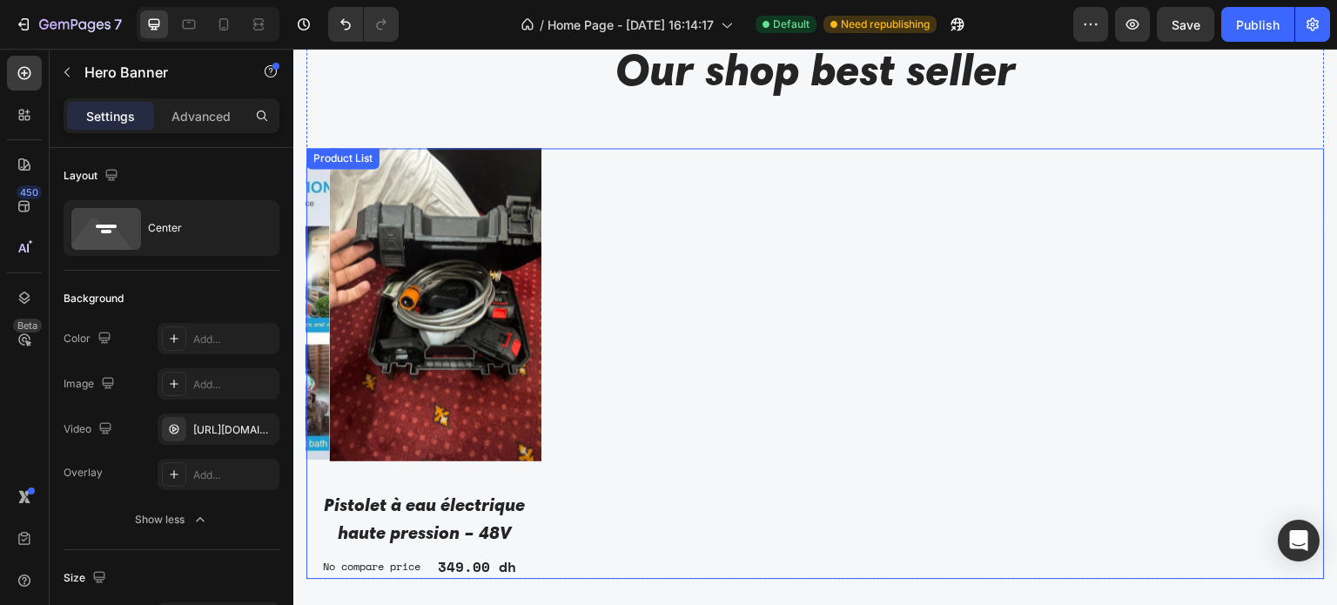
scroll to position [1392, 0]
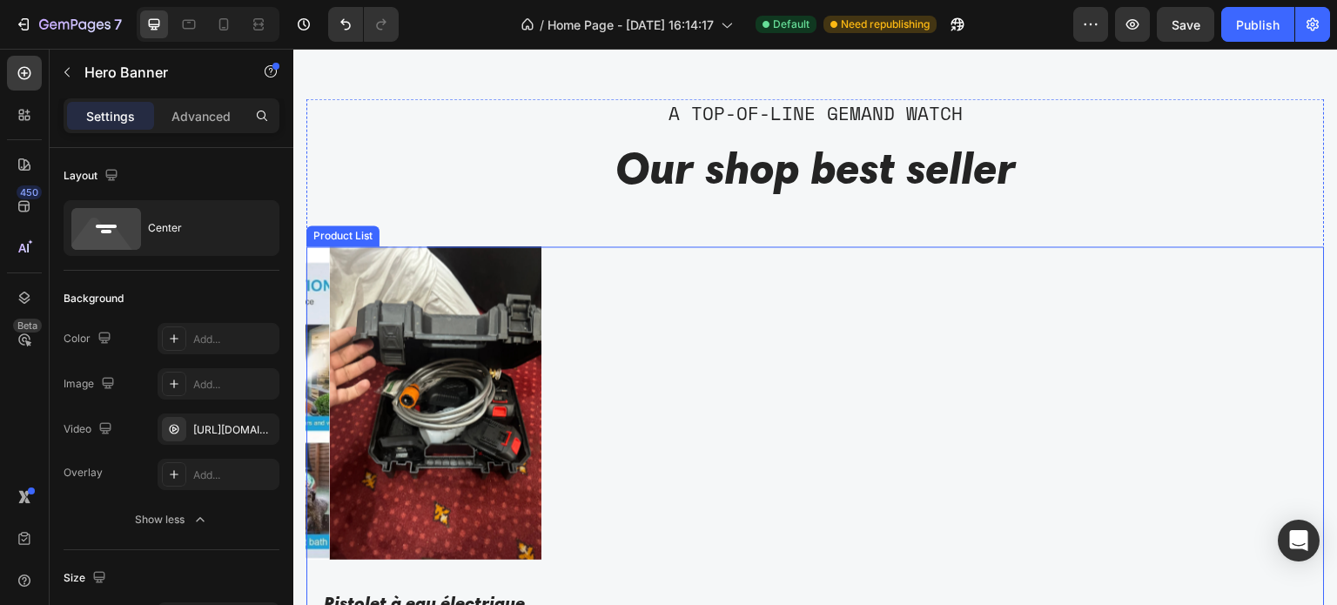
click at [782, 374] on div "Product Images Pistolet à eau électrique haute pression – 48V Product Title No …" at bounding box center [815, 461] width 1018 height 431
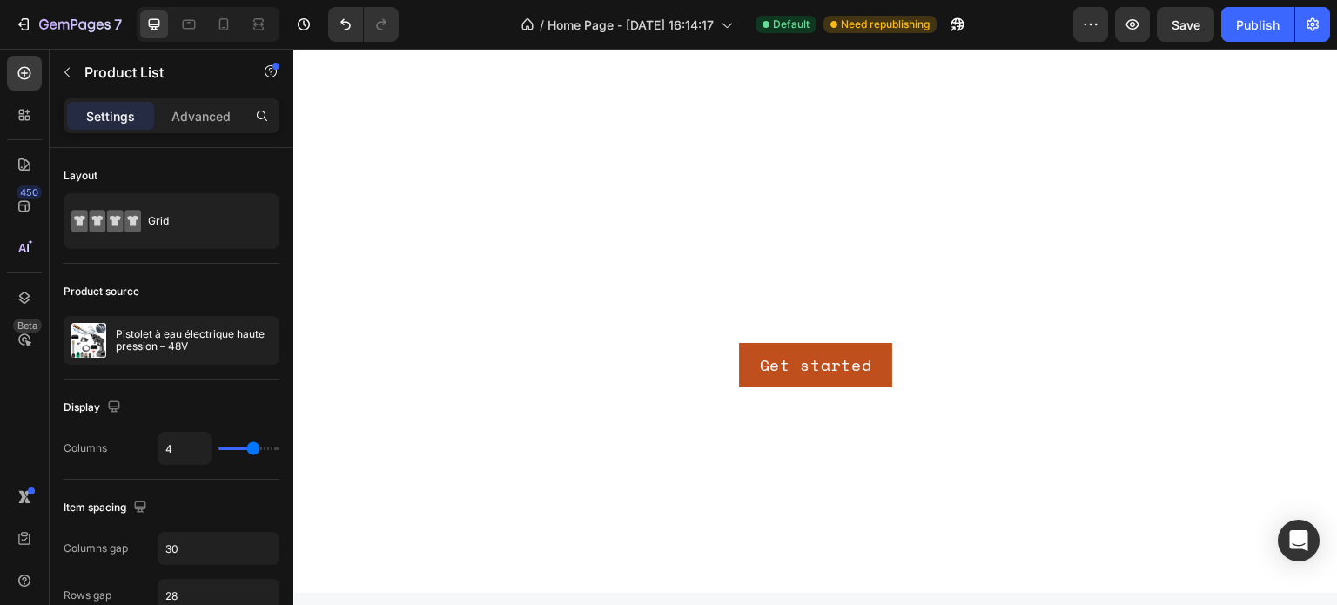
scroll to position [0, 0]
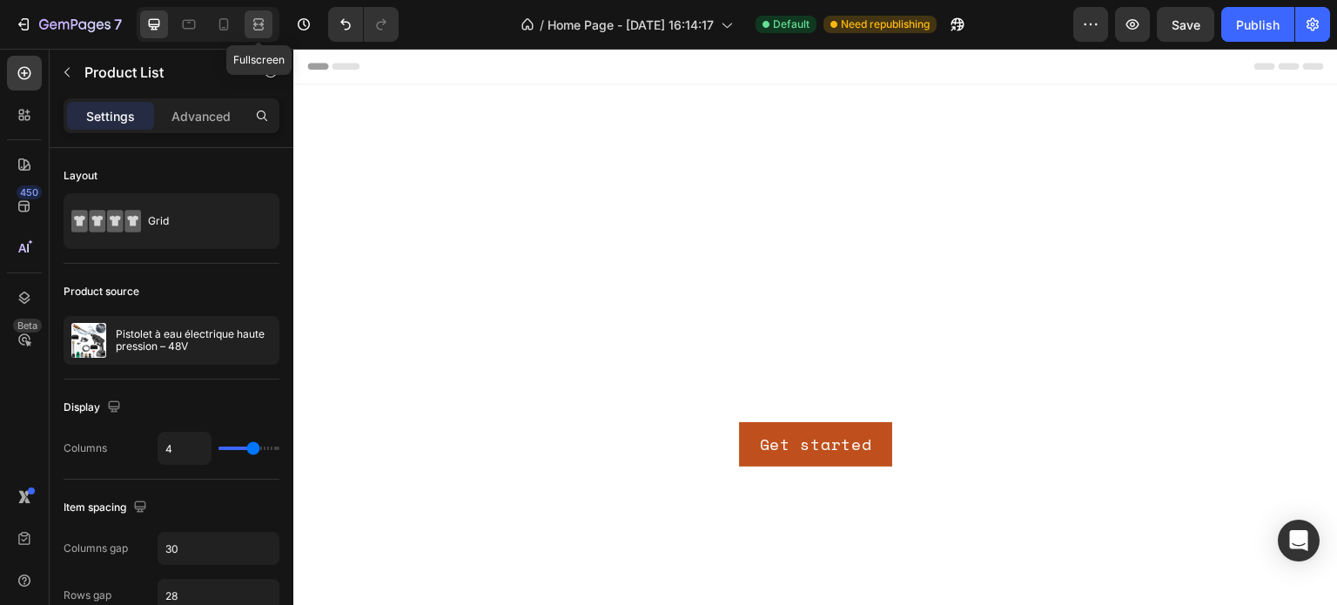
click at [258, 10] on div at bounding box center [259, 24] width 28 height 28
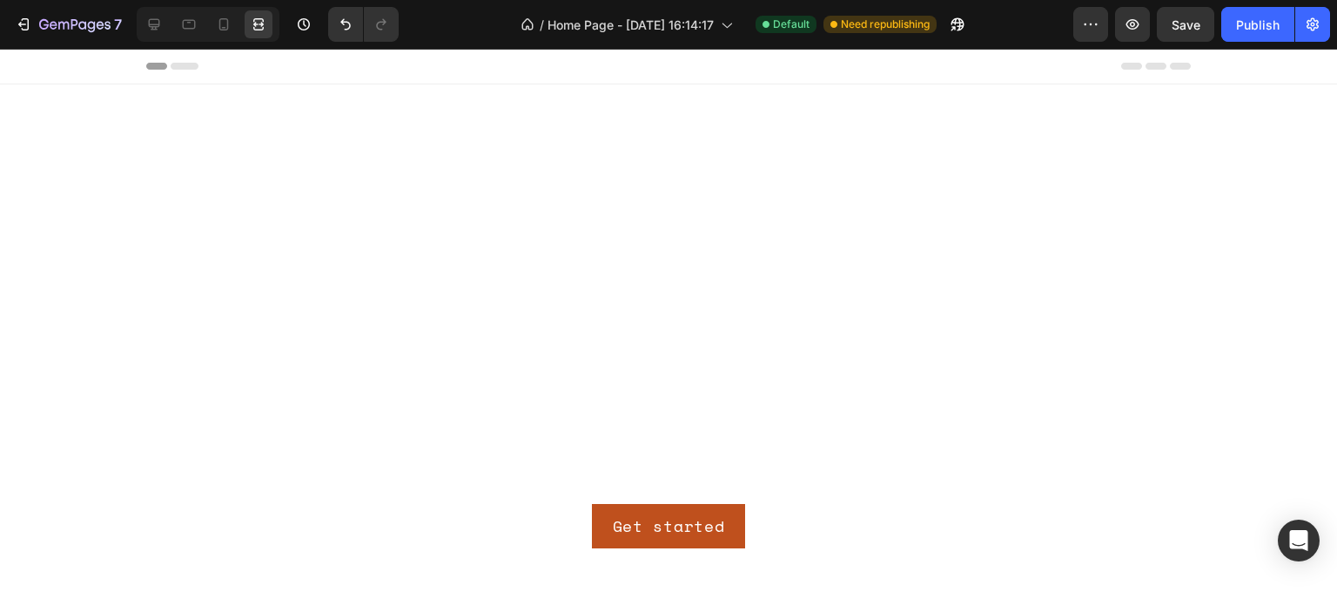
scroll to position [87, 0]
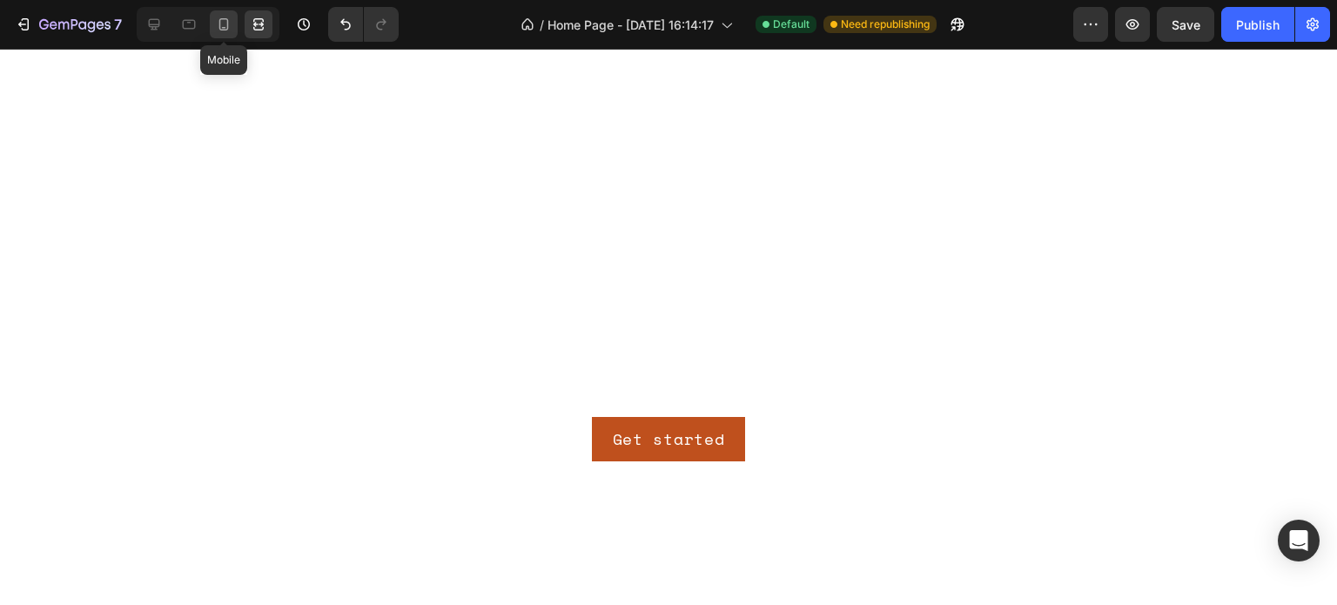
click at [225, 17] on icon at bounding box center [223, 24] width 17 height 17
type input "1"
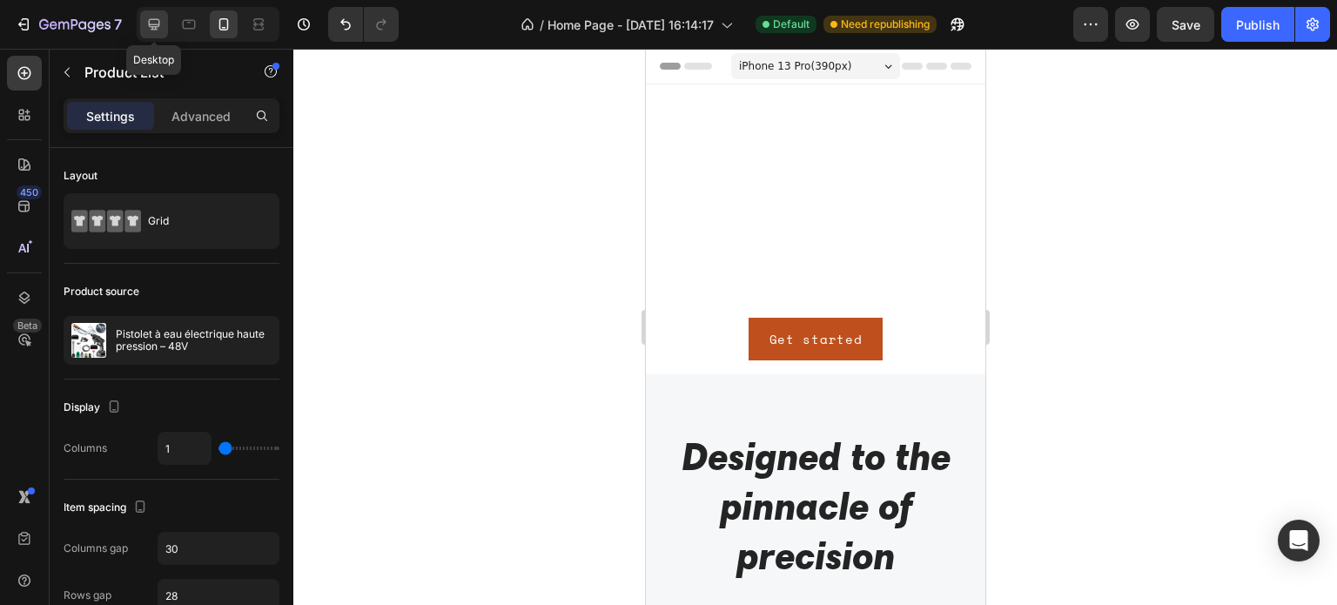
click at [161, 25] on icon at bounding box center [153, 24] width 17 height 17
type input "4"
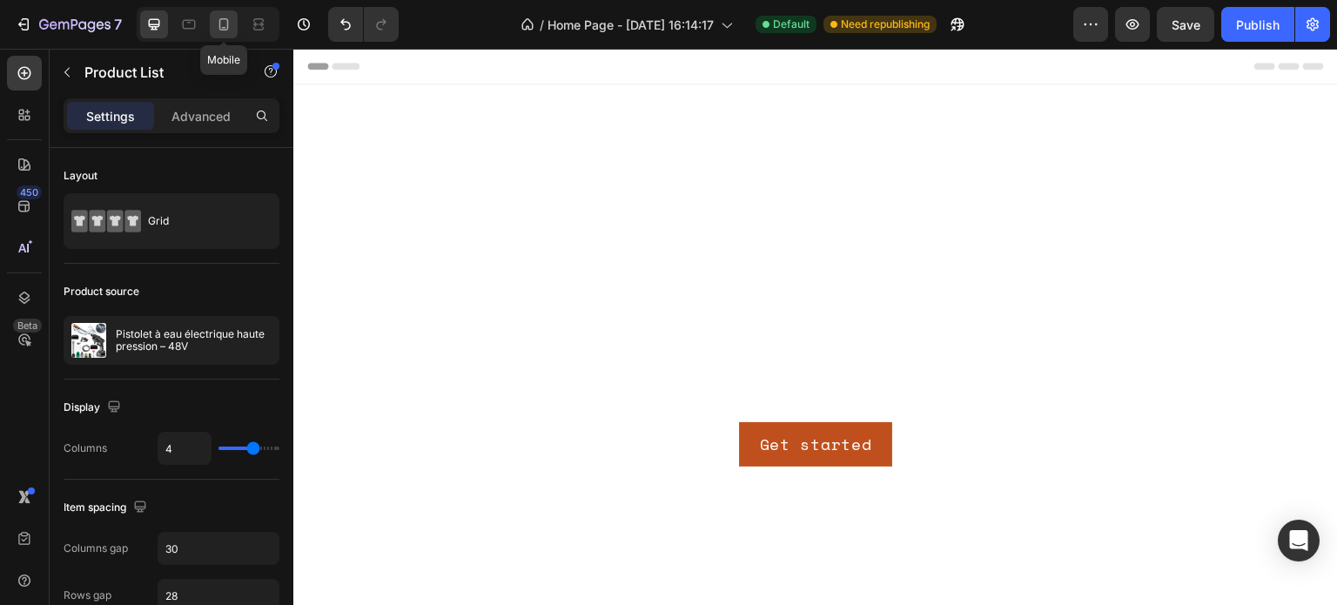
click at [230, 27] on icon at bounding box center [223, 24] width 17 height 17
type input "1"
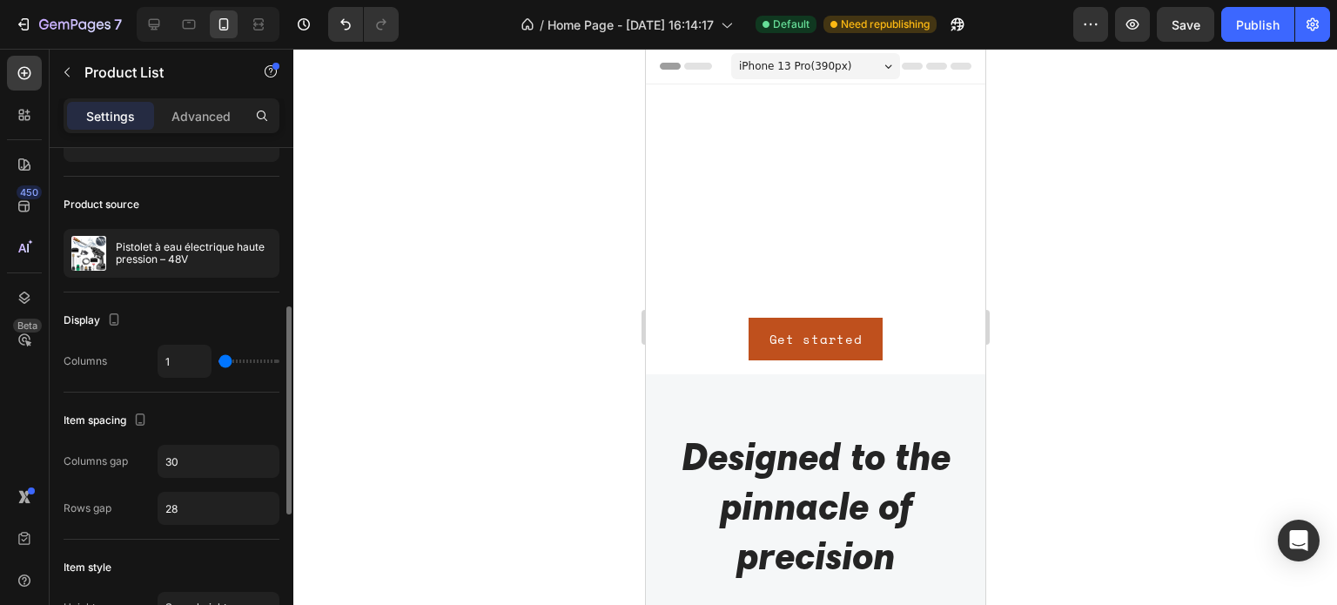
scroll to position [261, 0]
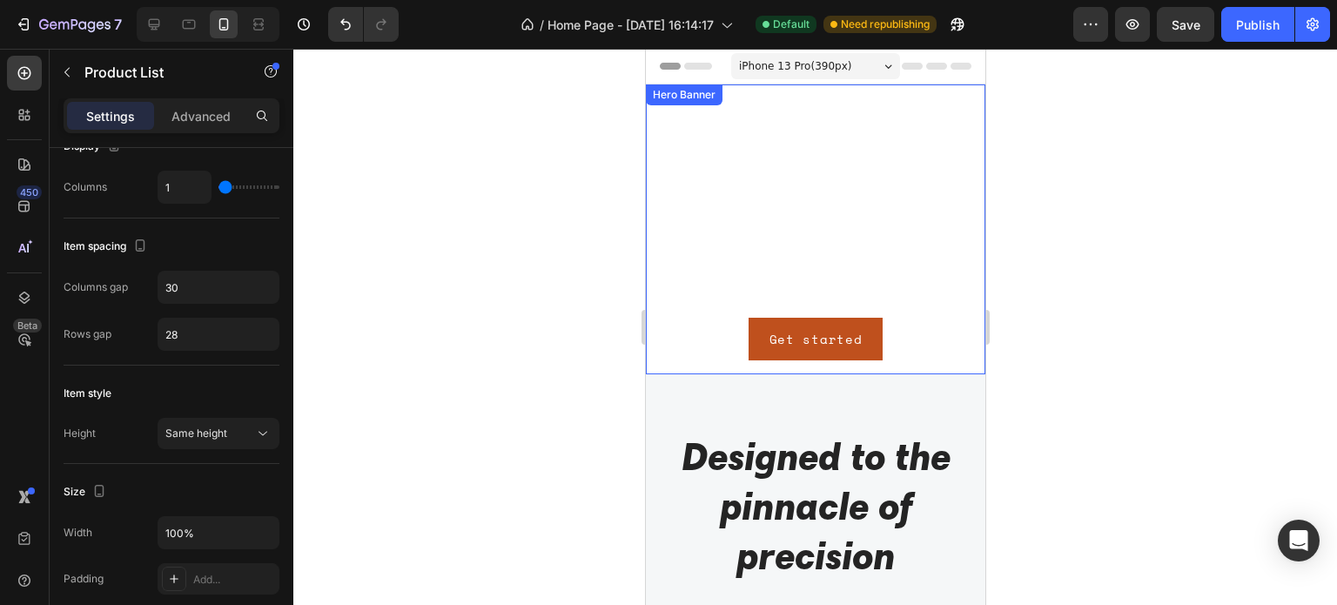
click at [948, 189] on div "Click here to edit heading Heading This is your text block. Click to edit and m…" at bounding box center [815, 229] width 312 height 262
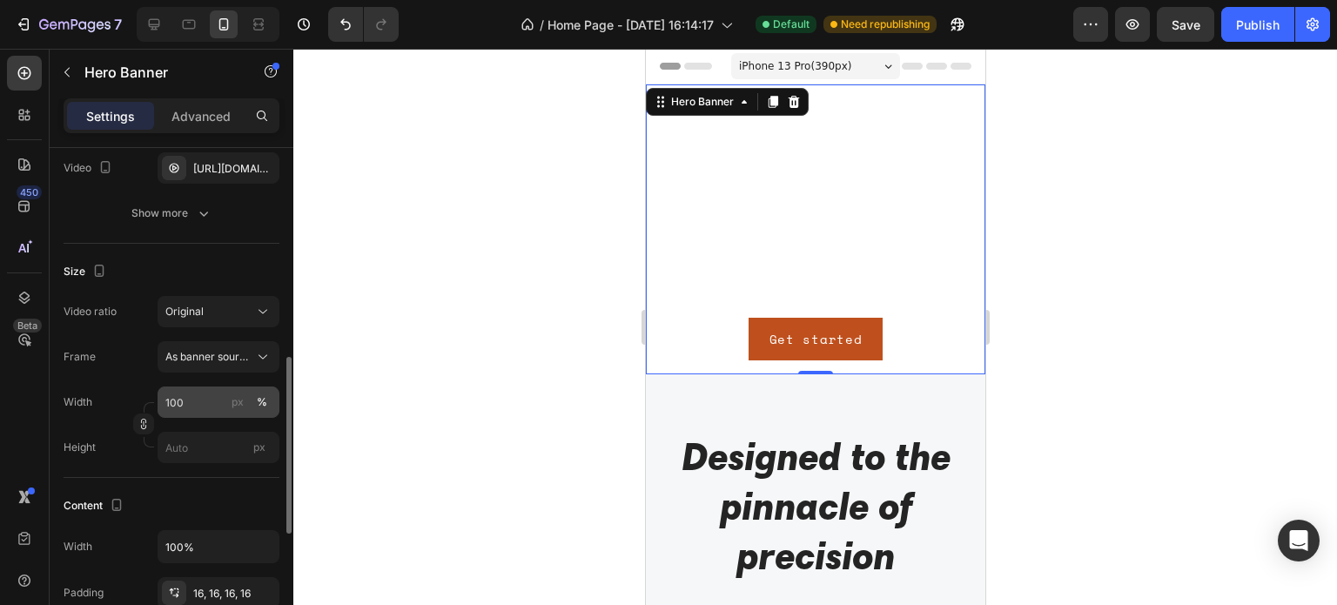
scroll to position [348, 0]
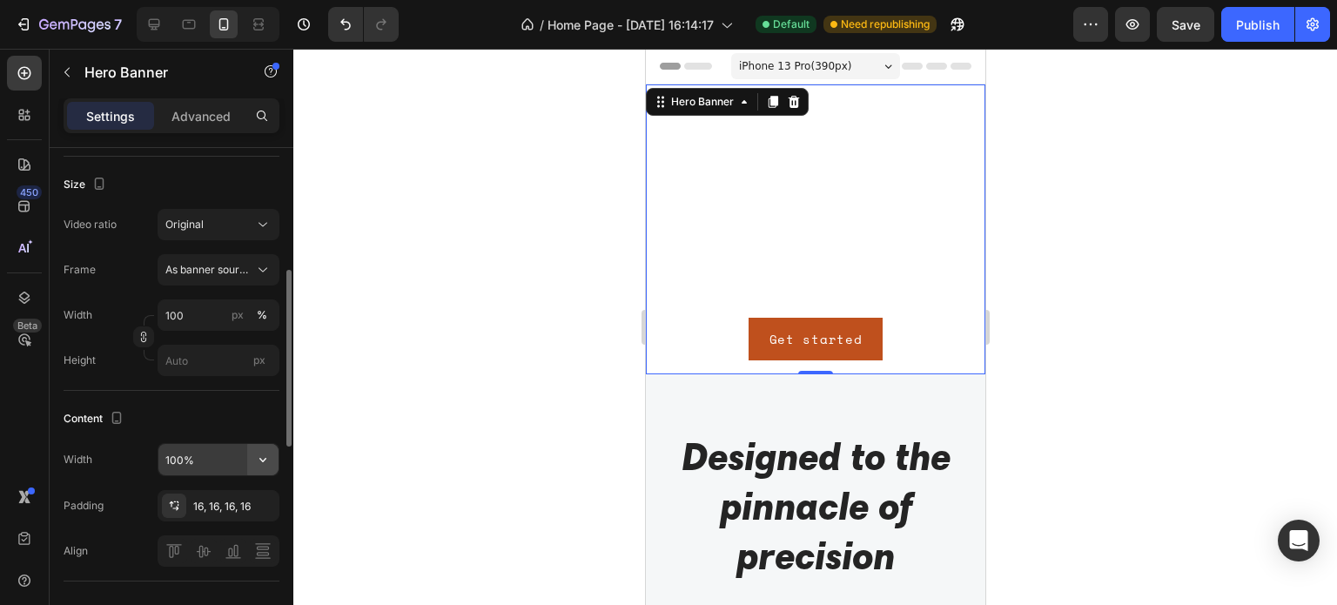
click at [258, 460] on icon "button" at bounding box center [262, 459] width 17 height 17
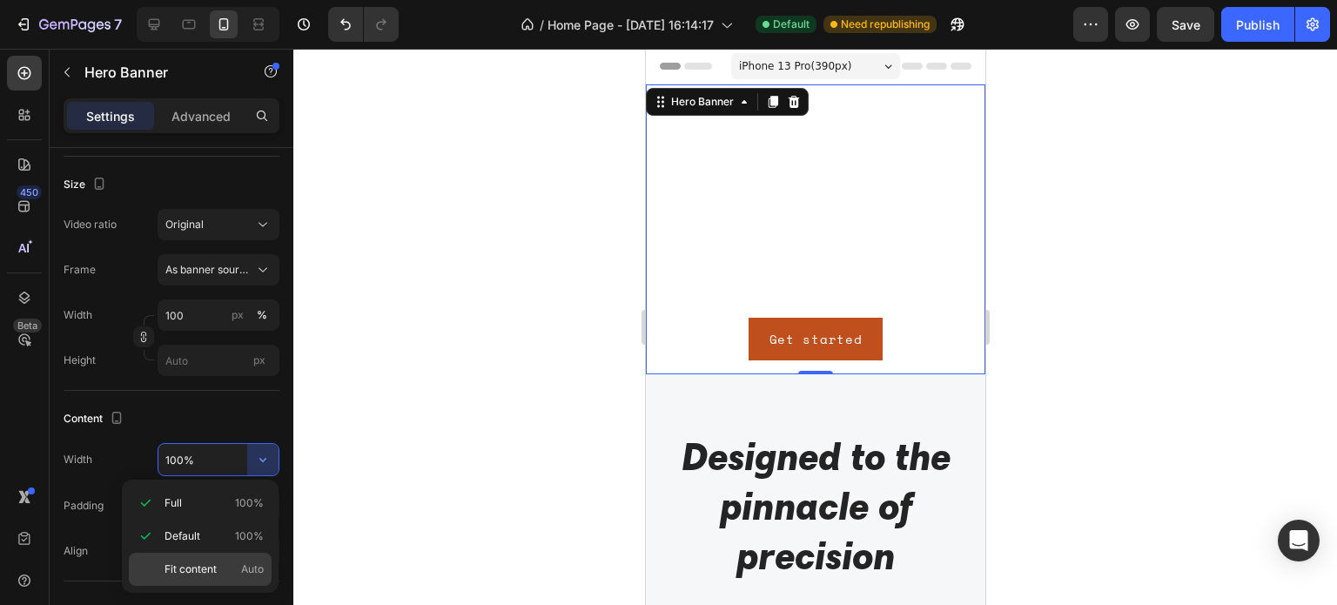
click at [249, 571] on span "Auto" at bounding box center [252, 569] width 23 height 16
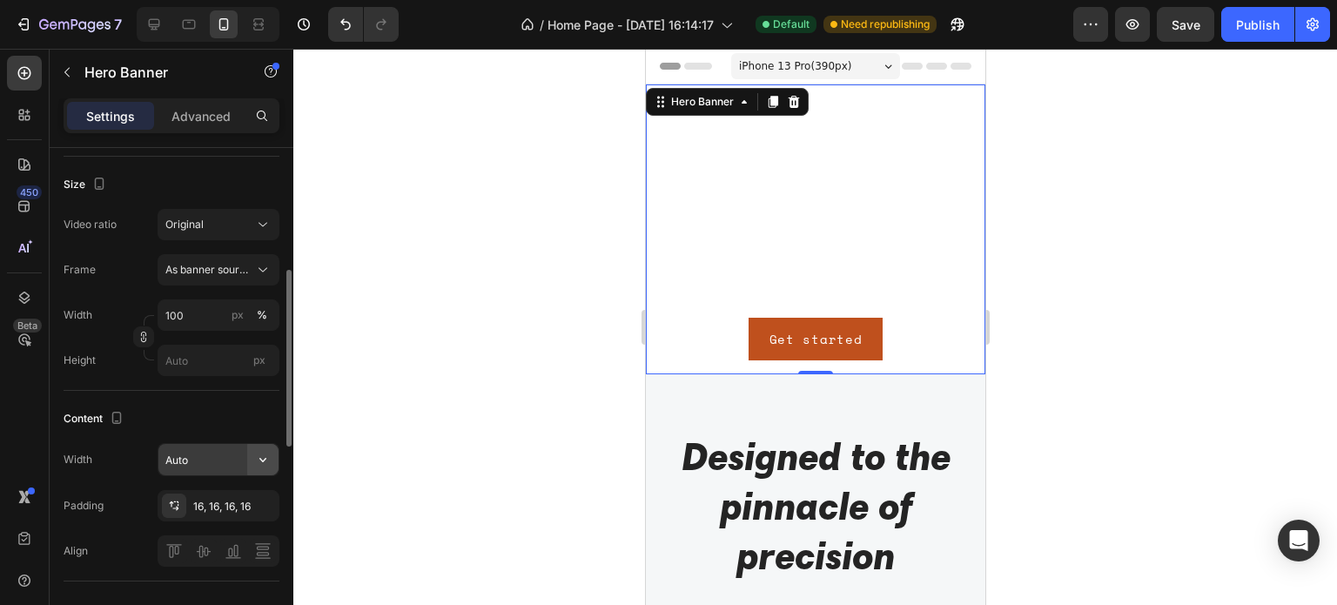
click at [272, 462] on icon "button" at bounding box center [262, 459] width 17 height 17
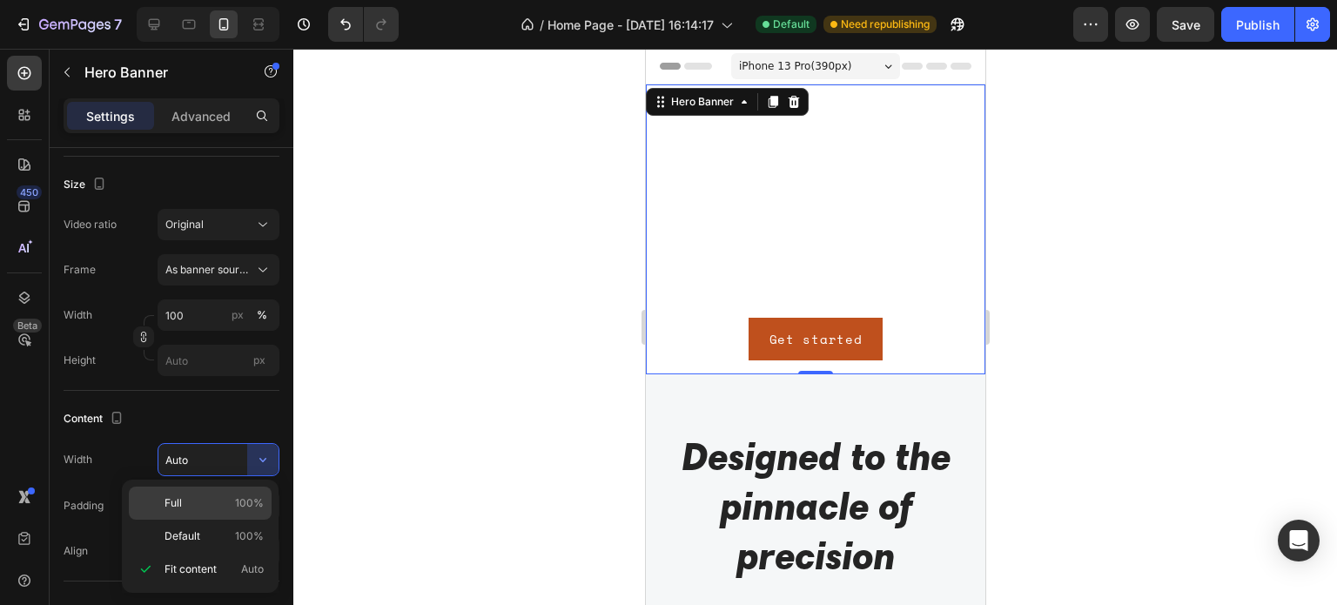
click at [243, 507] on span "100%" at bounding box center [249, 503] width 29 height 16
type input "100%"
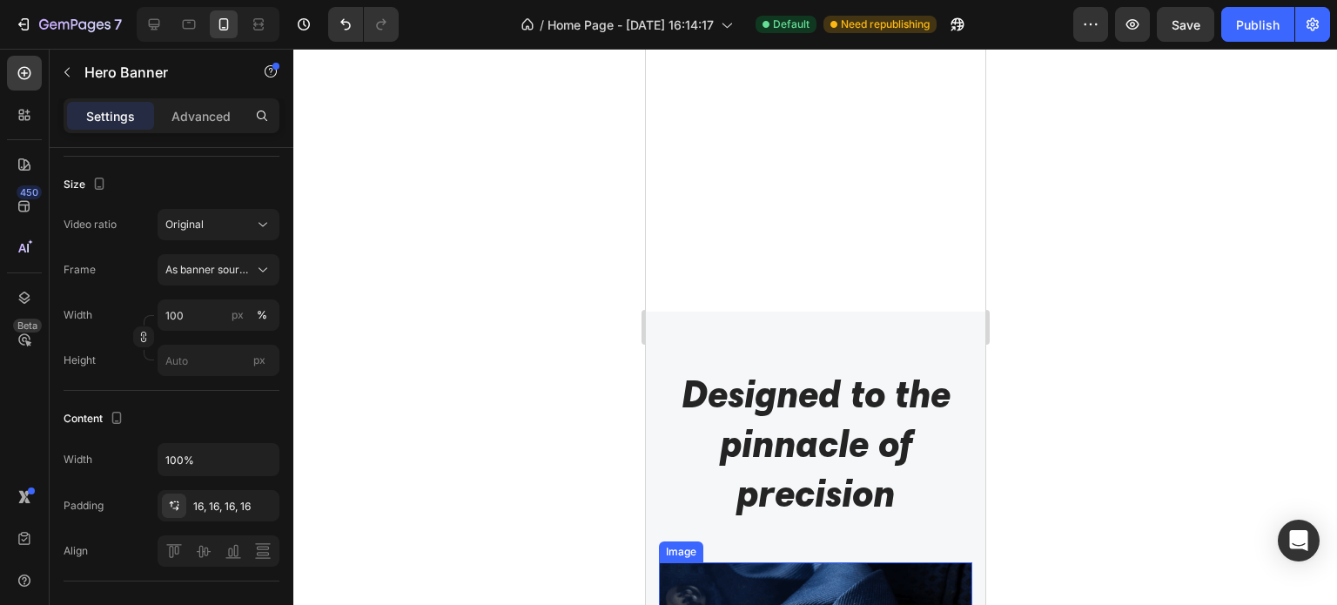
scroll to position [0, 0]
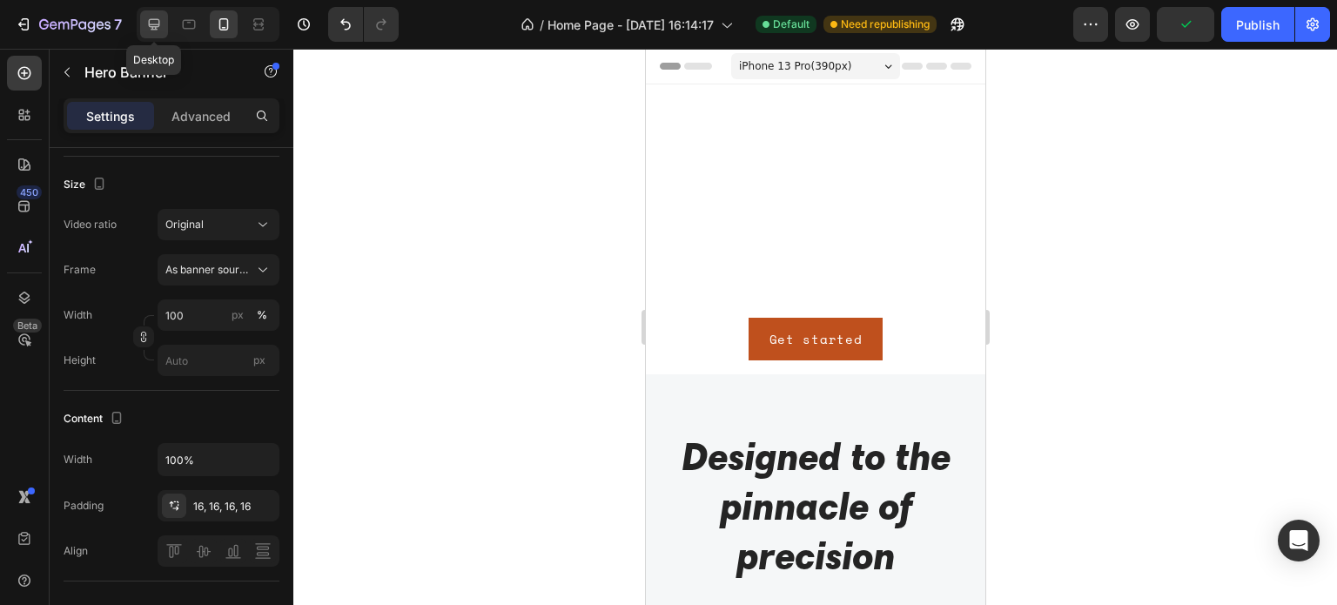
drag, startPoint x: 143, startPoint y: 22, endPoint x: 161, endPoint y: 23, distance: 18.3
click at [144, 22] on div at bounding box center [154, 24] width 28 height 28
type input "Auto"
type input "1200"
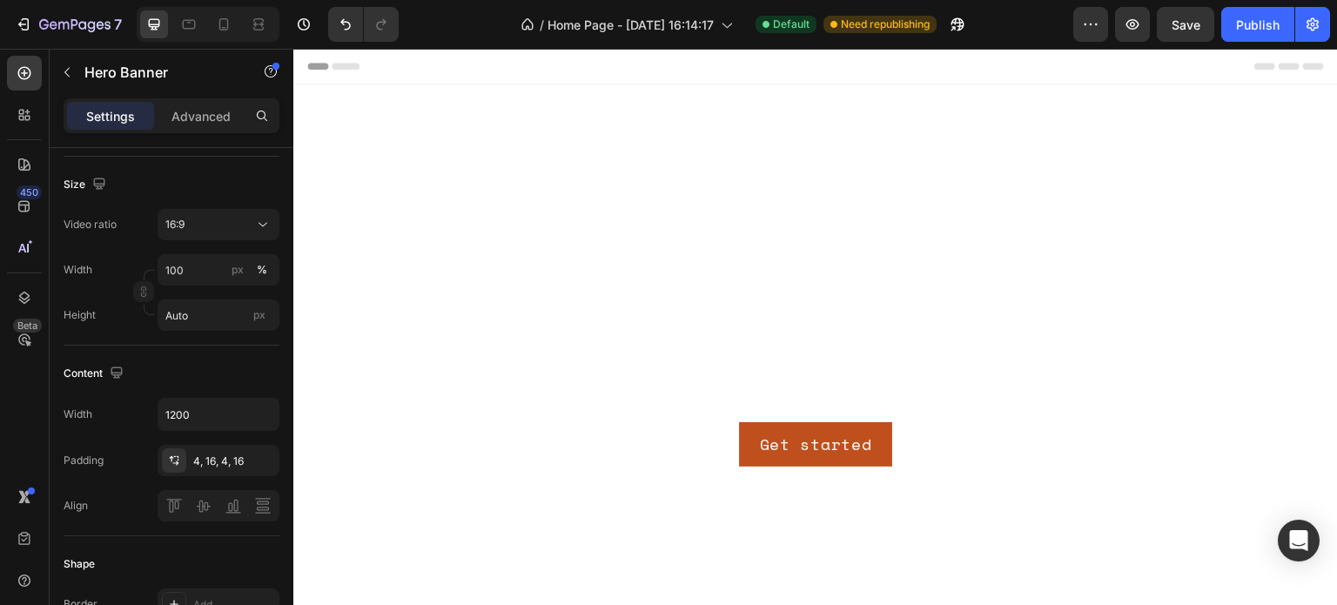
click at [792, 224] on video "Background Image" at bounding box center [815, 377] width 1044 height 587
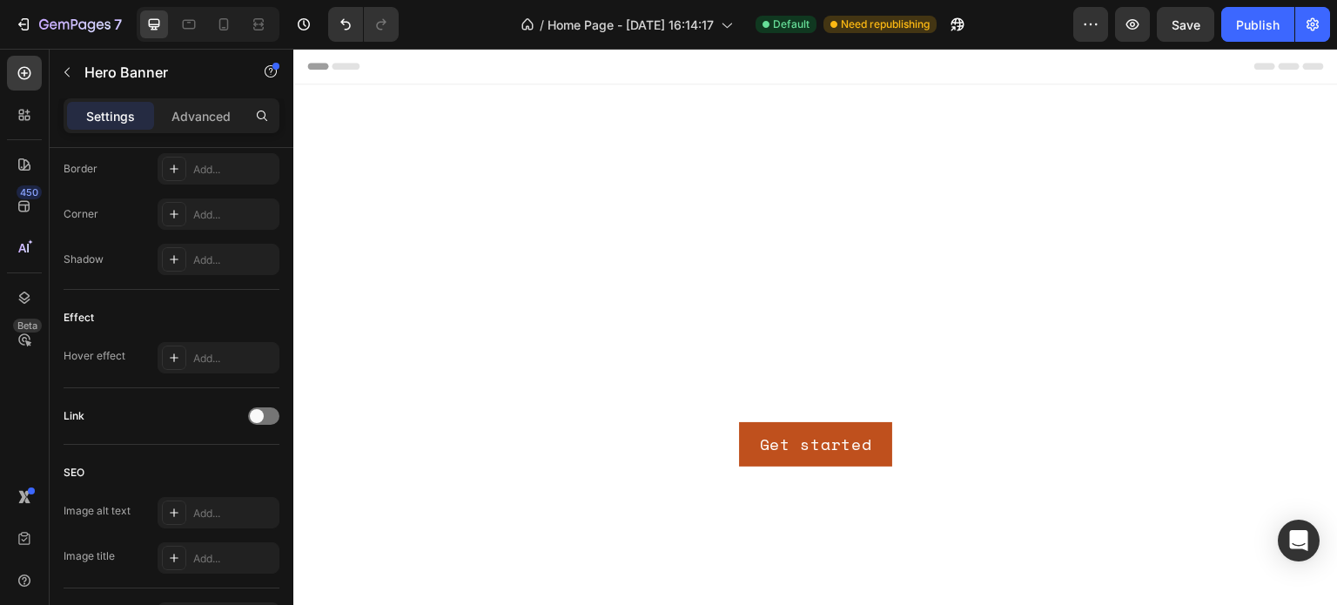
scroll to position [870, 0]
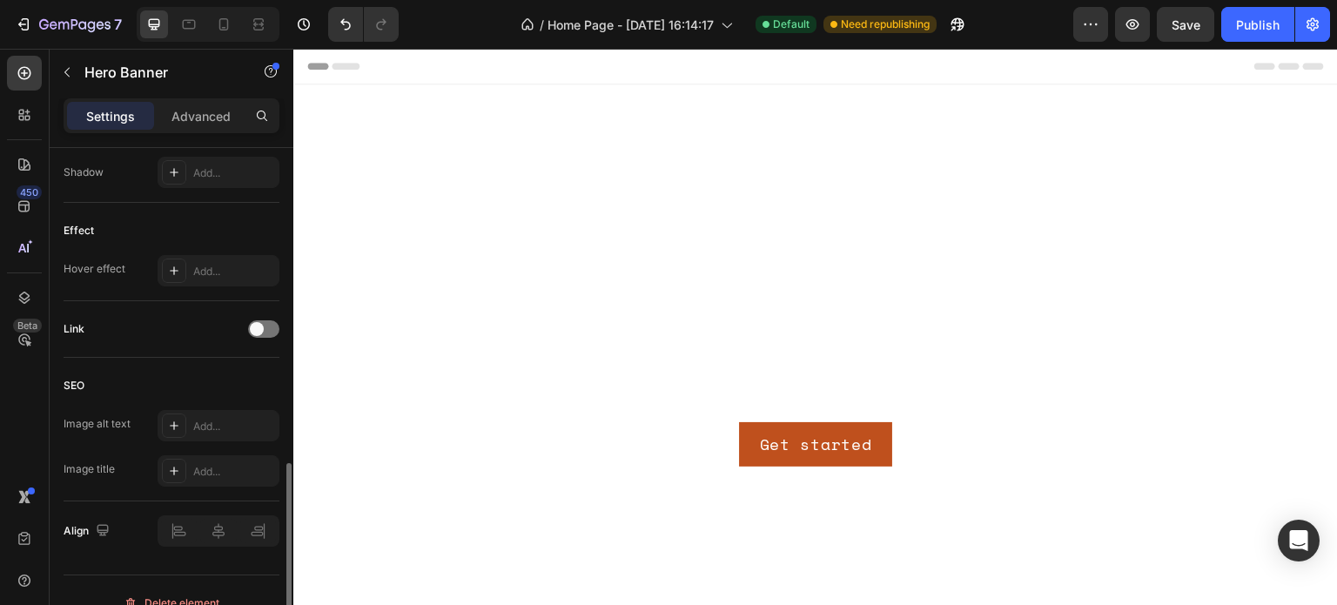
click at [808, 208] on video "Background Image" at bounding box center [815, 377] width 1044 height 587
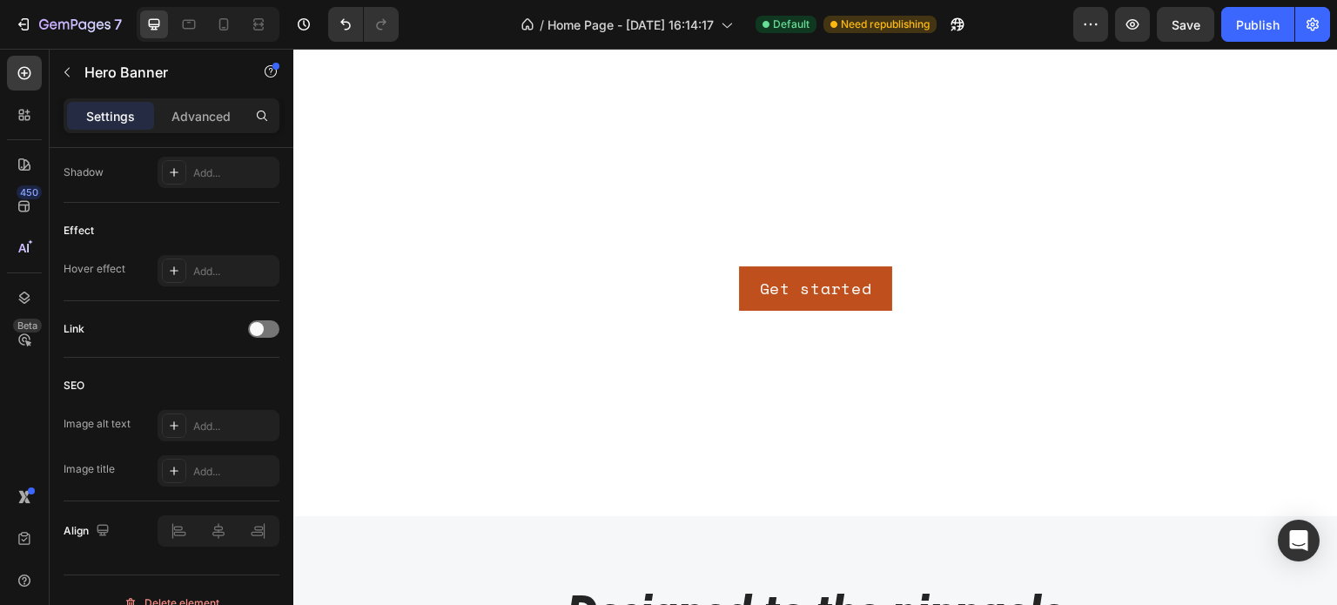
scroll to position [0, 0]
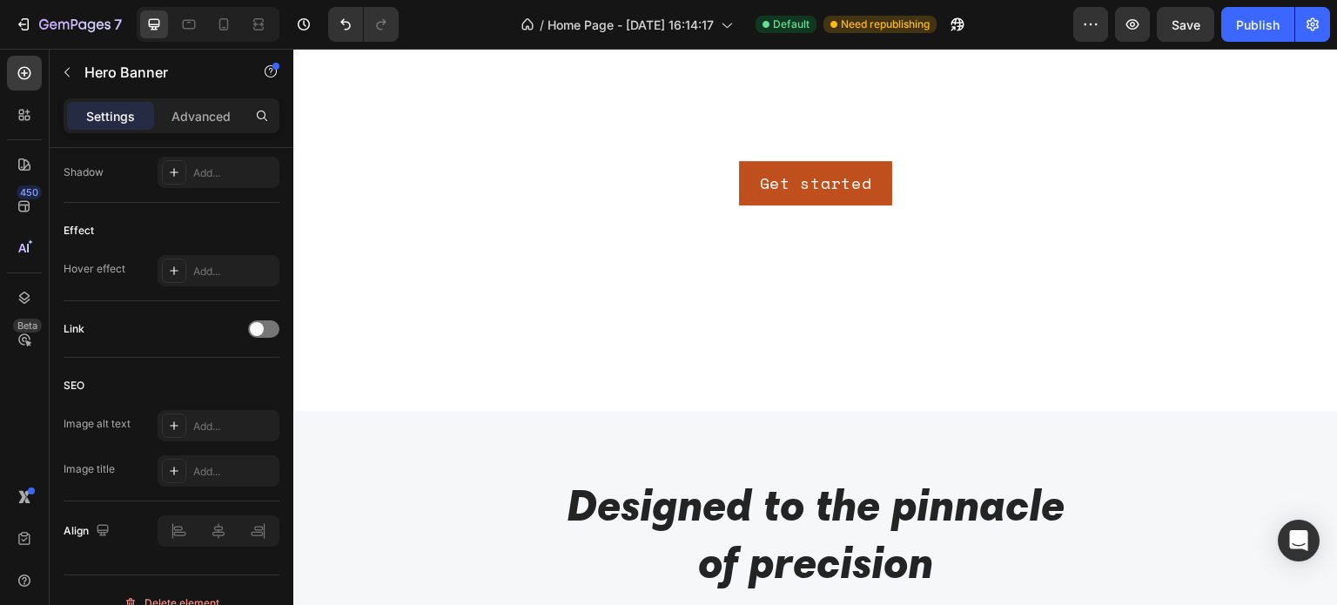
click at [834, 344] on video "Background Image" at bounding box center [815, 116] width 1044 height 587
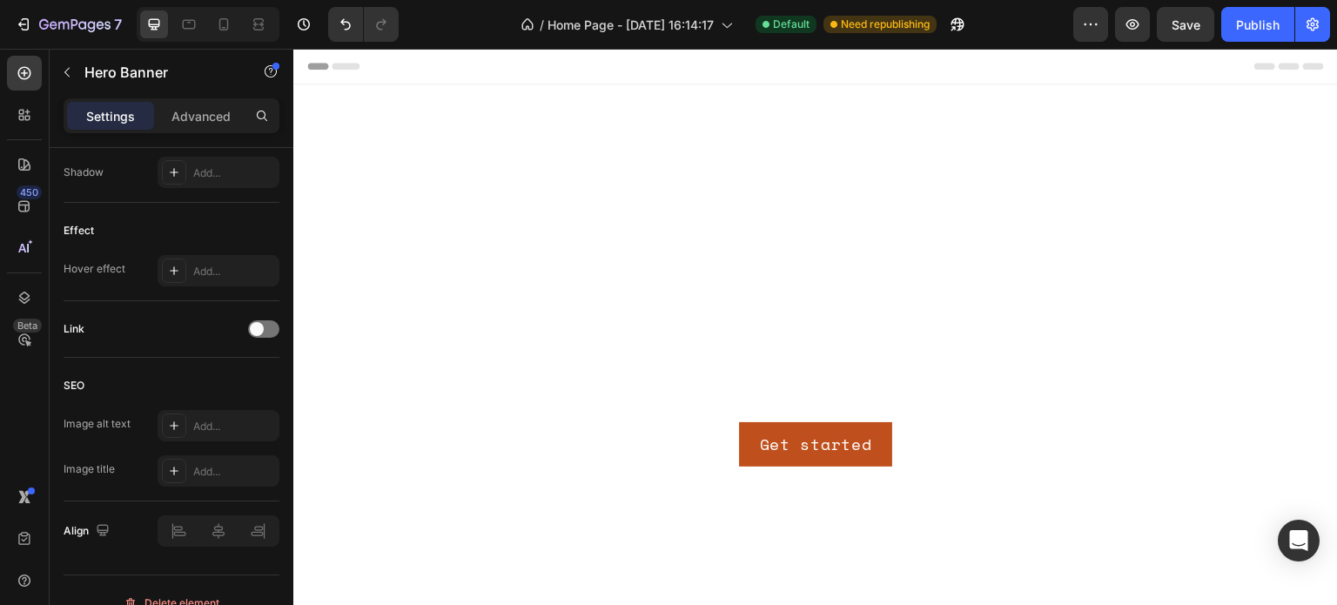
click at [352, 177] on video "Background Image" at bounding box center [815, 377] width 1044 height 587
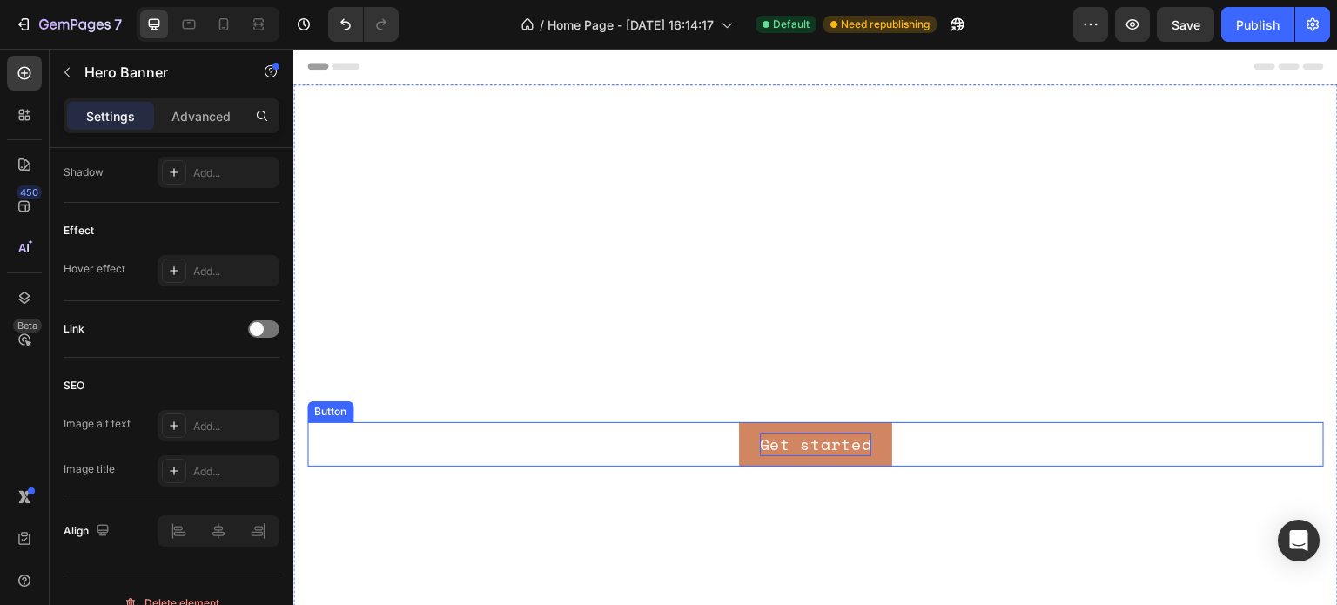
click at [839, 433] on div "Get started" at bounding box center [816, 444] width 112 height 23
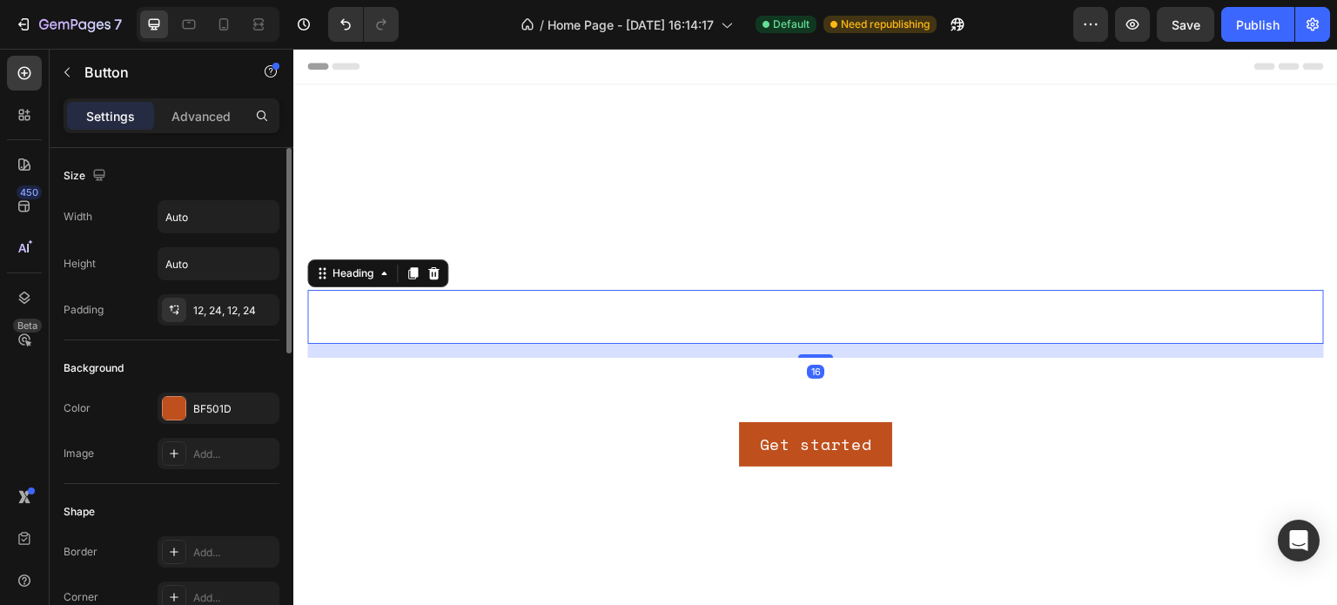
click at [580, 320] on h2 "Click here to edit heading" at bounding box center [815, 316] width 1016 height 53
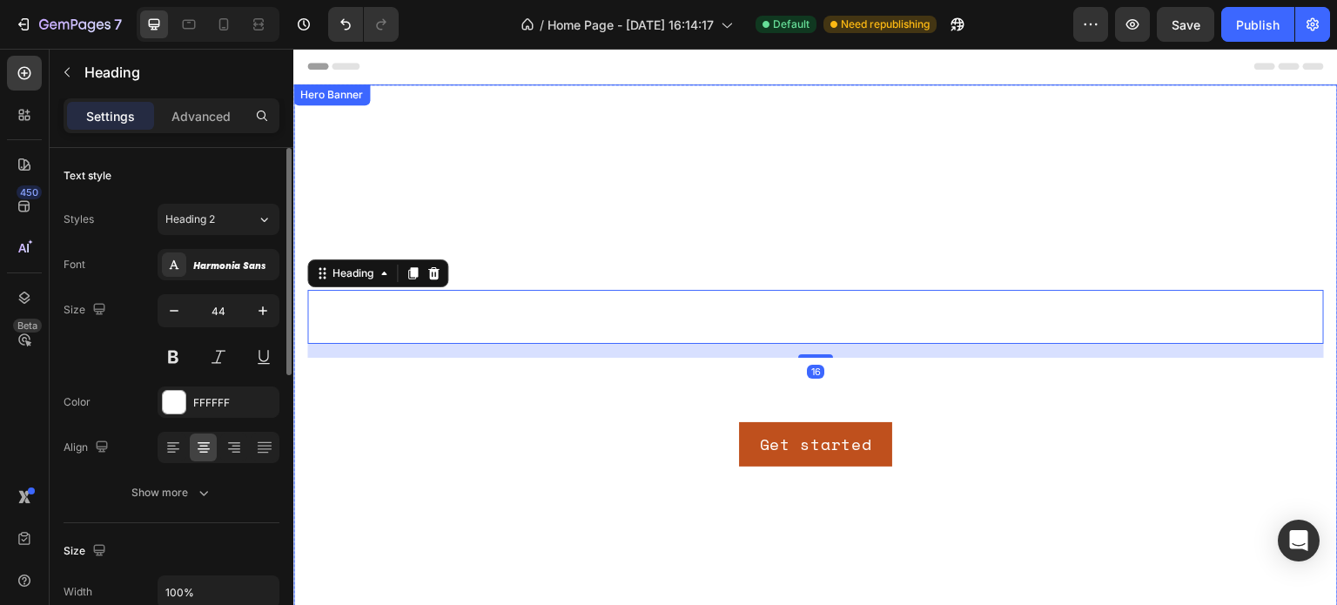
click at [522, 212] on video "Background Image" at bounding box center [815, 377] width 1044 height 587
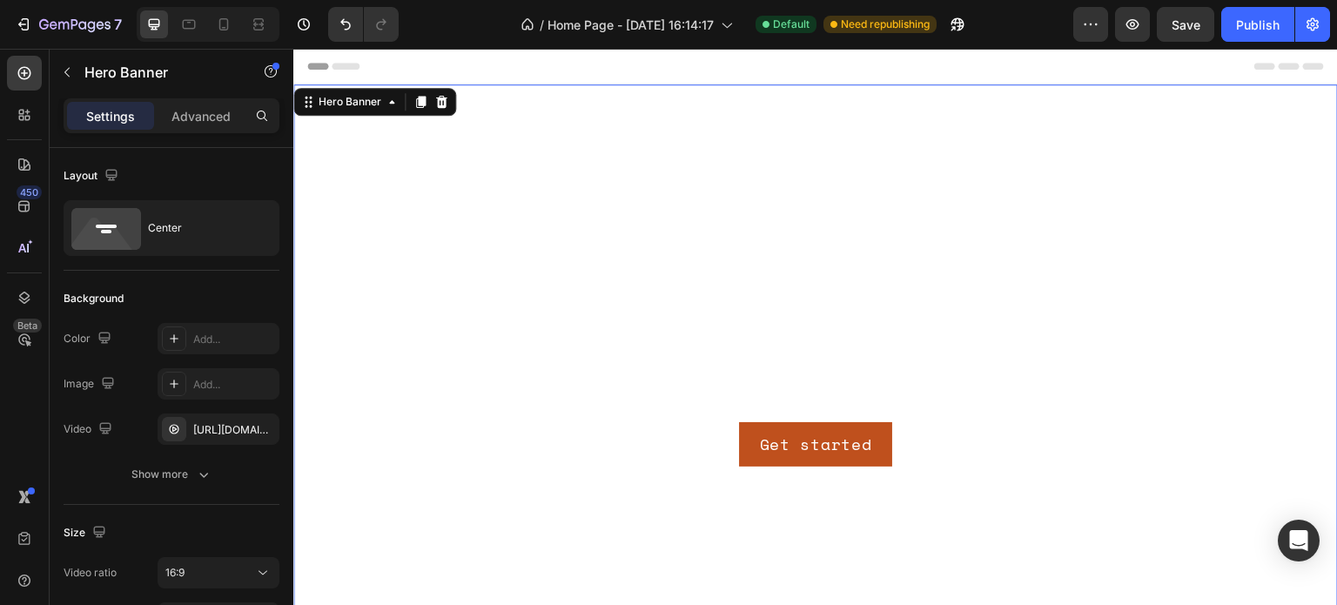
click at [456, 101] on video "Background Image" at bounding box center [815, 377] width 1044 height 587
click at [446, 102] on icon at bounding box center [441, 102] width 14 height 14
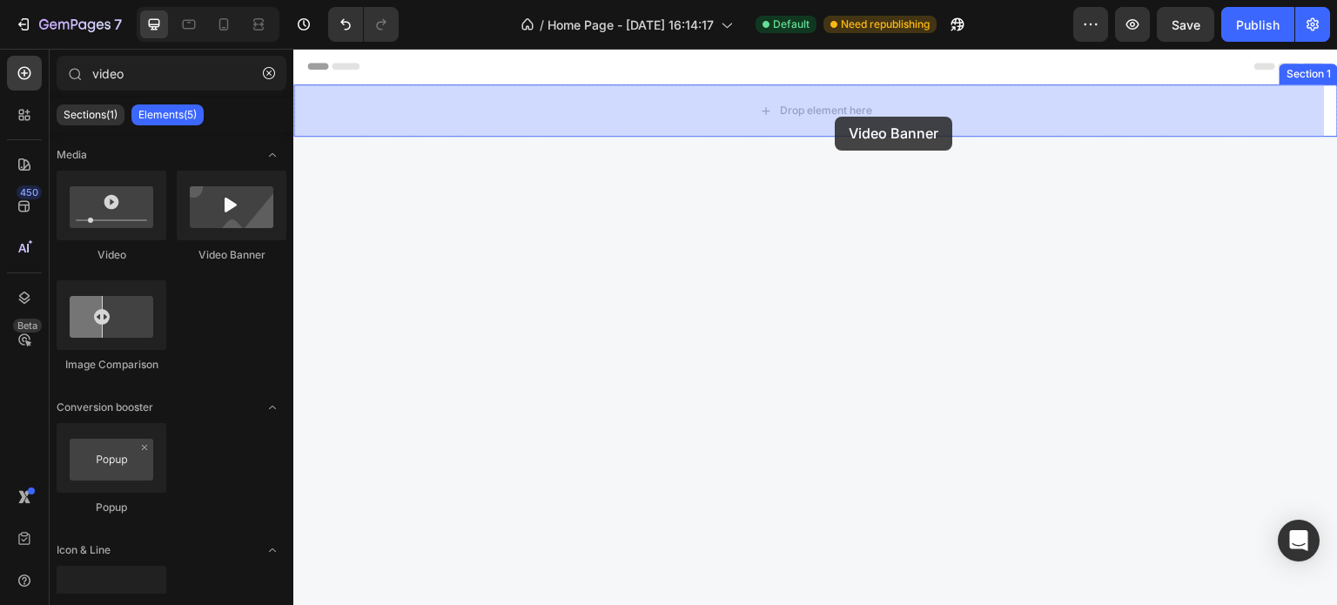
drag, startPoint x: 515, startPoint y: 276, endPoint x: 837, endPoint y: 117, distance: 359.2
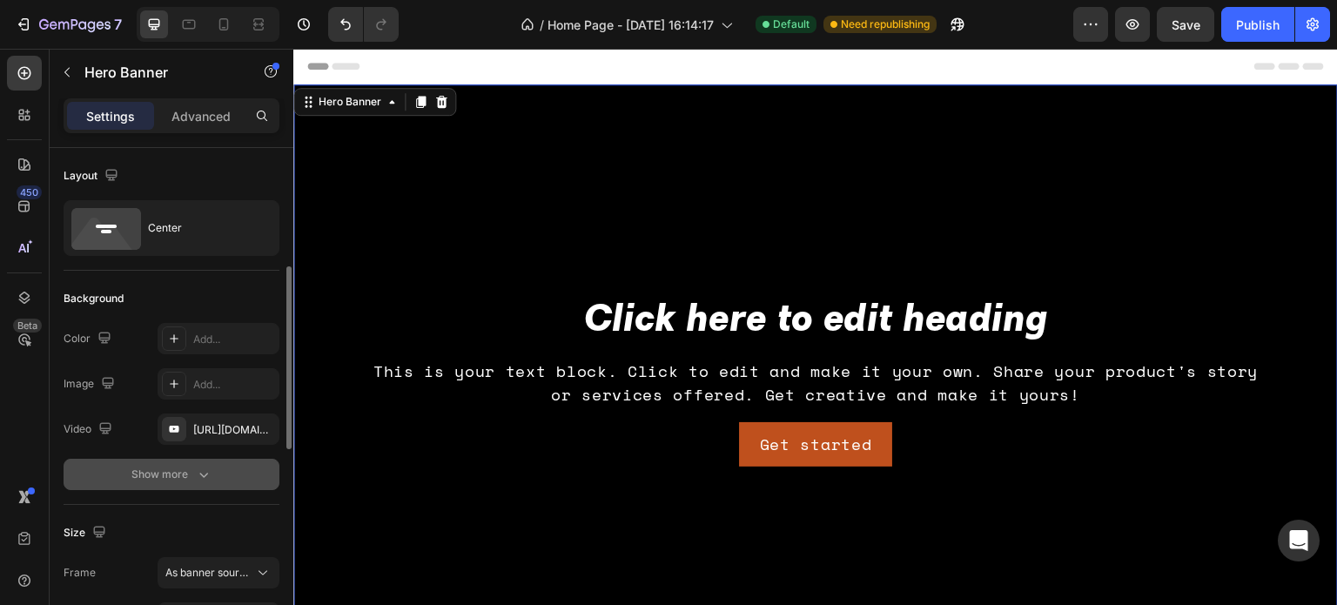
scroll to position [87, 0]
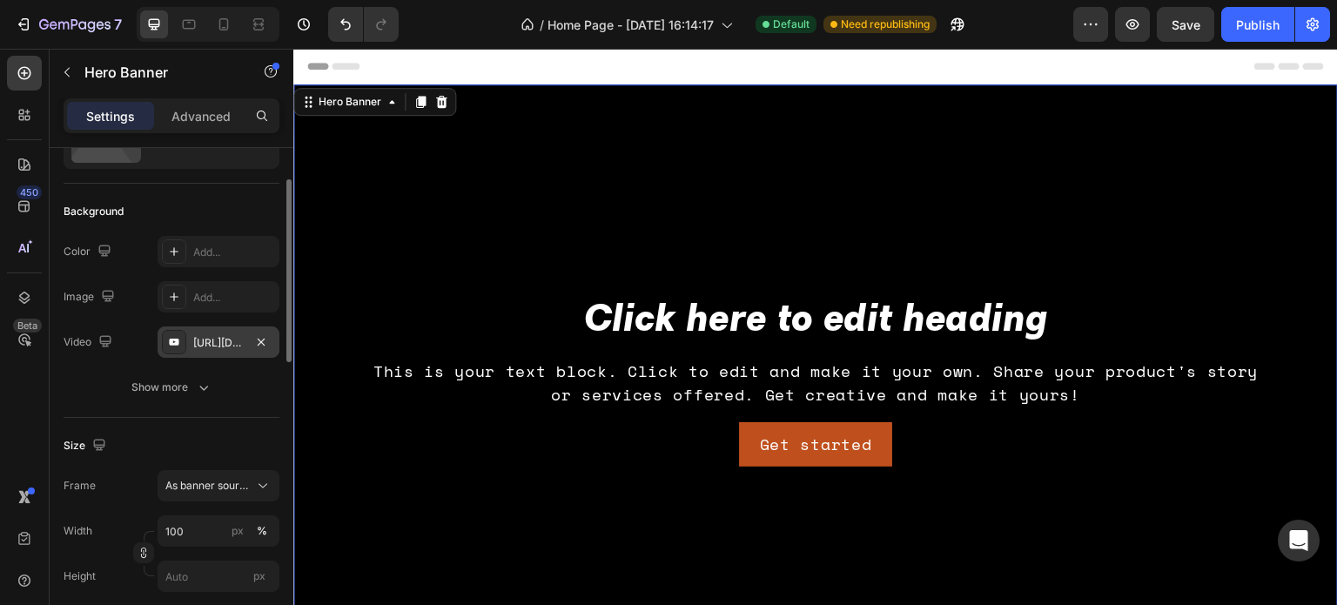
click at [224, 339] on div "[URL][DOMAIN_NAME]" at bounding box center [218, 343] width 50 height 16
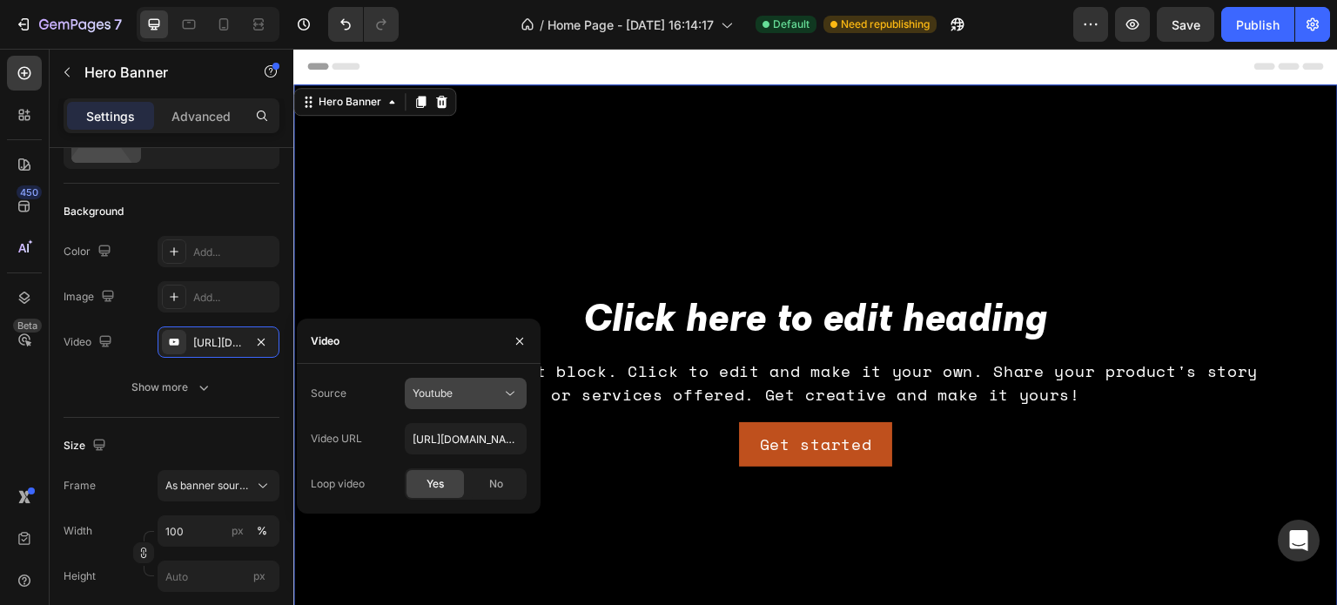
click at [456, 396] on div "Youtube" at bounding box center [457, 394] width 89 height 16
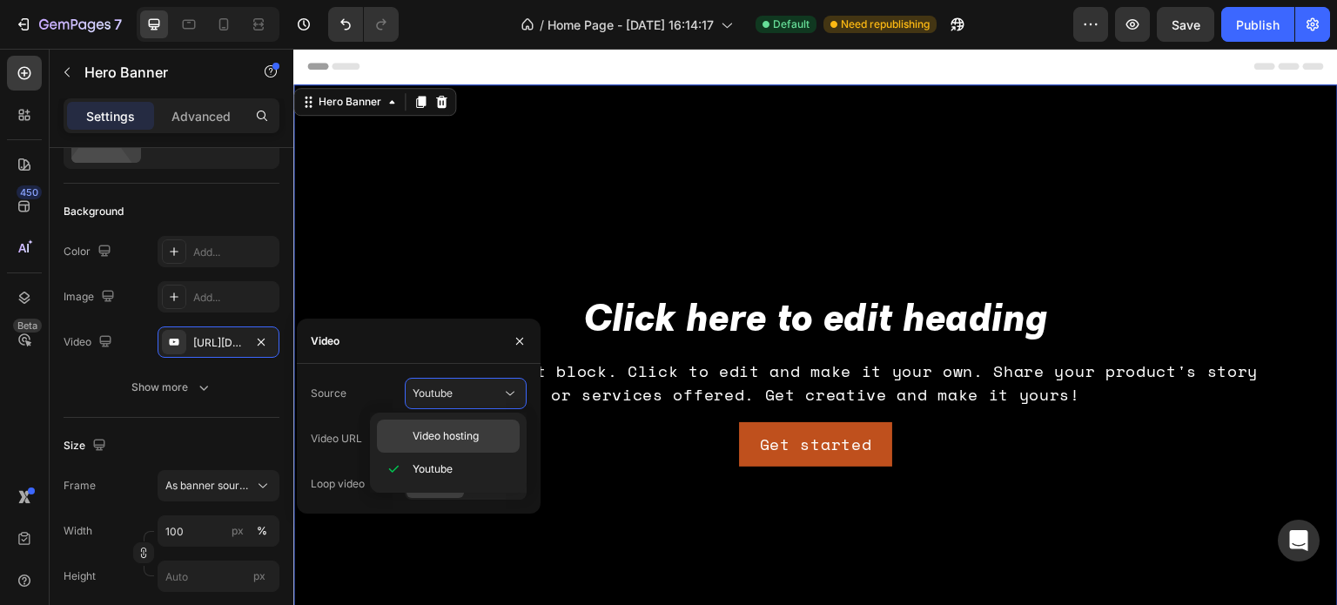
click at [460, 436] on span "Video hosting" at bounding box center [446, 436] width 66 height 16
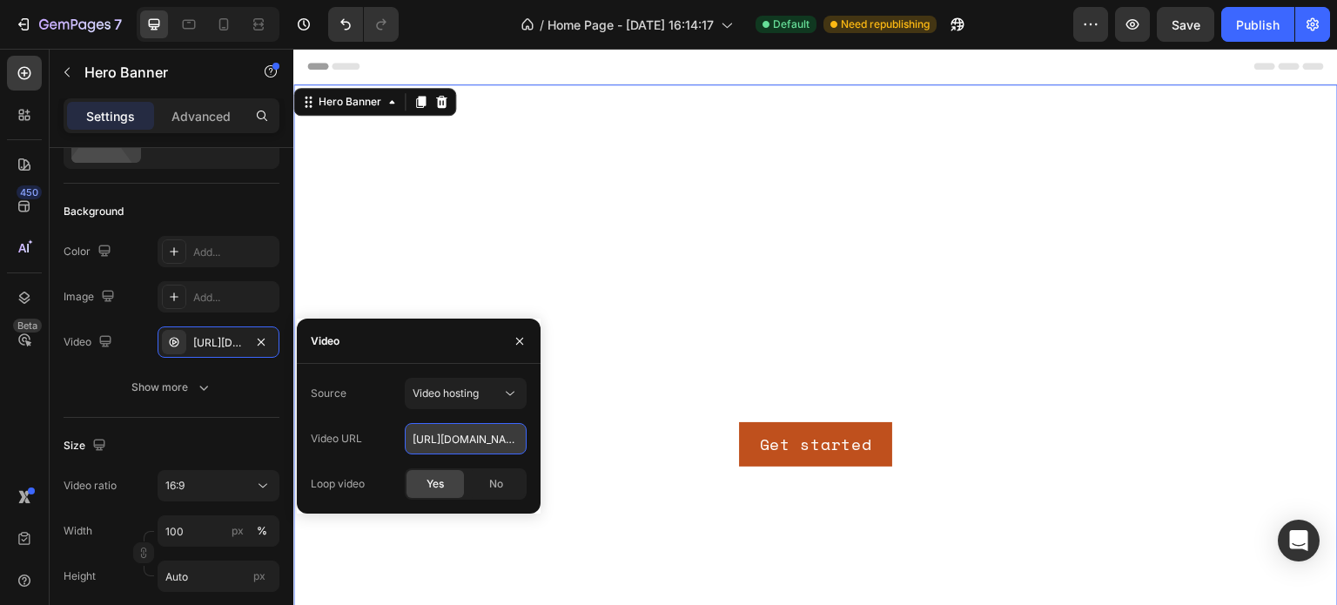
click at [468, 433] on input "[URL][DOMAIN_NAME]" at bounding box center [466, 438] width 122 height 31
paste input "33174c56bd9245a18438121888601434"
type input "[URL][DOMAIN_NAME]"
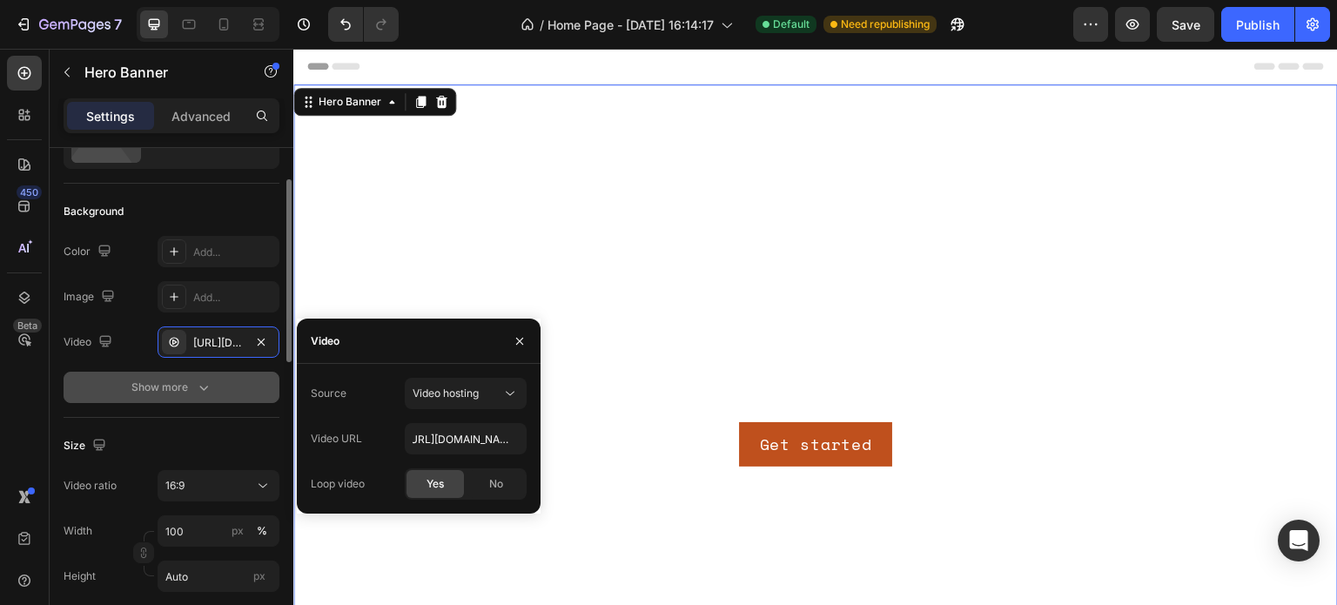
click at [111, 392] on button "Show more" at bounding box center [172, 387] width 216 height 31
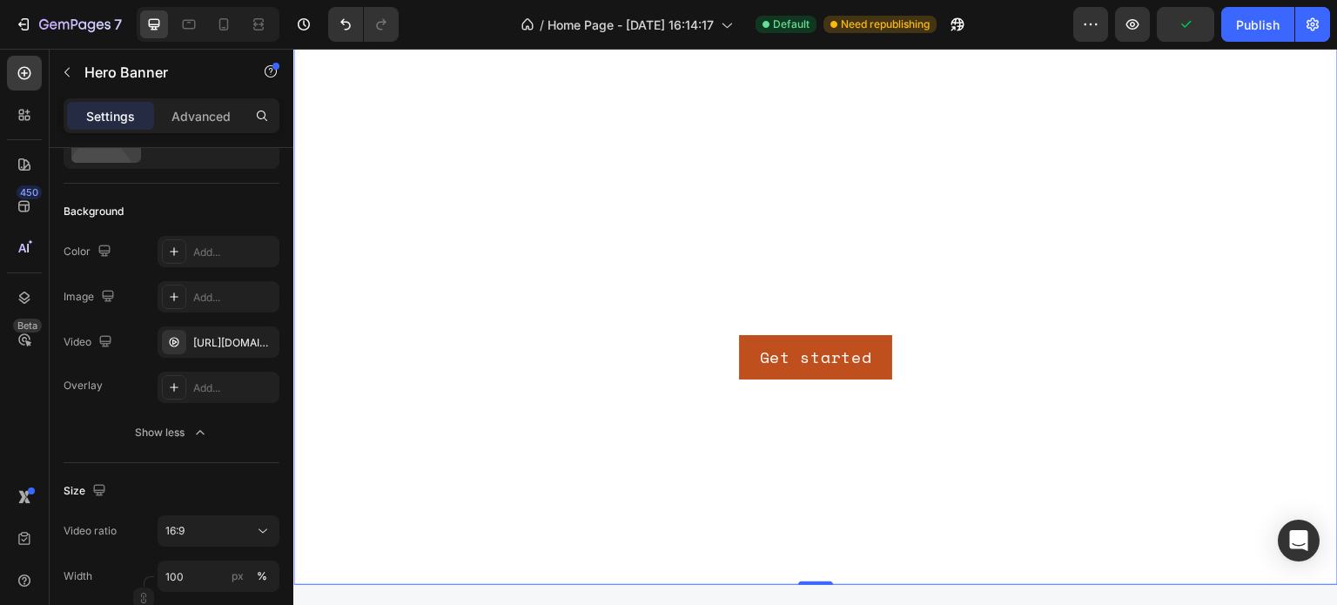
scroll to position [0, 0]
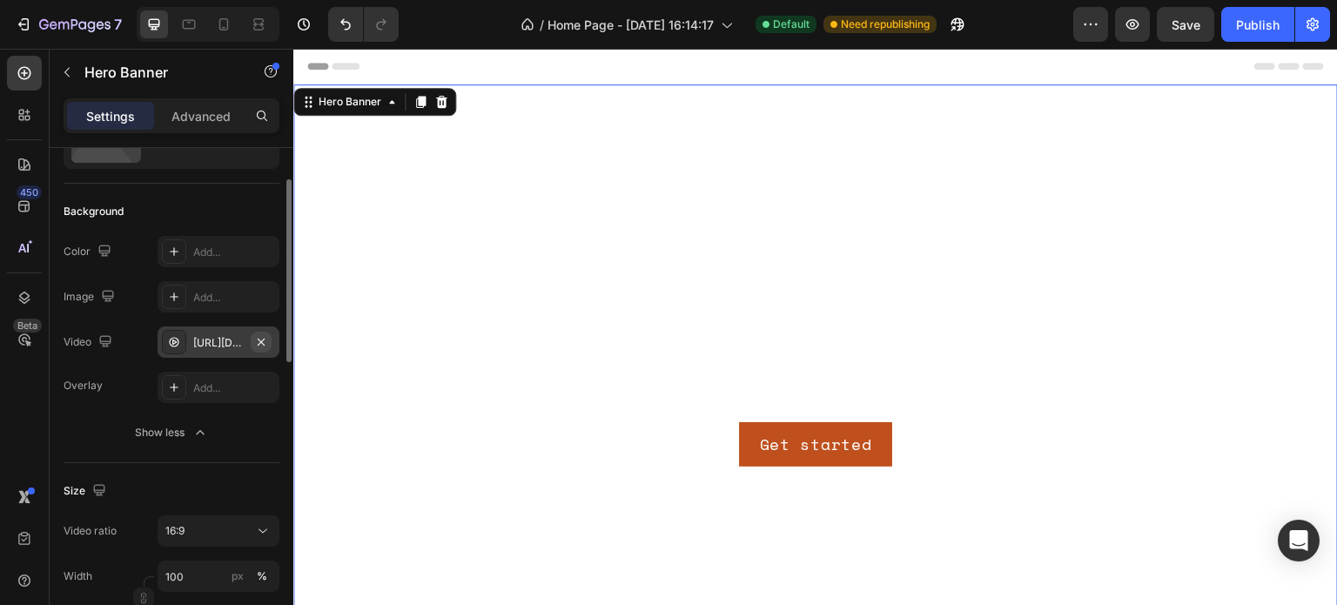
click at [256, 344] on icon "button" at bounding box center [261, 342] width 14 height 14
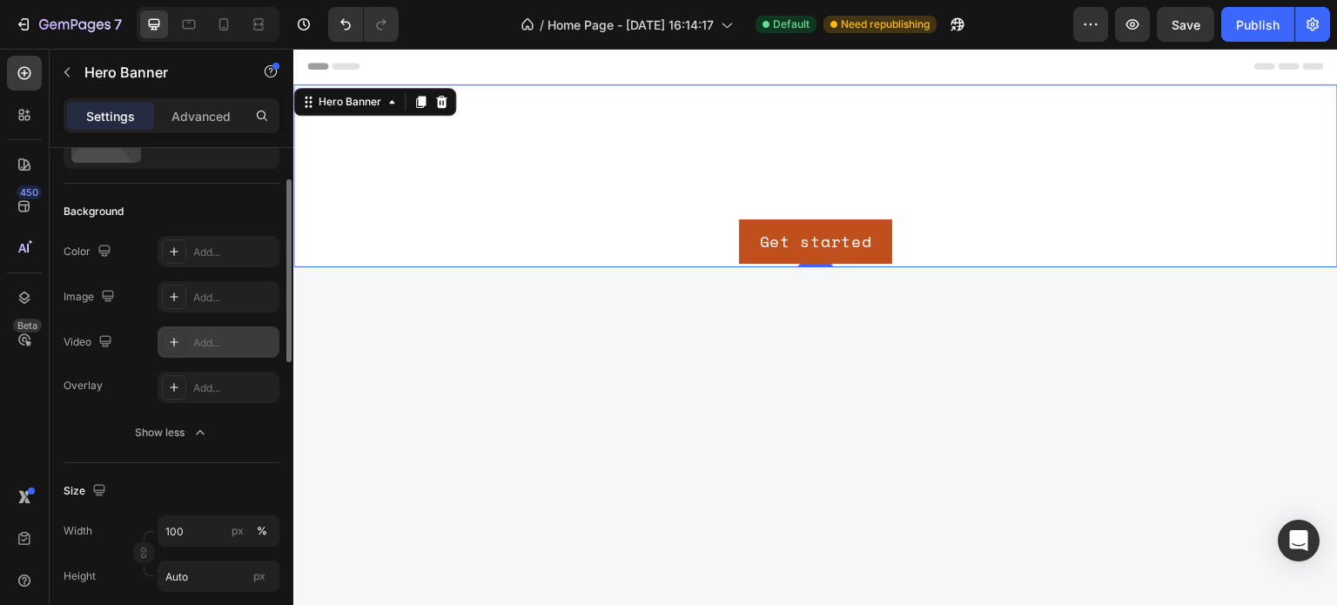
click at [209, 344] on div "Add..." at bounding box center [234, 343] width 82 height 16
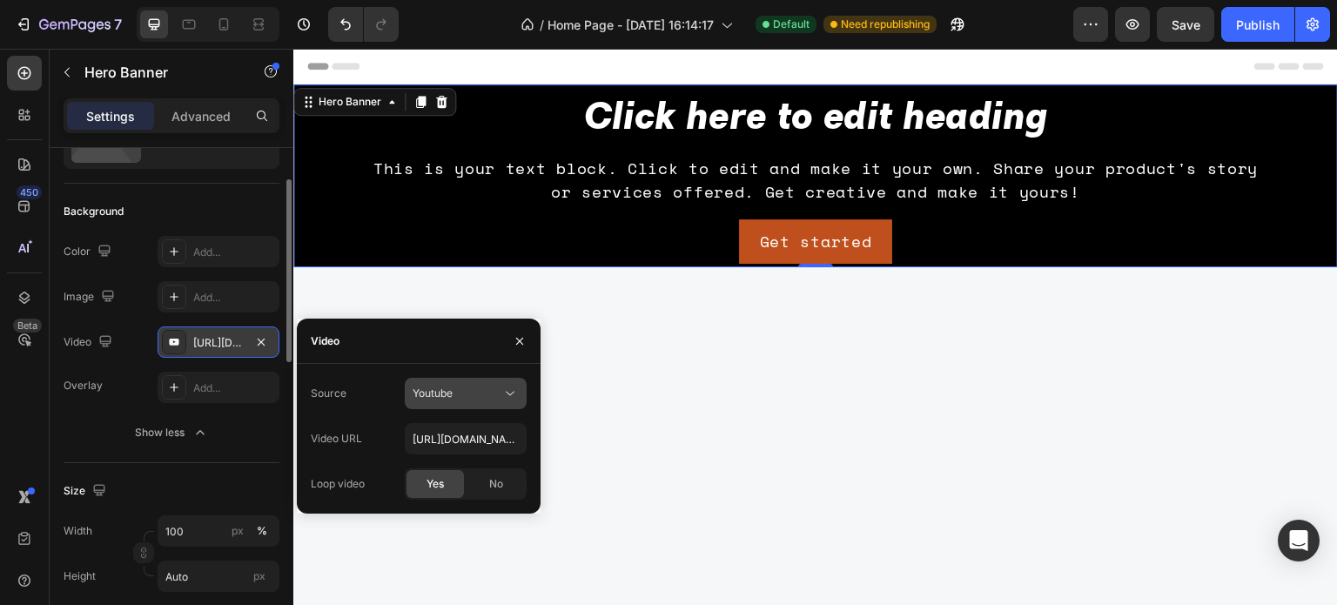
click at [484, 400] on div "Youtube" at bounding box center [466, 393] width 106 height 17
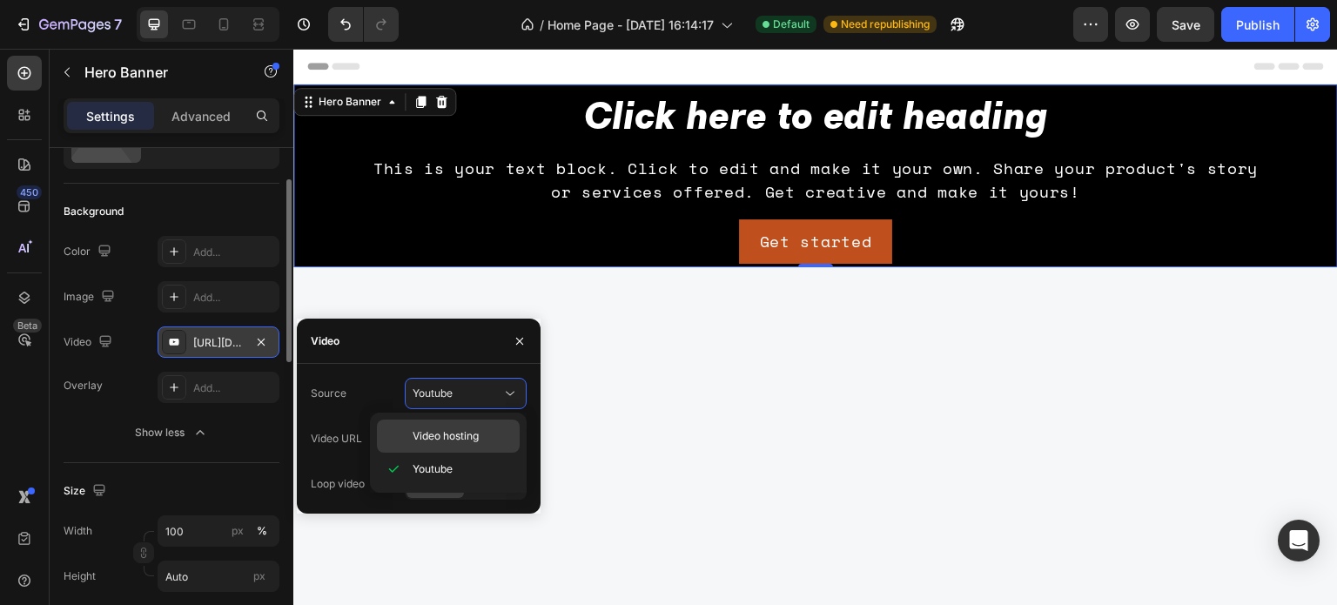
click at [455, 439] on span "Video hosting" at bounding box center [446, 436] width 66 height 16
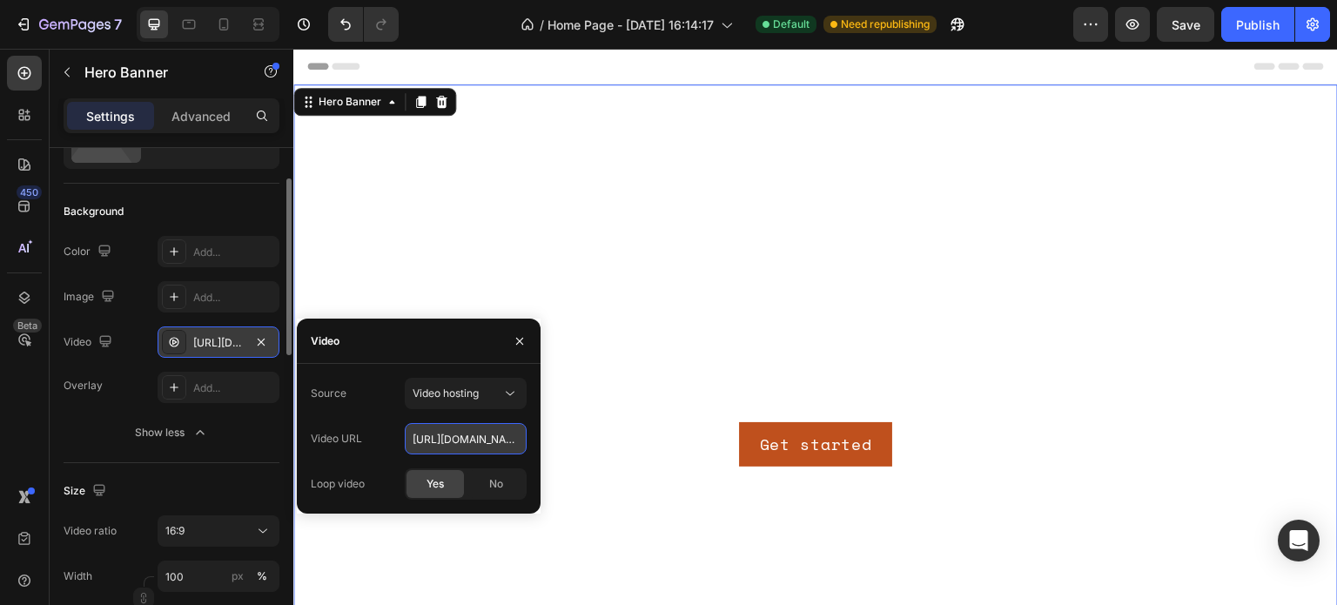
click at [479, 439] on input "[URL][DOMAIN_NAME]" at bounding box center [466, 438] width 122 height 31
paste input "33174c56bd9245a18438121888601434"
type input "[URL][DOMAIN_NAME]"
click at [351, 383] on div "Source Video hosting" at bounding box center [419, 393] width 216 height 31
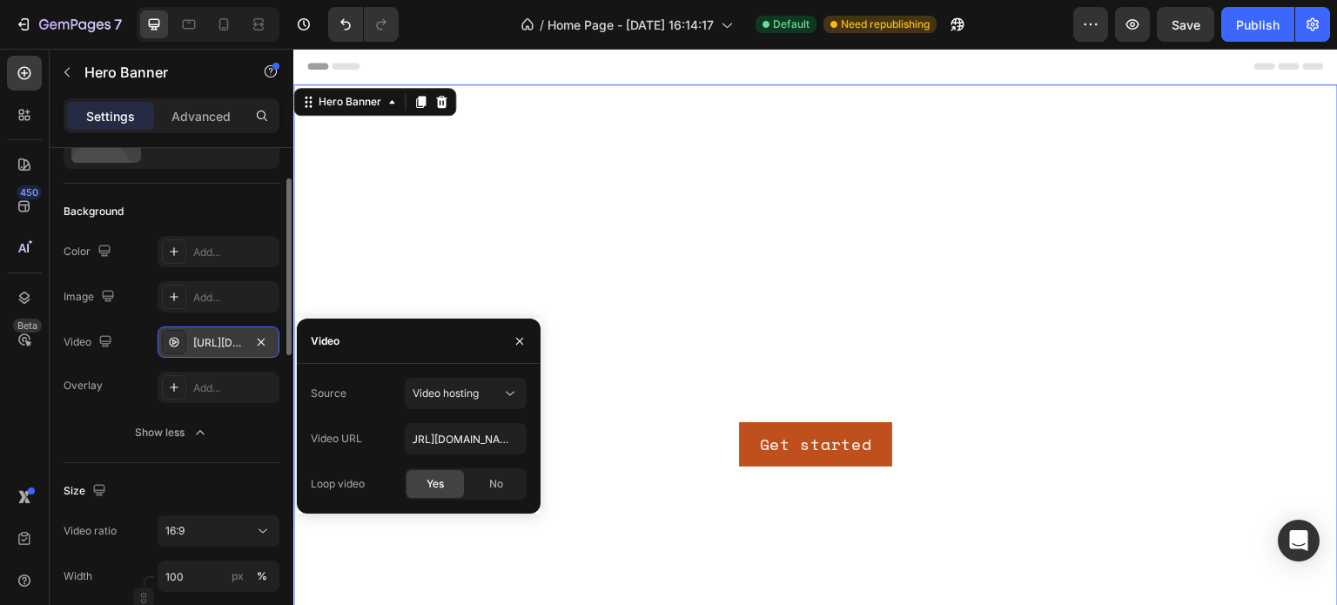
scroll to position [0, 0]
drag, startPoint x: 515, startPoint y: 338, endPoint x: 346, endPoint y: 248, distance: 191.2
click at [515, 338] on icon "button" at bounding box center [520, 341] width 14 height 14
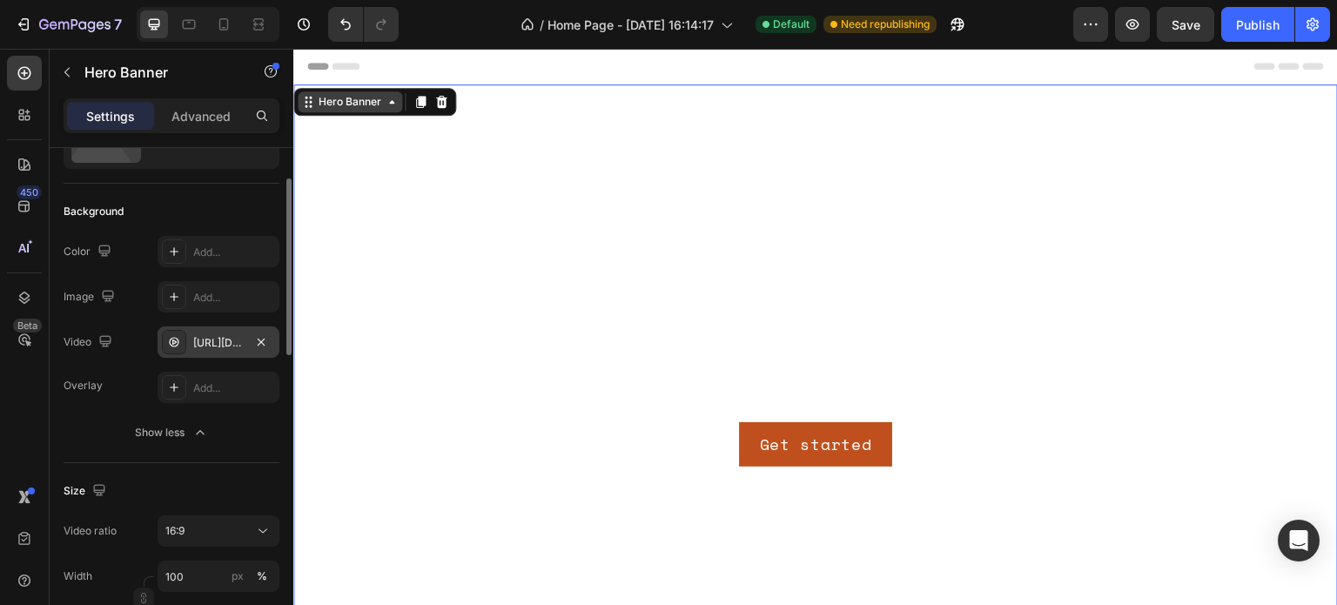
click at [377, 110] on div "Hero Banner" at bounding box center [350, 101] width 104 height 21
click at [230, 24] on icon at bounding box center [223, 24] width 17 height 17
type input "100%"
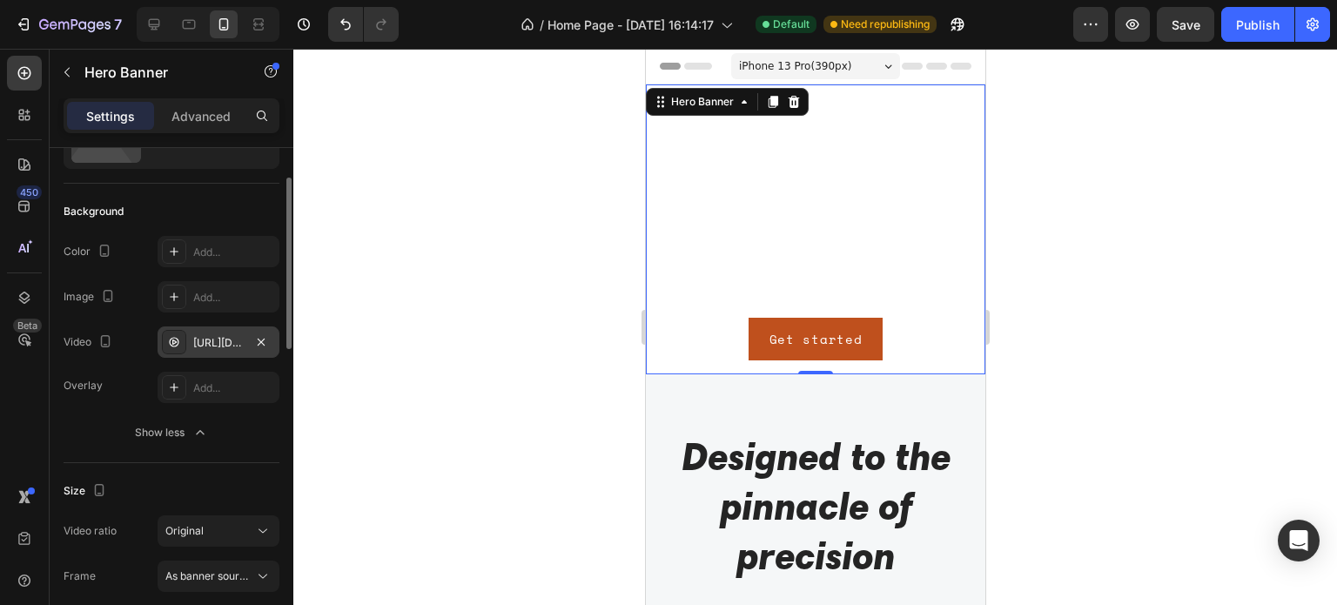
click at [1305, 246] on div at bounding box center [814, 327] width 1043 height 556
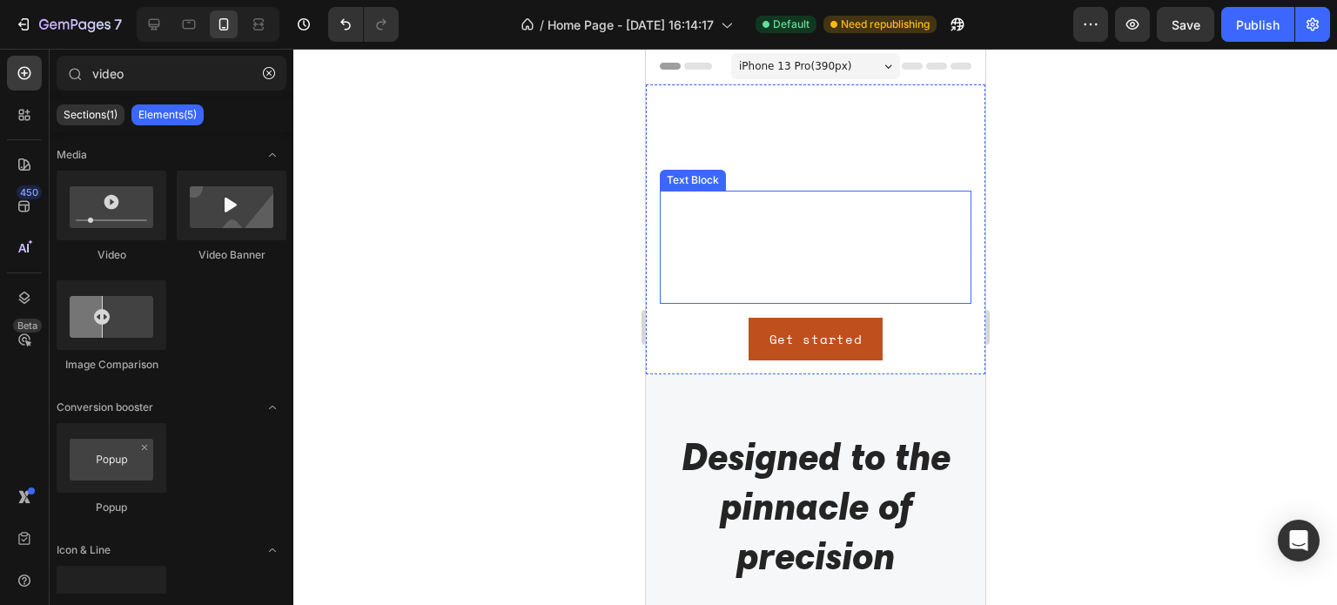
click at [887, 248] on div "This is your text block. Click to edit and make it your own. Share your product…" at bounding box center [815, 247] width 312 height 113
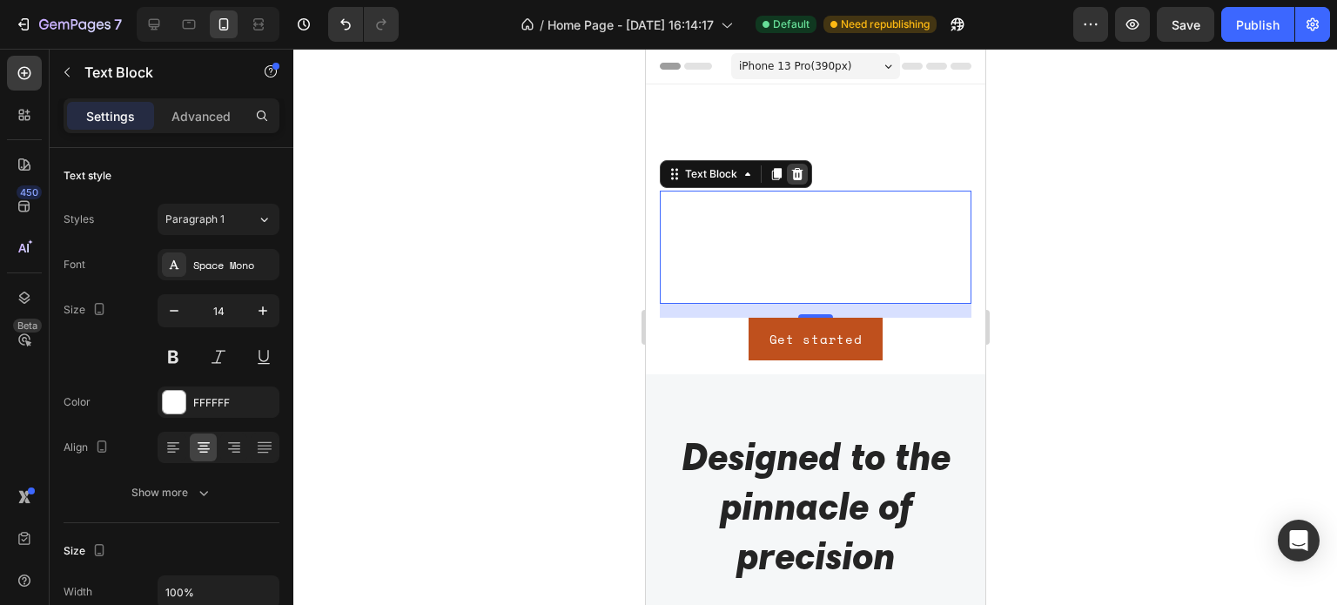
click at [795, 172] on icon at bounding box center [796, 174] width 11 height 12
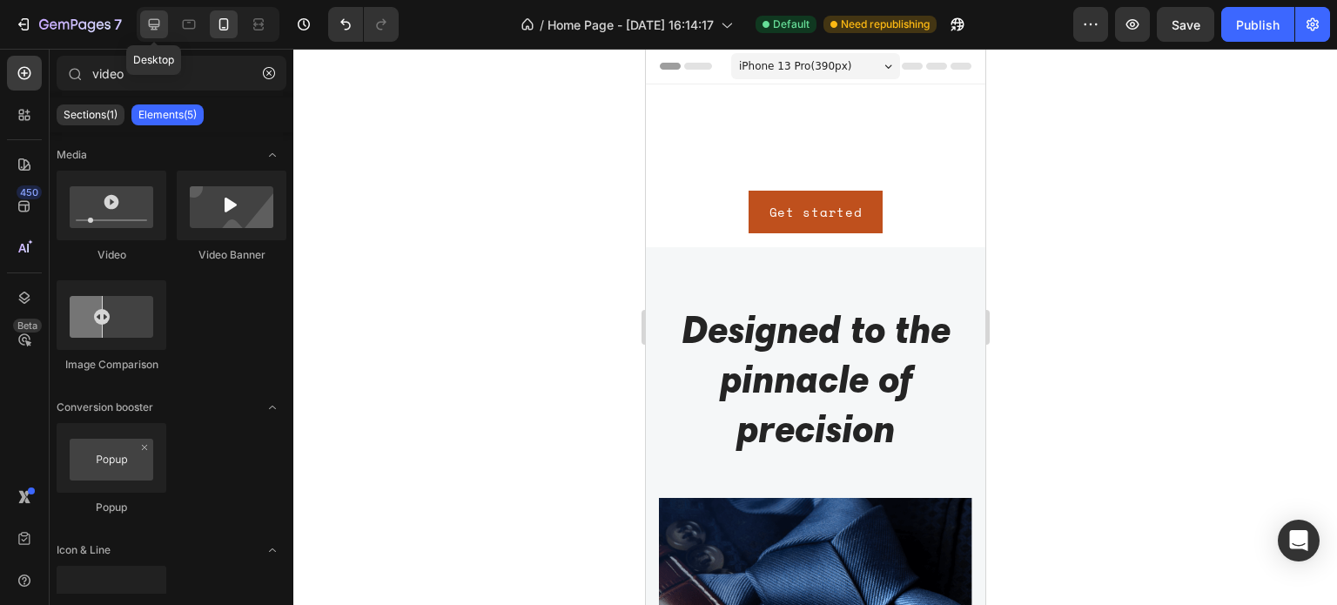
click at [148, 30] on icon at bounding box center [153, 24] width 17 height 17
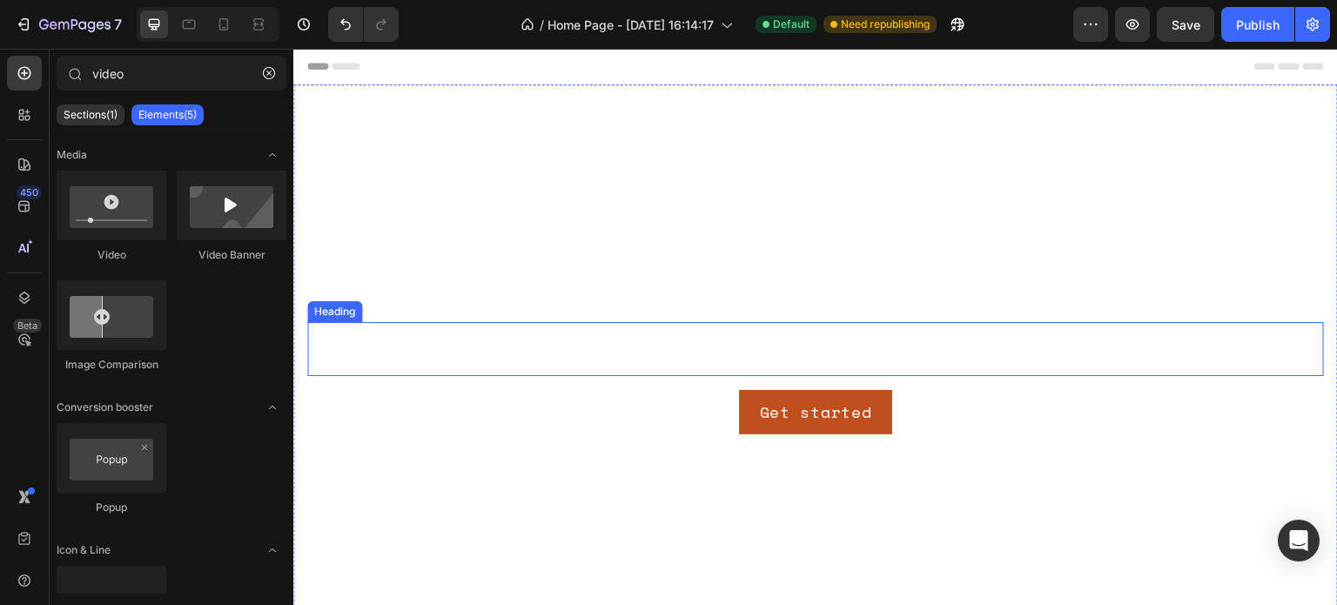
click at [908, 348] on h2 "Click here to edit heading" at bounding box center [815, 348] width 1016 height 53
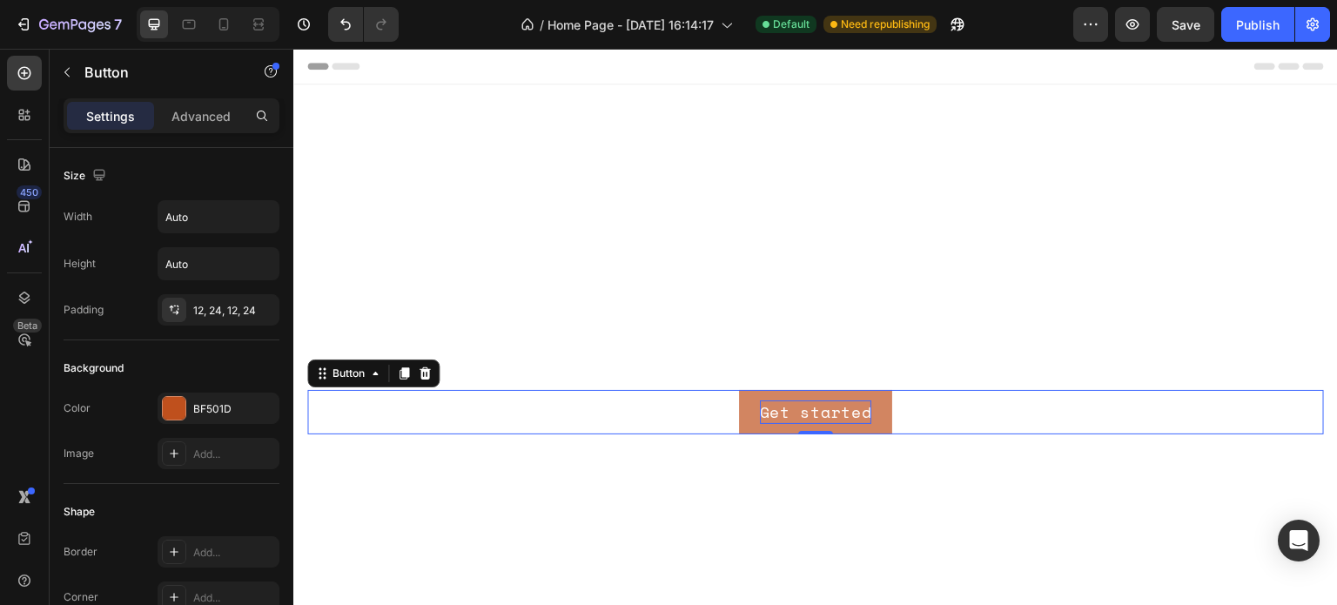
click at [842, 414] on div "Get started" at bounding box center [816, 411] width 112 height 23
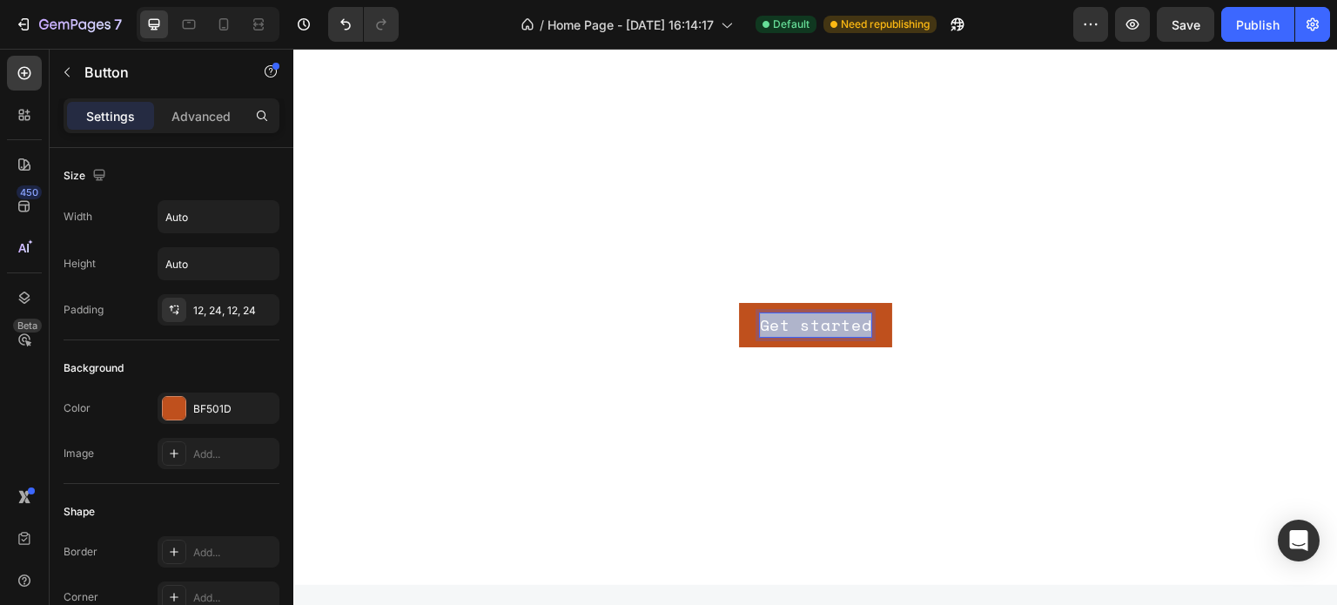
scroll to position [64, 0]
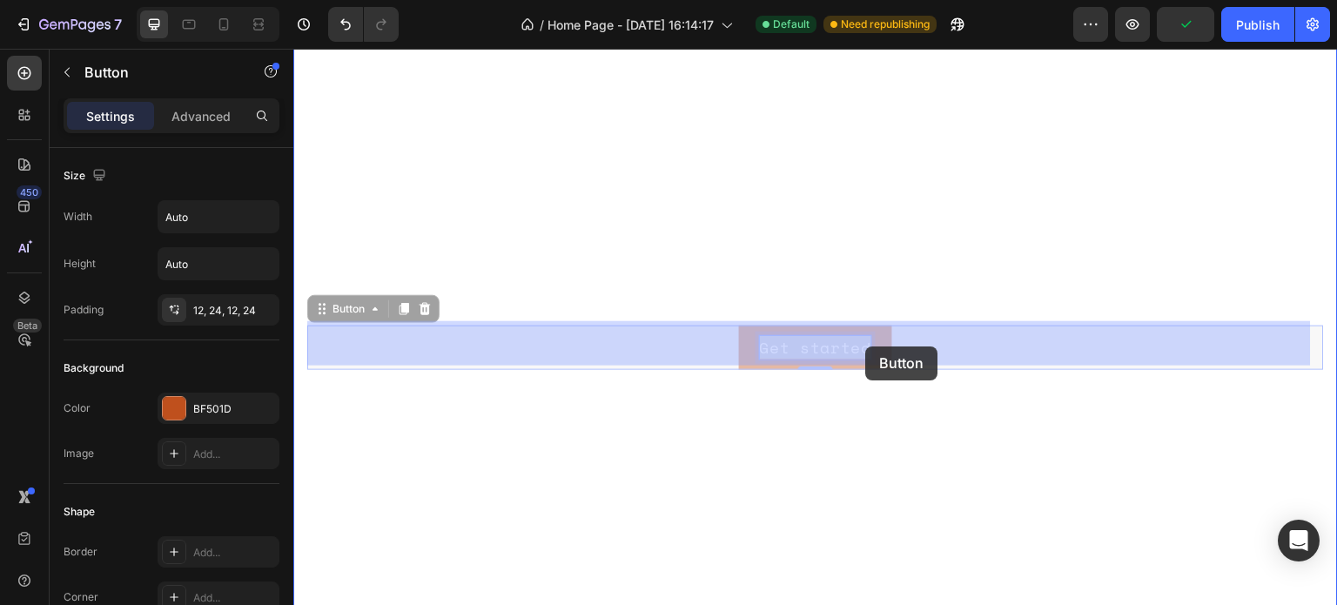
drag, startPoint x: 862, startPoint y: 324, endPoint x: 866, endPoint y: 345, distance: 21.3
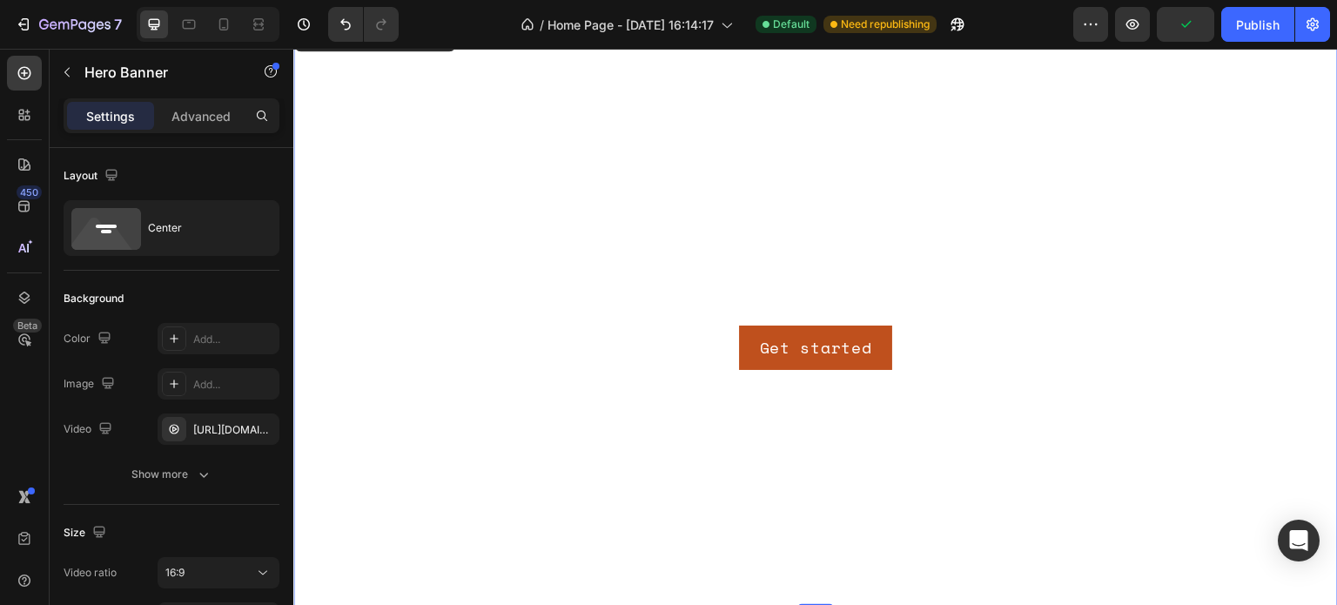
click at [941, 472] on video "Background Image" at bounding box center [815, 313] width 1044 height 587
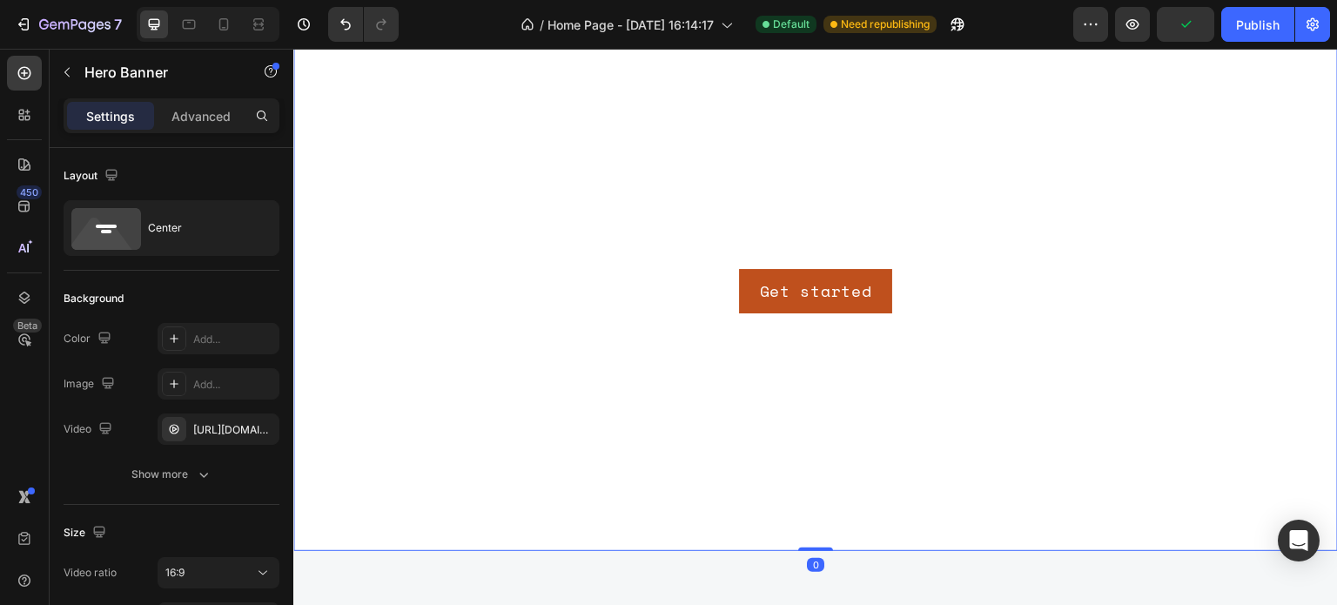
scroll to position [151, 0]
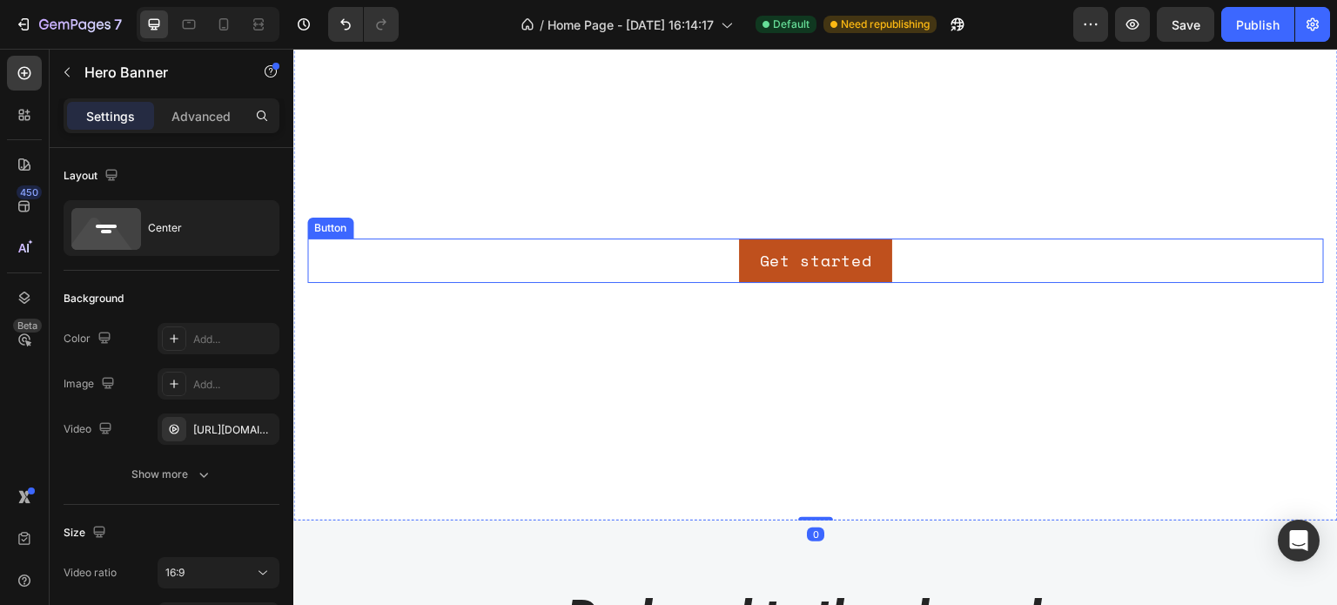
click at [927, 255] on div "Get started Button" at bounding box center [815, 260] width 1016 height 44
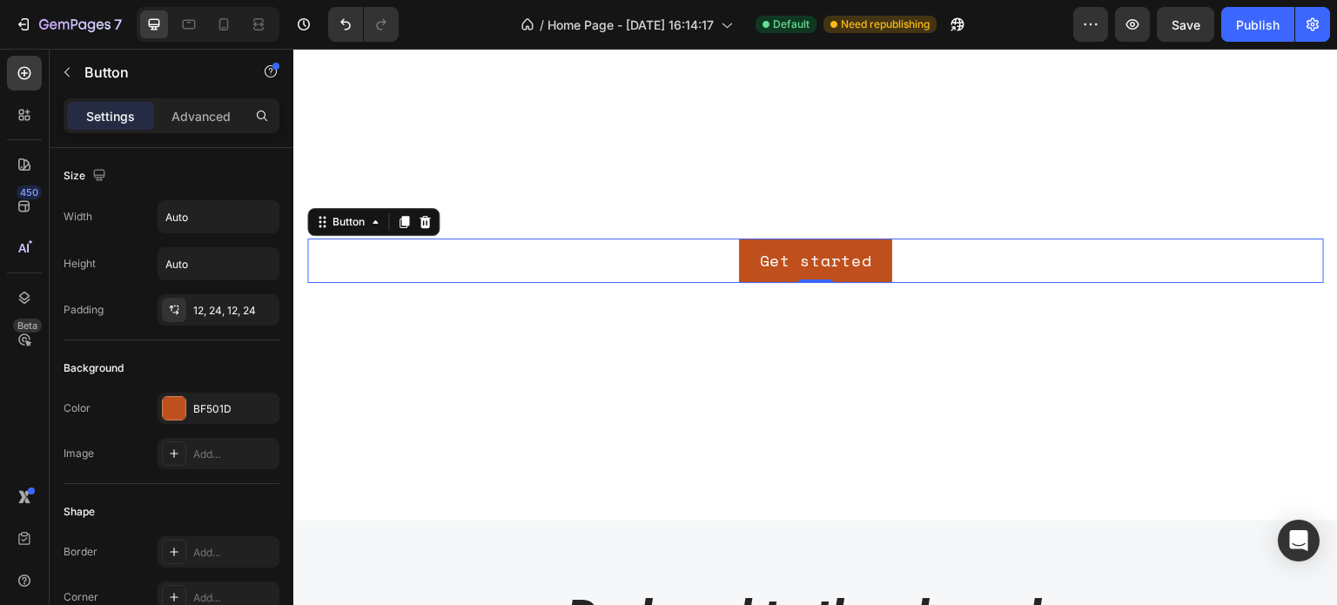
click at [437, 215] on div "Button" at bounding box center [373, 222] width 132 height 28
click at [427, 218] on icon at bounding box center [424, 221] width 11 height 12
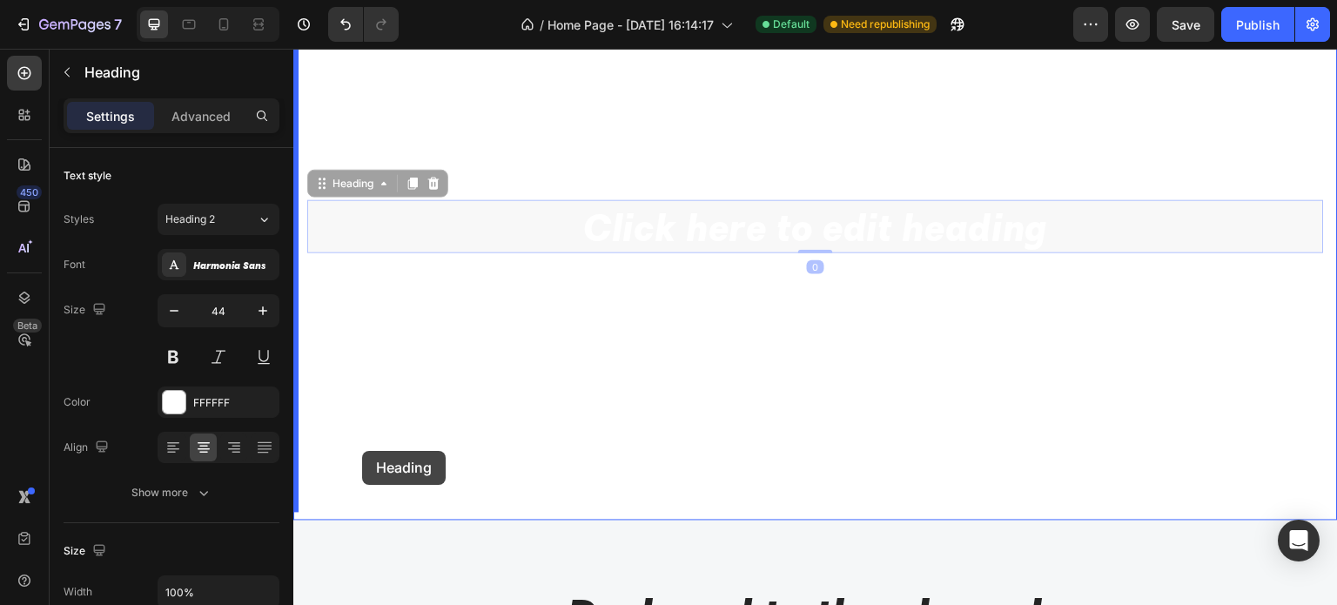
drag, startPoint x: 782, startPoint y: 232, endPoint x: 362, endPoint y: 450, distance: 473.3
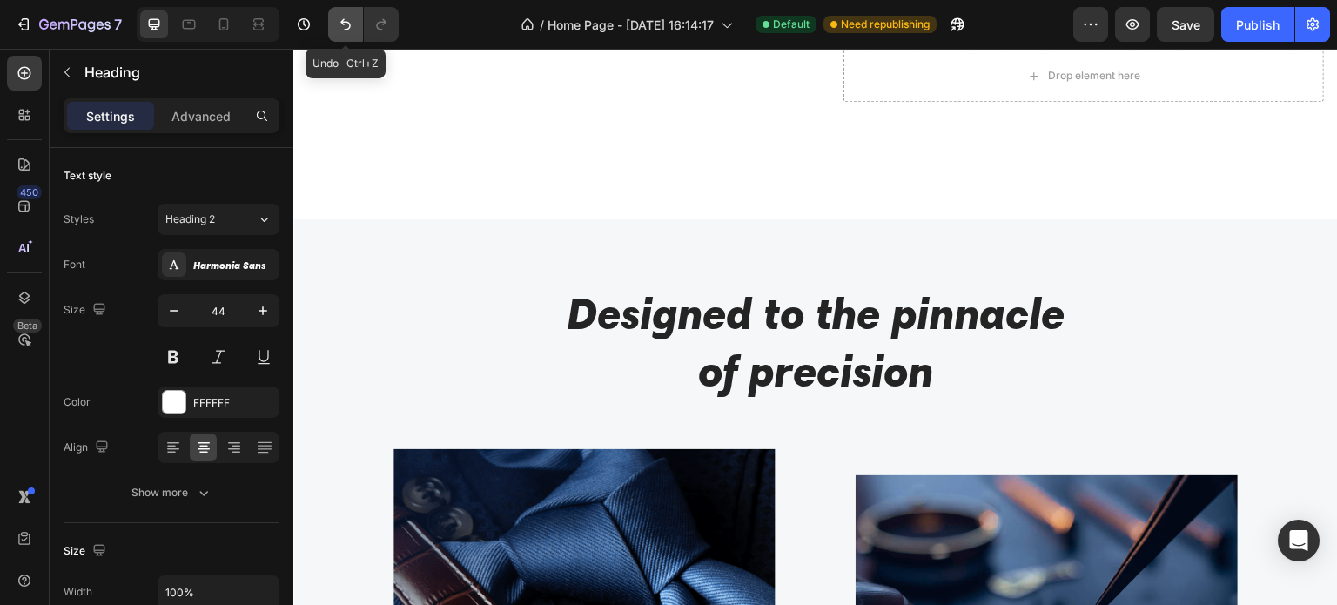
click at [346, 23] on icon "Undo/Redo" at bounding box center [345, 24] width 17 height 17
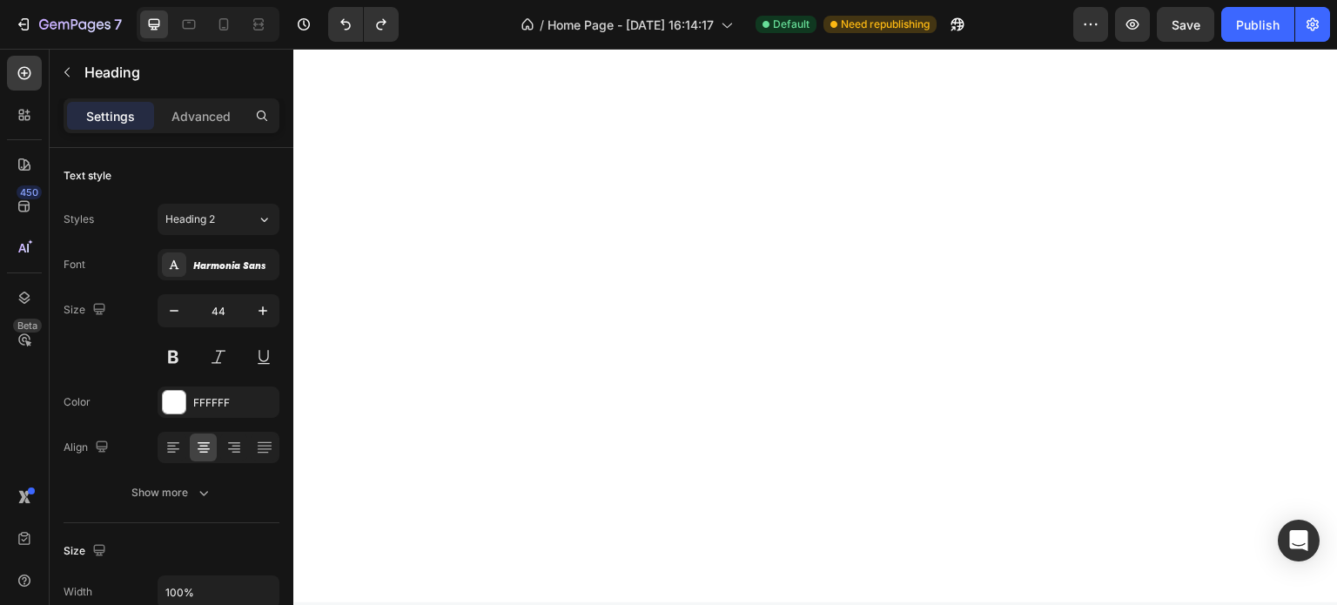
scroll to position [0, 0]
click at [894, 382] on h2 "Click here to edit heading" at bounding box center [815, 378] width 1016 height 53
click at [995, 371] on p "Click here to edit heading" at bounding box center [815, 378] width 1013 height 50
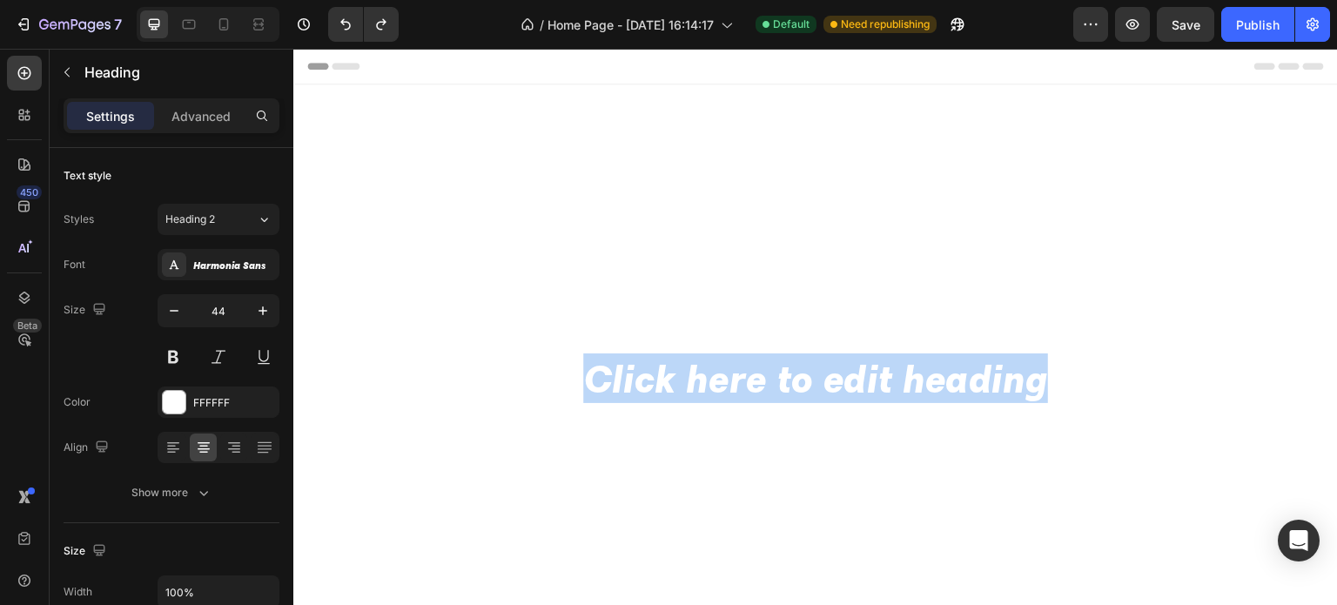
drag, startPoint x: 1045, startPoint y: 372, endPoint x: 524, endPoint y: 366, distance: 521.3
click at [524, 366] on p "Click here to edit heading" at bounding box center [815, 378] width 1013 height 50
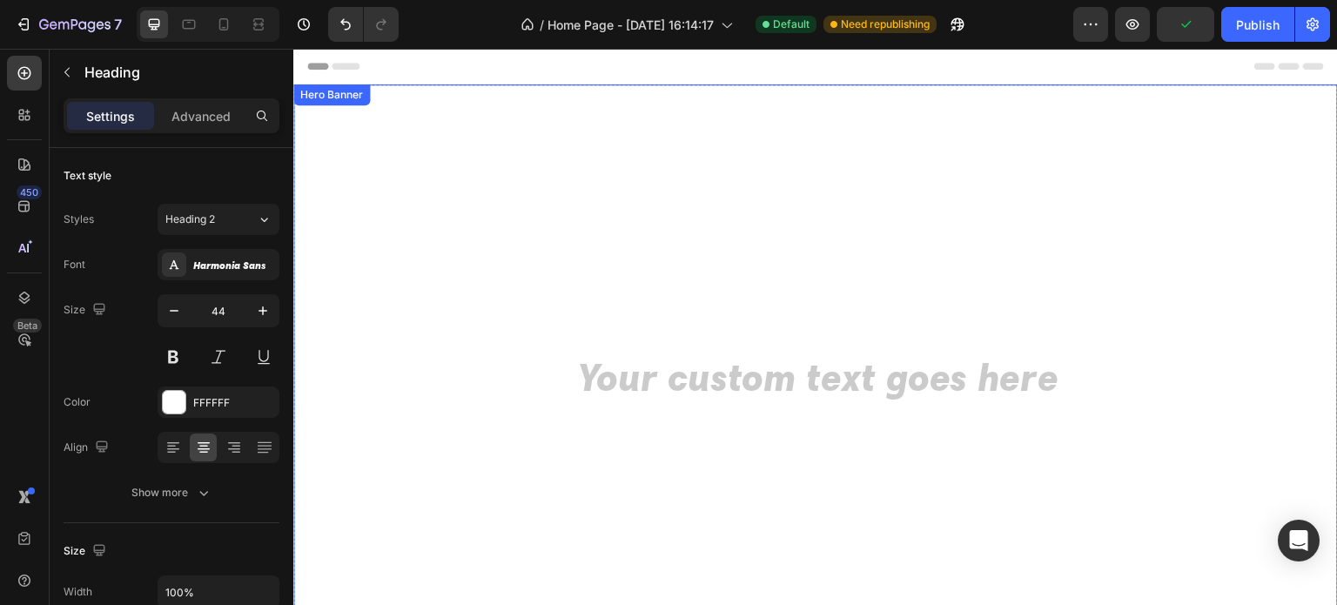
click at [771, 320] on video "Background Image" at bounding box center [815, 377] width 1044 height 587
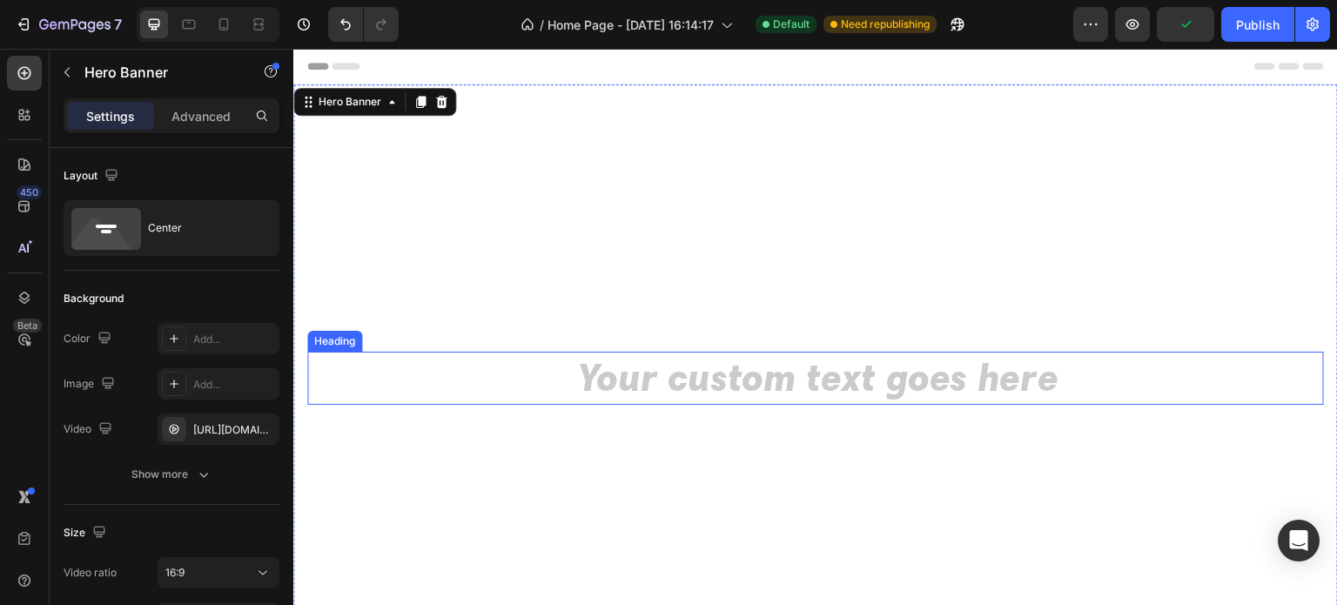
click at [916, 367] on h2 "Rich Text Editor. Editing area: main" at bounding box center [815, 378] width 1016 height 53
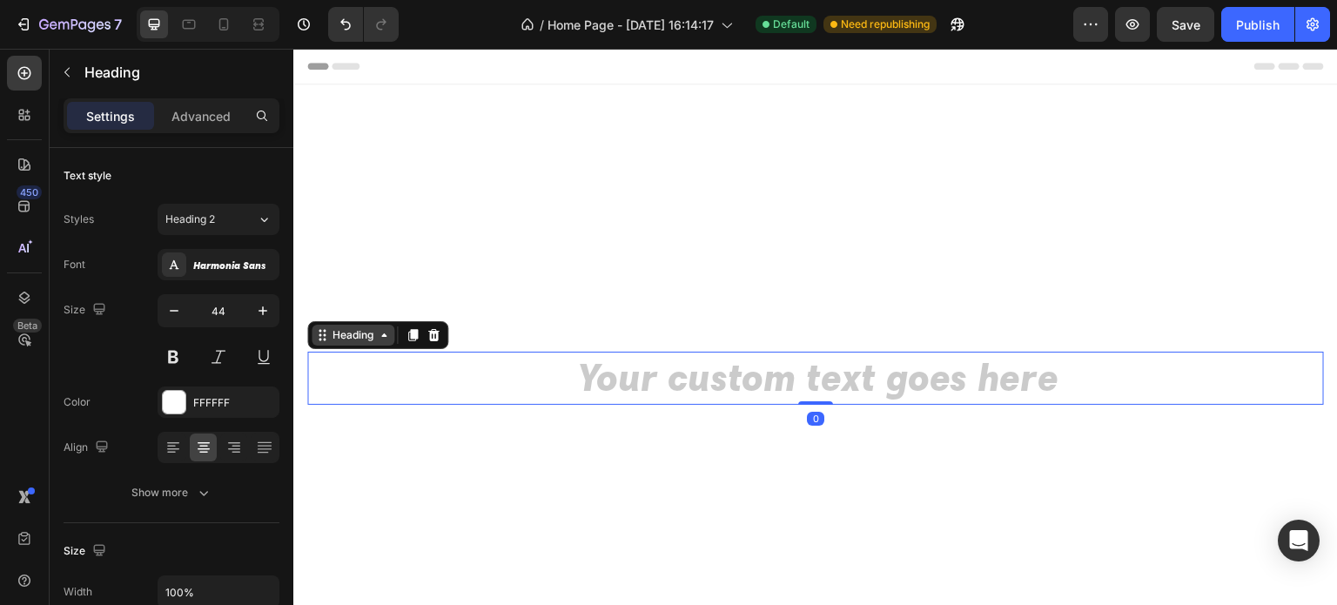
click at [373, 332] on div "Heading" at bounding box center [353, 335] width 48 height 16
click at [434, 331] on icon at bounding box center [433, 335] width 11 height 12
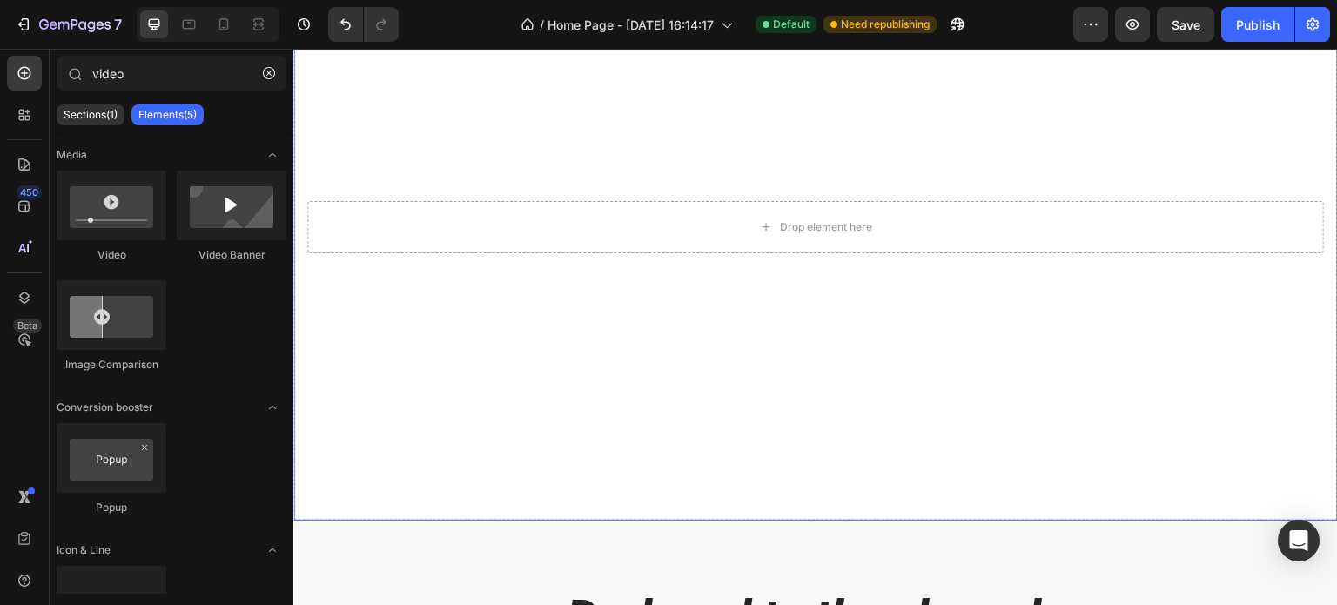
scroll to position [87, 0]
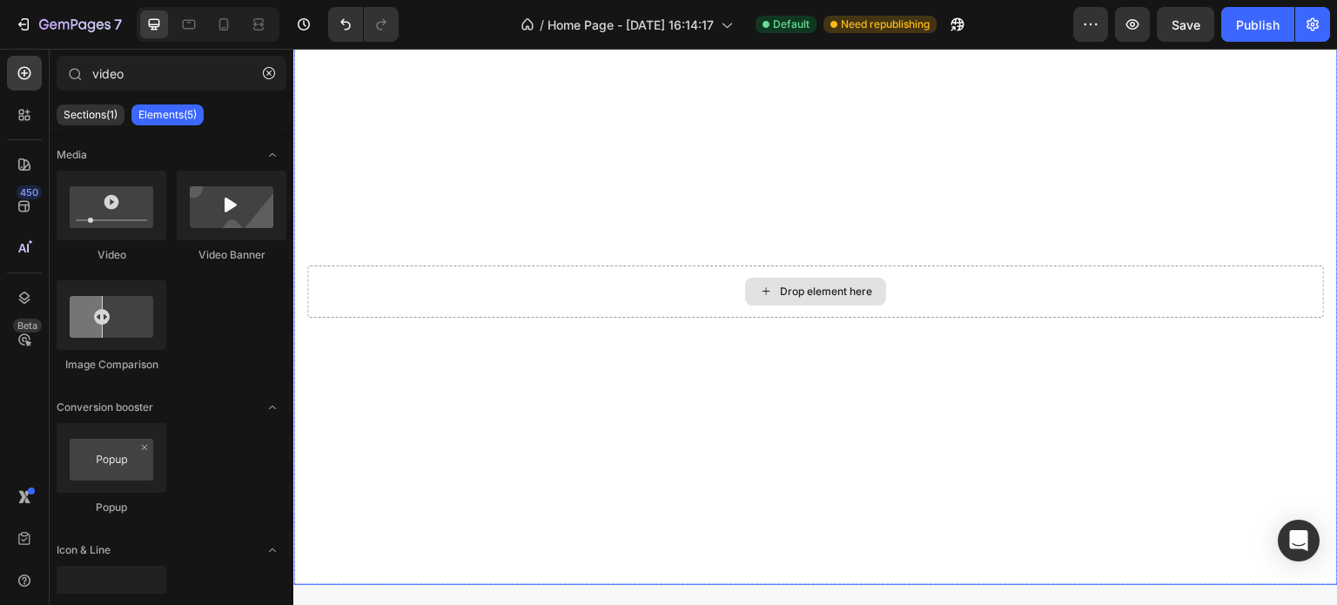
click at [963, 289] on div "Drop element here" at bounding box center [815, 291] width 1016 height 52
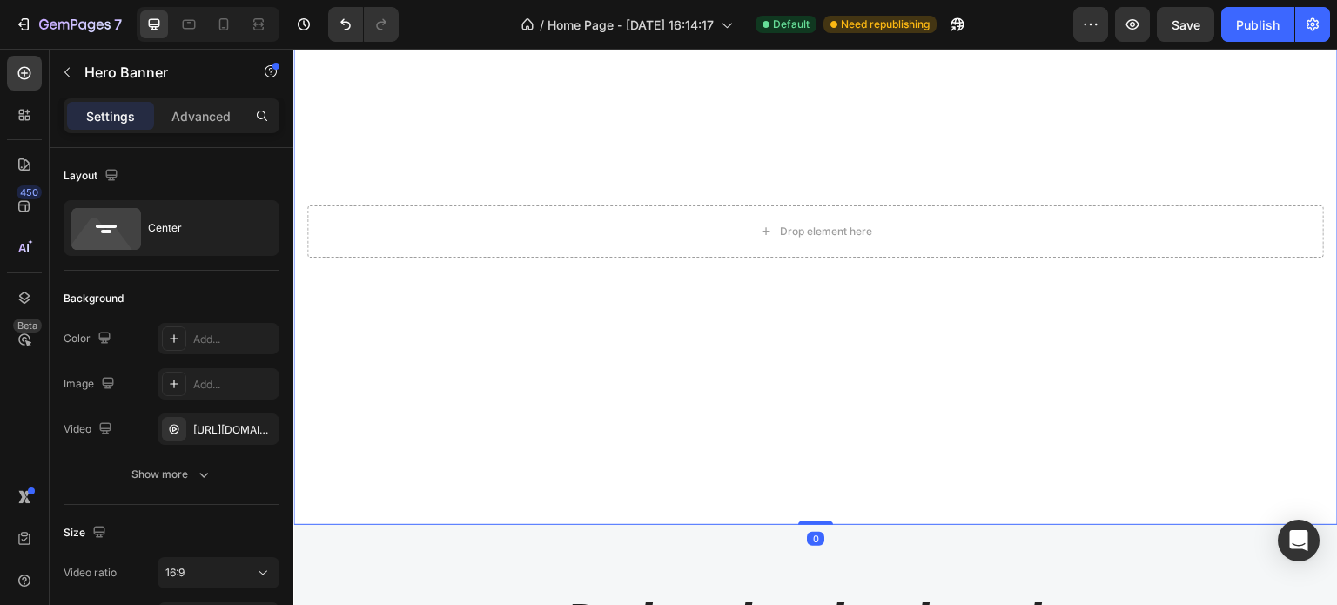
scroll to position [174, 0]
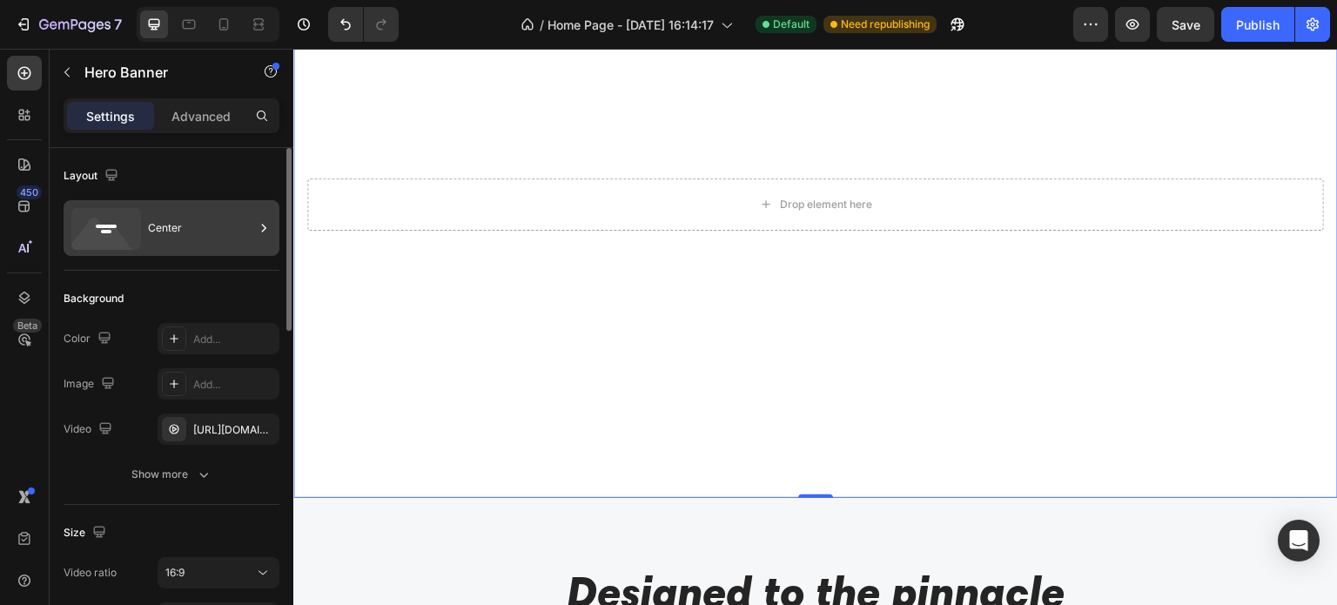
click at [98, 225] on rect at bounding box center [106, 226] width 21 height 3
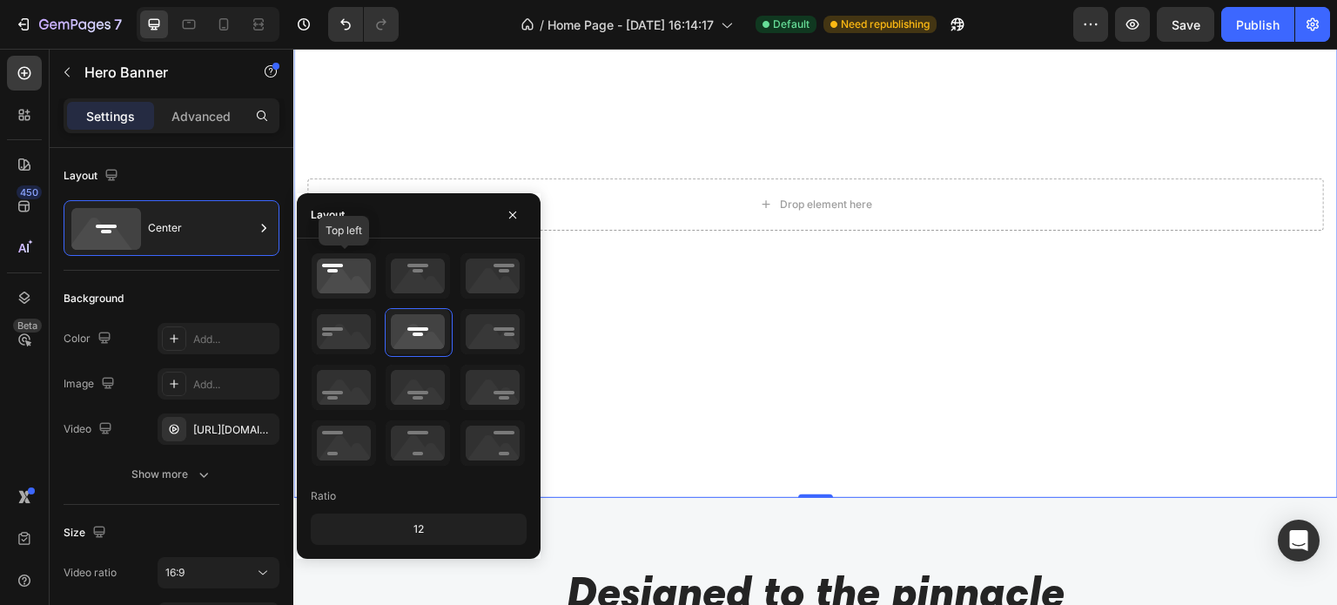
click at [357, 272] on icon at bounding box center [344, 275] width 64 height 45
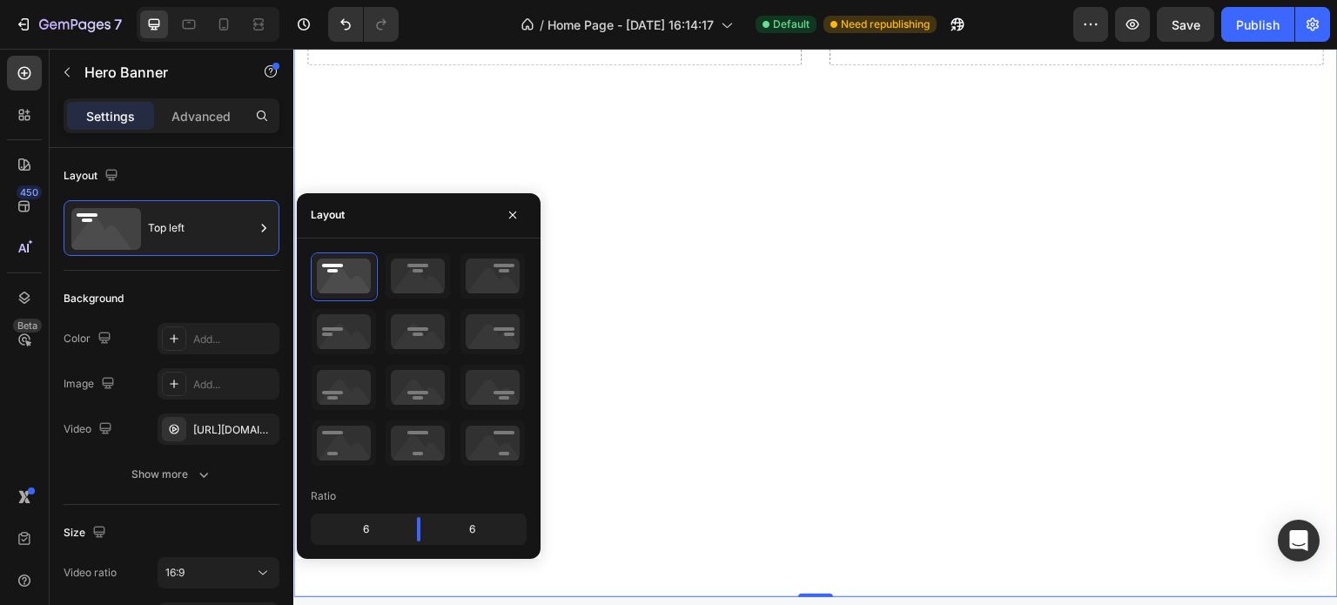
scroll to position [0, 0]
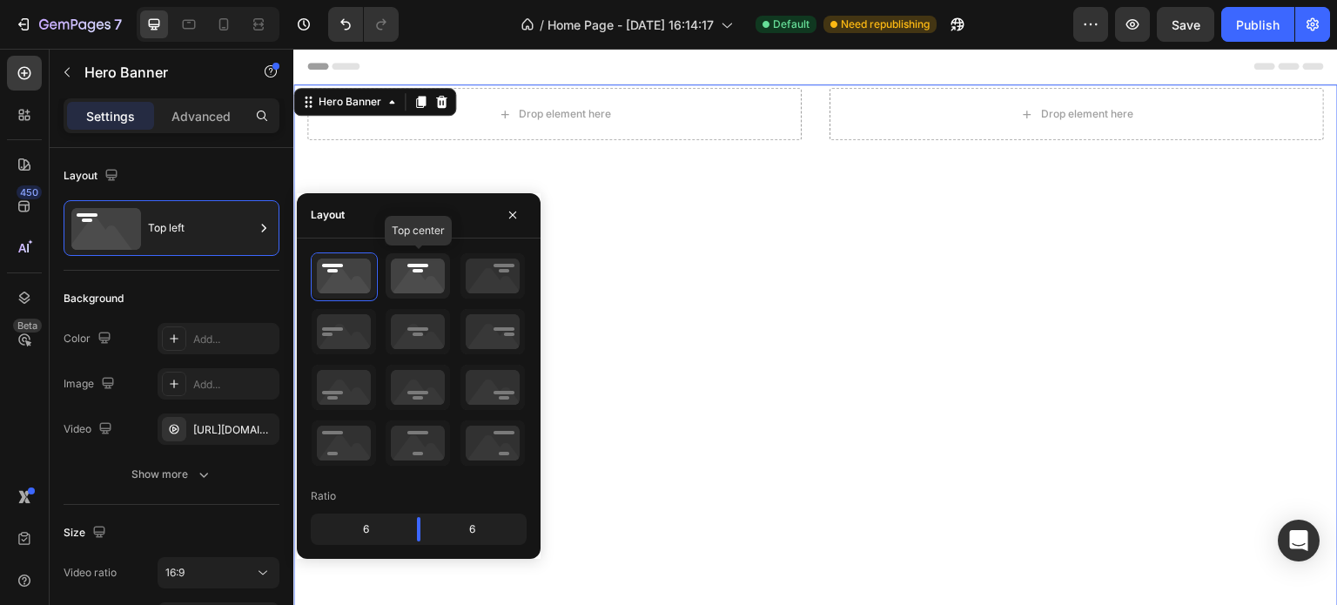
click at [412, 290] on icon at bounding box center [418, 275] width 64 height 45
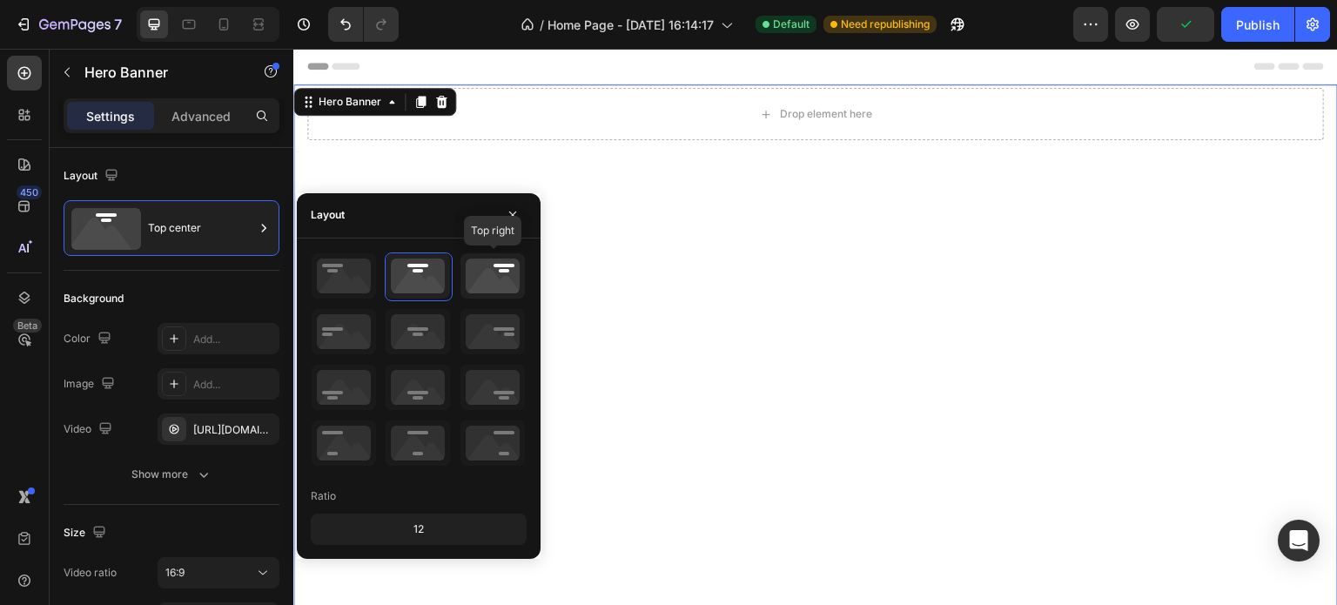
click at [487, 284] on icon at bounding box center [492, 275] width 64 height 45
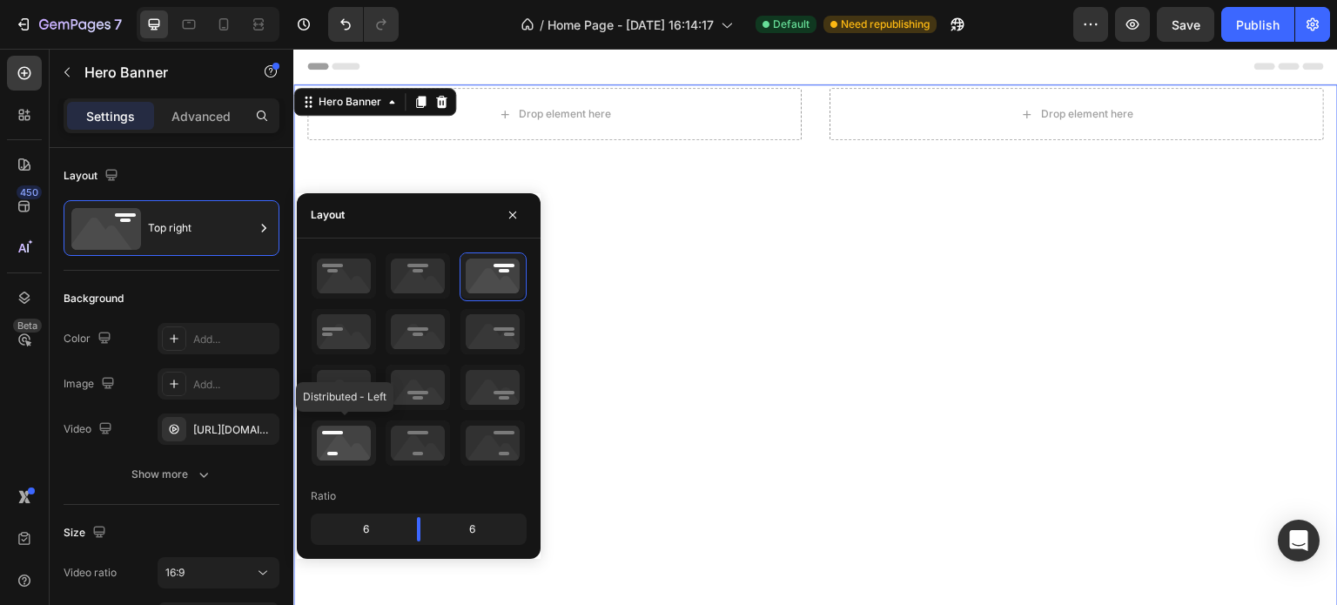
click at [341, 444] on icon at bounding box center [344, 442] width 64 height 45
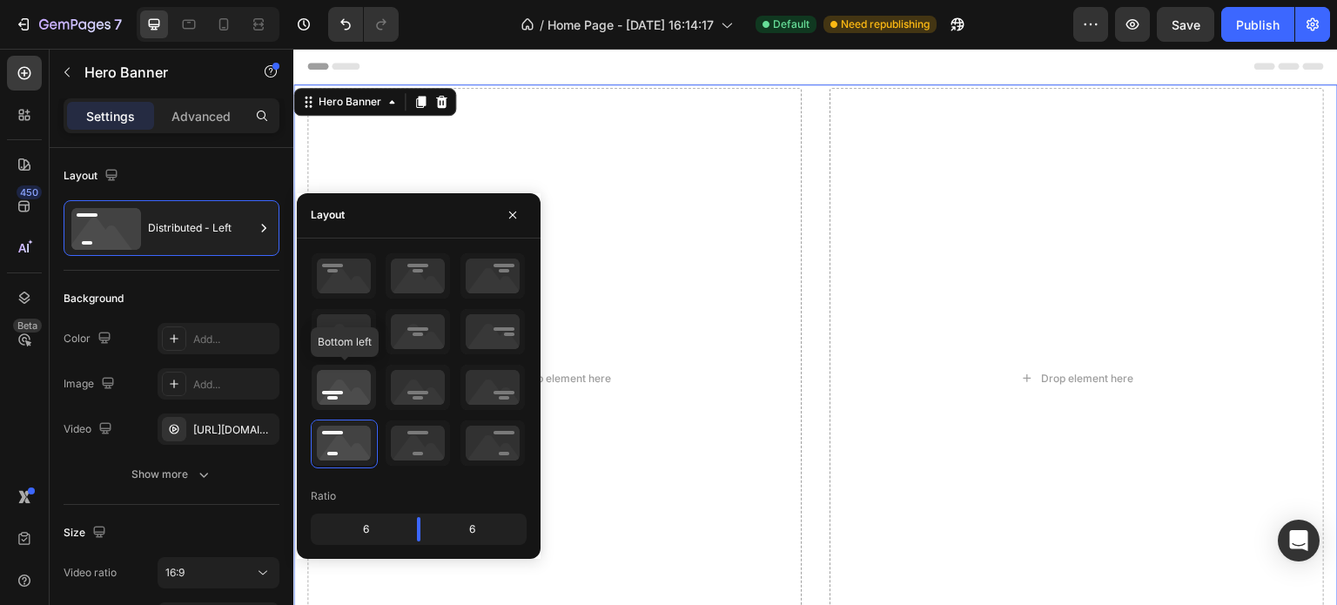
click at [355, 378] on icon at bounding box center [344, 387] width 64 height 45
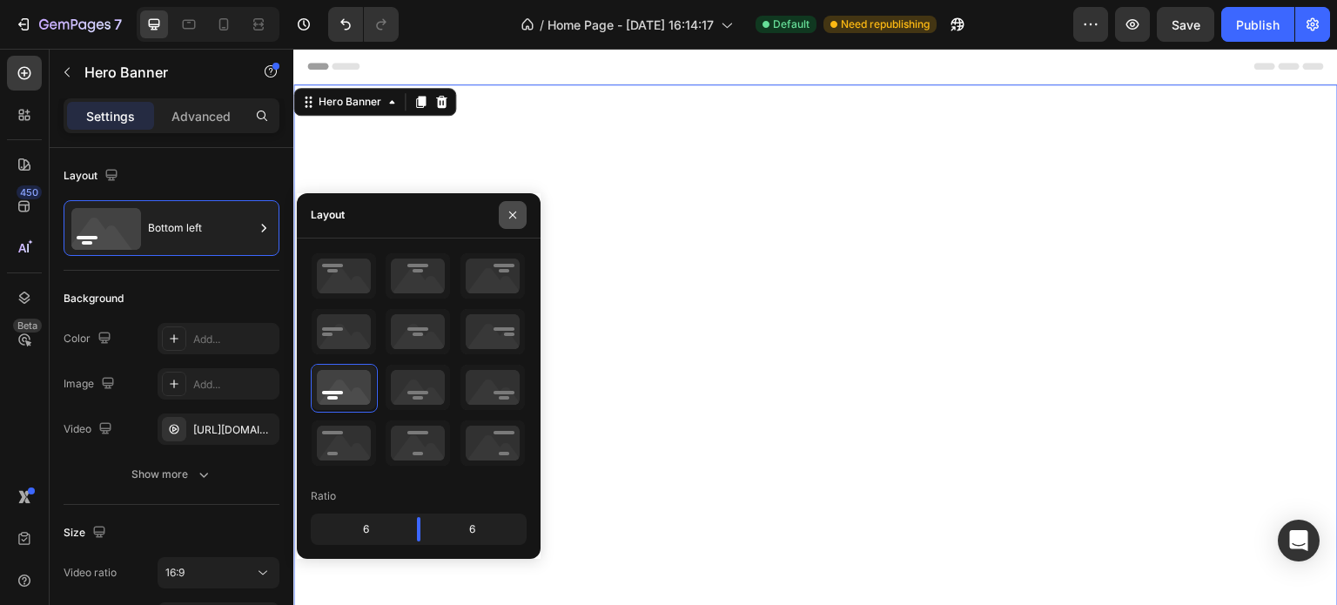
click at [514, 222] on button "button" at bounding box center [513, 215] width 28 height 28
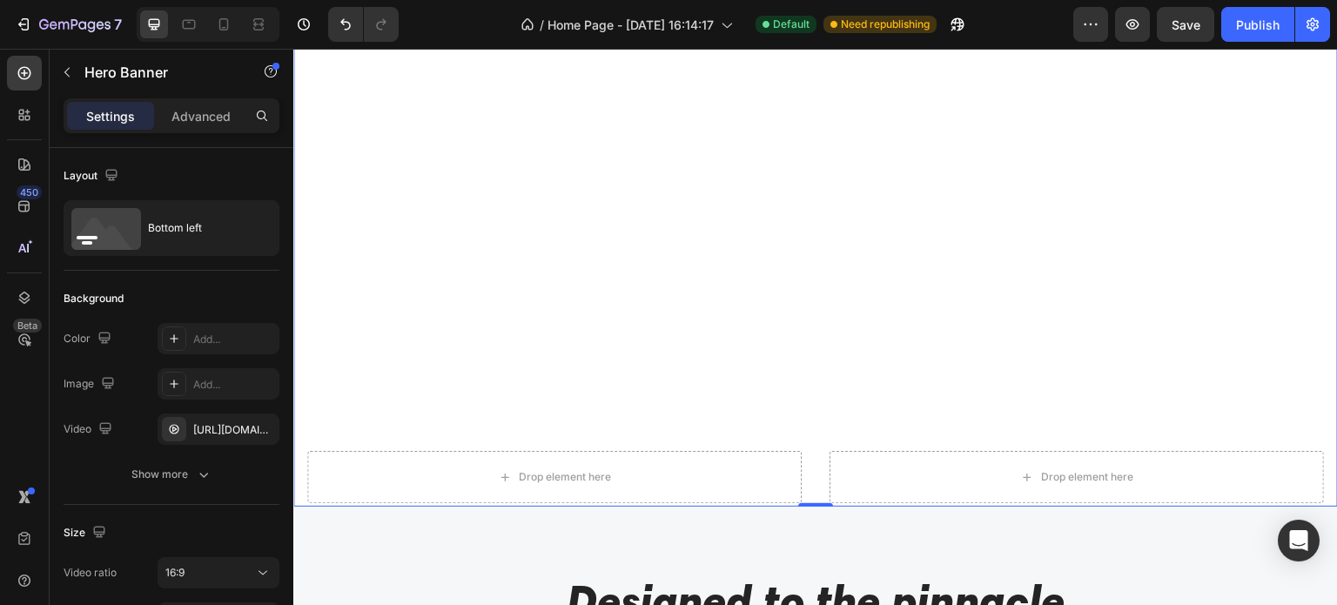
scroll to position [174, 0]
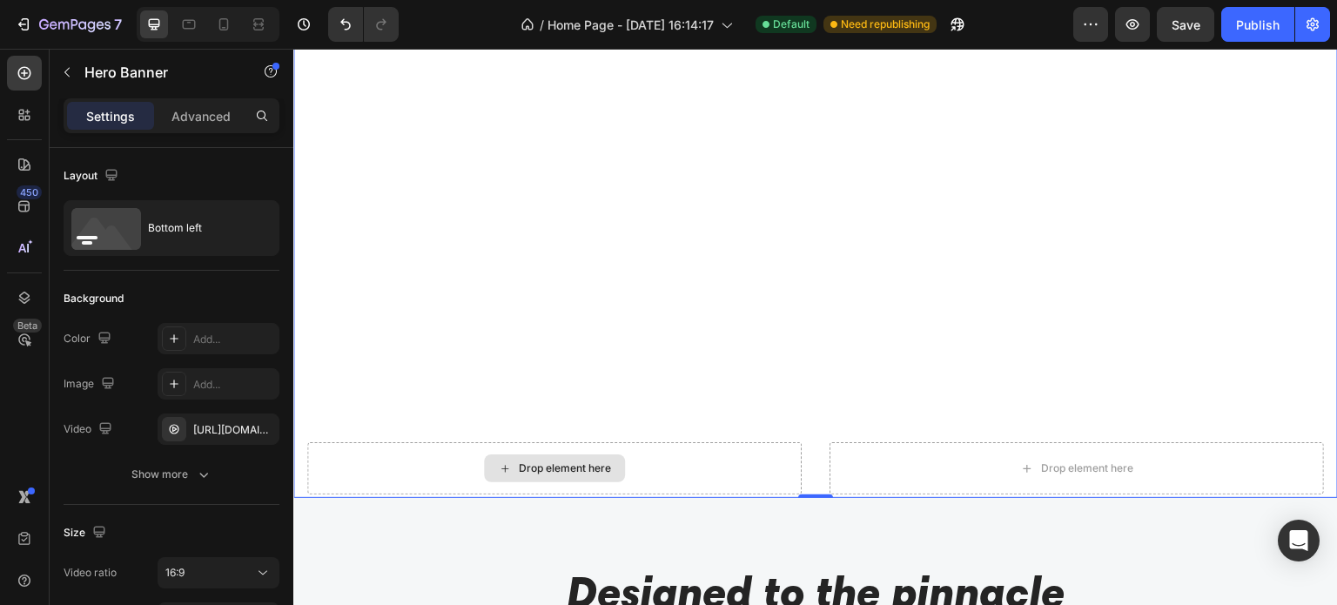
click at [673, 459] on div "Drop element here" at bounding box center [554, 468] width 494 height 52
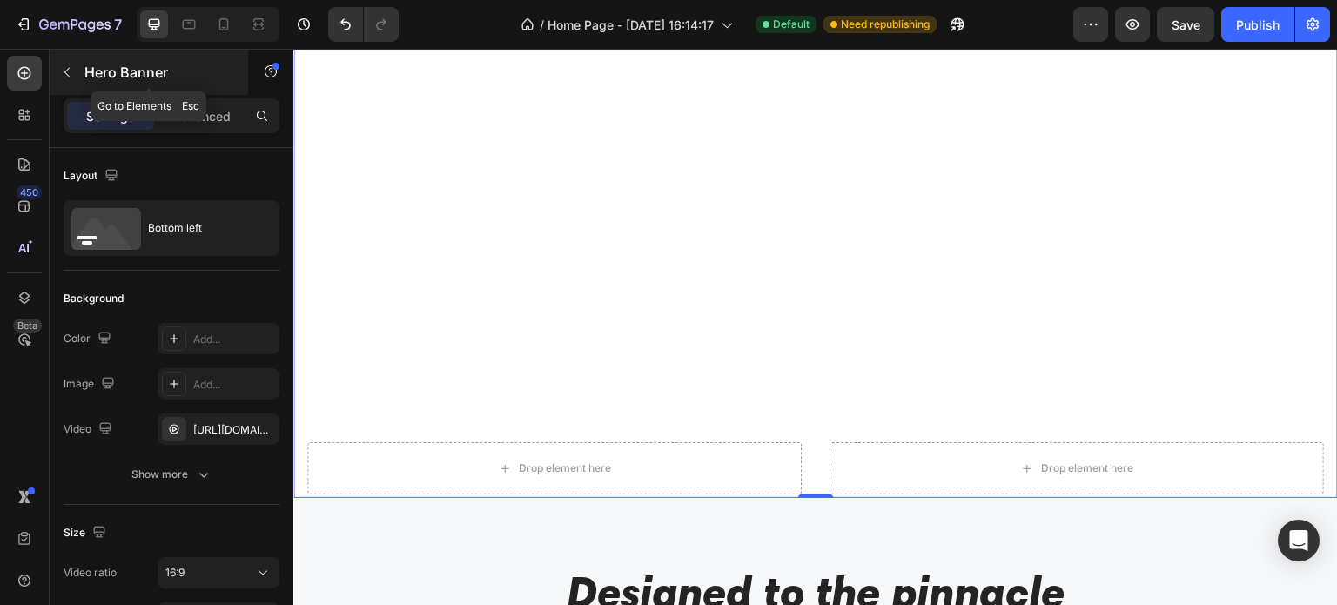
click at [102, 84] on div "Hero Banner" at bounding box center [149, 72] width 198 height 45
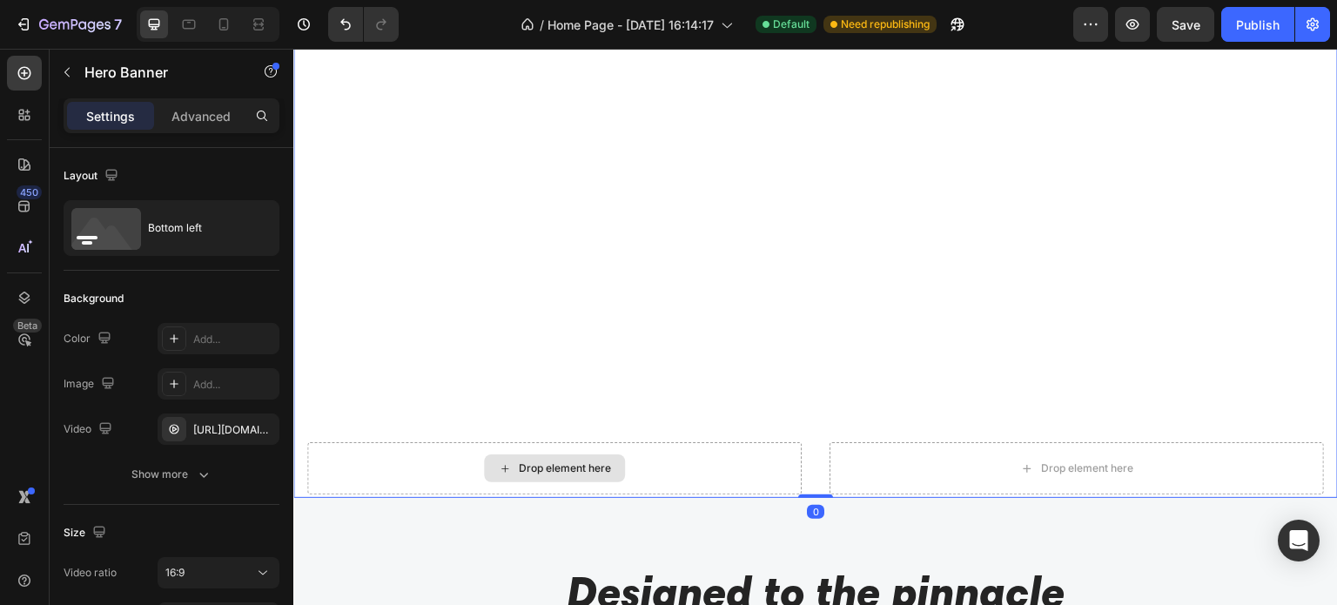
click at [726, 466] on div "Drop element here" at bounding box center [554, 468] width 494 height 52
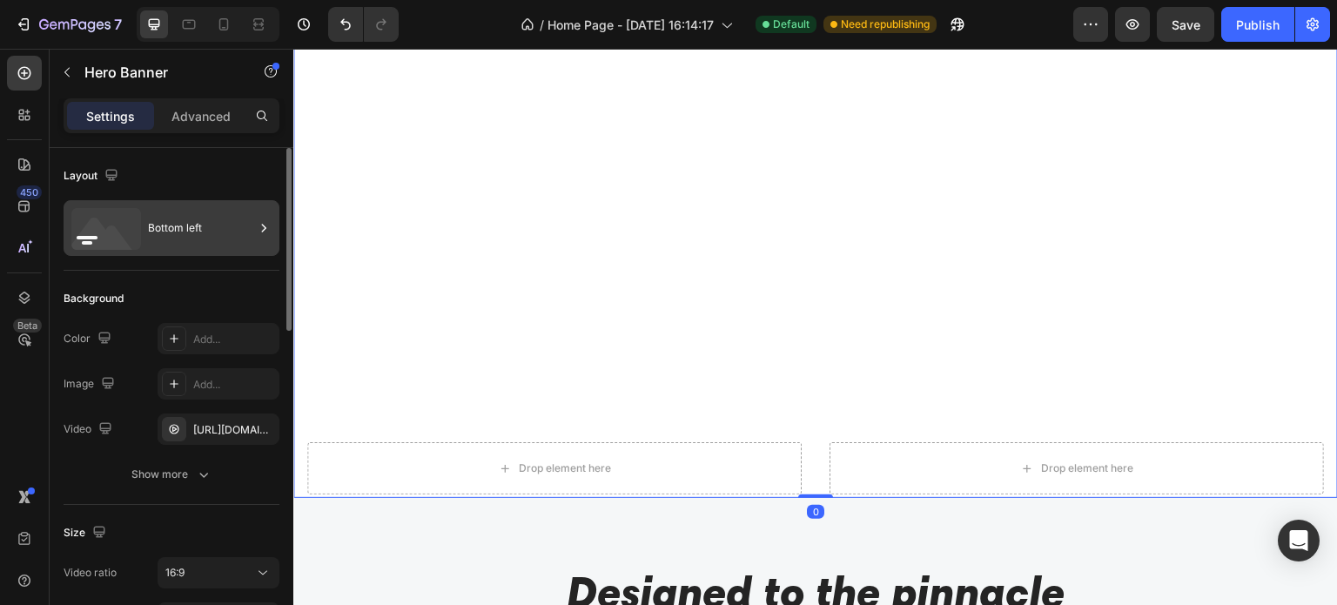
click at [183, 220] on div "Bottom left" at bounding box center [201, 228] width 106 height 40
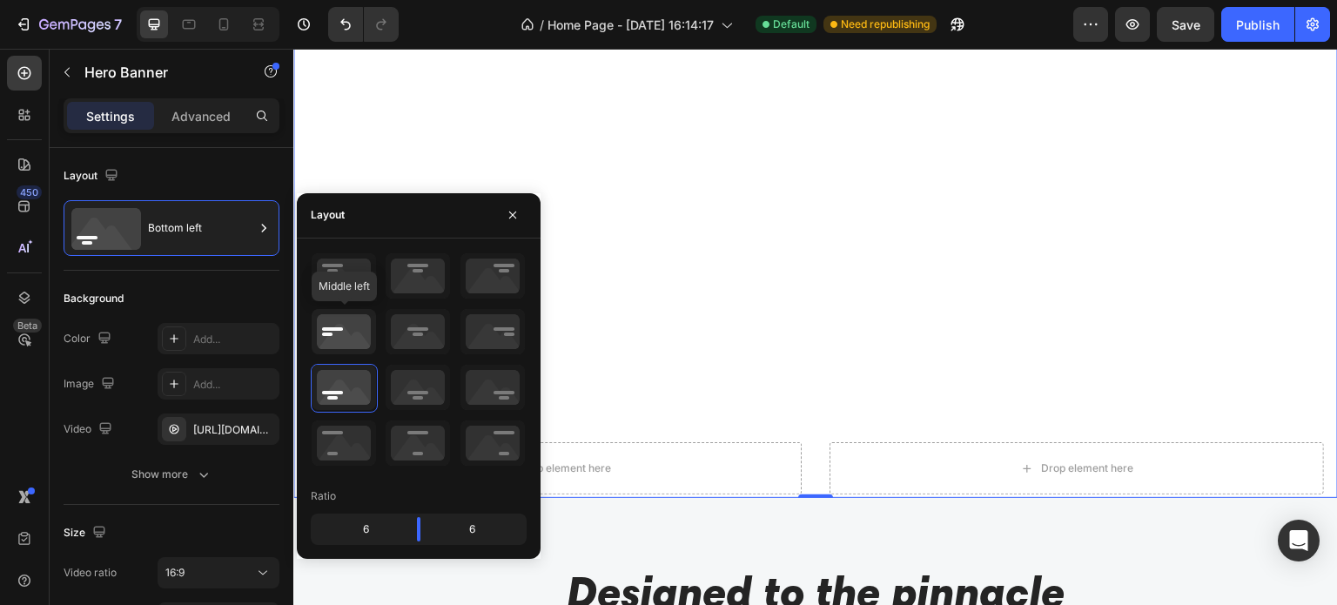
click at [331, 313] on icon at bounding box center [344, 331] width 64 height 45
click at [342, 394] on icon at bounding box center [344, 387] width 64 height 45
click at [1191, 461] on div "Drop element here" at bounding box center [1076, 468] width 494 height 52
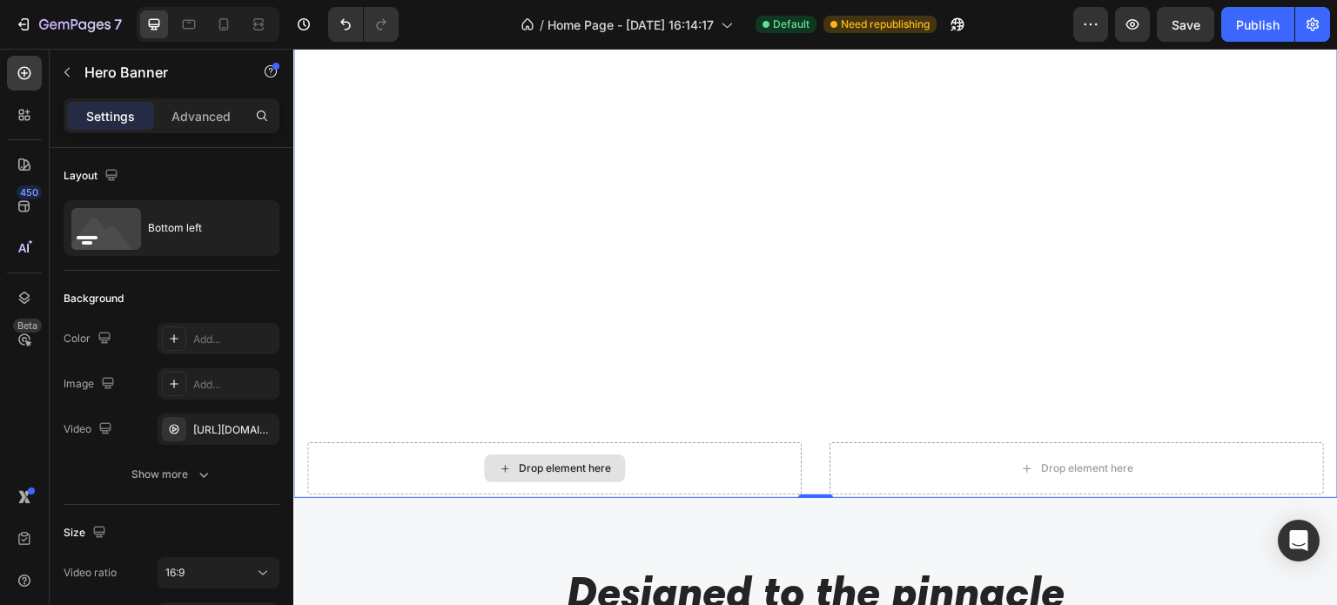
click at [754, 463] on div "Drop element here" at bounding box center [554, 468] width 494 height 52
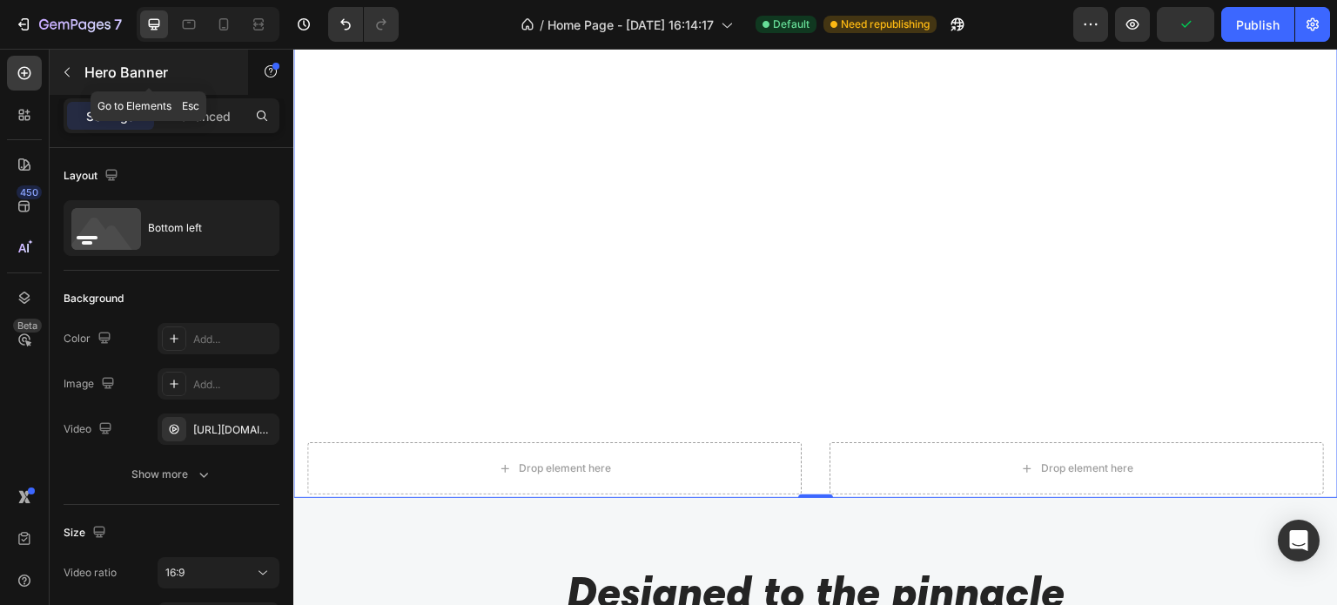
click at [84, 75] on p "Hero Banner" at bounding box center [158, 72] width 148 height 21
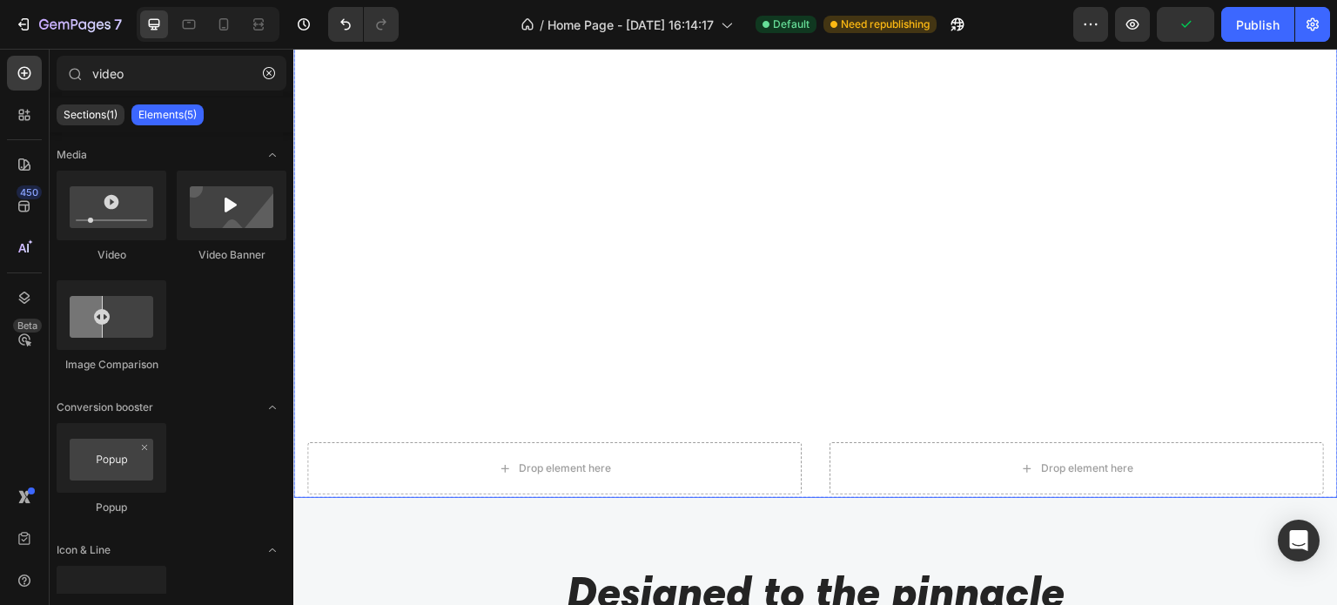
scroll to position [0, 0]
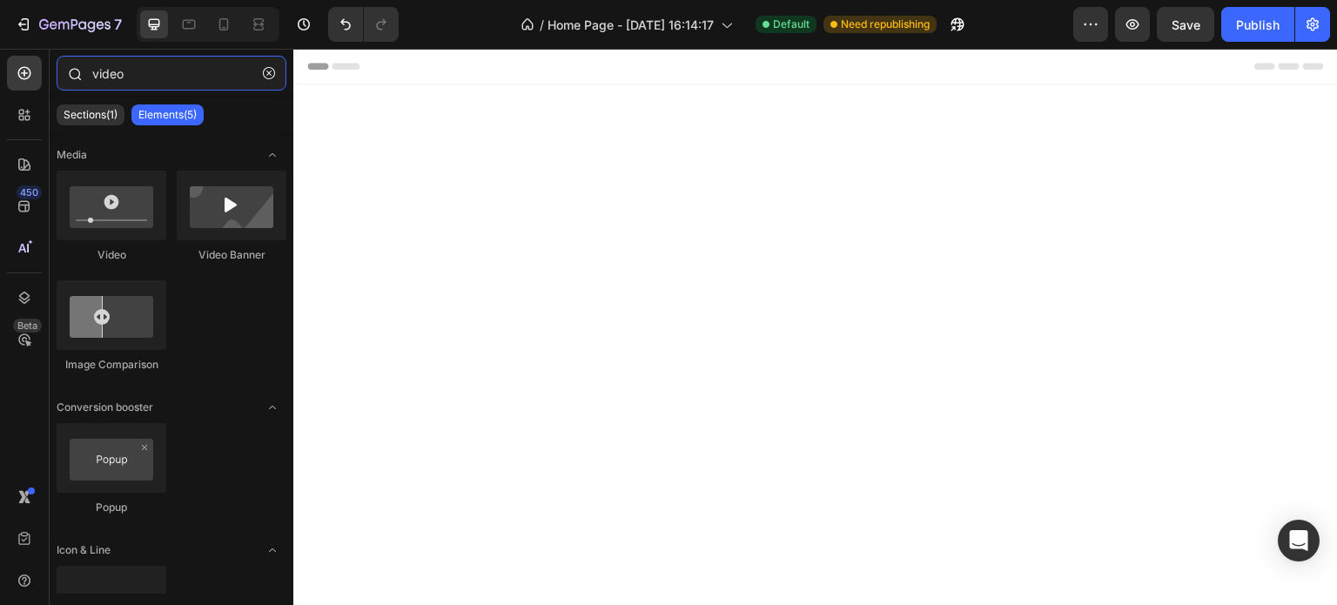
click at [156, 72] on input "video" at bounding box center [172, 73] width 230 height 35
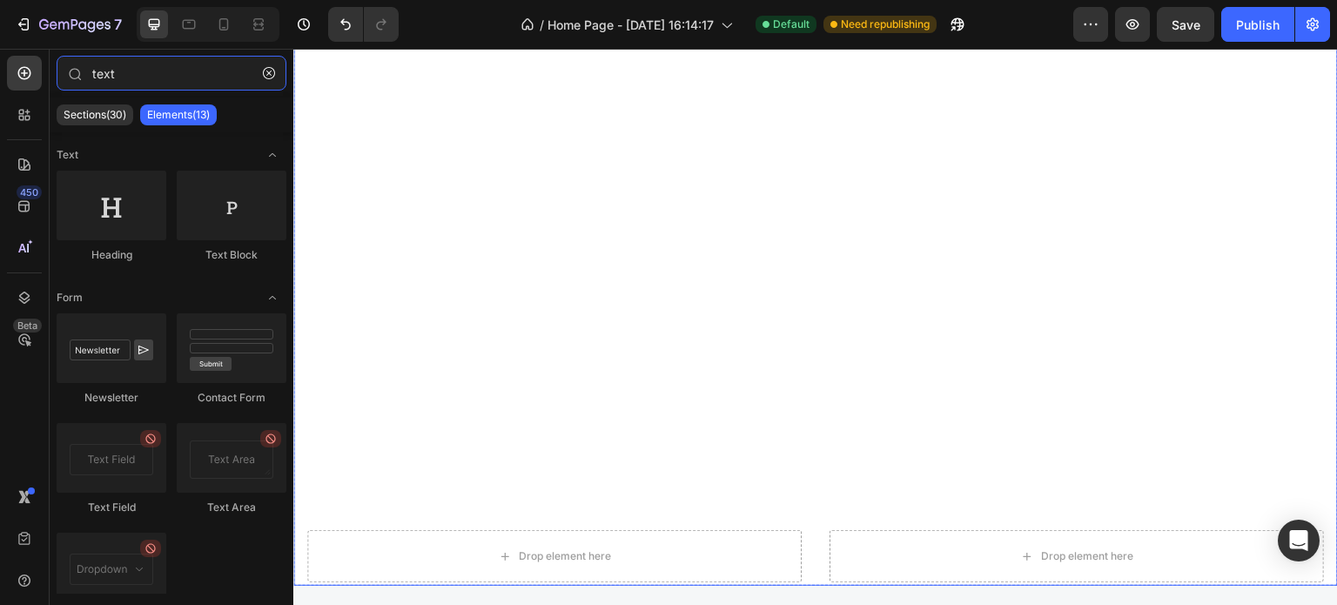
scroll to position [87, 0]
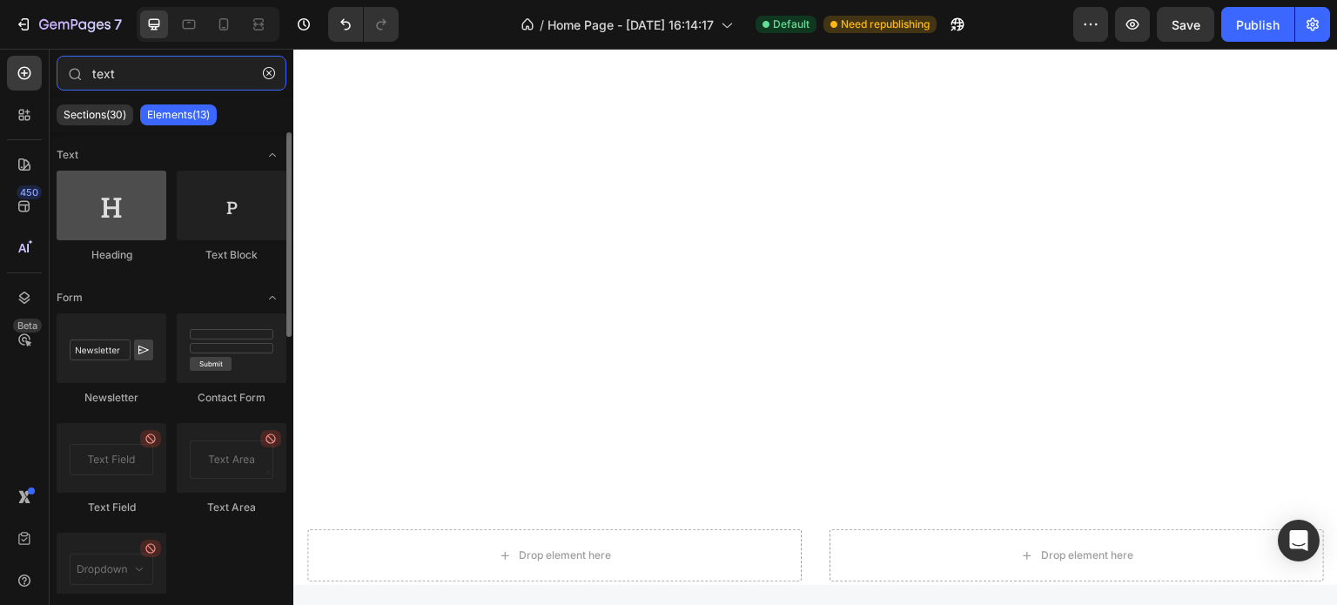
type input "text"
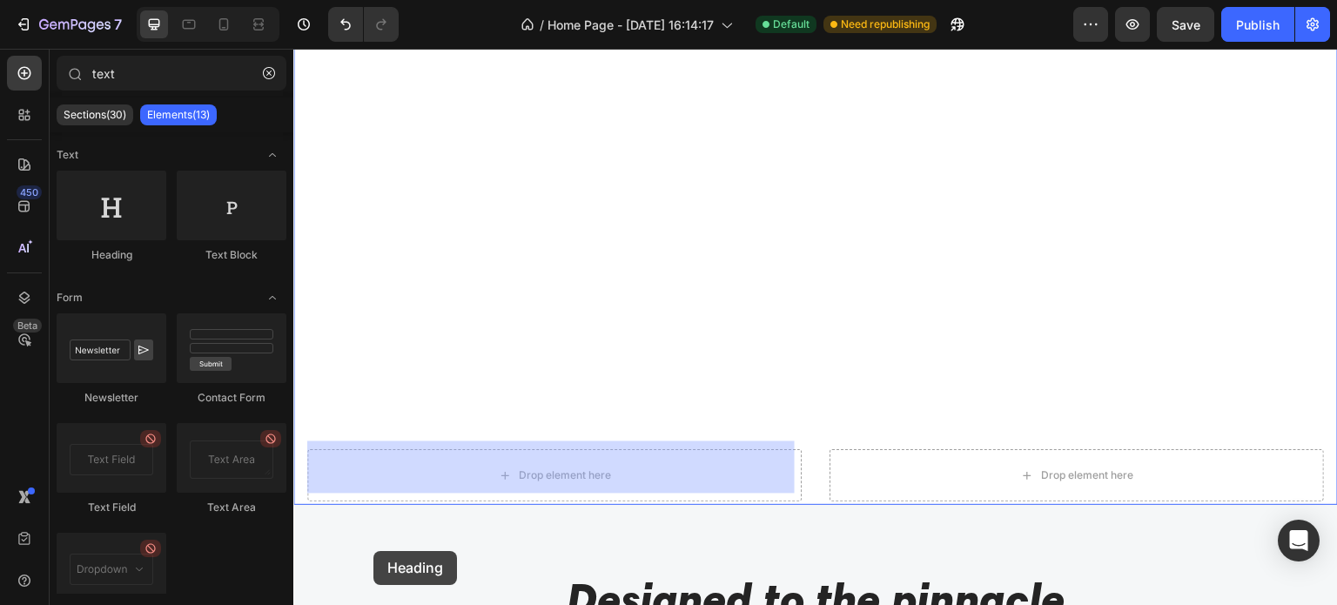
scroll to position [205, 0]
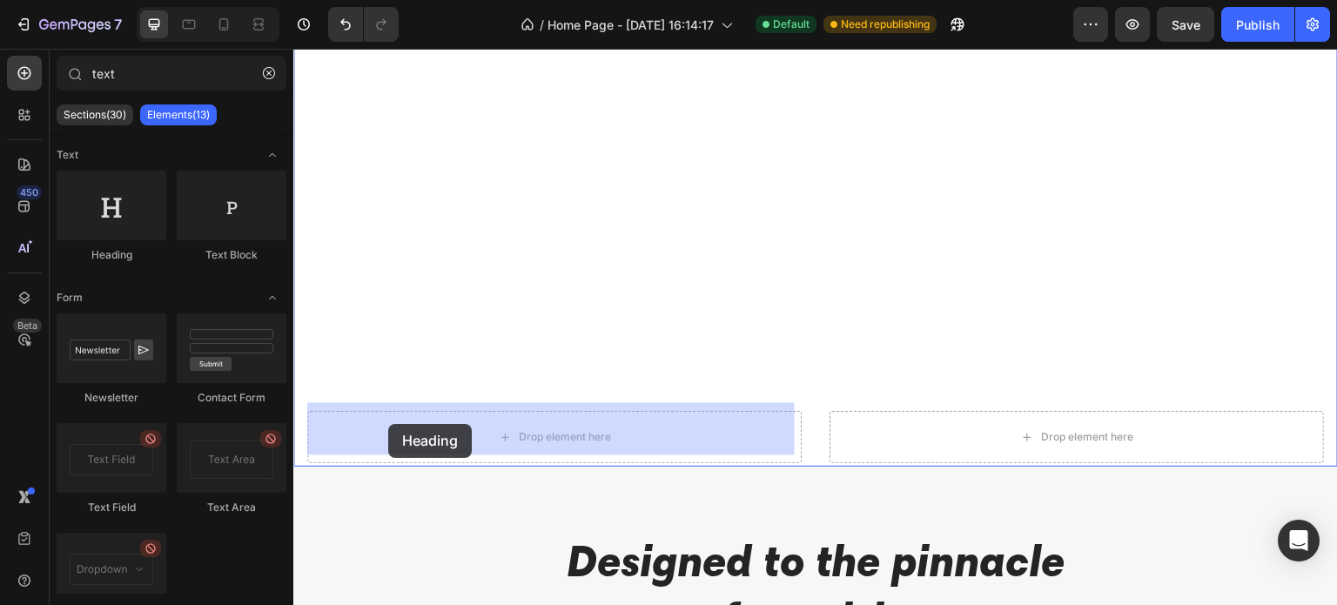
drag, startPoint x: 381, startPoint y: 268, endPoint x: 390, endPoint y: 424, distance: 156.0
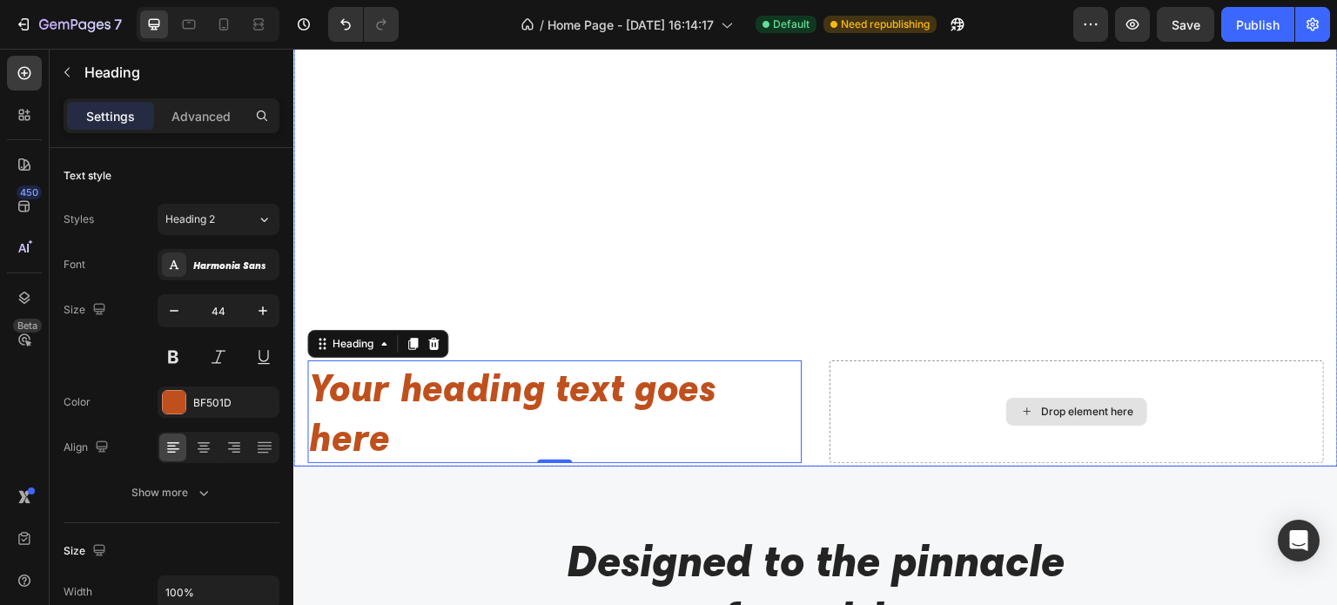
scroll to position [118, 0]
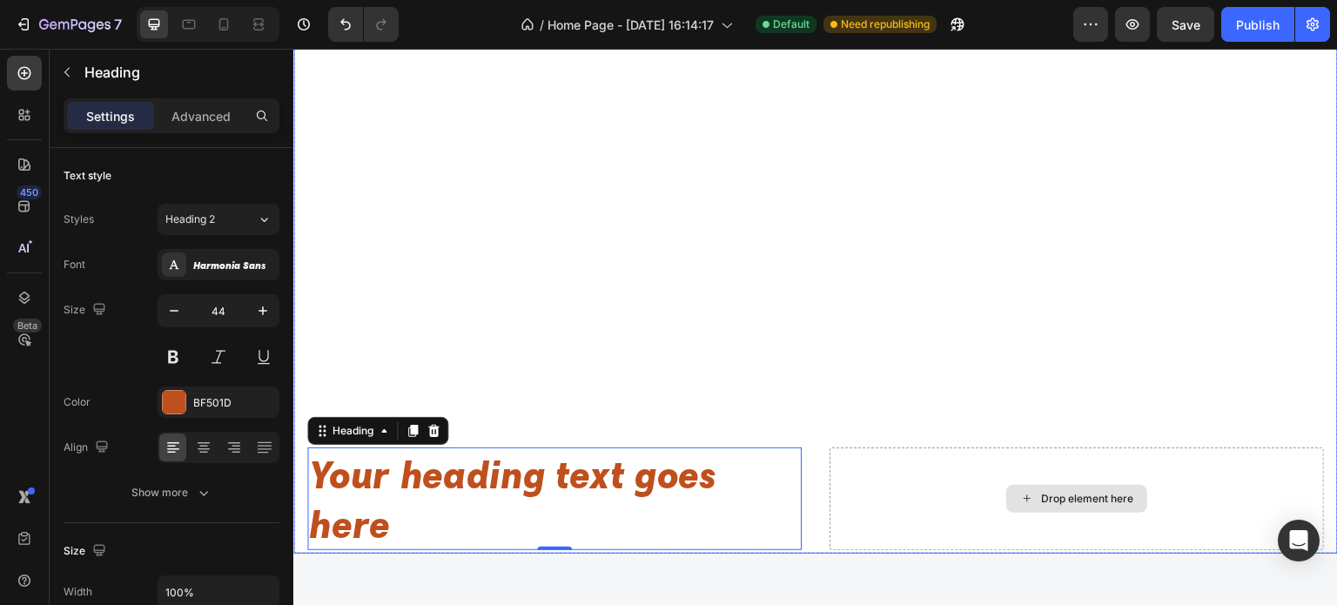
click at [956, 472] on div "Drop element here" at bounding box center [1076, 498] width 494 height 103
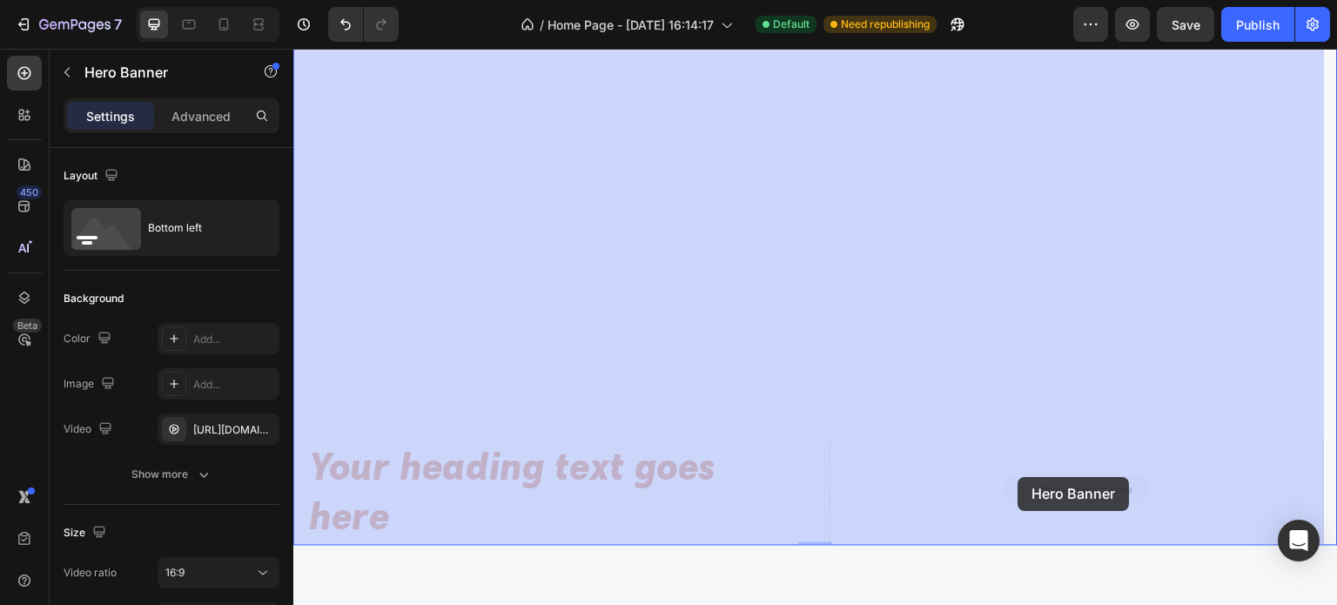
drag, startPoint x: 879, startPoint y: 469, endPoint x: 1018, endPoint y: 477, distance: 139.5
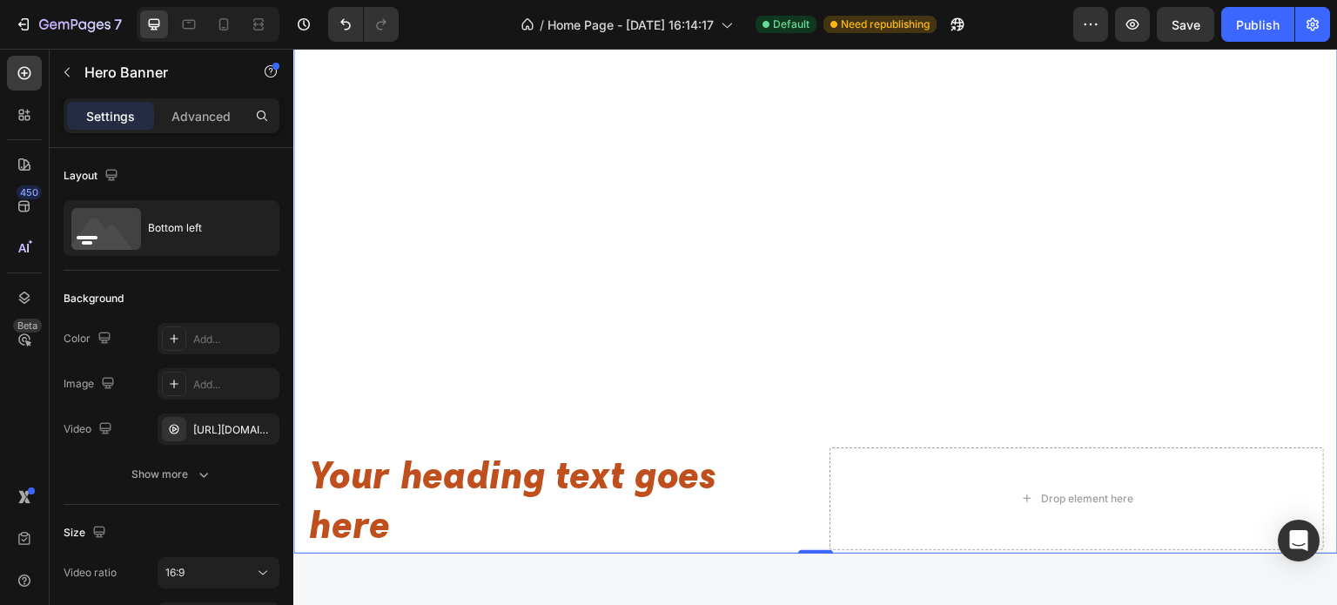
scroll to position [205, 0]
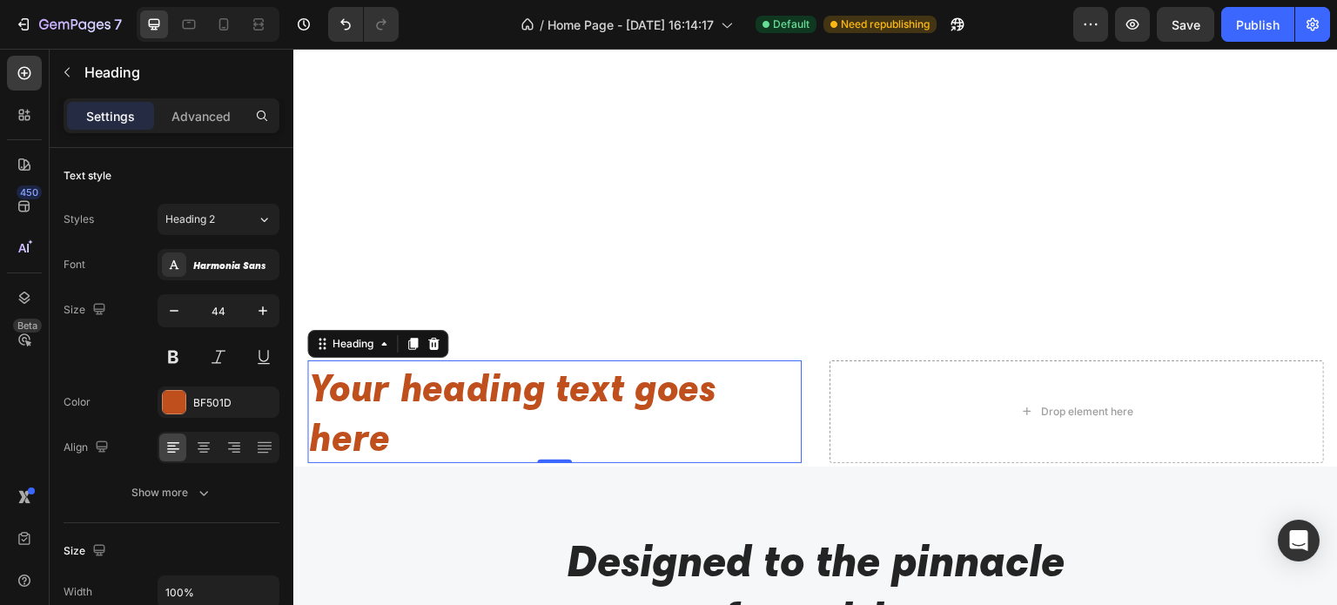
click at [578, 428] on h2 "Your heading text goes here" at bounding box center [554, 411] width 494 height 103
click at [375, 336] on div "Heading" at bounding box center [353, 344] width 48 height 16
click at [487, 413] on h2 "Your heading text goes here" at bounding box center [554, 411] width 494 height 103
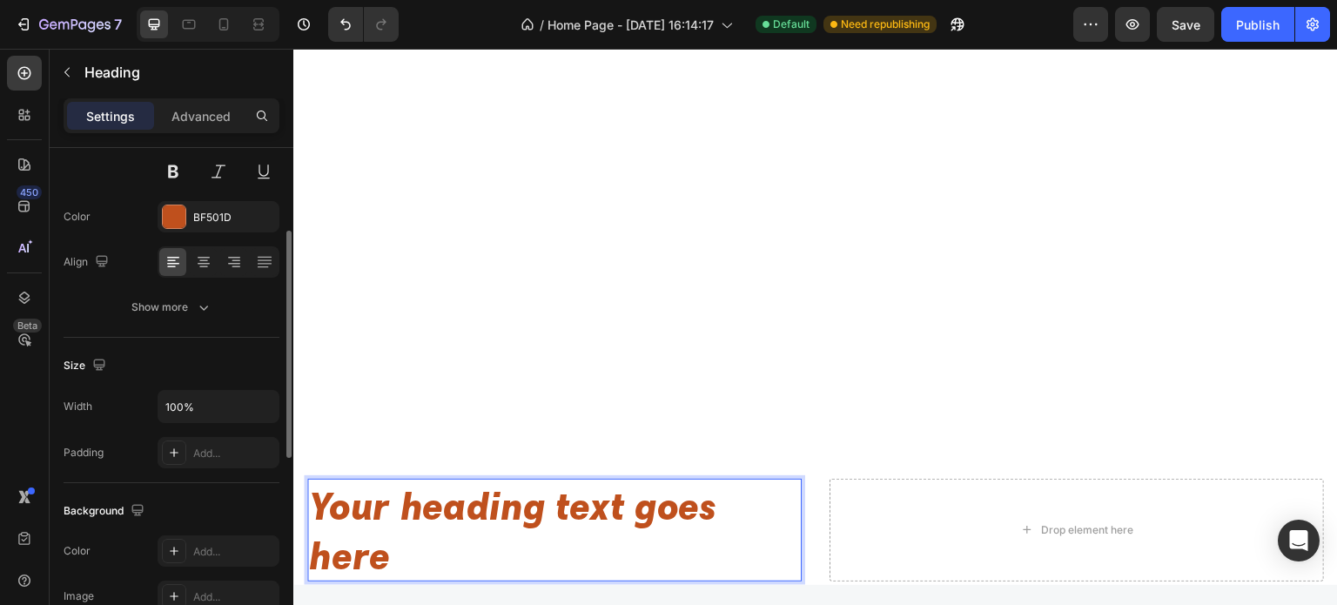
scroll to position [0, 0]
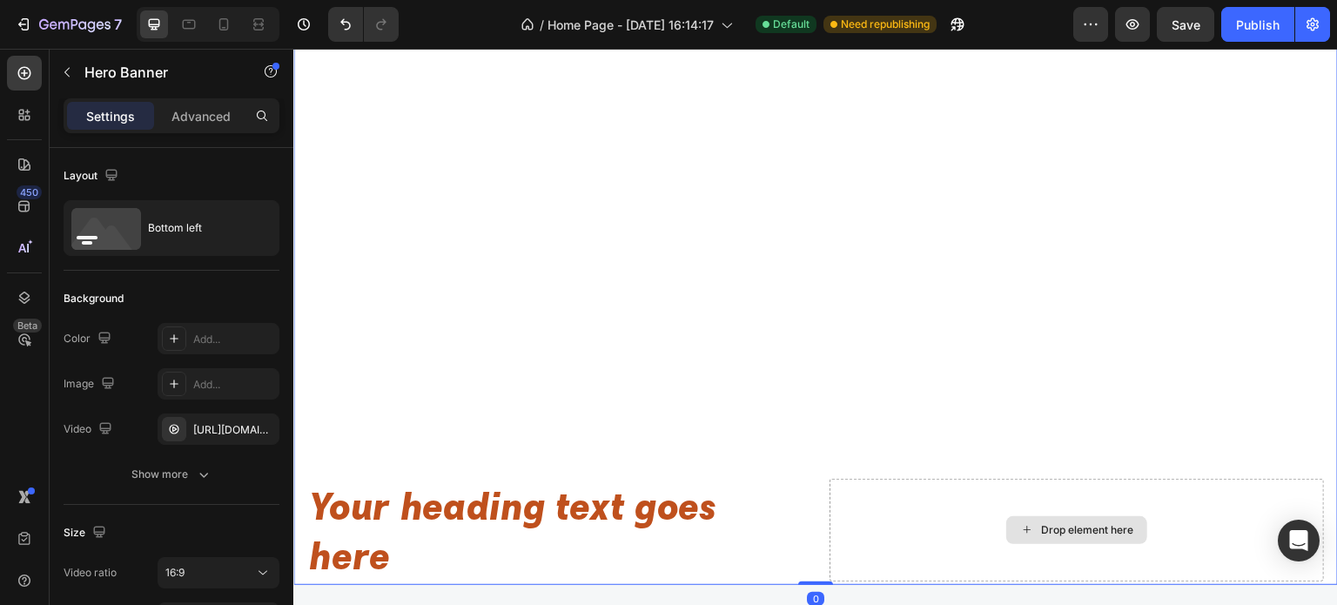
click at [881, 489] on div "Drop element here" at bounding box center [1076, 530] width 494 height 103
click at [732, 500] on p "Your heading text goes here" at bounding box center [554, 529] width 491 height 99
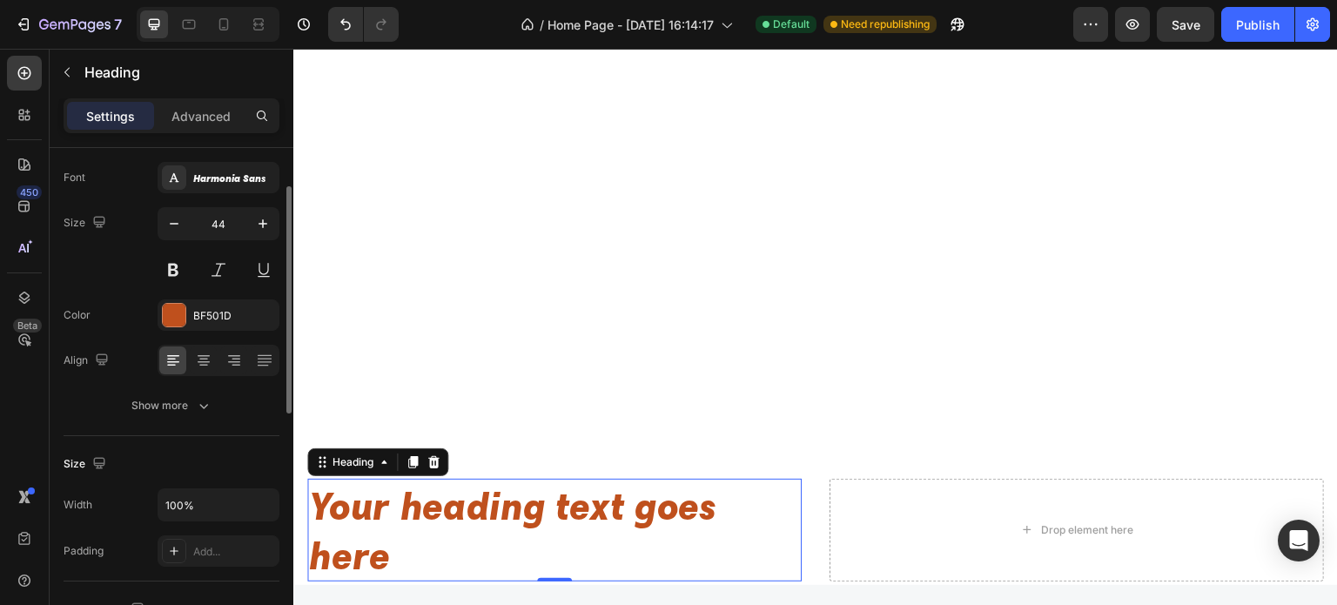
scroll to position [261, 0]
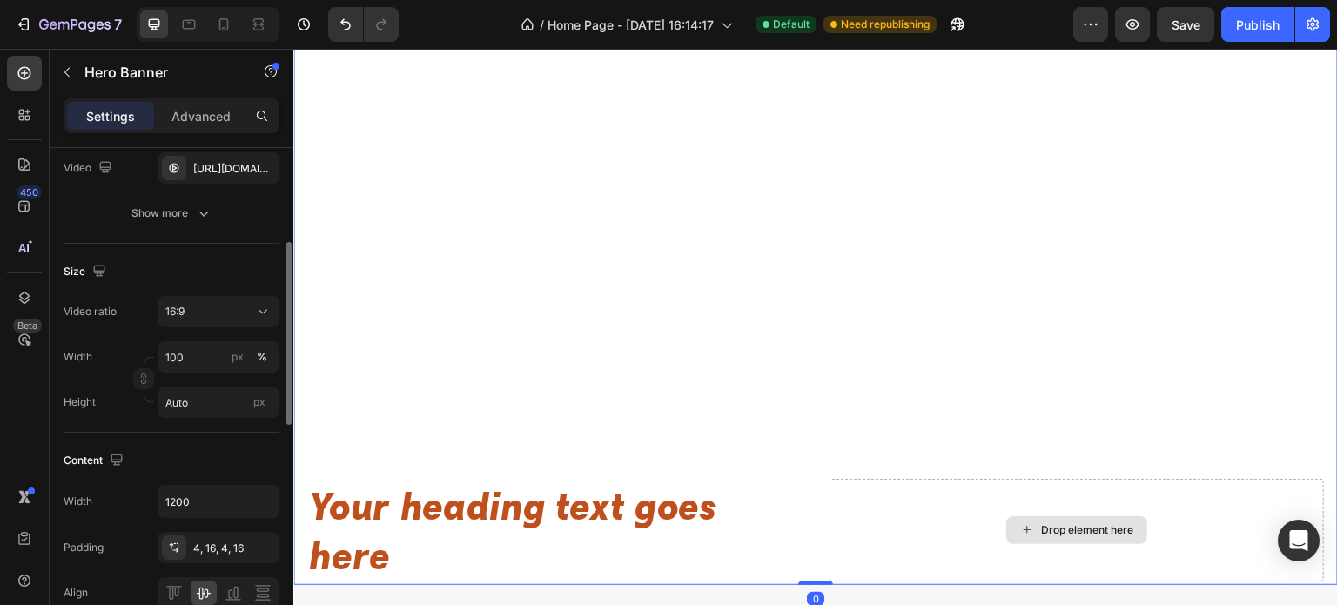
click at [886, 479] on div "Drop element here" at bounding box center [1076, 530] width 494 height 103
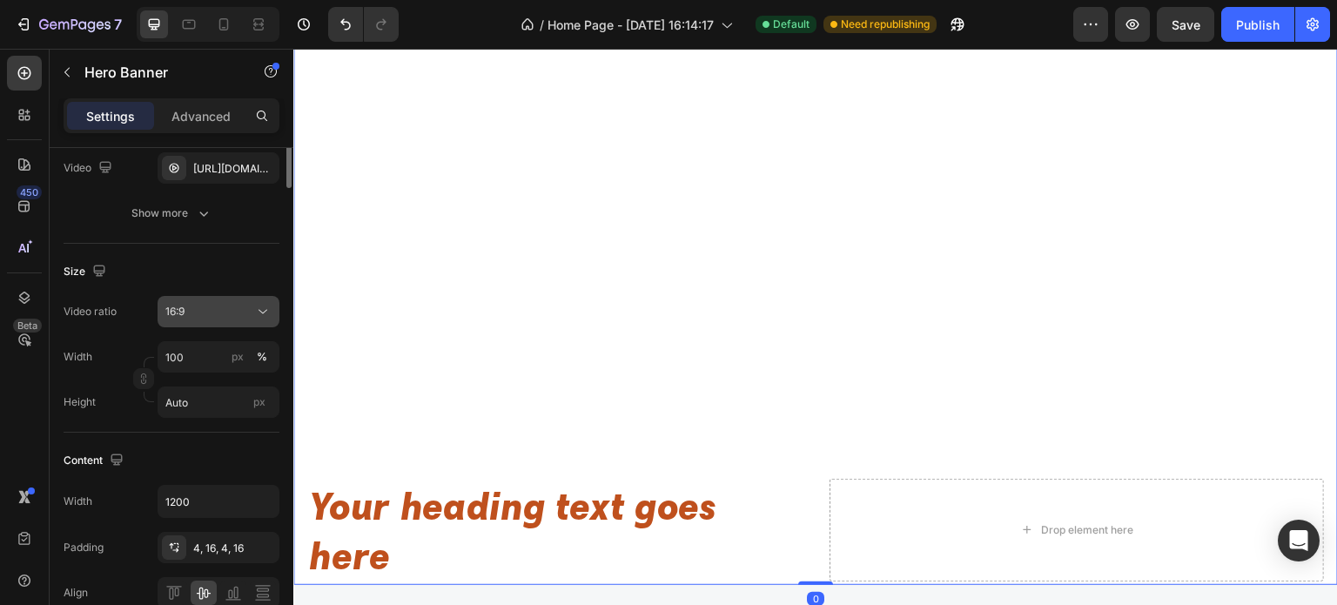
scroll to position [0, 0]
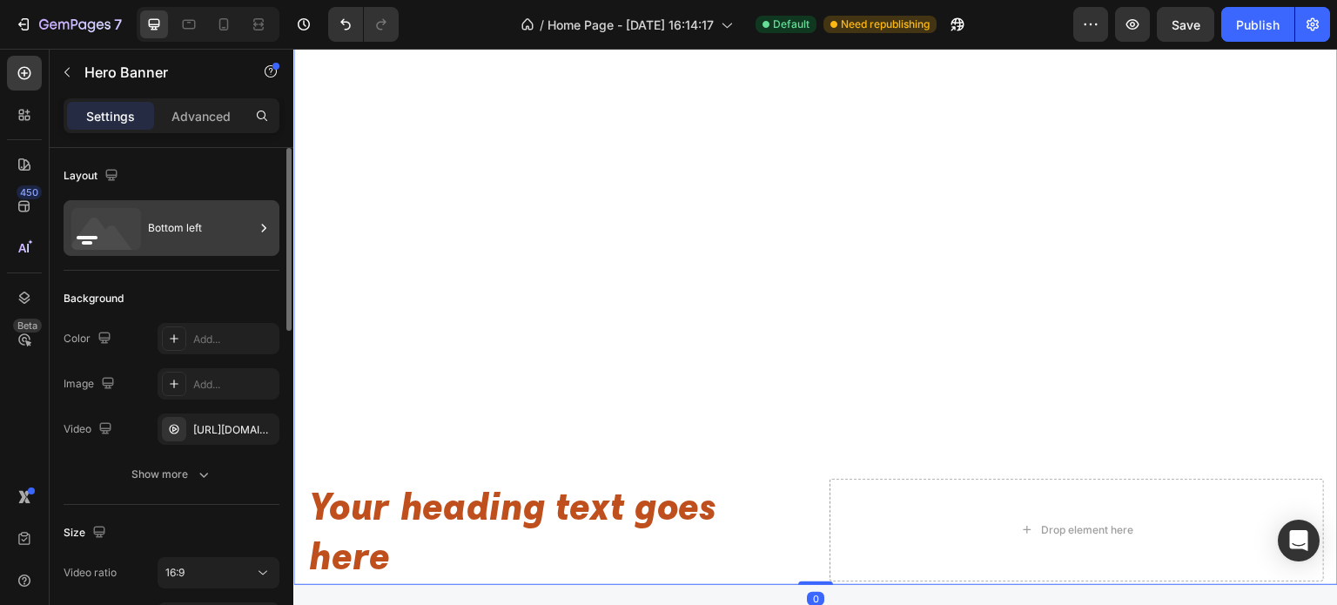
click at [92, 219] on icon at bounding box center [102, 239] width 63 height 42
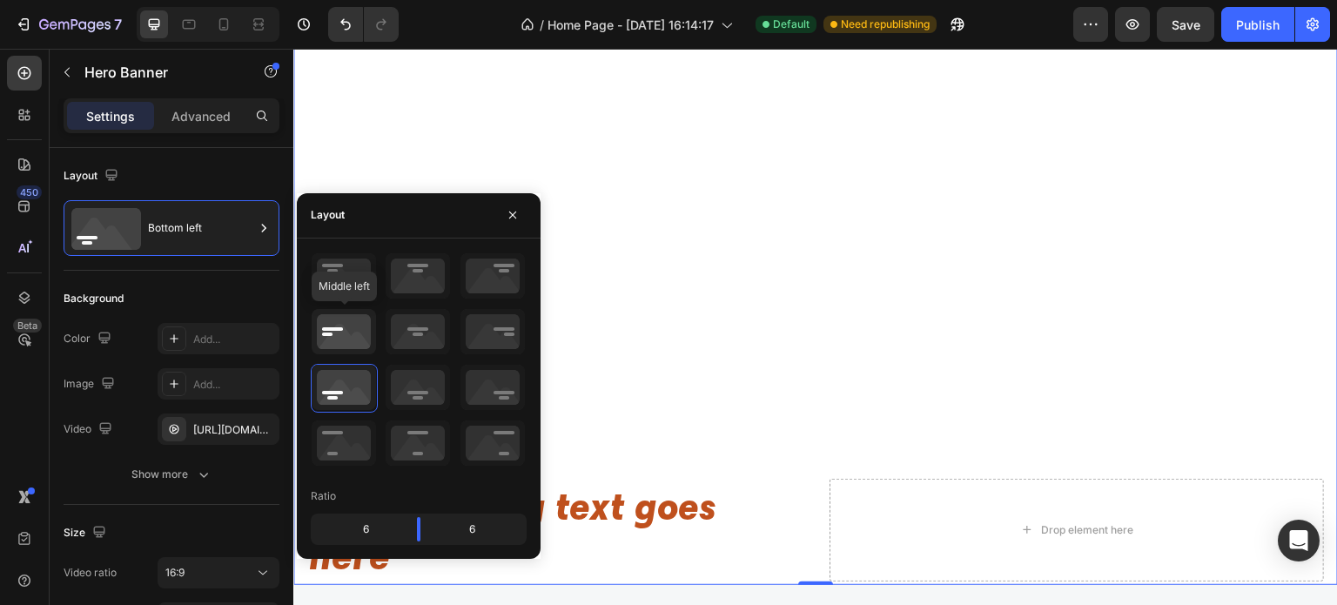
click at [338, 340] on icon at bounding box center [344, 331] width 64 height 45
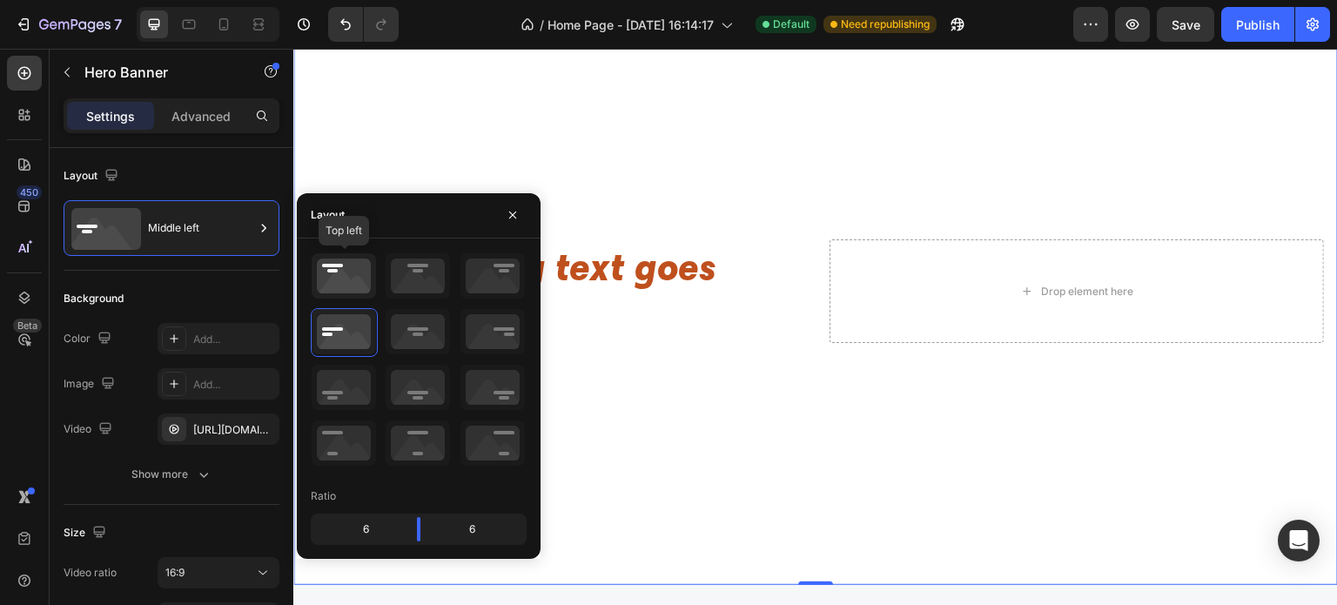
click at [336, 271] on icon at bounding box center [344, 275] width 64 height 45
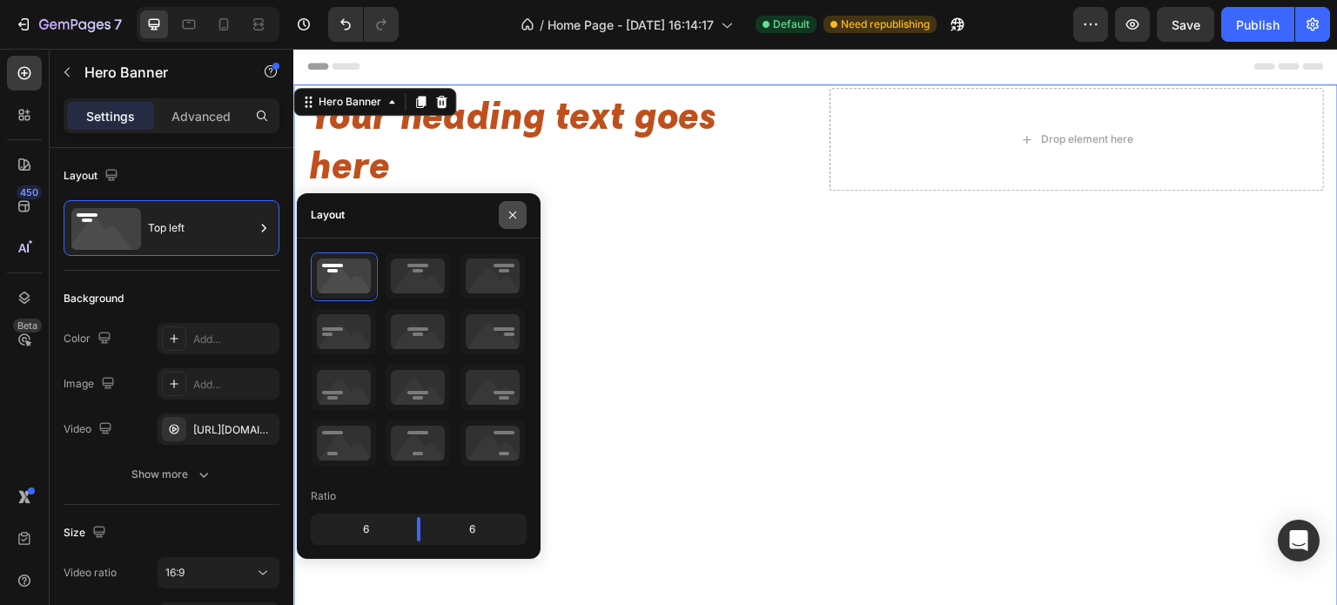
click at [513, 216] on icon "button" at bounding box center [512, 214] width 7 height 7
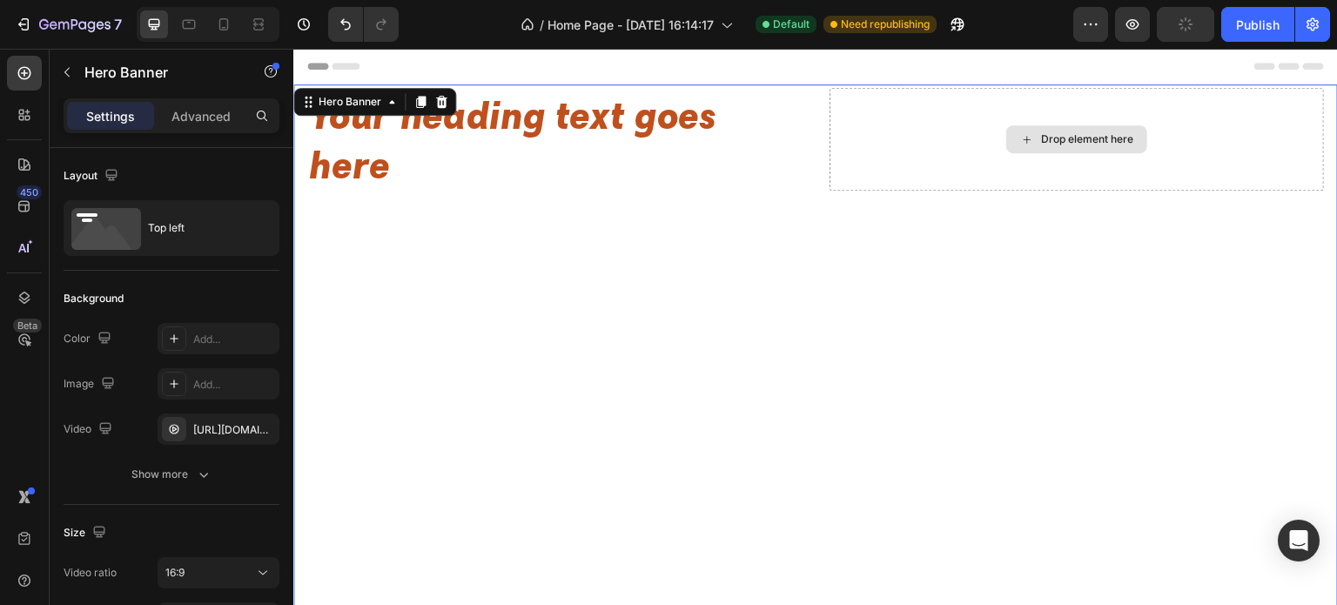
click at [962, 114] on div "Drop element here" at bounding box center [1076, 139] width 494 height 103
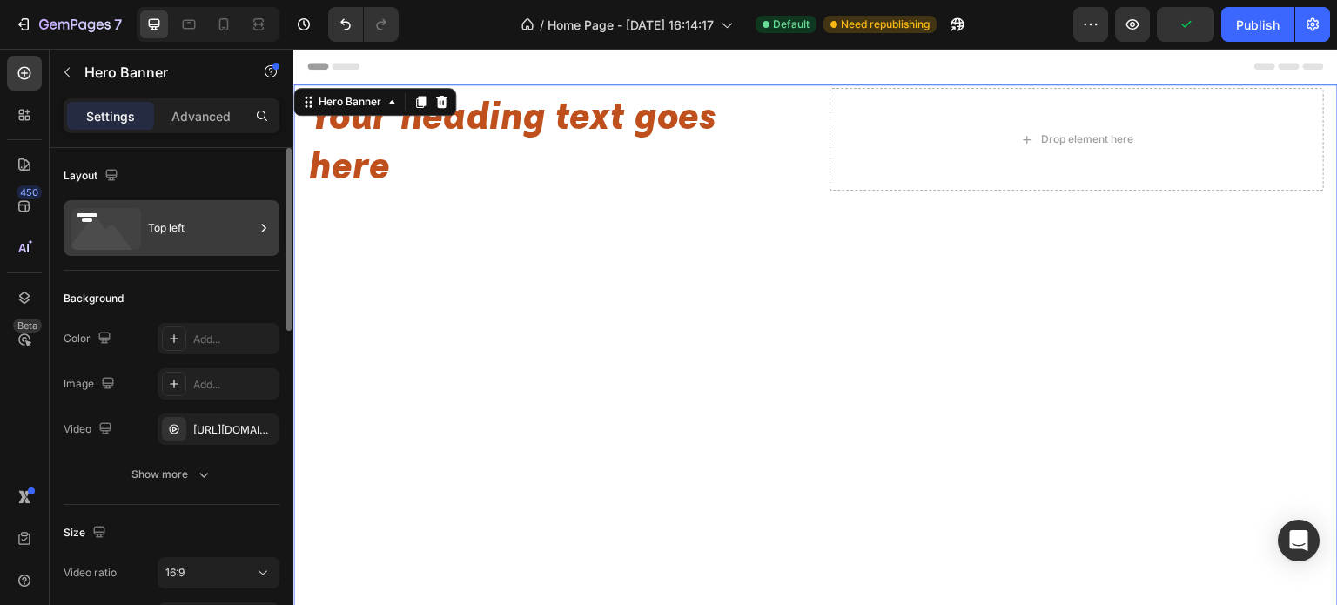
click at [117, 233] on icon at bounding box center [102, 239] width 63 height 42
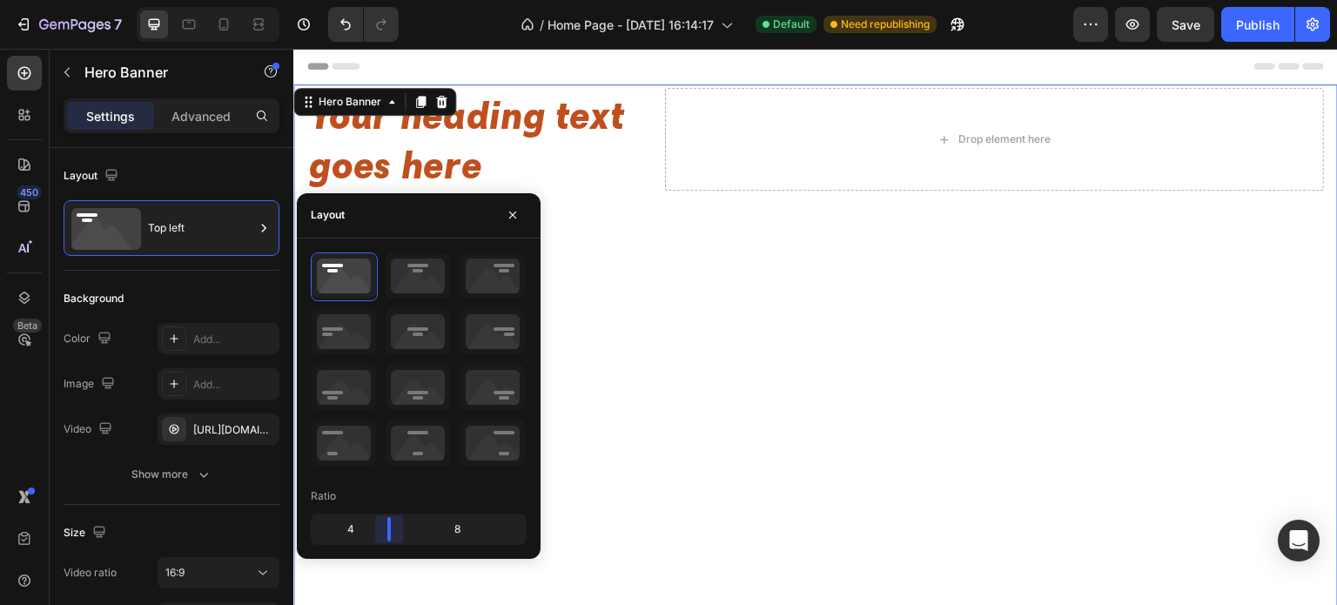
drag, startPoint x: 412, startPoint y: 524, endPoint x: 383, endPoint y: 527, distance: 28.8
click at [383, 0] on body "7 / Home Page - [DATE] 16:14:17 Default Need republishing Preview Save Publish …" at bounding box center [668, 0] width 1337 height 0
click at [371, 381] on icon at bounding box center [344, 387] width 64 height 45
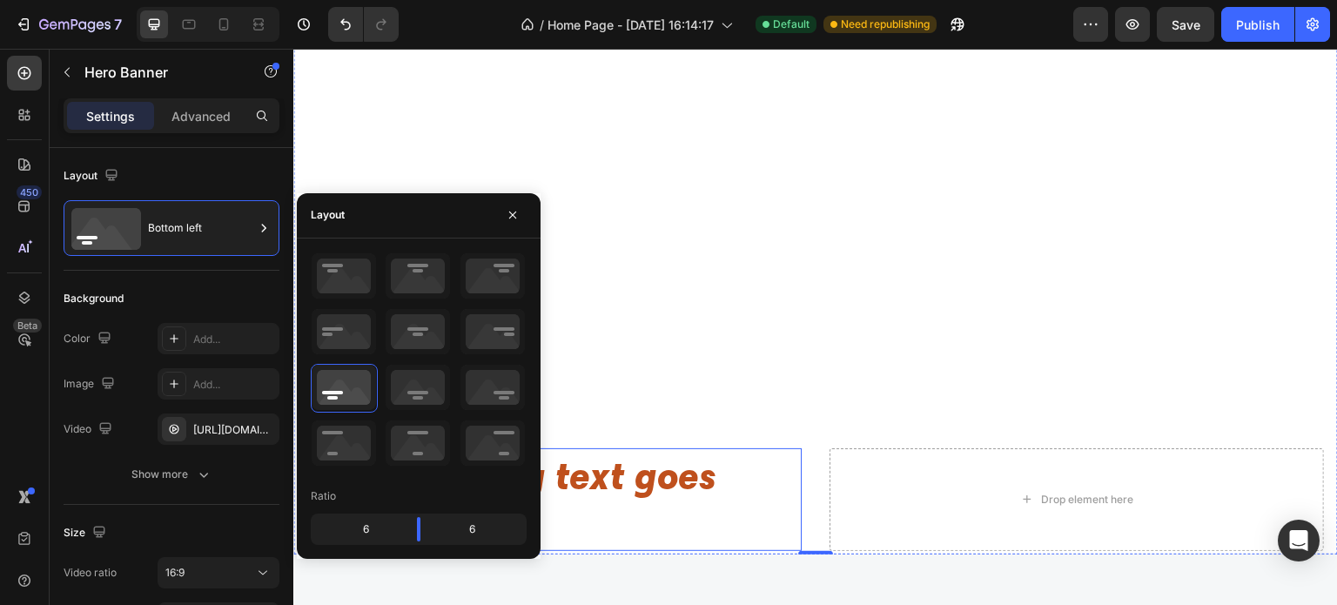
scroll to position [87, 0]
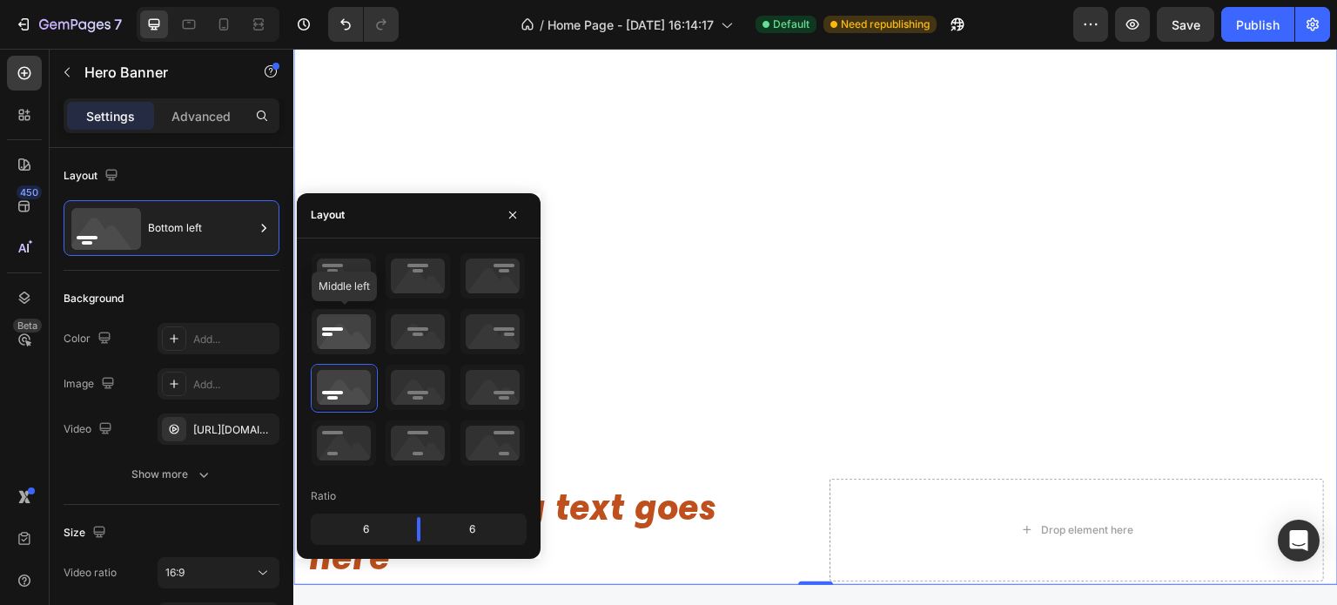
click at [345, 347] on icon at bounding box center [344, 331] width 64 height 45
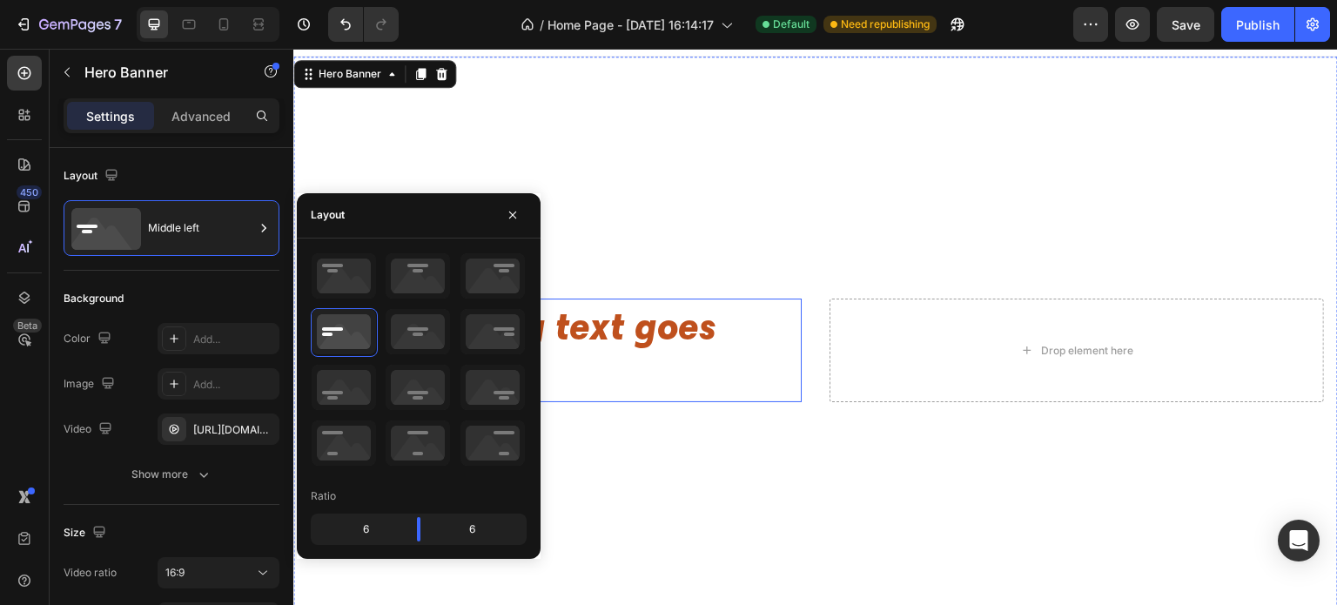
scroll to position [0, 0]
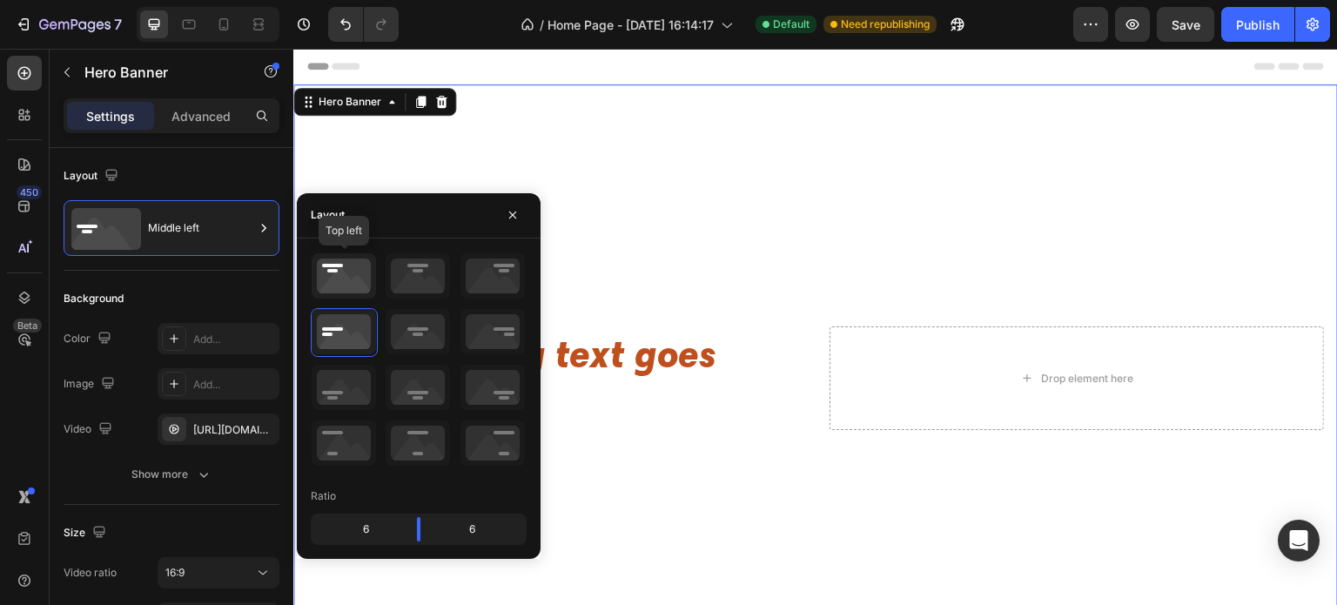
click at [345, 275] on icon at bounding box center [344, 275] width 64 height 45
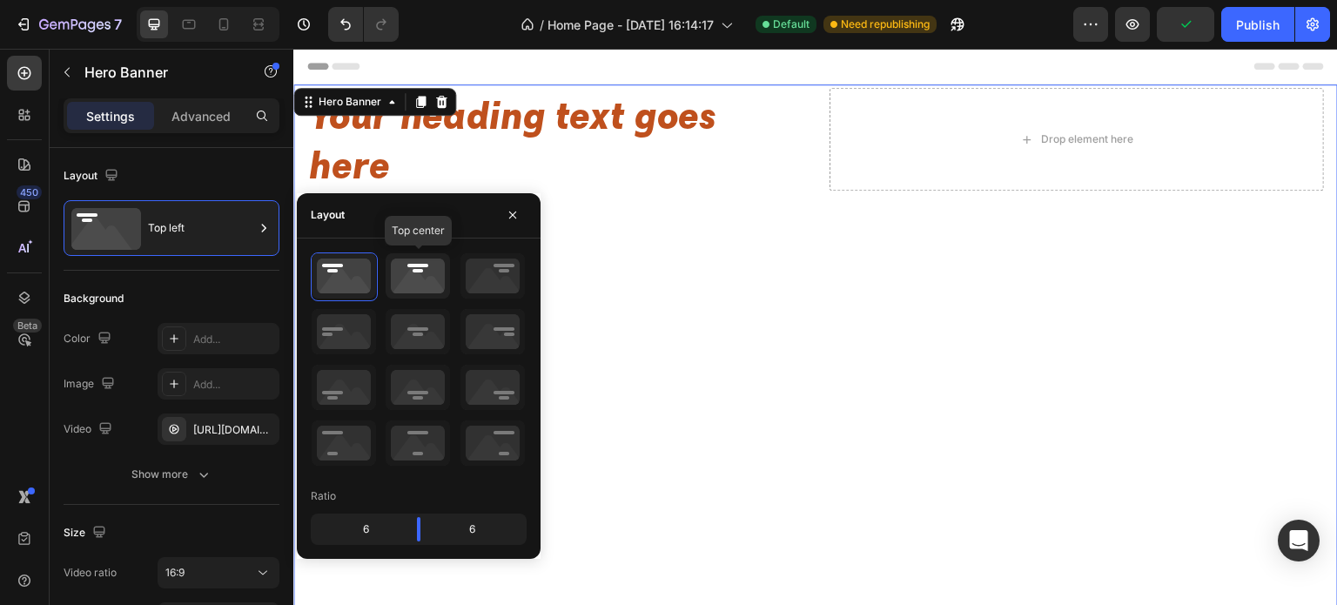
click at [431, 279] on icon at bounding box center [418, 275] width 64 height 45
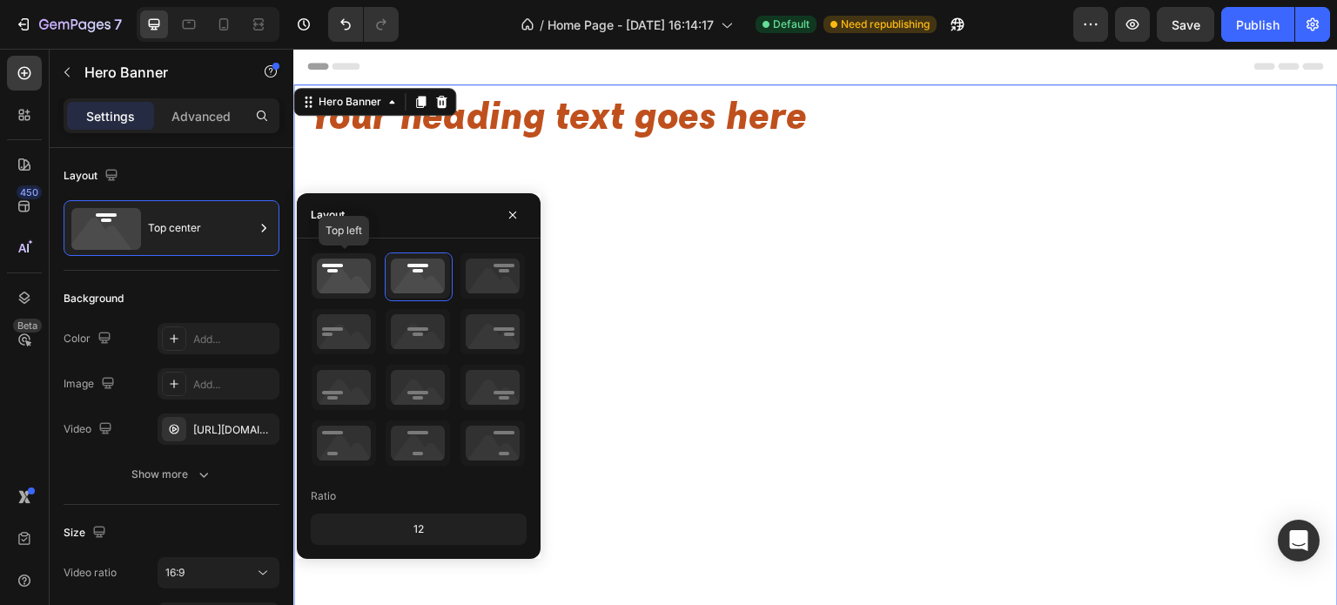
click at [336, 273] on icon at bounding box center [344, 275] width 64 height 45
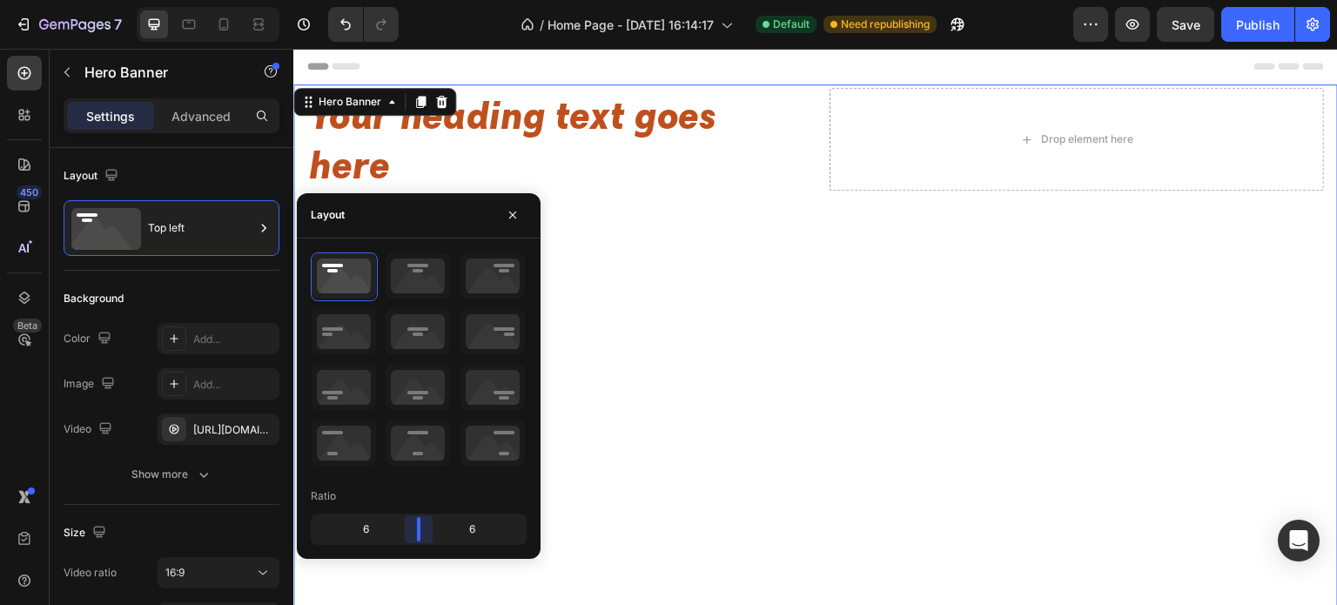
click at [418, 0] on body "7 / Home Page - [DATE] 16:14:17 Default Need republishing Preview Save Publish …" at bounding box center [668, 0] width 1337 height 0
click at [501, 219] on button "button" at bounding box center [513, 215] width 28 height 28
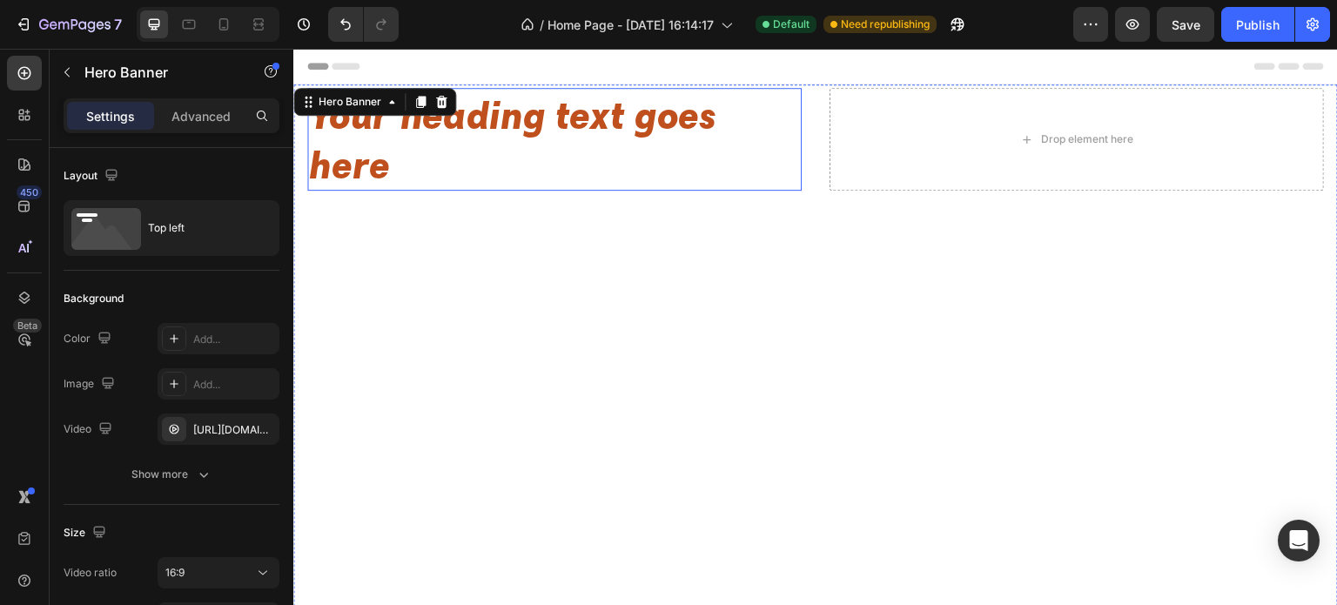
click at [377, 167] on p "Your heading text goes here" at bounding box center [554, 139] width 491 height 99
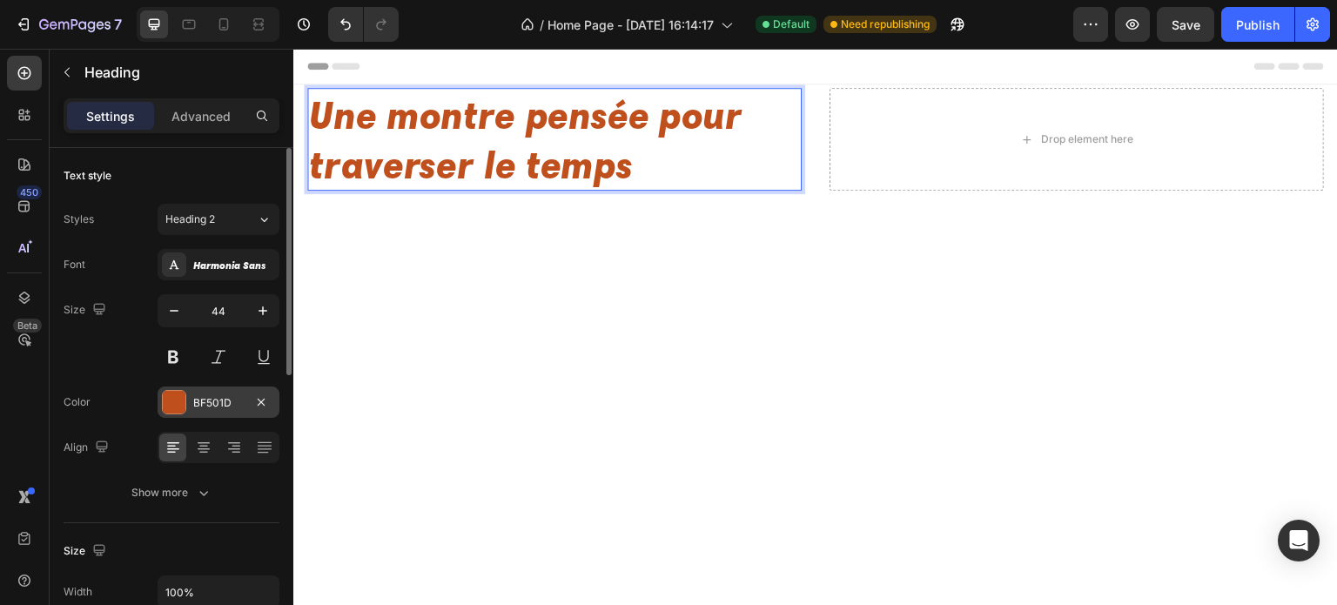
click at [185, 414] on div "BF501D" at bounding box center [219, 401] width 122 height 31
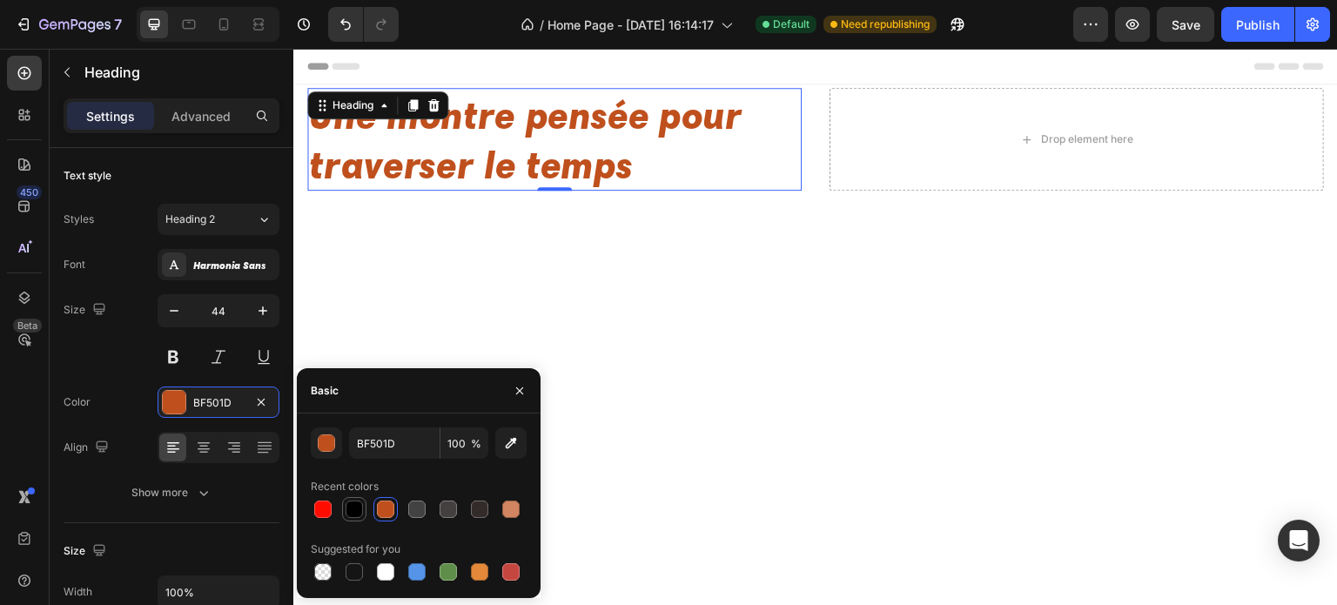
click at [354, 511] on div at bounding box center [354, 508] width 17 height 17
type input "000000"
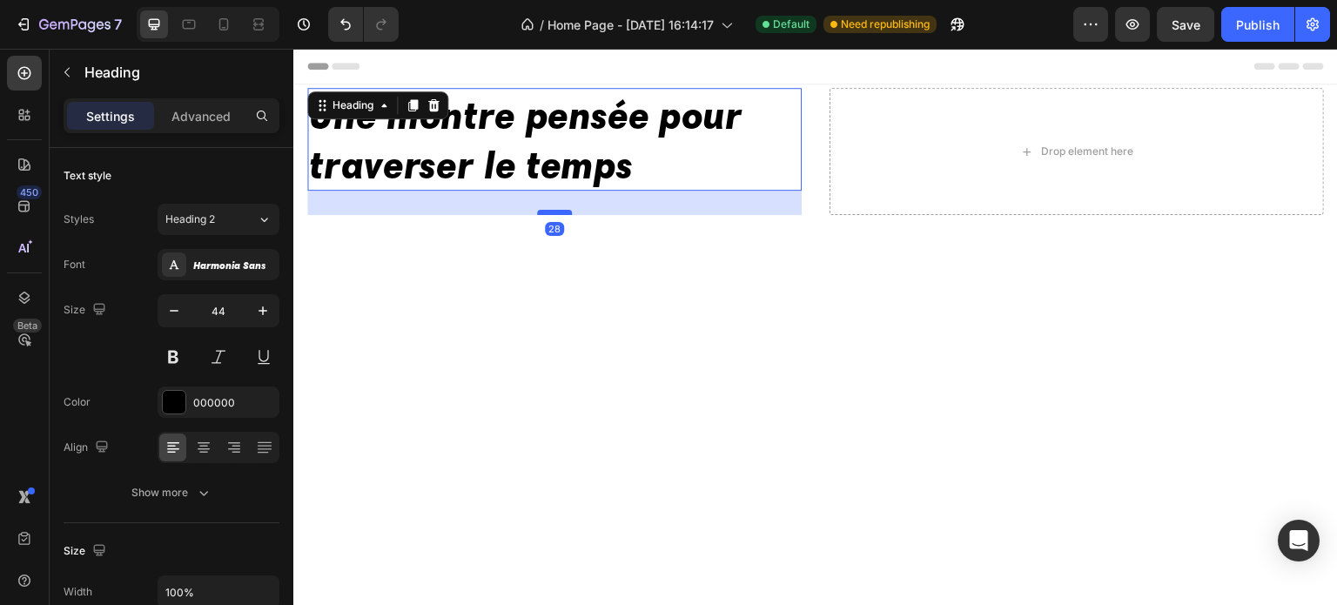
drag, startPoint x: 558, startPoint y: 187, endPoint x: 558, endPoint y: 211, distance: 24.4
click at [558, 211] on div at bounding box center [554, 212] width 35 height 5
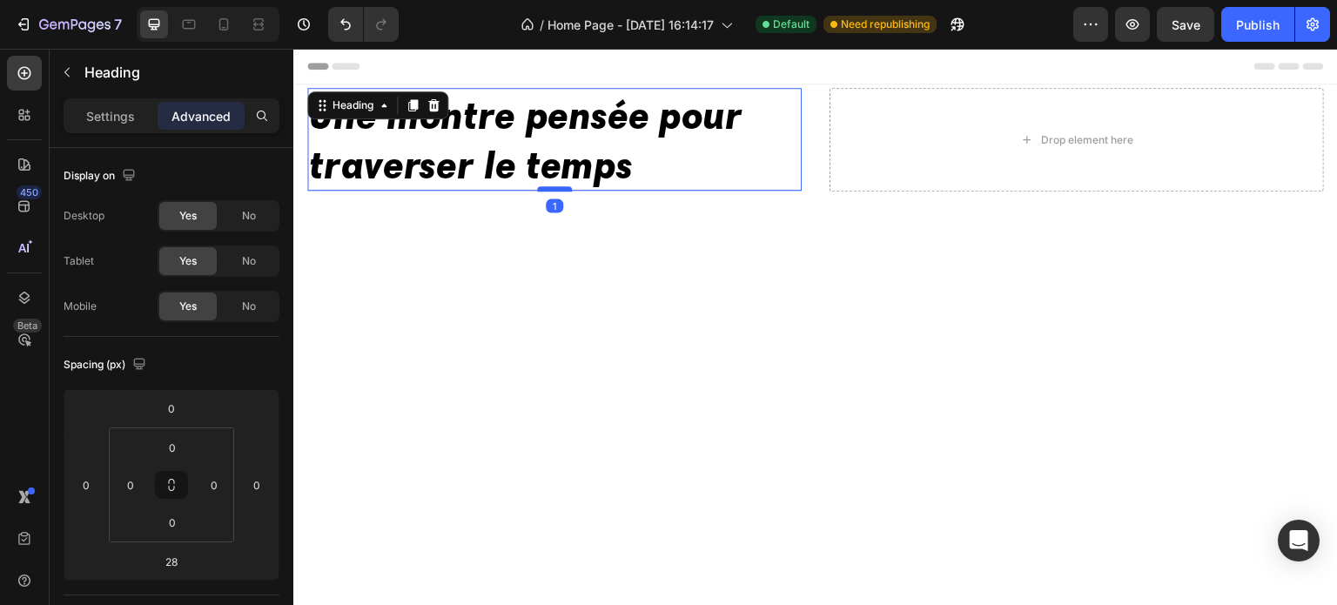
drag, startPoint x: 558, startPoint y: 212, endPoint x: 561, endPoint y: 189, distance: 23.8
click at [561, 189] on div at bounding box center [554, 188] width 35 height 5
type input "1"
drag, startPoint x: 546, startPoint y: 191, endPoint x: 587, endPoint y: 167, distance: 47.9
click at [547, 191] on div at bounding box center [554, 189] width 35 height 3
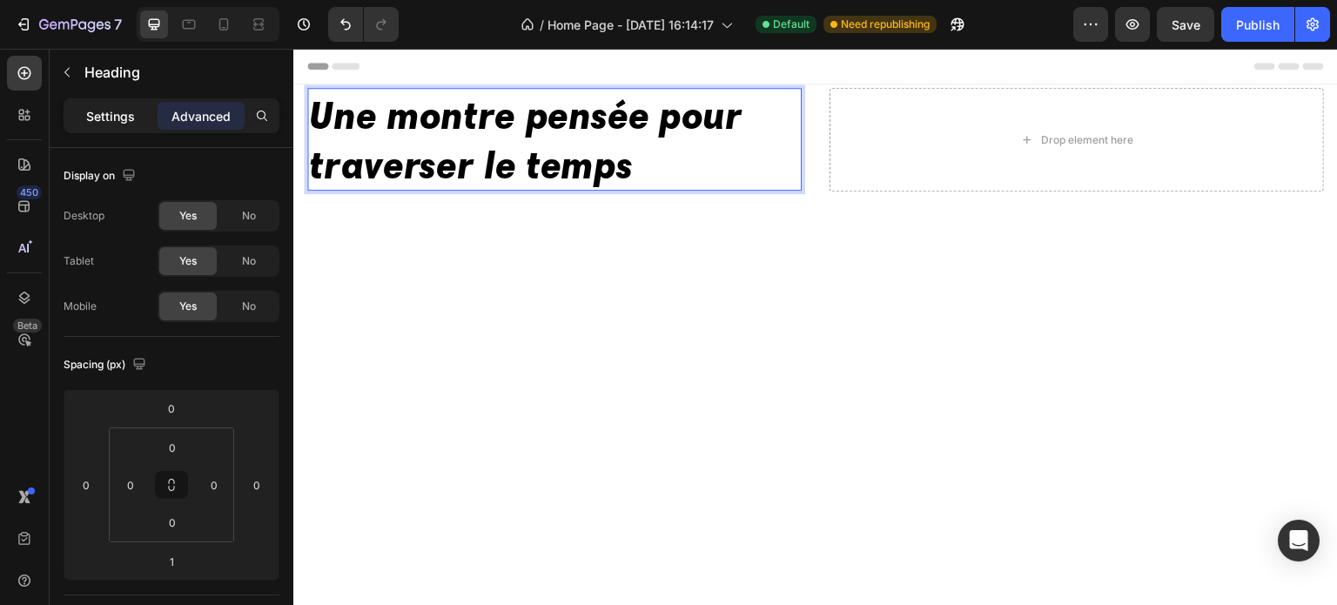
click at [115, 126] on div "Settings" at bounding box center [110, 116] width 87 height 28
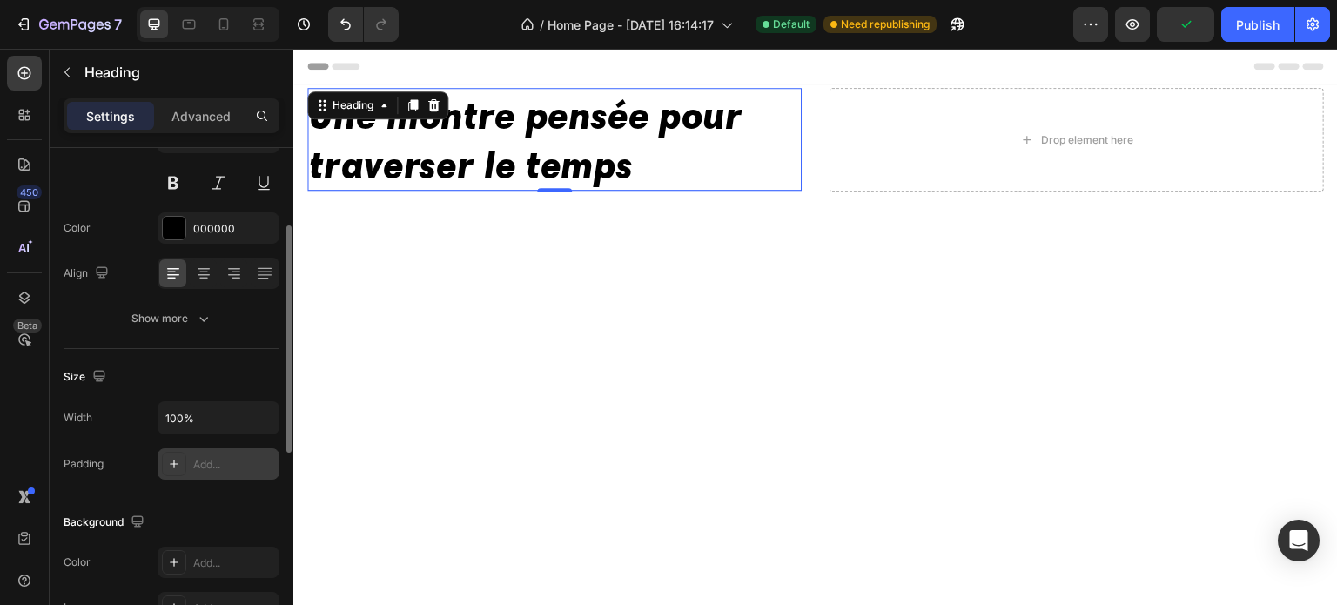
scroll to position [435, 0]
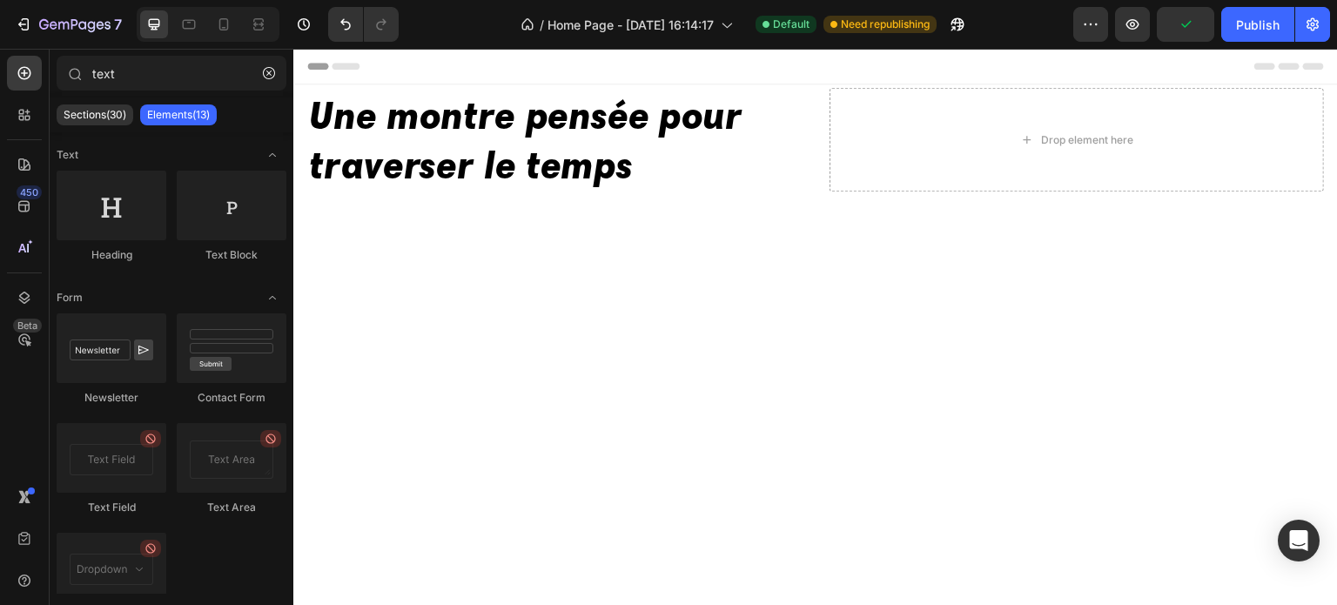
click at [969, 79] on div "Header" at bounding box center [815, 66] width 1016 height 35
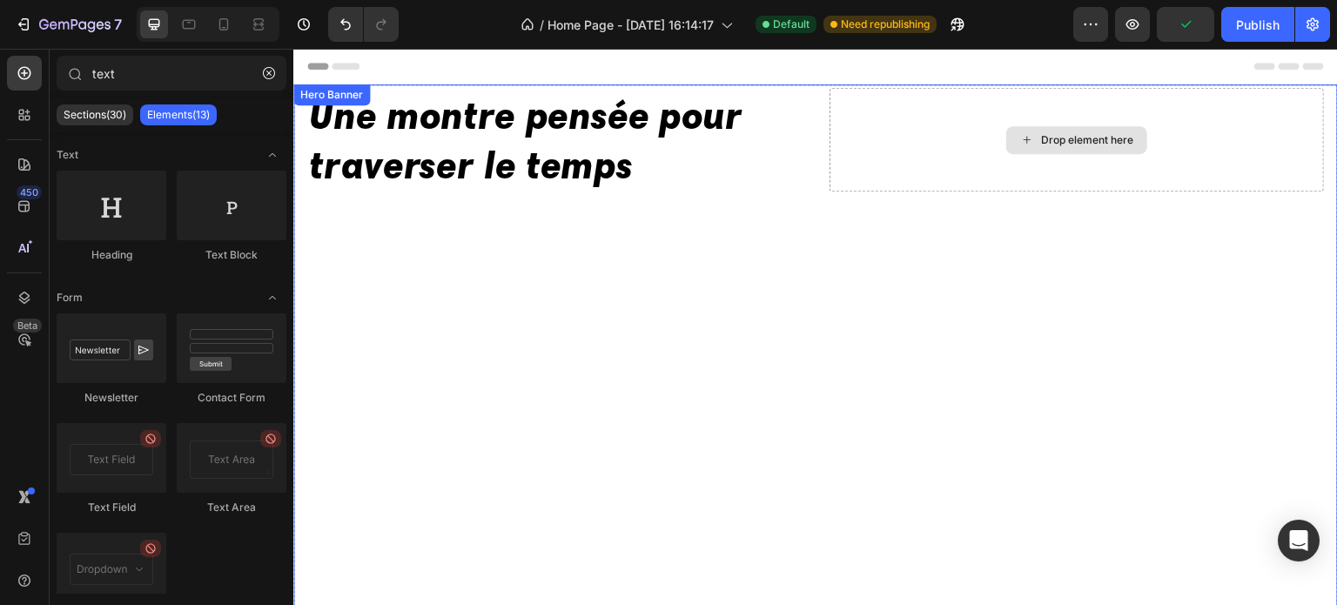
click at [923, 131] on div "Drop element here" at bounding box center [1076, 140] width 494 height 104
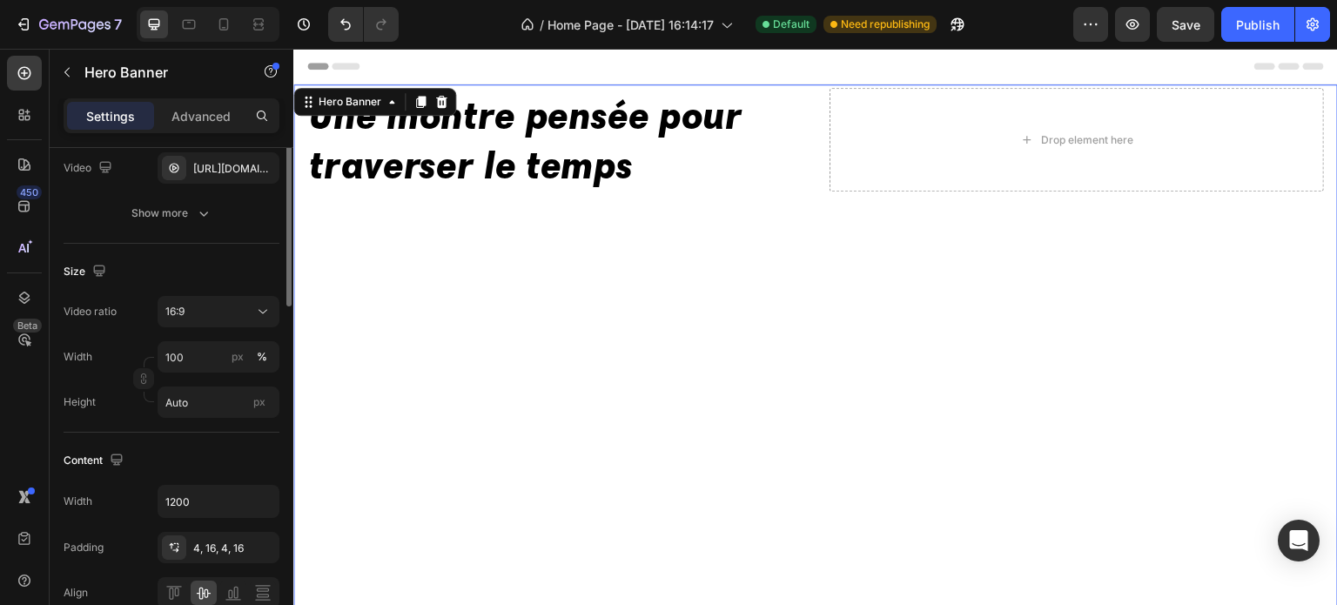
scroll to position [0, 0]
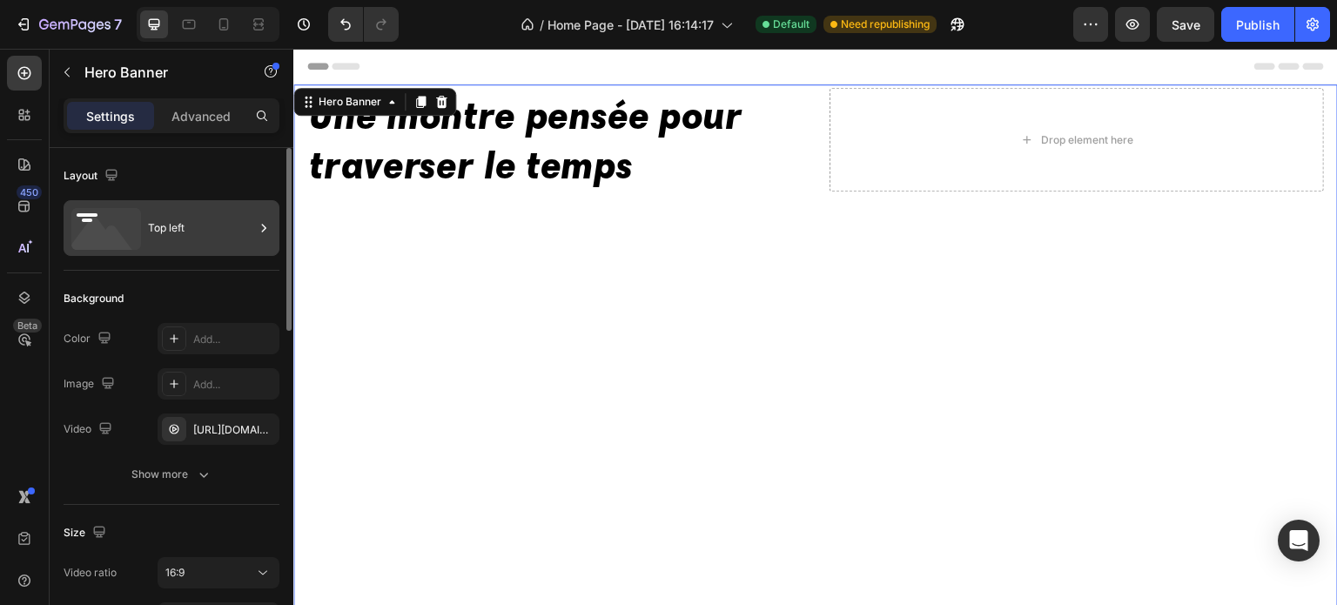
click at [258, 246] on div at bounding box center [263, 228] width 17 height 56
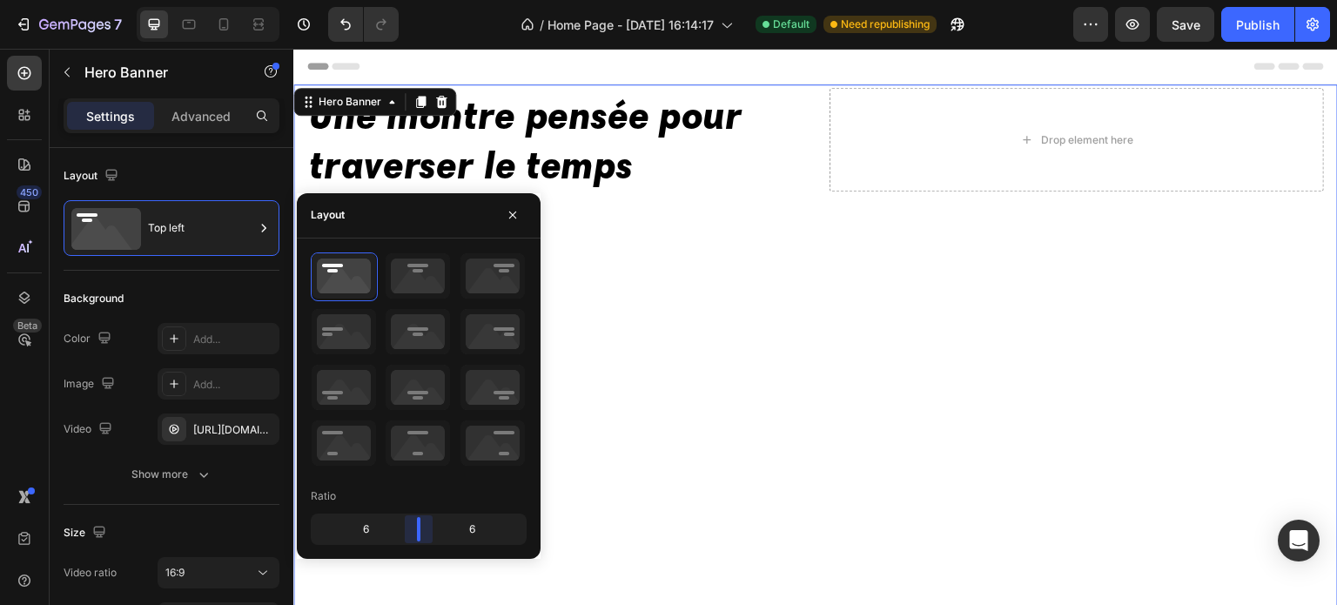
click at [419, 0] on body "7 / Home Page - [DATE] 16:14:17 Default Need republishing Preview Save Publish …" at bounding box center [668, 0] width 1337 height 0
click at [352, 339] on icon at bounding box center [344, 331] width 64 height 45
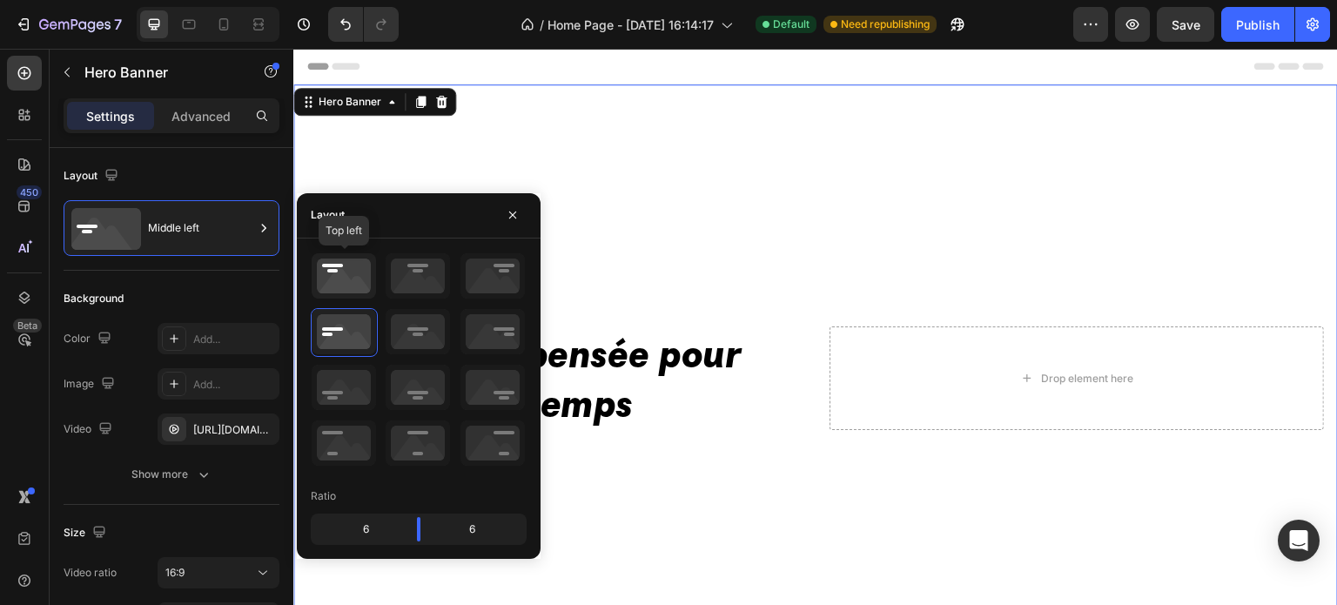
click at [355, 283] on icon at bounding box center [344, 275] width 64 height 45
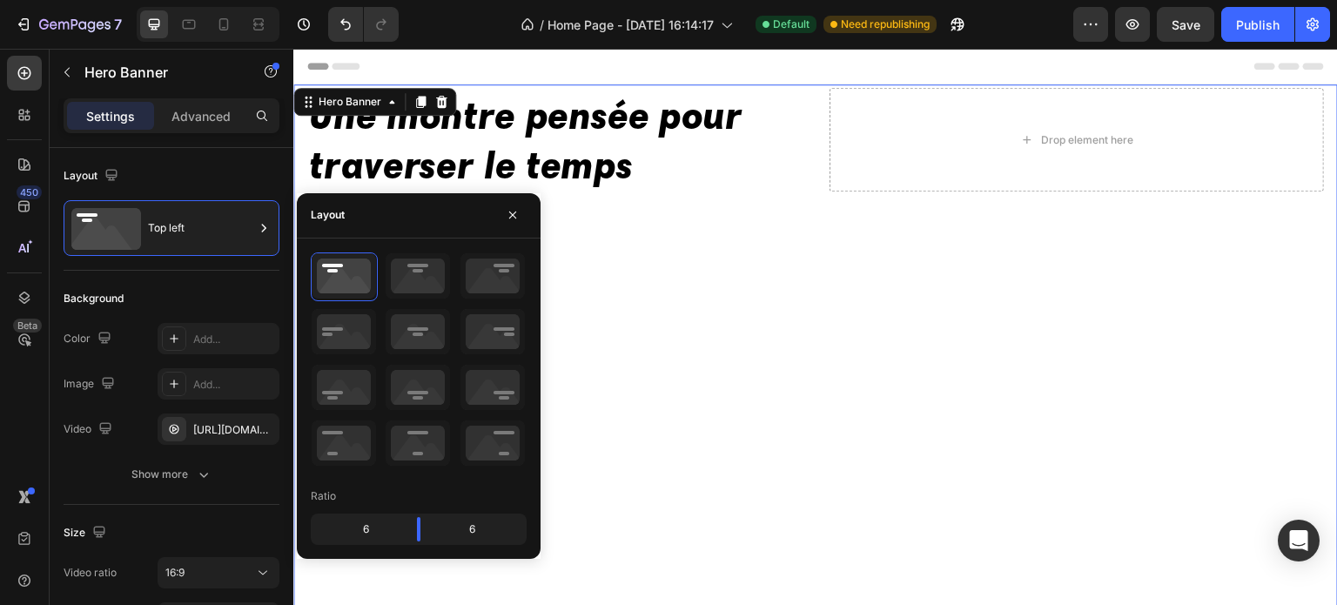
click at [1064, 355] on video "Background Image" at bounding box center [815, 377] width 1044 height 587
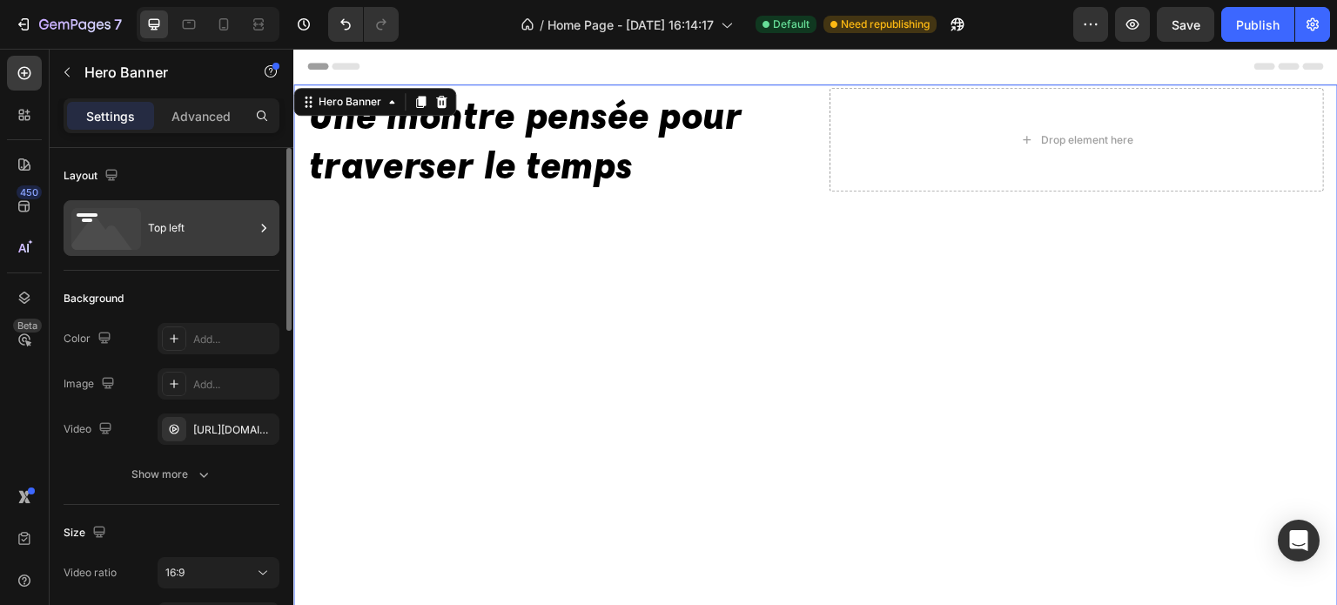
click at [177, 234] on div "Top left" at bounding box center [201, 228] width 106 height 40
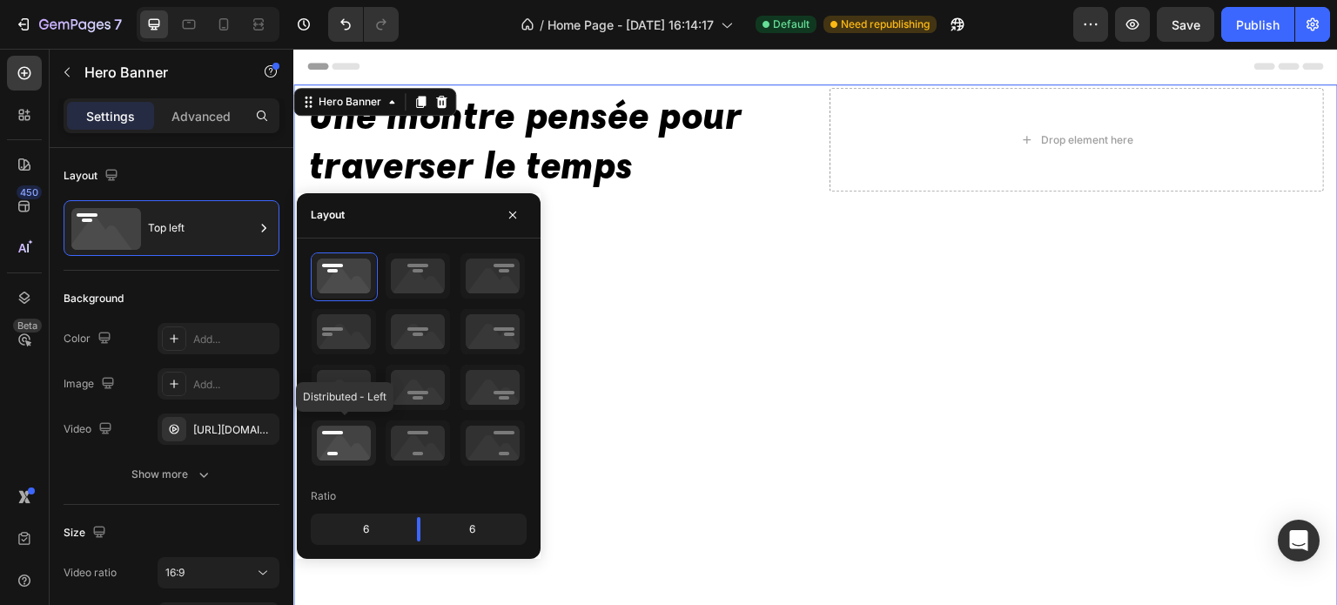
click at [341, 447] on icon at bounding box center [344, 442] width 64 height 45
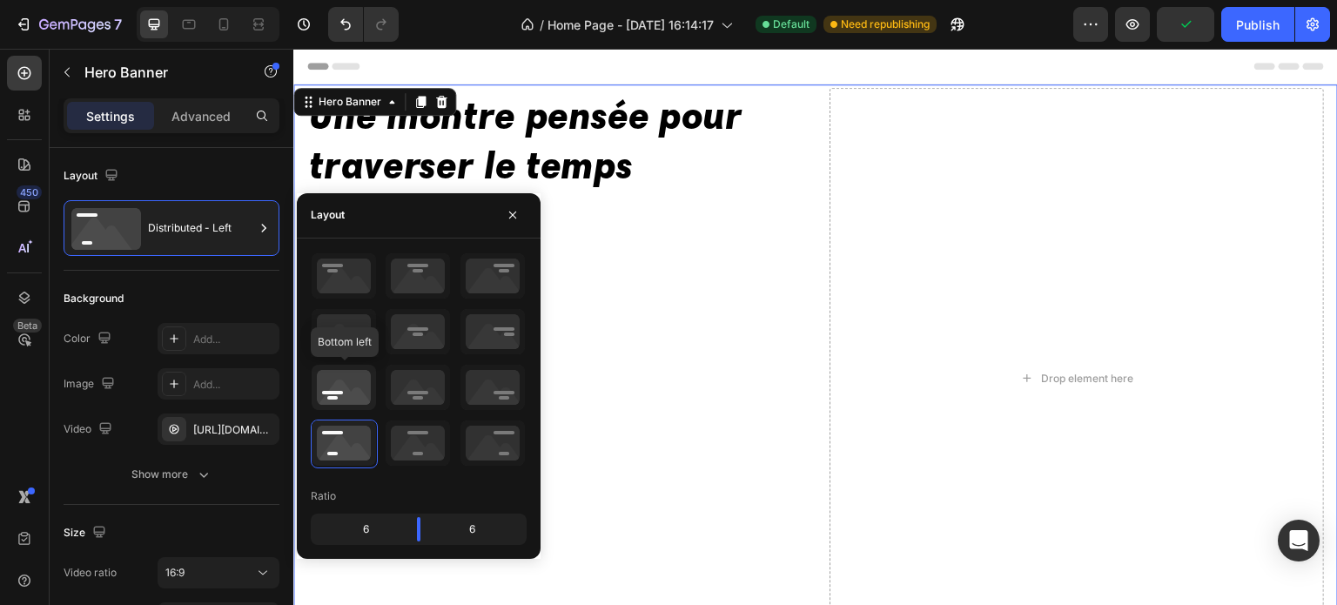
click at [354, 406] on icon at bounding box center [344, 387] width 64 height 45
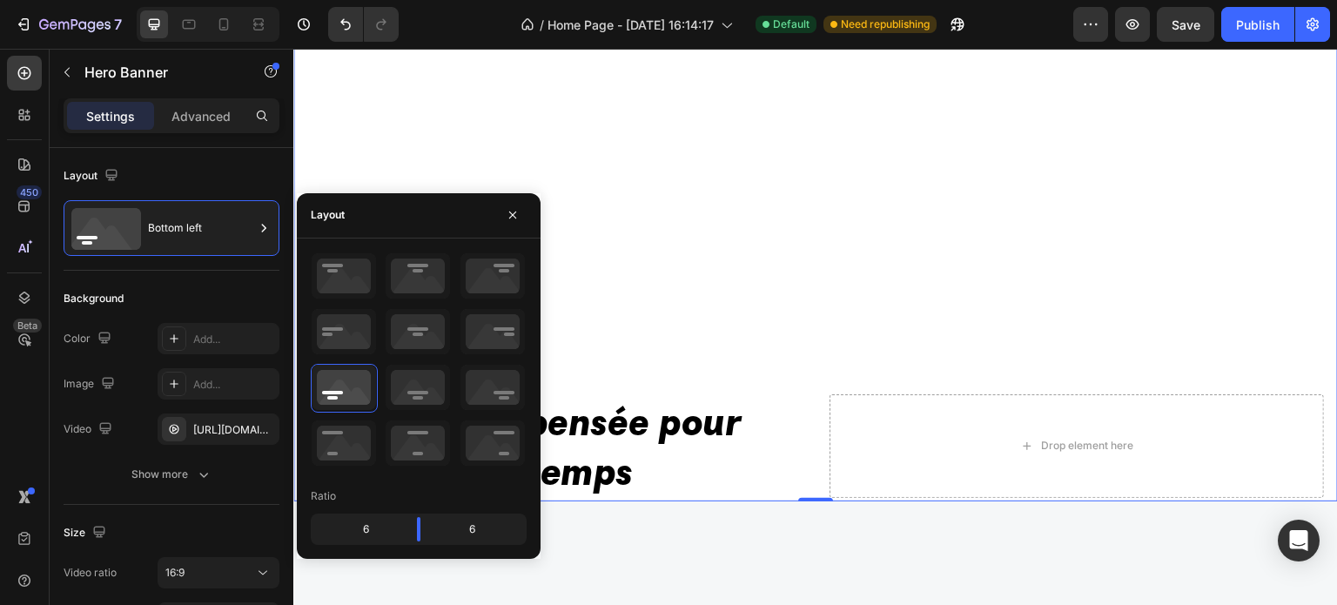
scroll to position [174, 0]
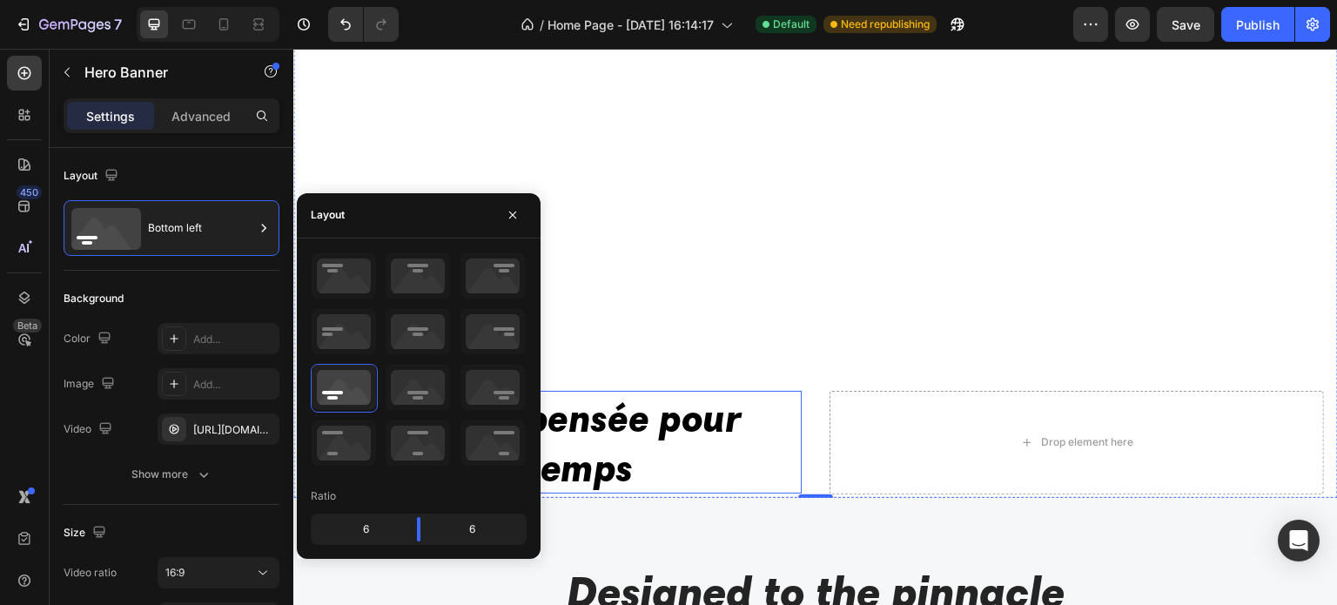
click at [666, 435] on p "Une montre pensée pour traverser le temps" at bounding box center [554, 441] width 491 height 99
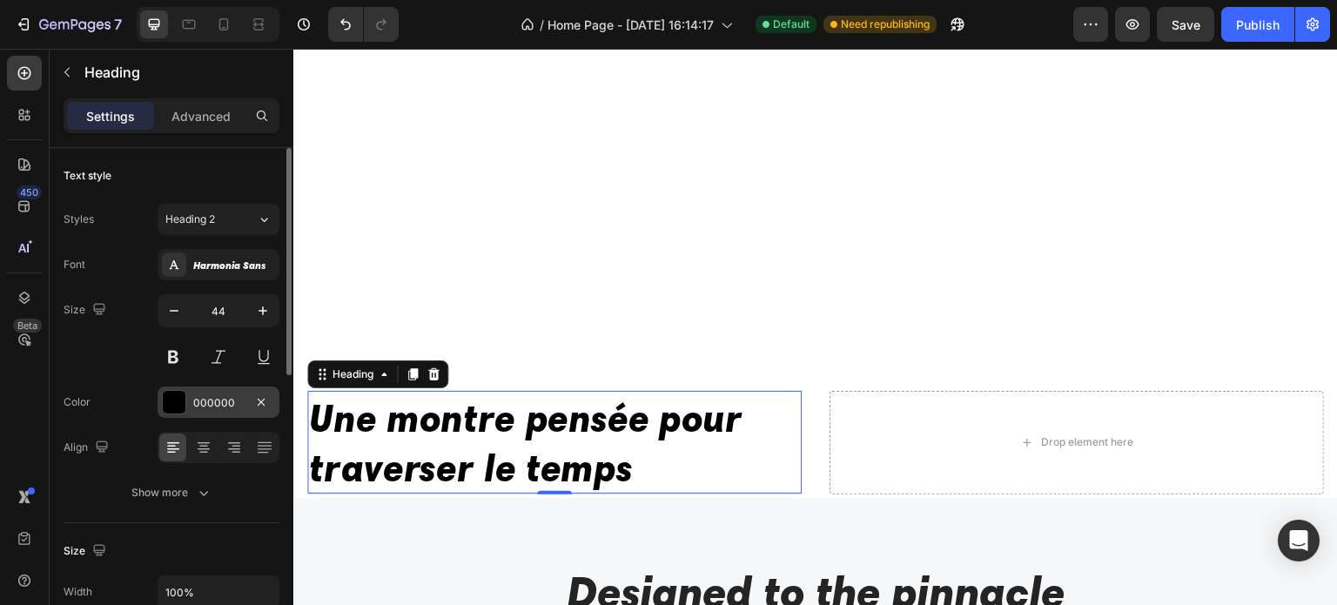
click at [222, 410] on div "000000" at bounding box center [219, 401] width 122 height 31
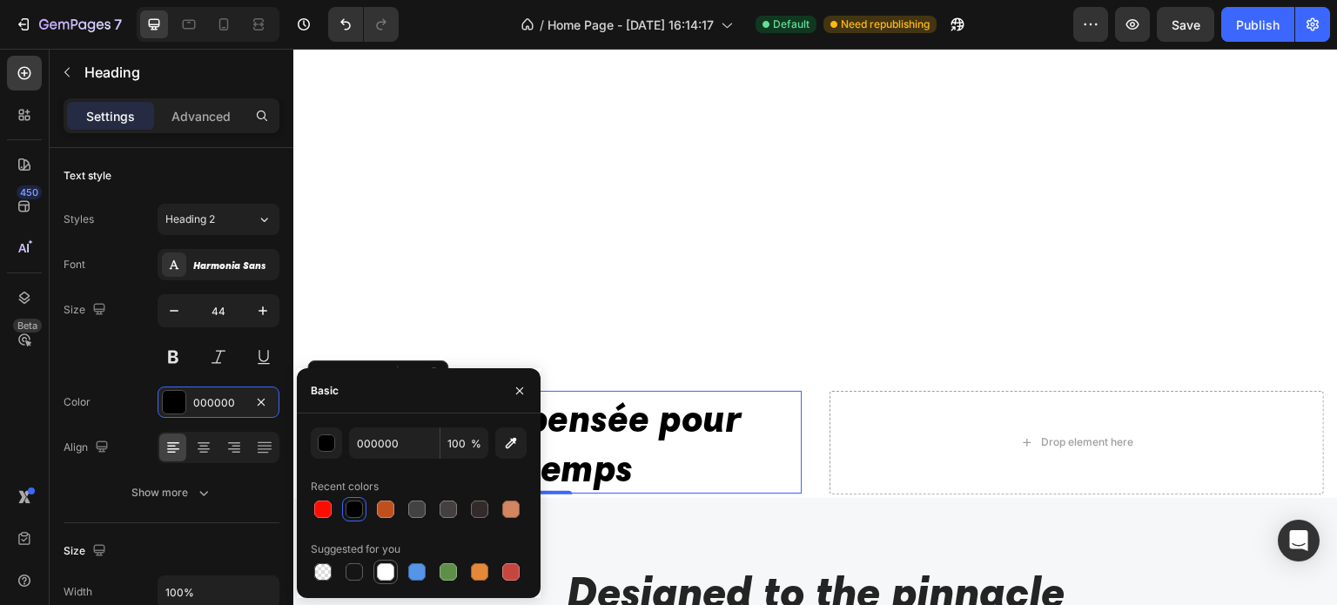
click at [379, 576] on div at bounding box center [385, 571] width 17 height 17
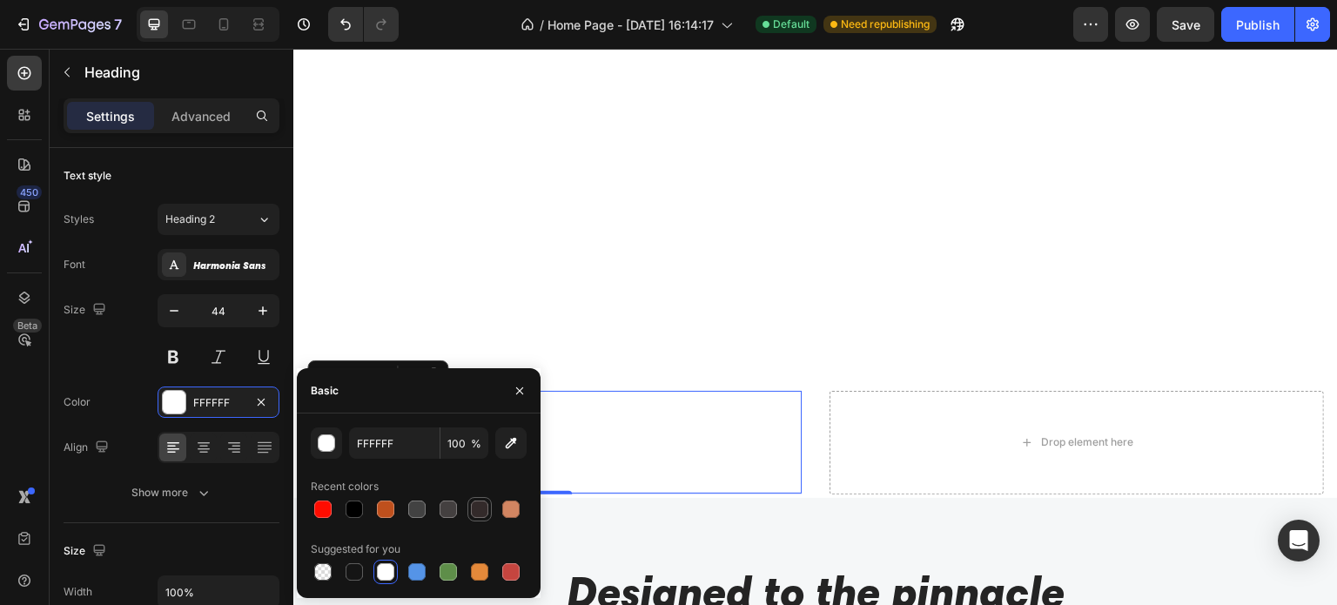
click at [473, 503] on div at bounding box center [479, 508] width 17 height 17
type input "332A2A"
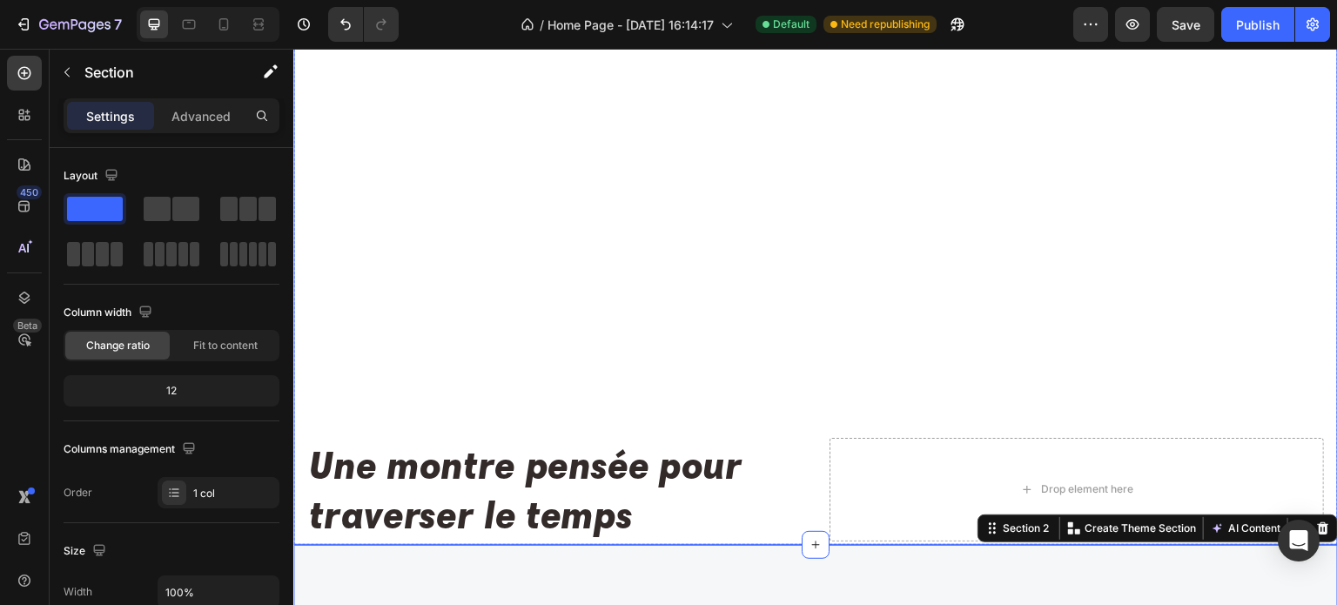
scroll to position [87, 0]
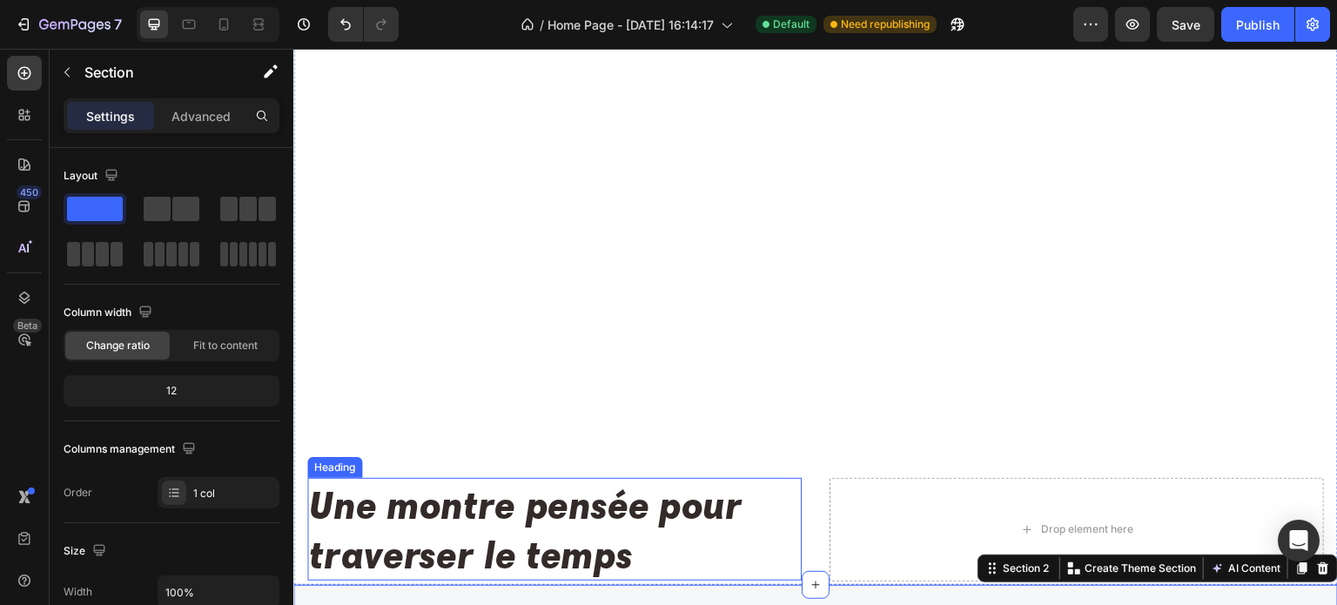
click at [748, 554] on p "Une montre pensée pour traverser le temps" at bounding box center [554, 529] width 491 height 99
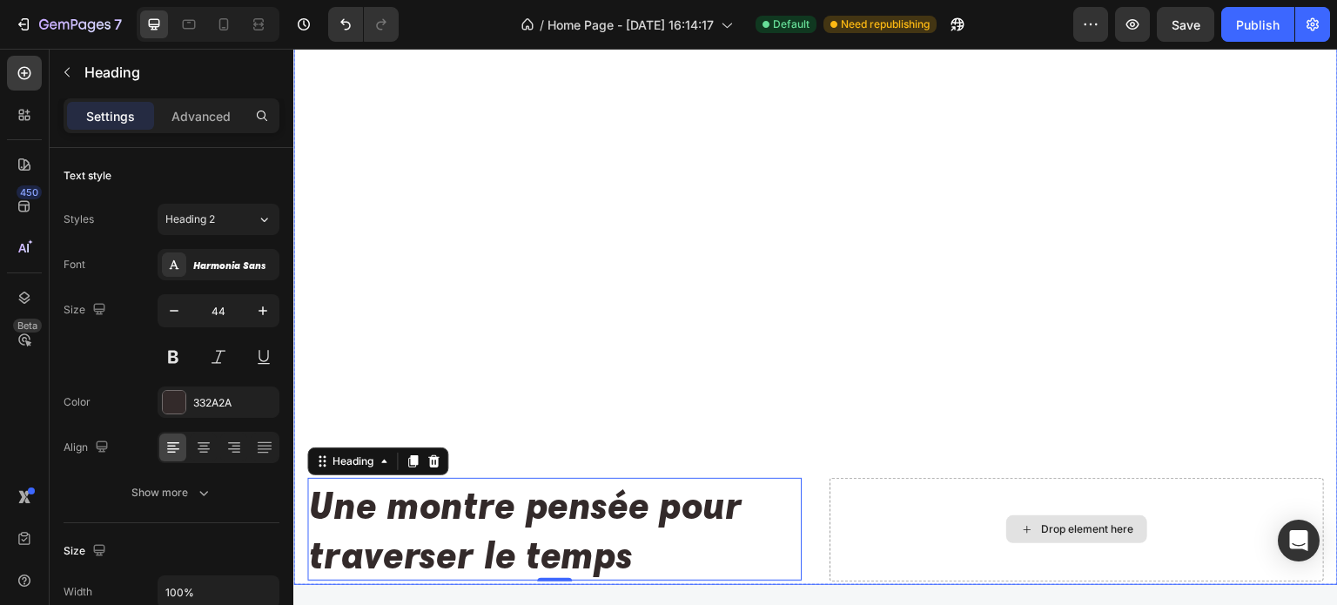
click at [974, 544] on div "Drop element here" at bounding box center [1076, 530] width 494 height 104
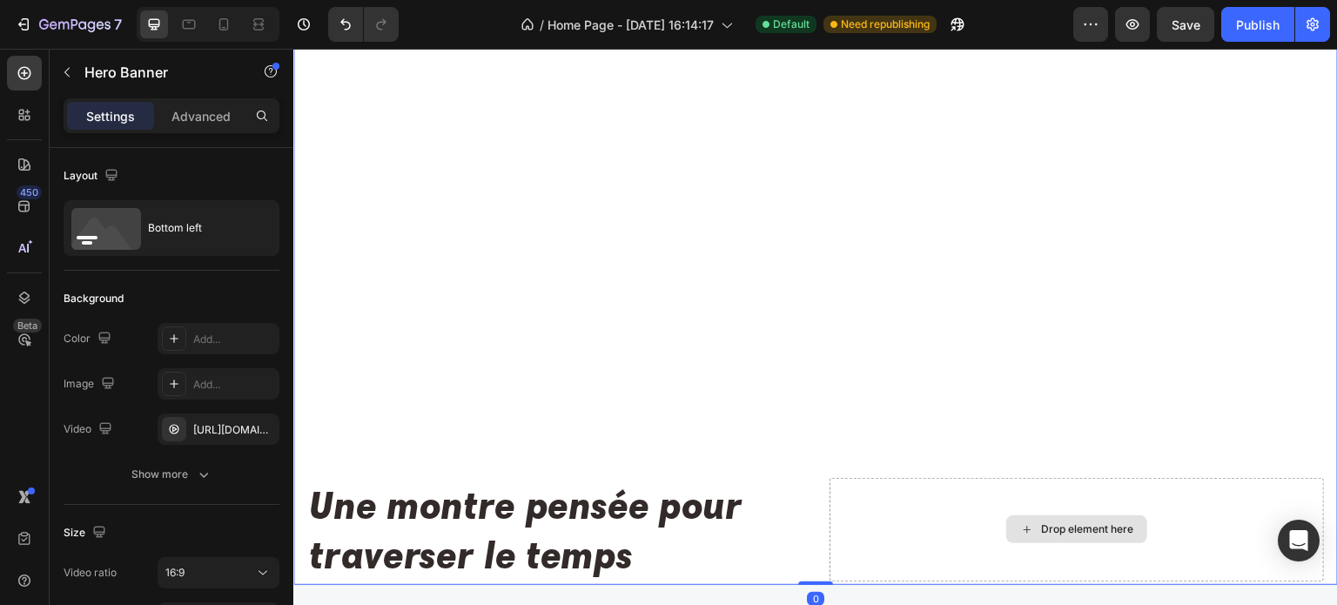
click at [885, 500] on div "Drop element here" at bounding box center [1076, 530] width 494 height 104
click at [217, 116] on p "Advanced" at bounding box center [200, 116] width 59 height 18
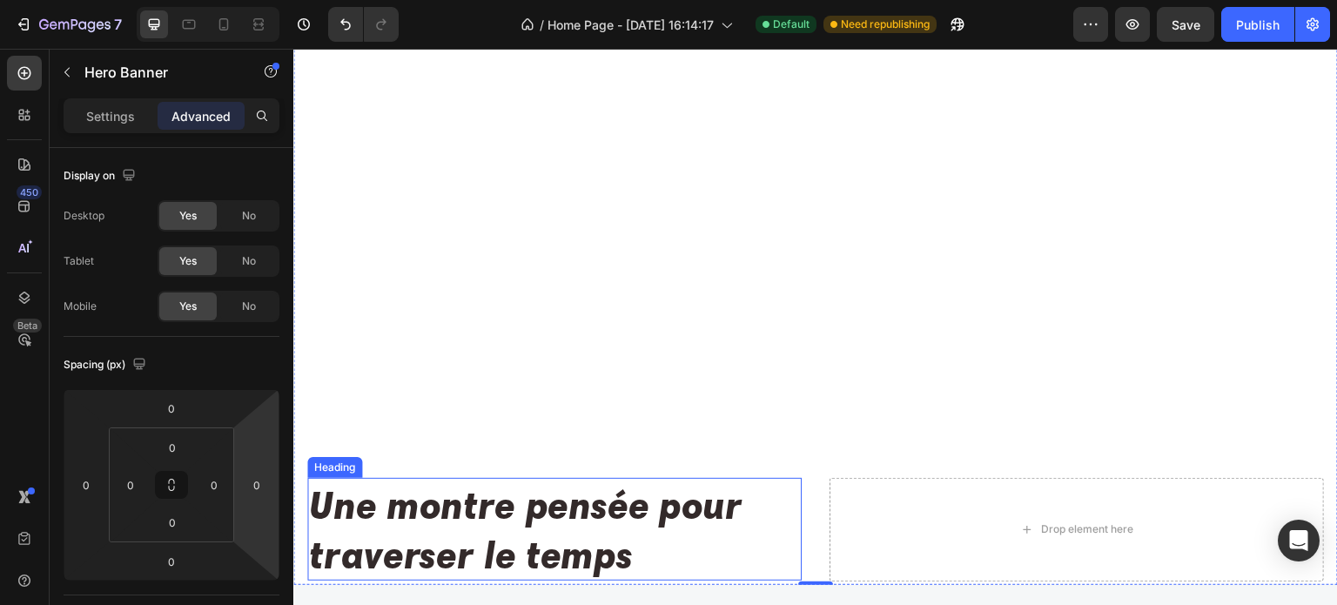
click at [650, 512] on p "Une montre pensée pour traverser le temps" at bounding box center [554, 529] width 491 height 99
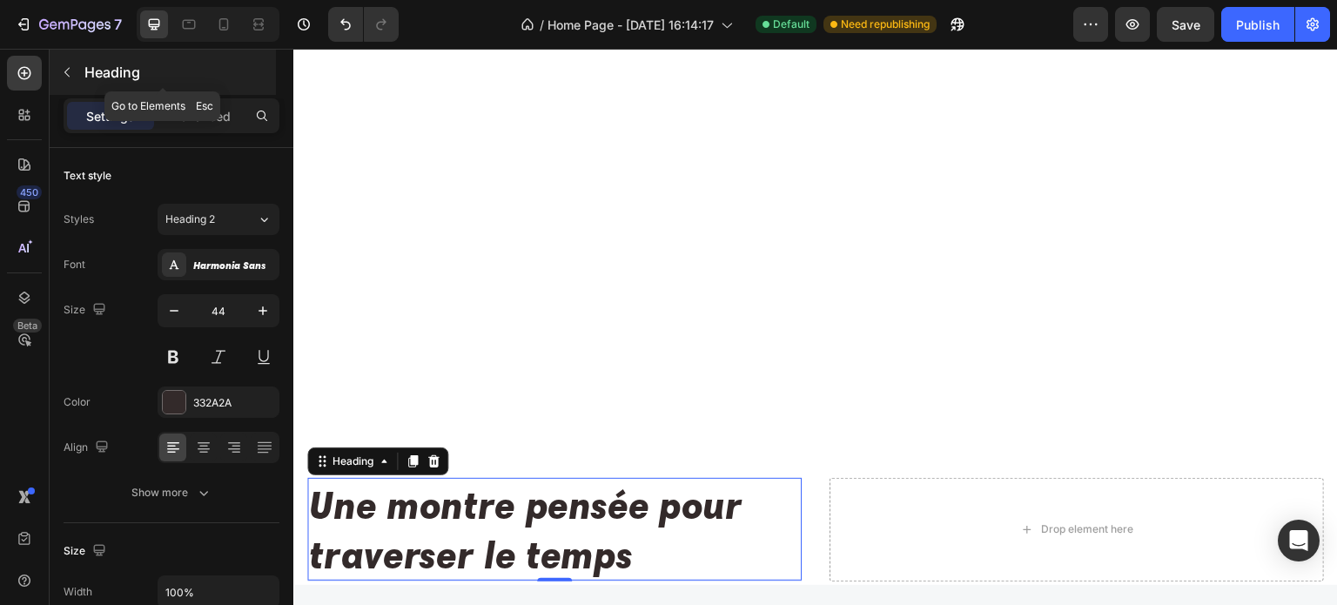
click at [68, 71] on icon "button" at bounding box center [67, 72] width 14 height 14
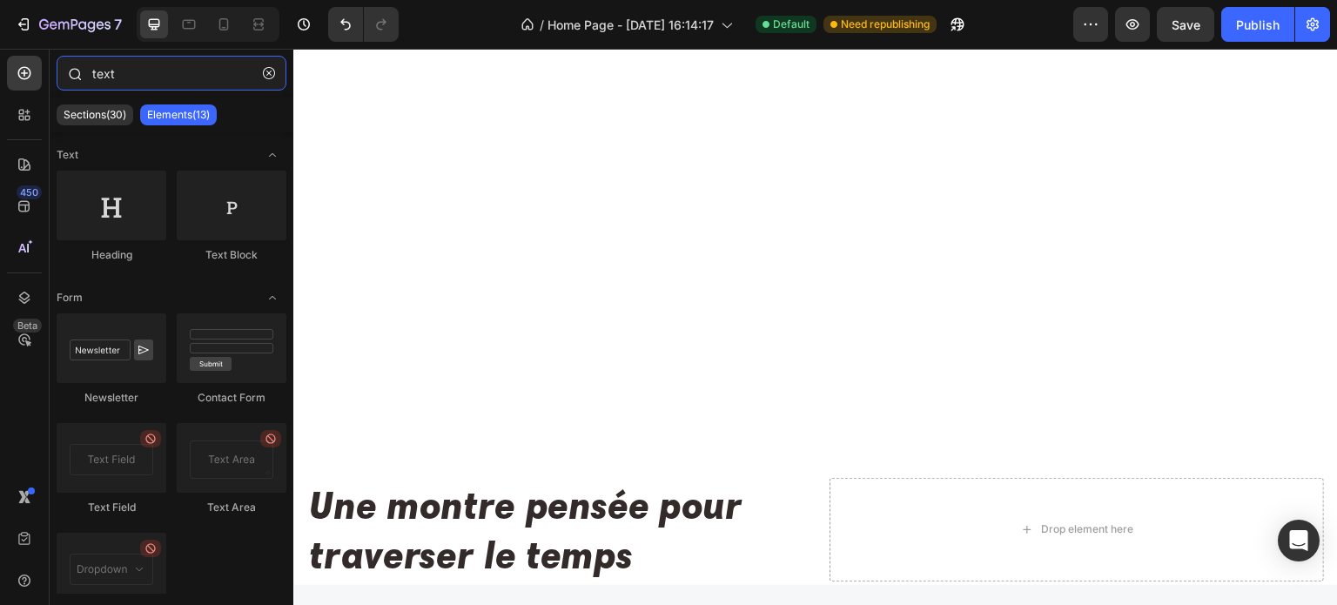
click at [178, 69] on input "text" at bounding box center [172, 73] width 230 height 35
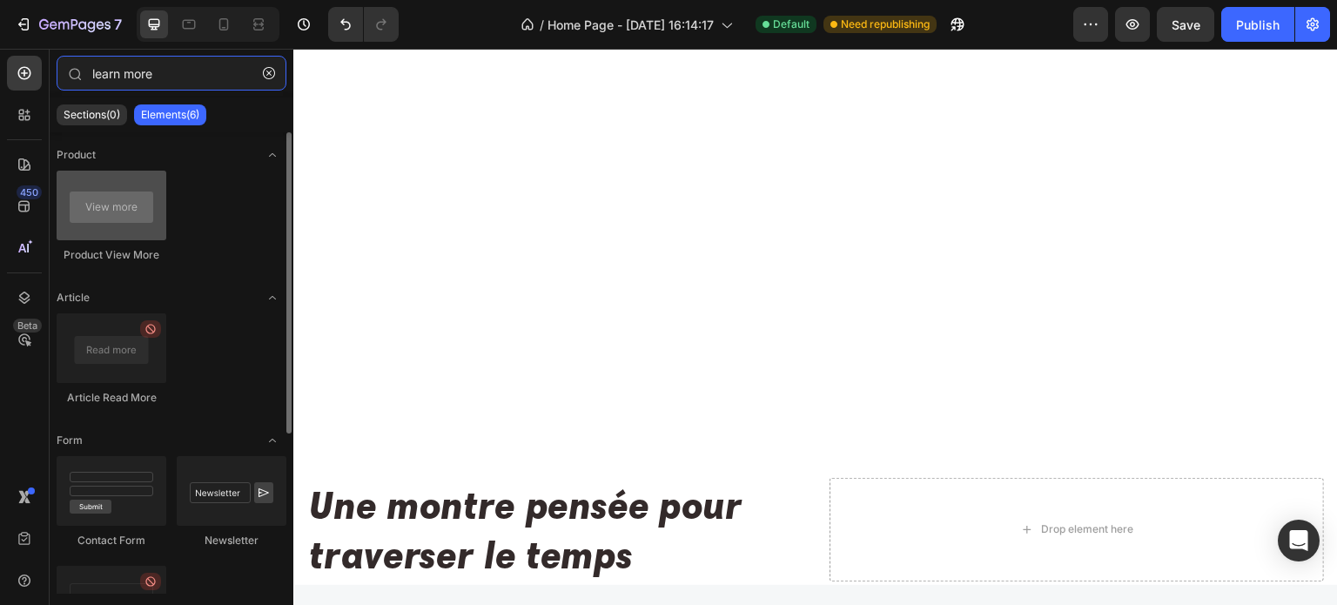
type input "learn more"
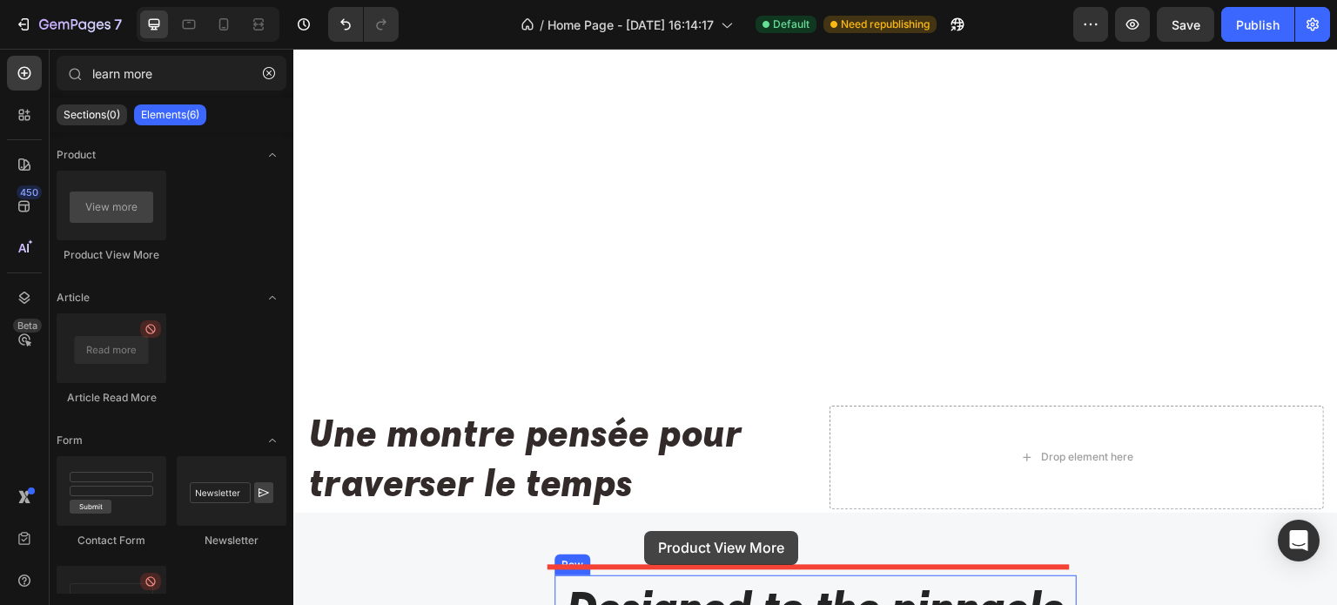
scroll to position [164, 0]
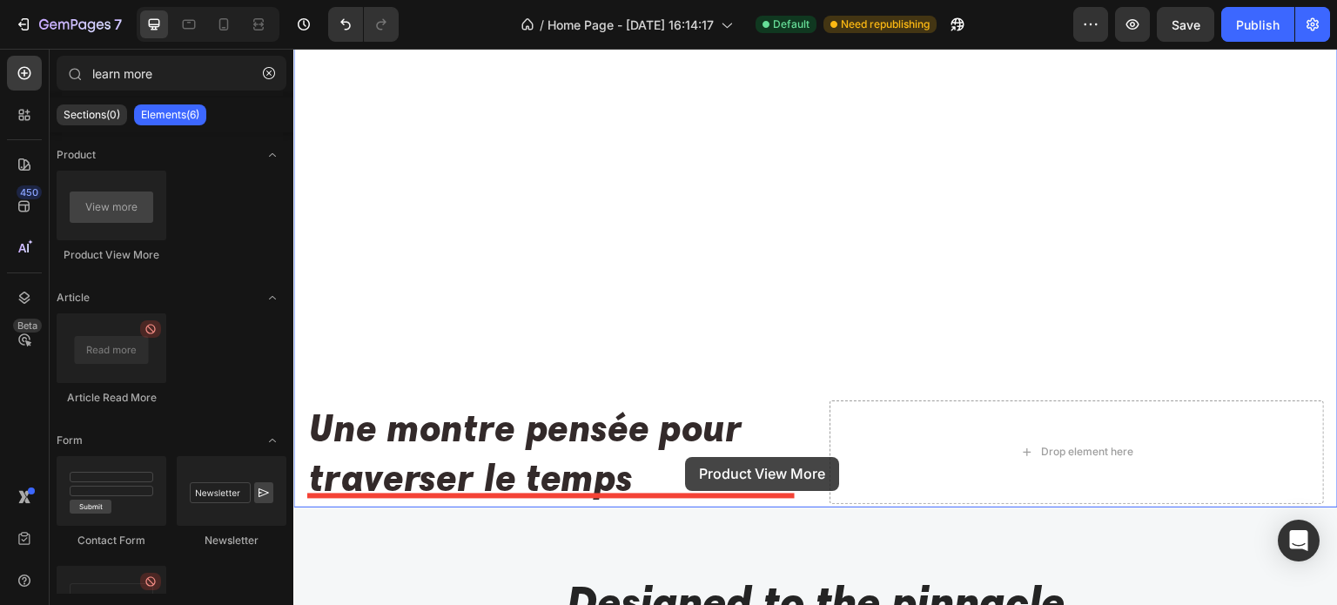
drag, startPoint x: 419, startPoint y: 252, endPoint x: 697, endPoint y: 458, distance: 345.9
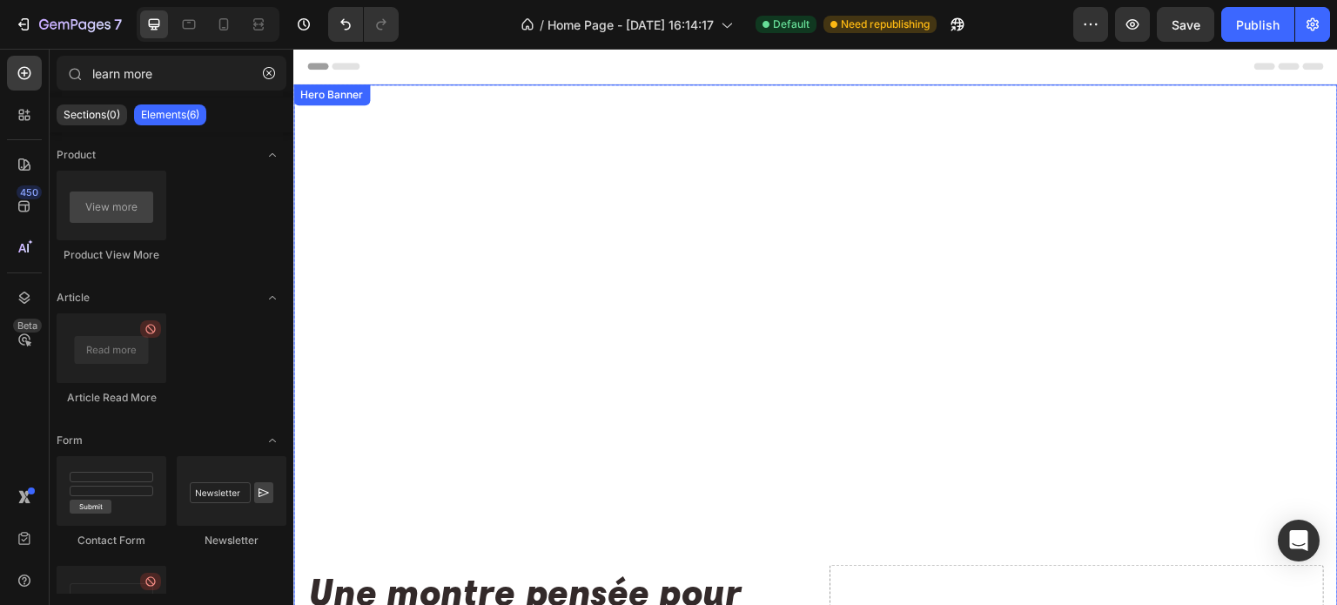
scroll to position [87, 0]
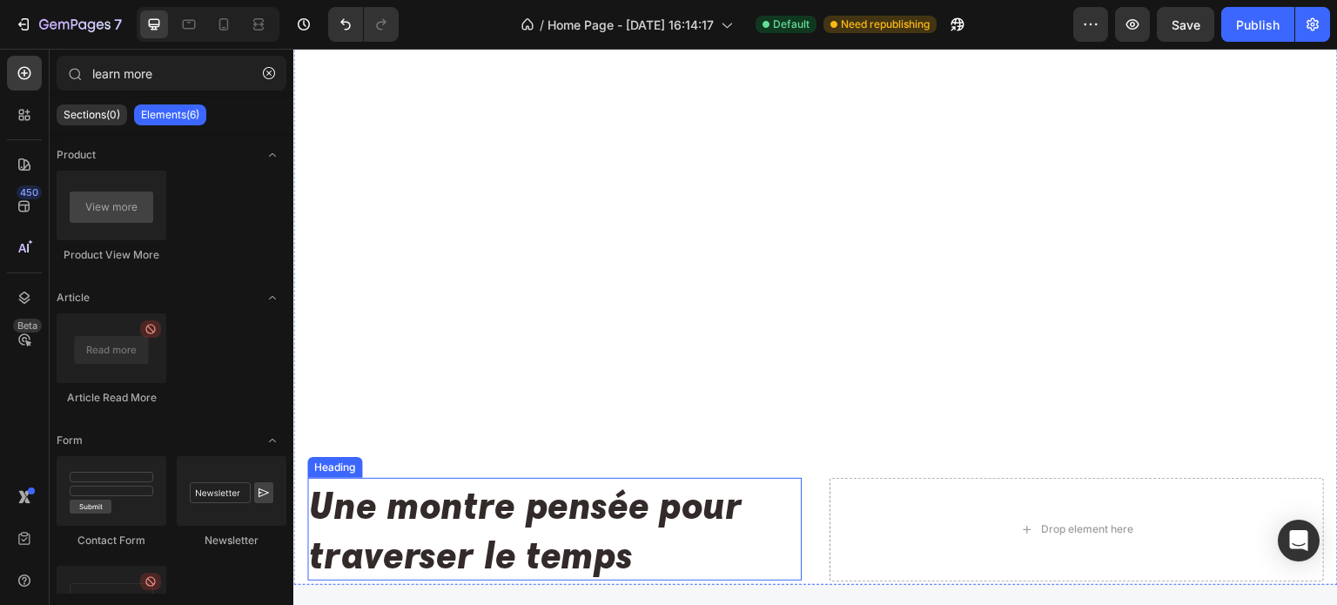
click at [463, 517] on p "Une montre pensée pour traverser le temps" at bounding box center [554, 529] width 491 height 99
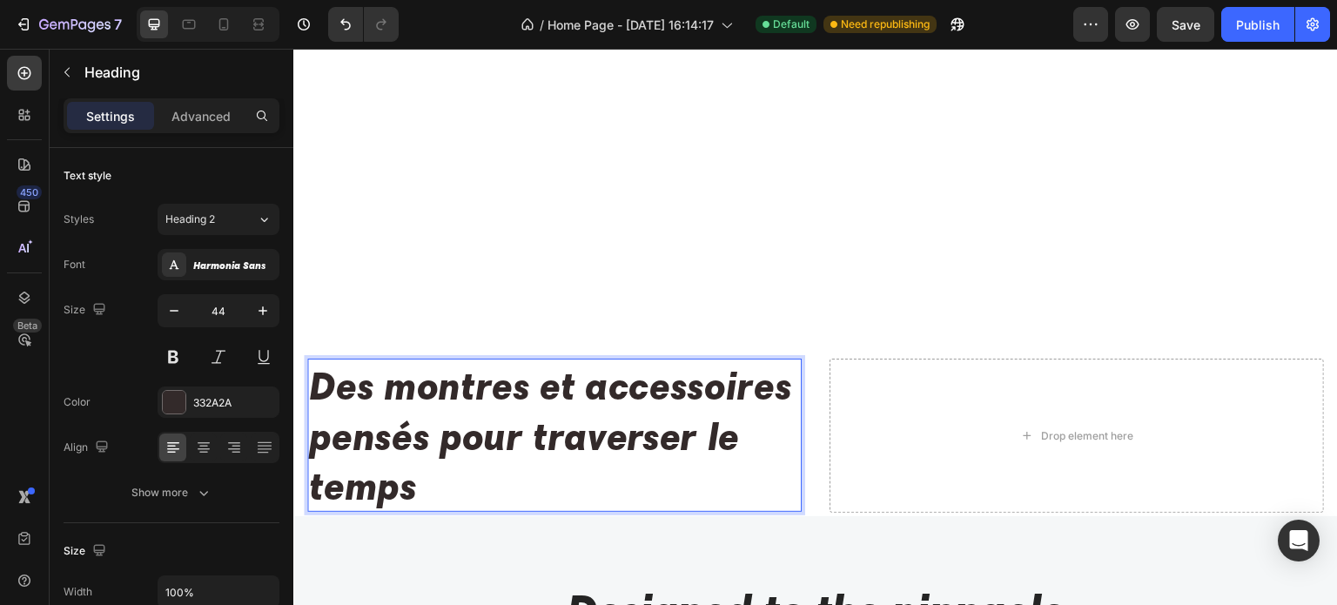
scroll to position [157, 0]
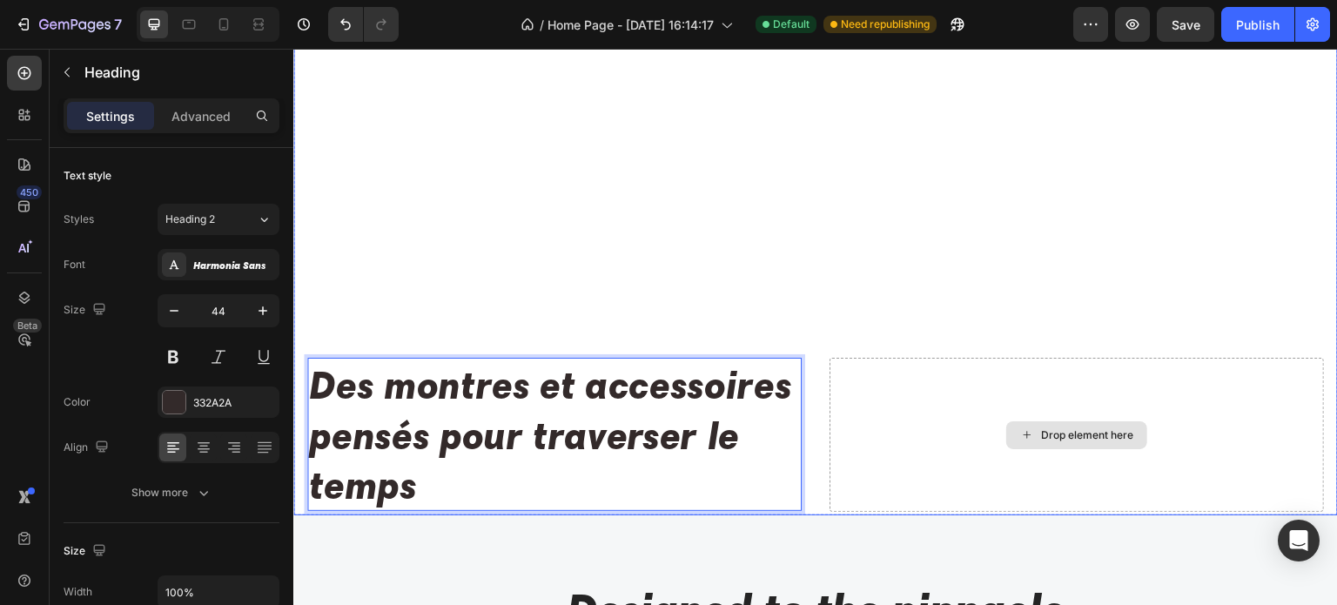
click at [1116, 463] on div "Drop element here" at bounding box center [1076, 435] width 494 height 154
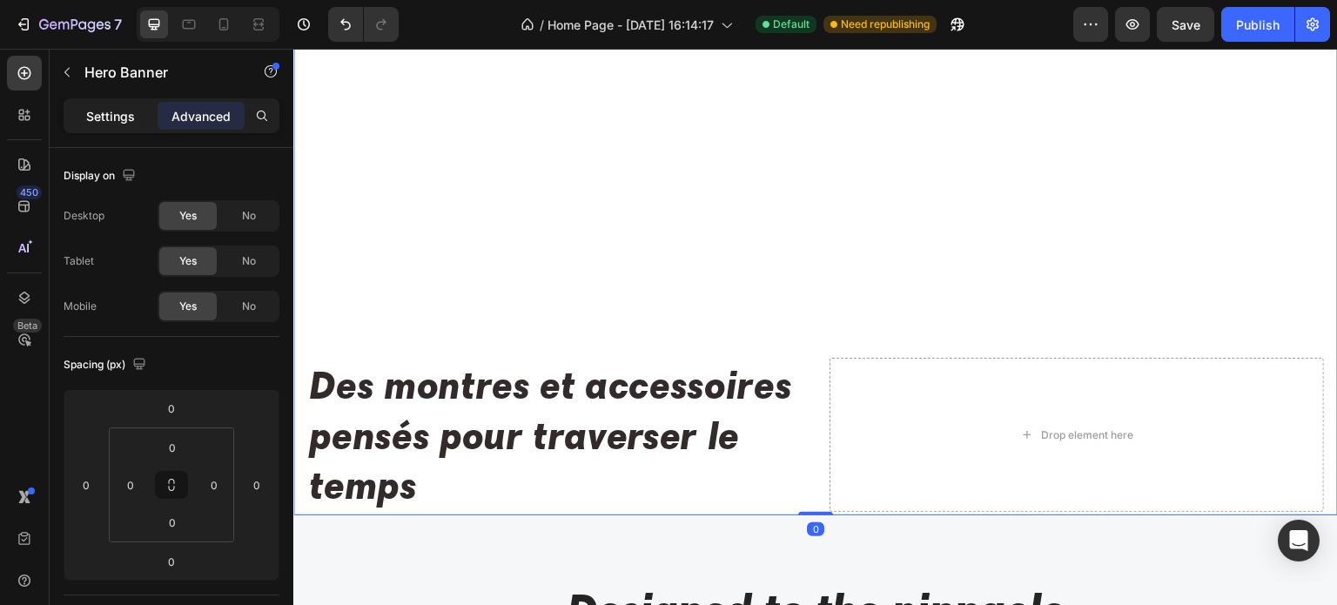
click at [109, 121] on p "Settings" at bounding box center [110, 116] width 49 height 18
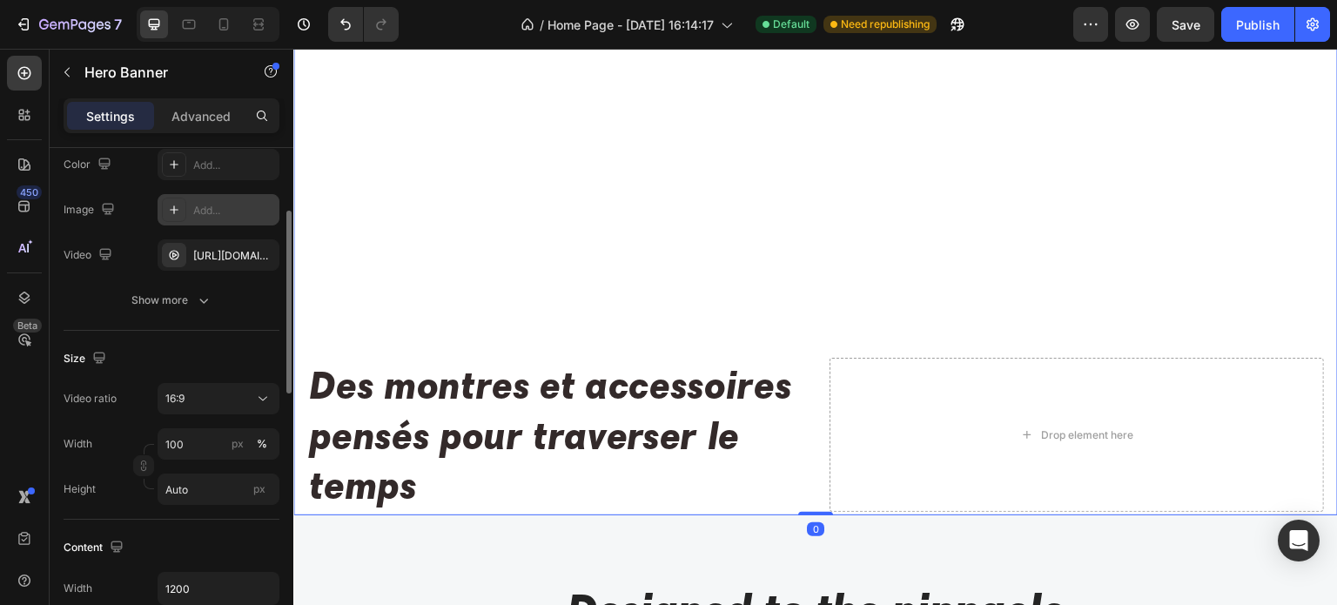
scroll to position [0, 0]
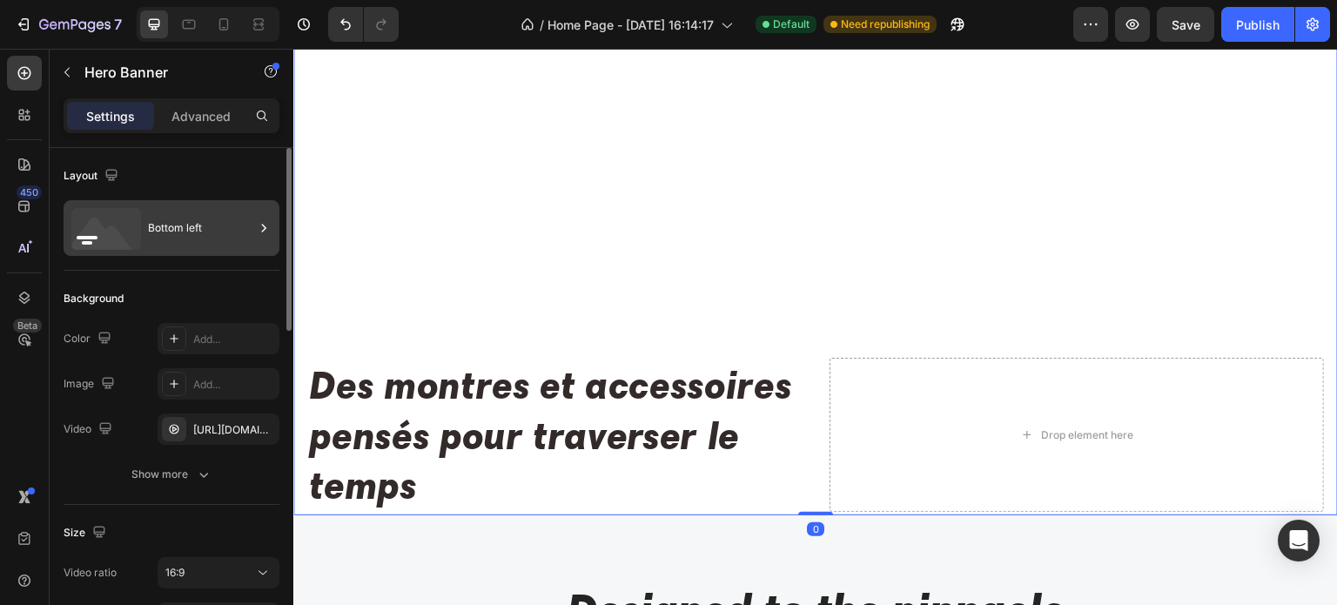
click at [223, 235] on div "Bottom left" at bounding box center [201, 228] width 106 height 40
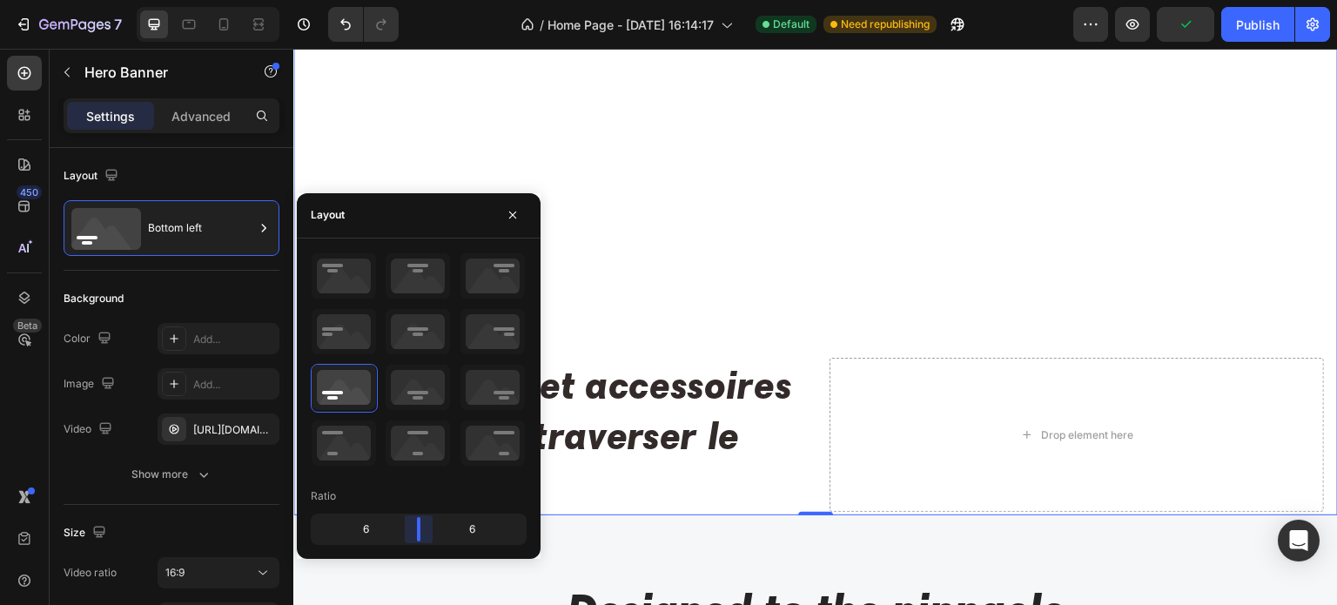
drag, startPoint x: 411, startPoint y: 528, endPoint x: 522, endPoint y: 396, distance: 172.9
click at [425, 0] on body "7 / Home Page - [DATE] 16:14:17 Default Need republishing Preview Publish 450 B…" at bounding box center [668, 0] width 1337 height 0
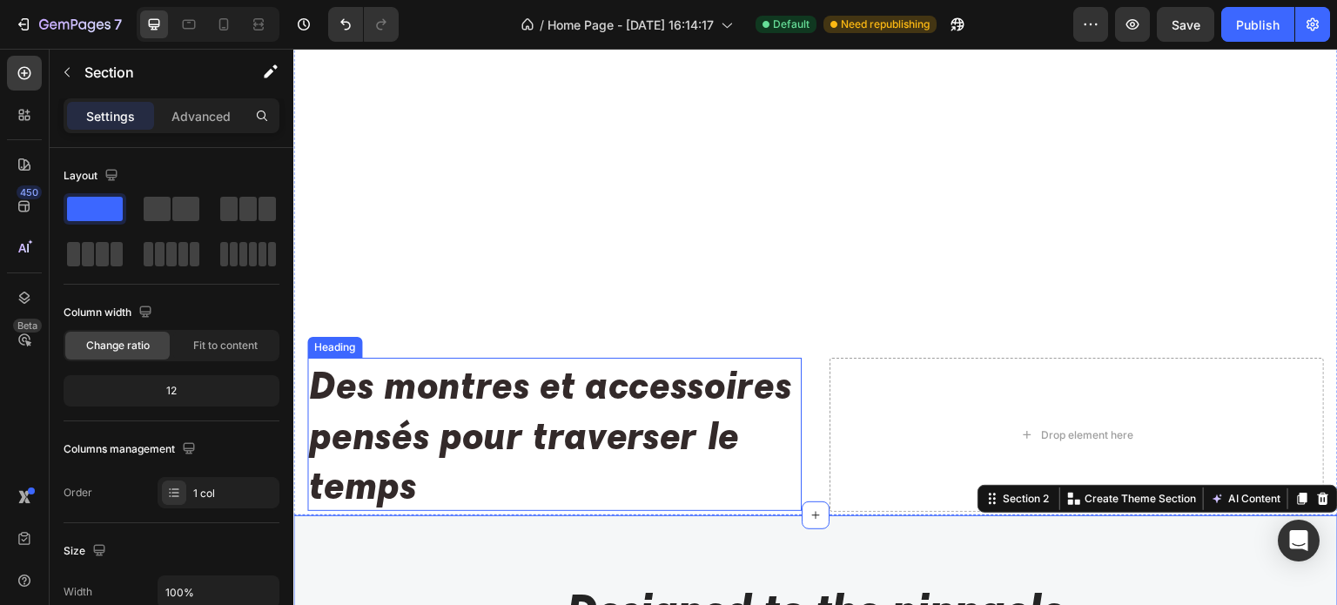
click at [586, 427] on p "Des montres et accessoires pensés pour traverser le temps" at bounding box center [554, 434] width 491 height 150
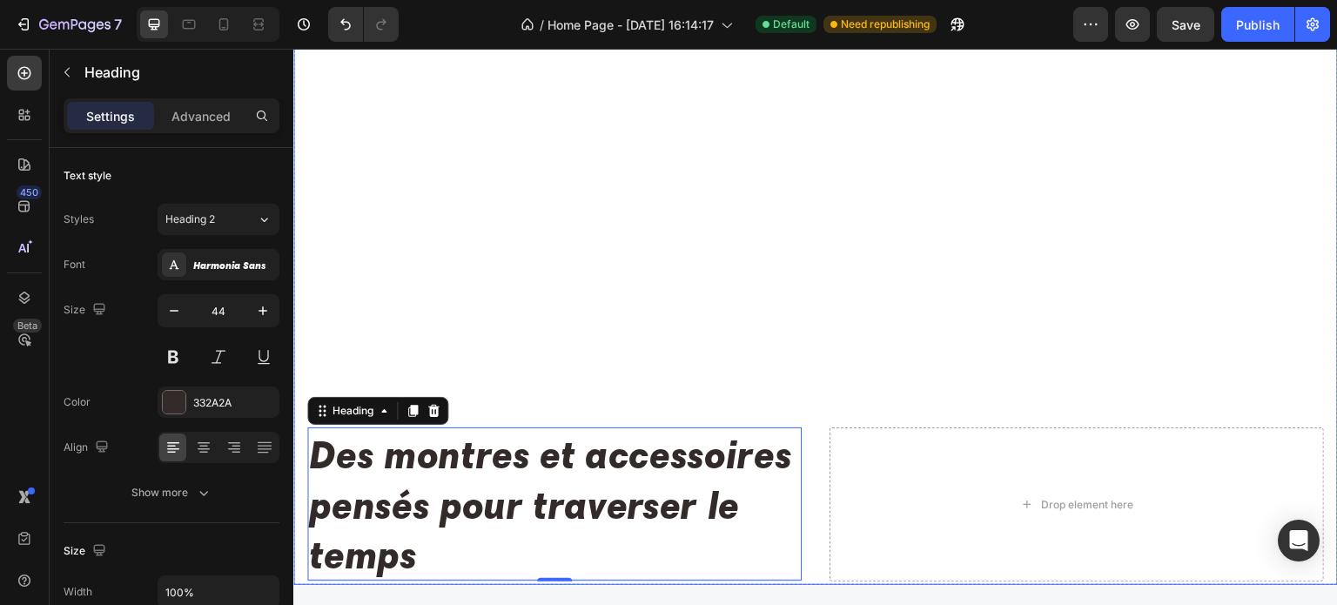
scroll to position [174, 0]
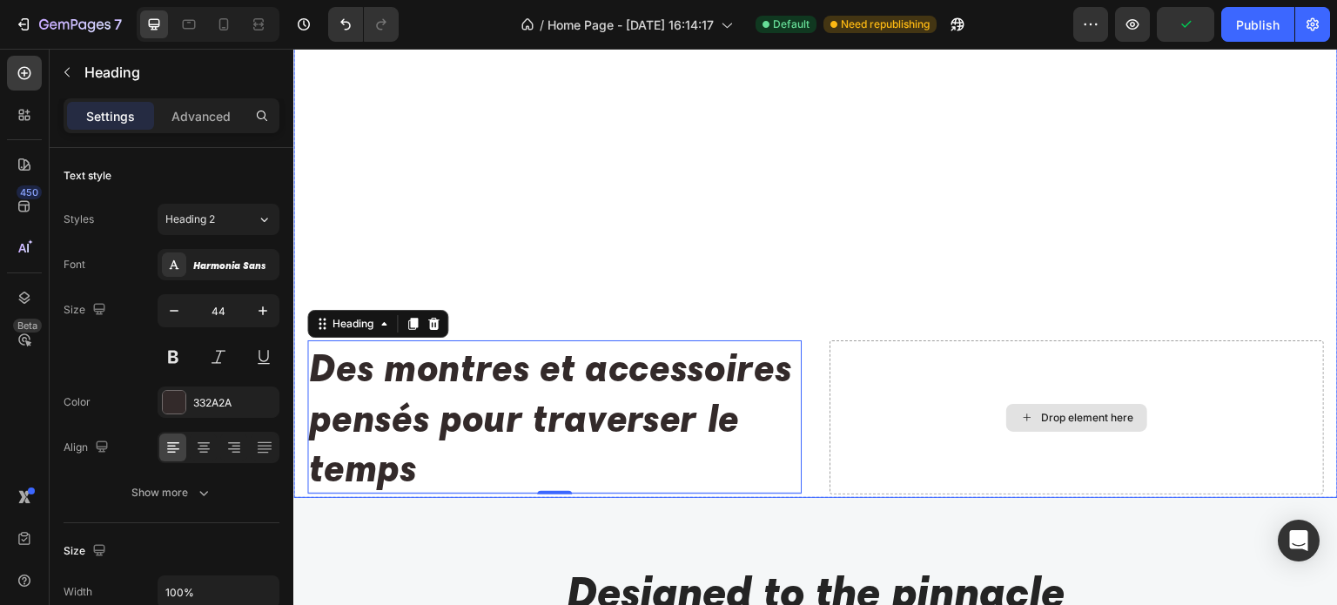
click at [992, 386] on div "Drop element here" at bounding box center [1076, 417] width 494 height 154
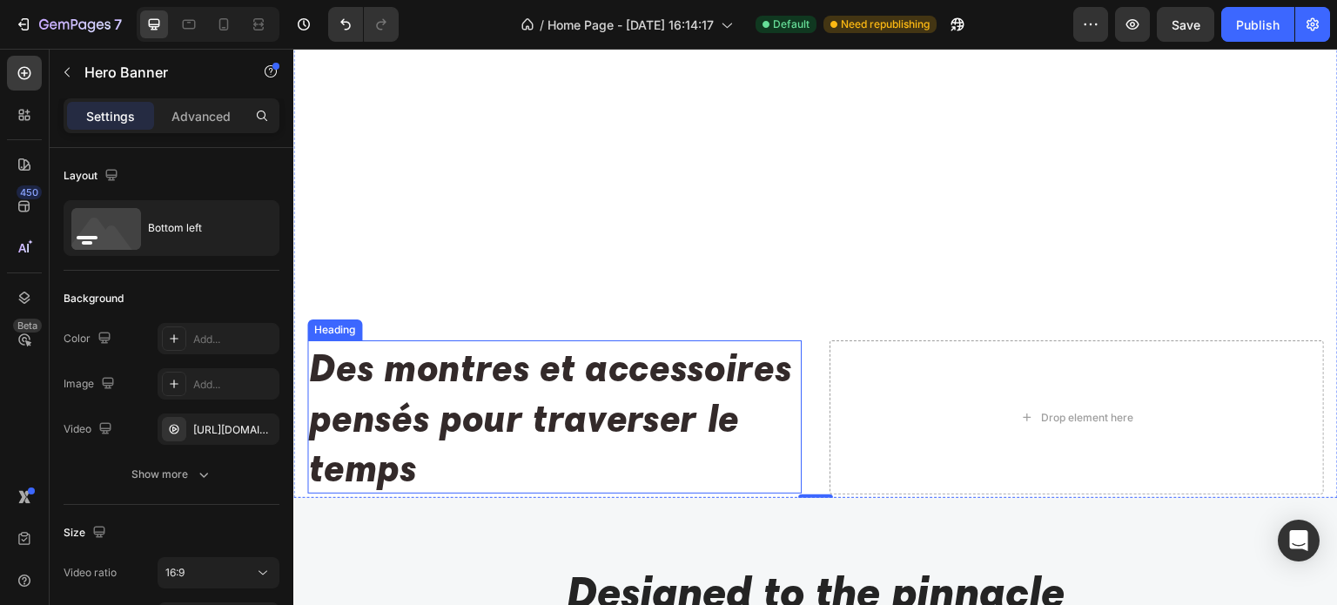
click at [567, 387] on p "Des montres et accessoires pensés pour traverser le temps" at bounding box center [554, 417] width 491 height 150
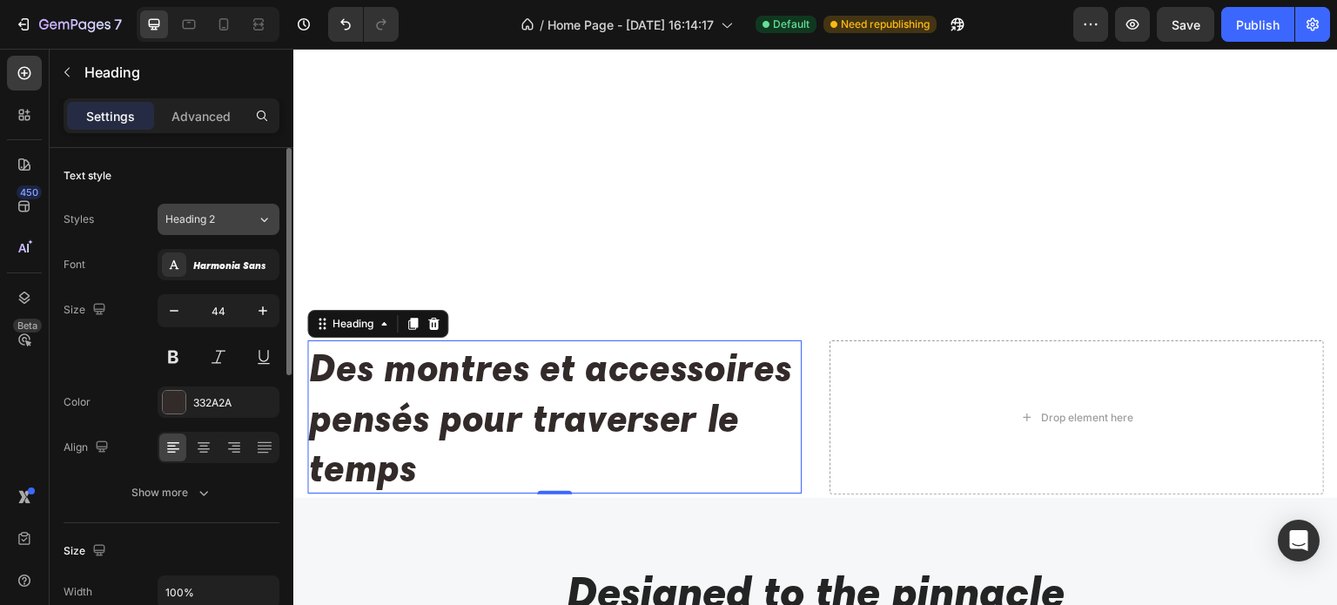
click at [238, 225] on div "Heading 2" at bounding box center [210, 219] width 91 height 16
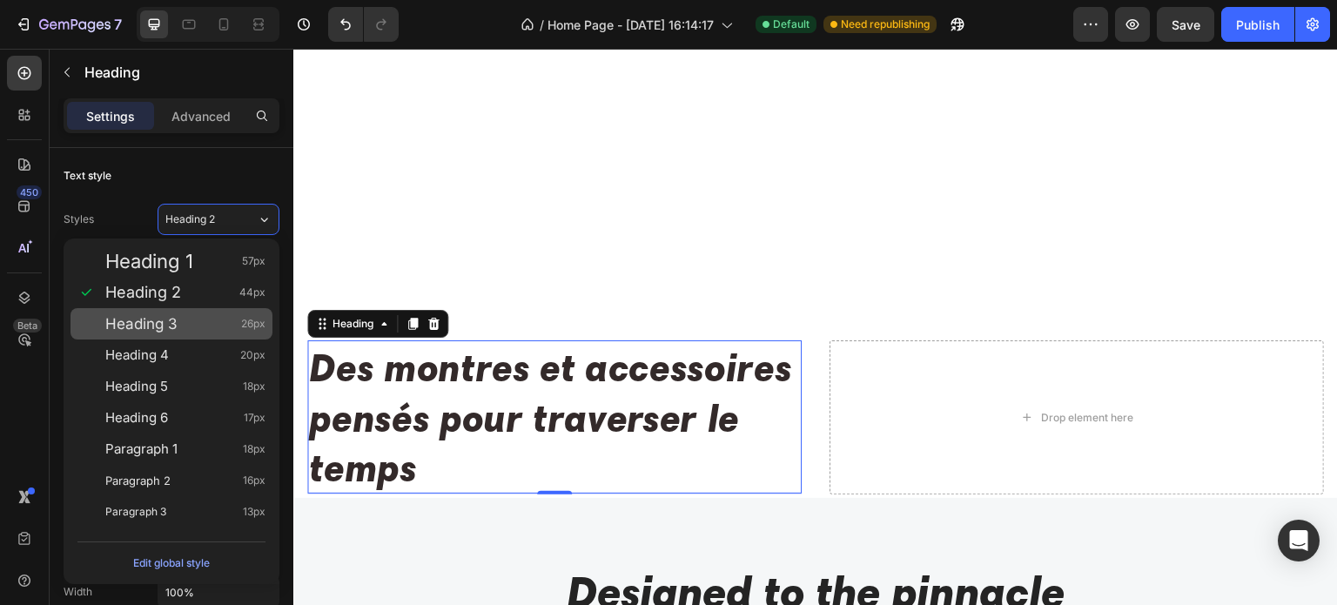
click at [191, 320] on div "Heading 3 26px" at bounding box center [185, 323] width 160 height 17
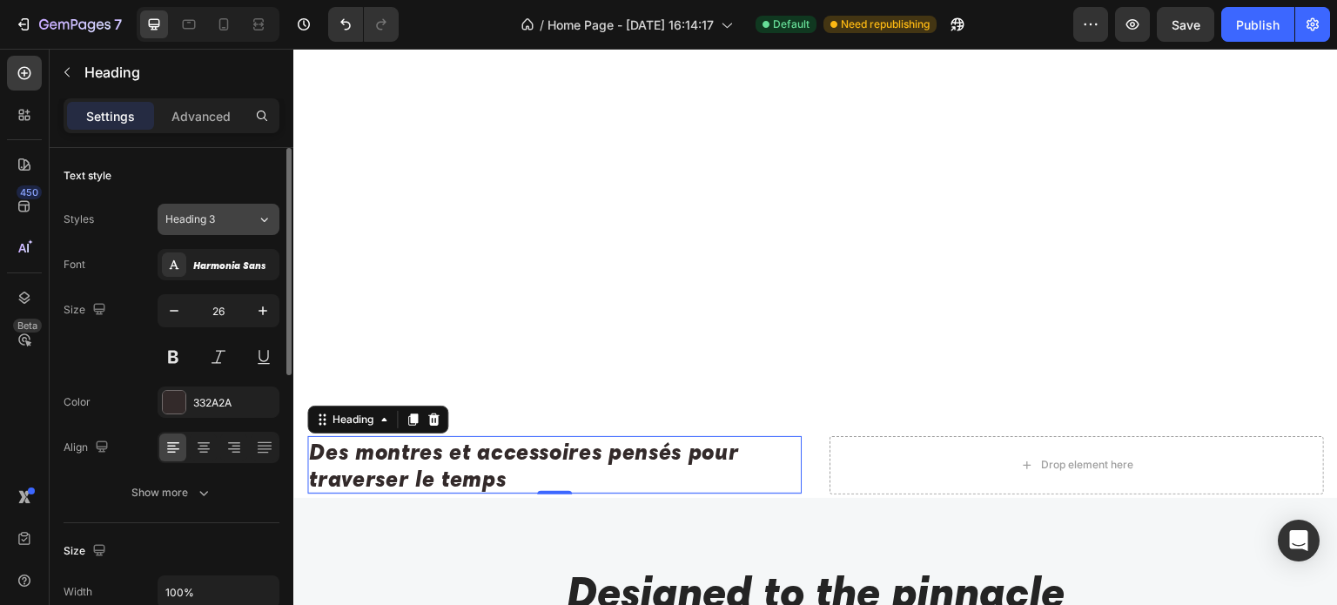
click at [259, 225] on icon at bounding box center [264, 219] width 15 height 17
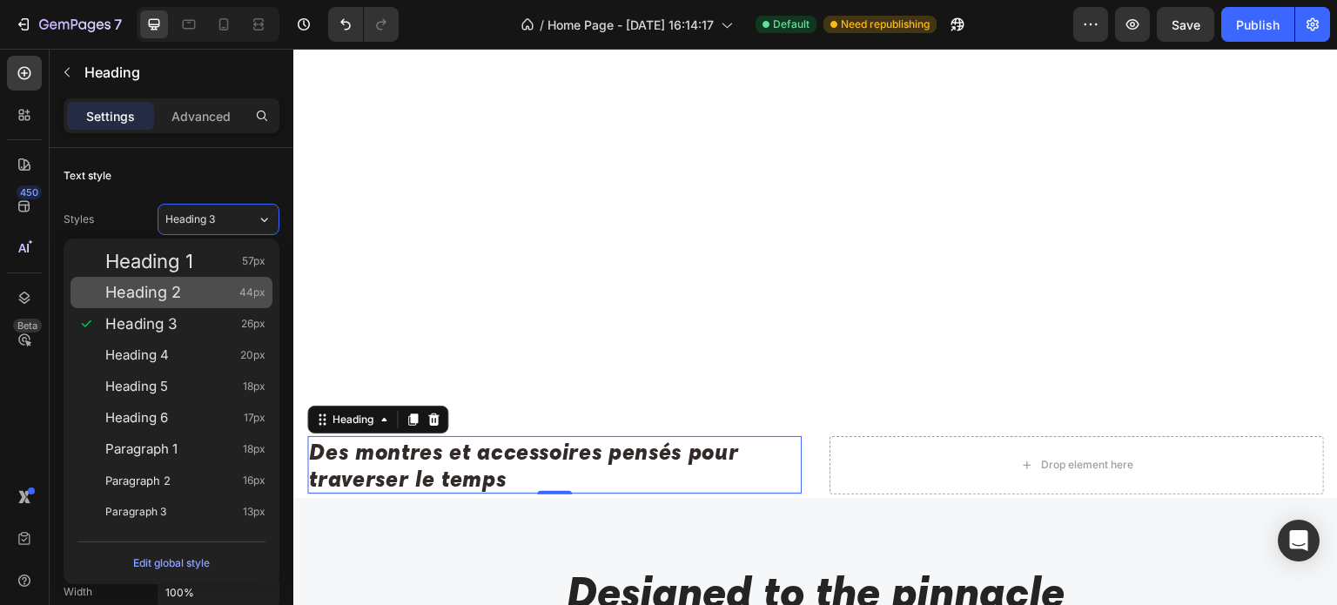
click at [209, 296] on div "Heading 2 44px" at bounding box center [185, 292] width 160 height 17
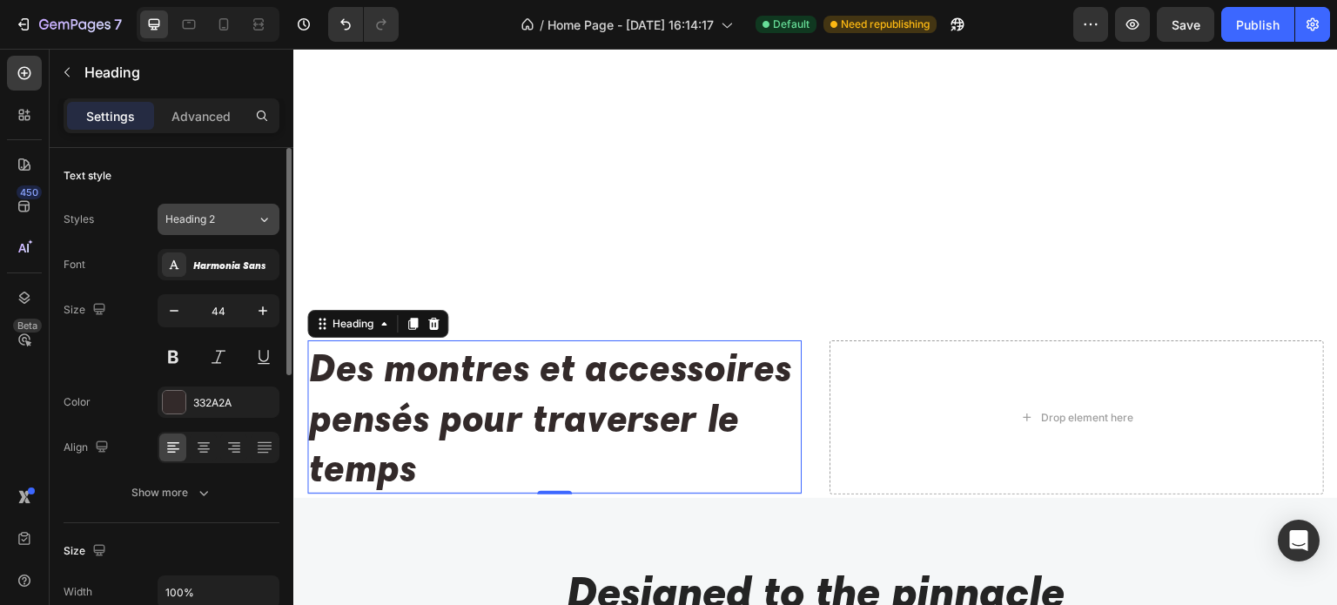
click at [254, 225] on div "Heading 2" at bounding box center [210, 219] width 91 height 16
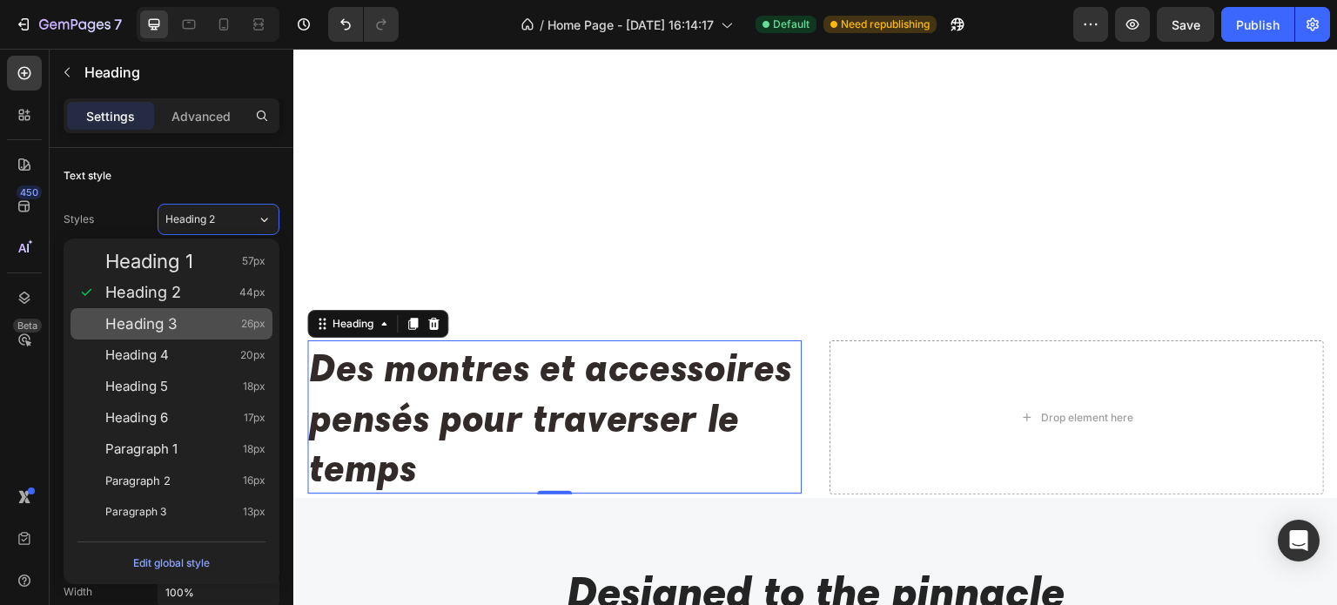
click at [212, 337] on div "Heading 3 26px" at bounding box center [171, 323] width 202 height 31
type input "26"
